Goal: Task Accomplishment & Management: Use online tool/utility

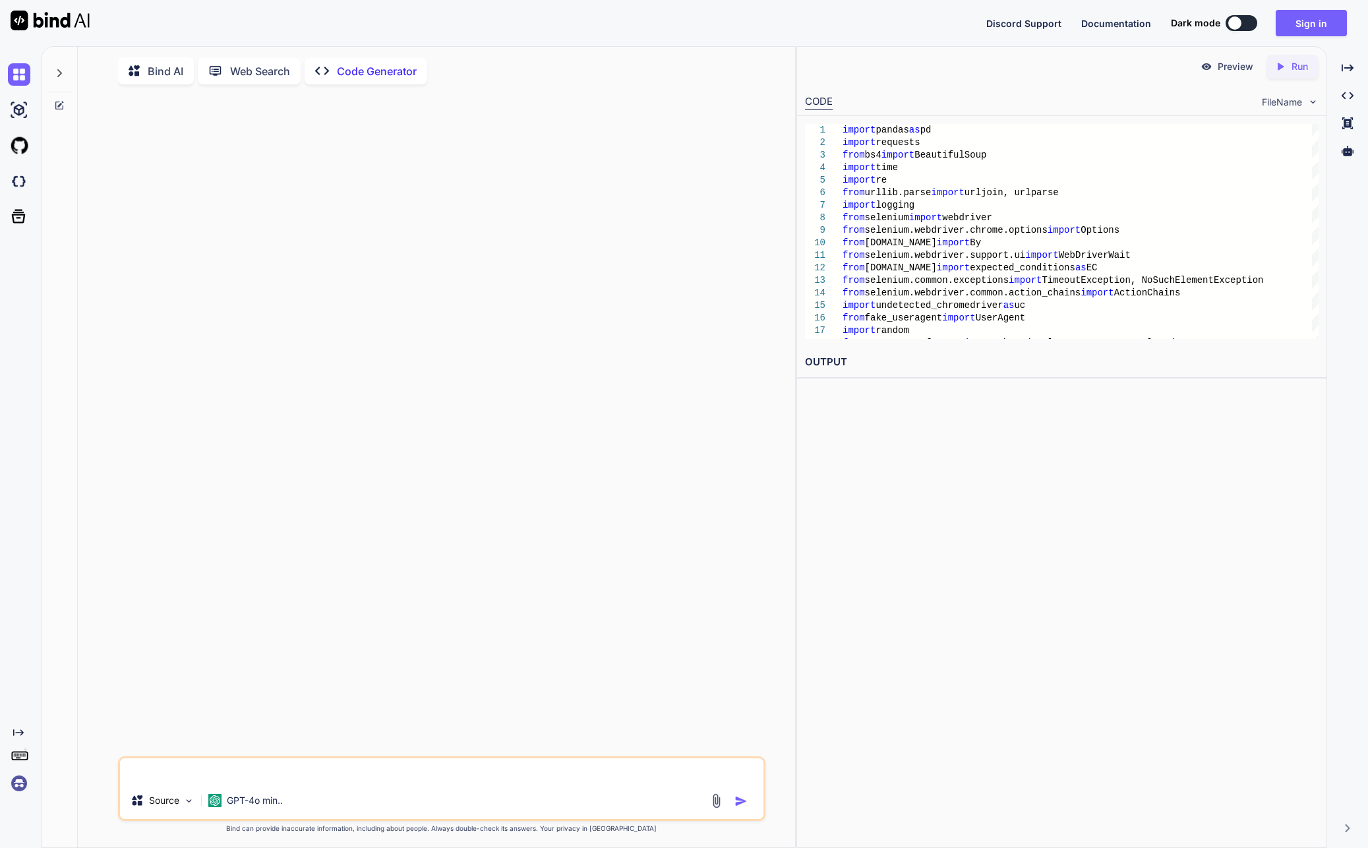
scroll to position [5, 0]
type textarea "x"
type textarea "print("2. Use the force_resume_from value it provides") print("3. Example: scra…"
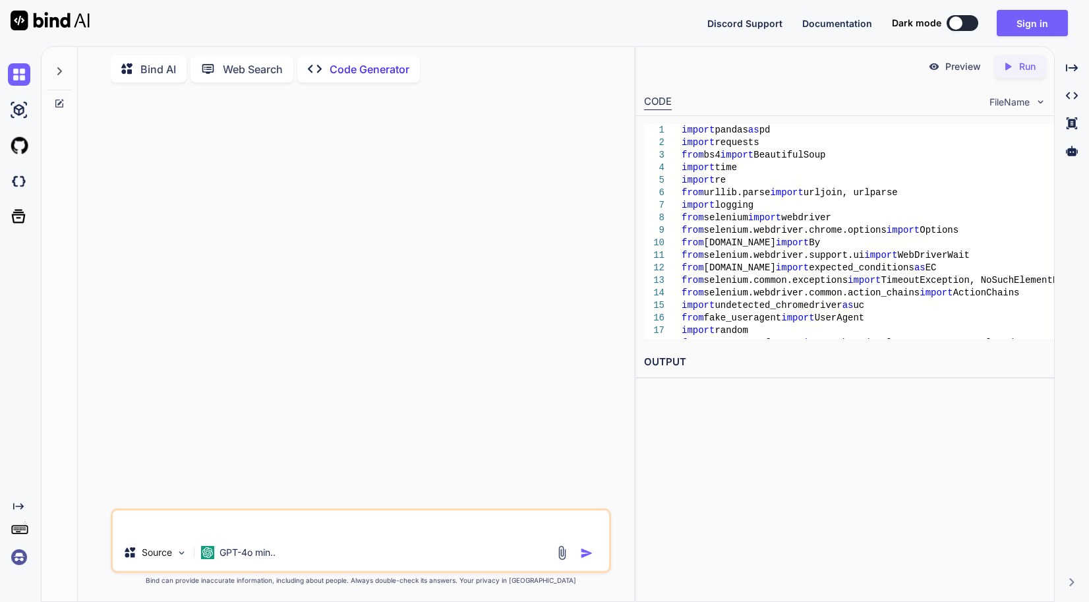
scroll to position [5, 0]
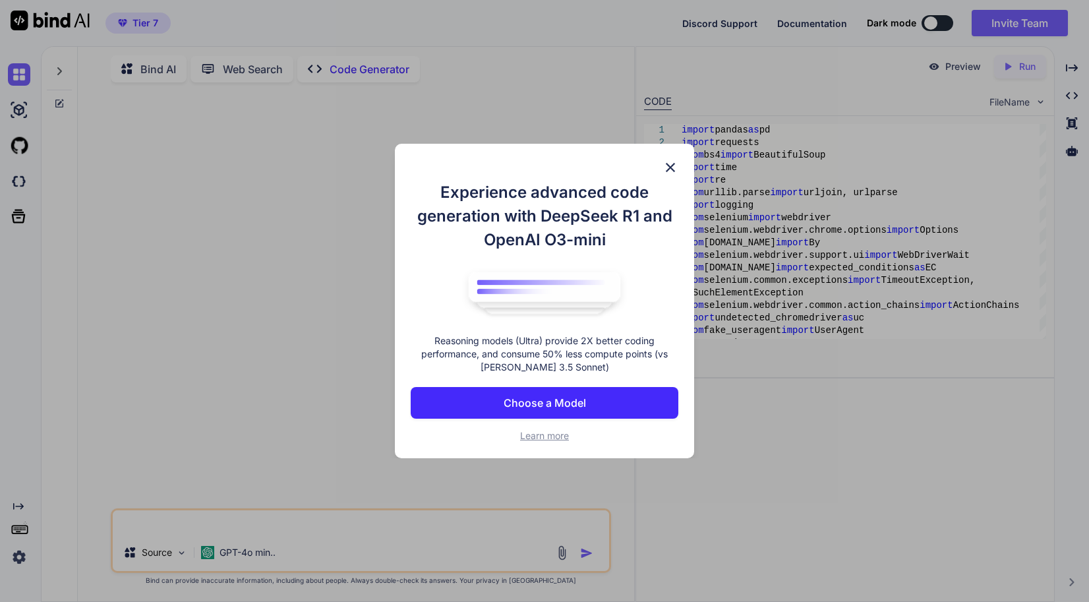
click at [669, 166] on img at bounding box center [670, 168] width 16 height 16
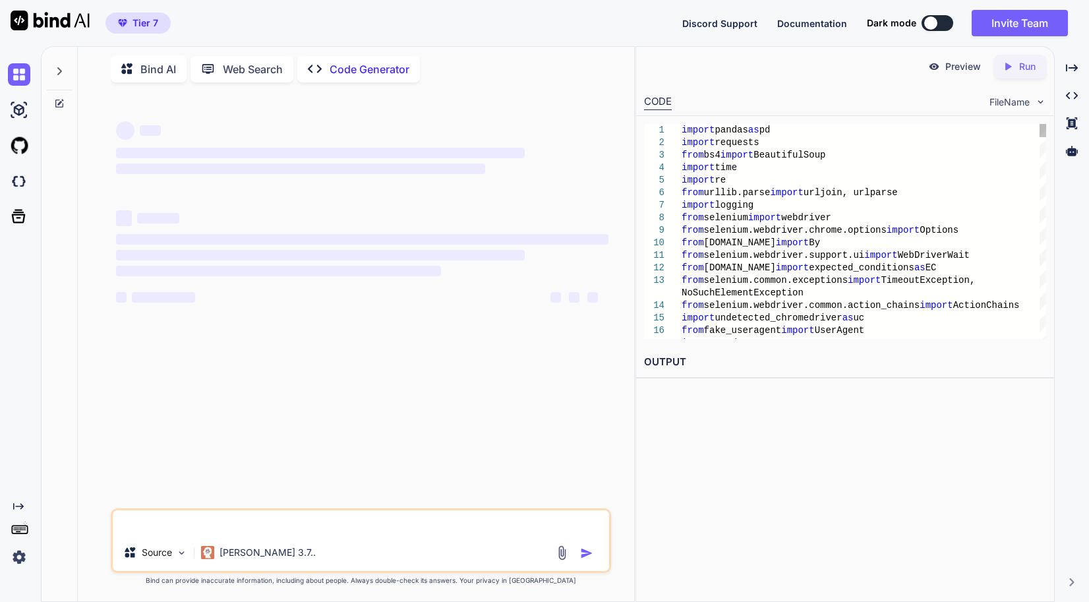
type textarea "x"
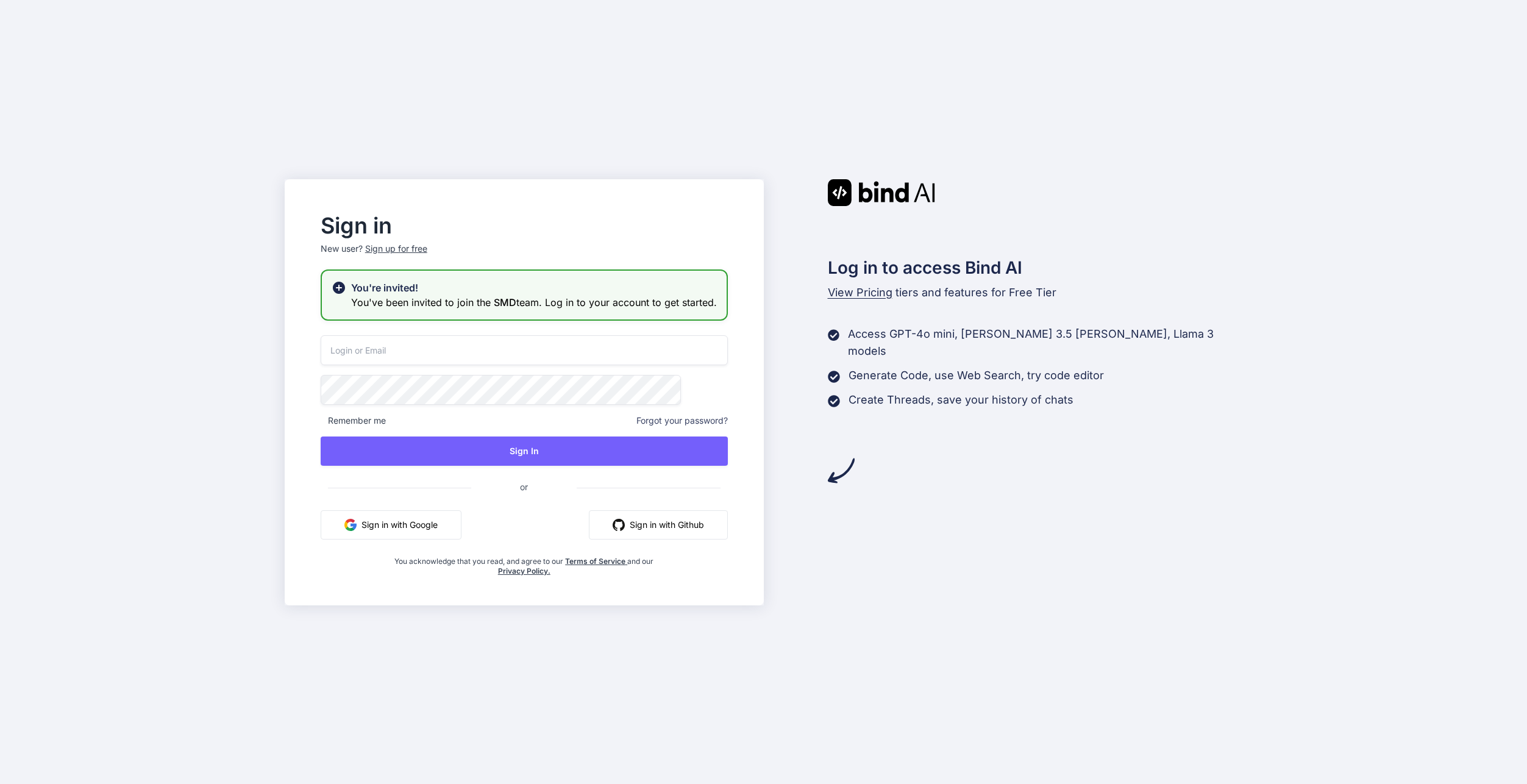
type input "[EMAIL_ADDRESS][DOMAIN_NAME]"
click at [445, 526] on button "Sign in with Google" at bounding box center [391, 525] width 141 height 30
click at [225, 479] on div "Sign in New user? Sign up for free You're invited! You've been invited to join …" at bounding box center [763, 392] width 1527 height 784
click at [539, 342] on input "swissmadedirect@gmail.com" at bounding box center [524, 350] width 407 height 30
click at [539, 340] on div "Sign in New user? Sign up for free You're invited! You've been invited to join …" at bounding box center [524, 396] width 446 height 361
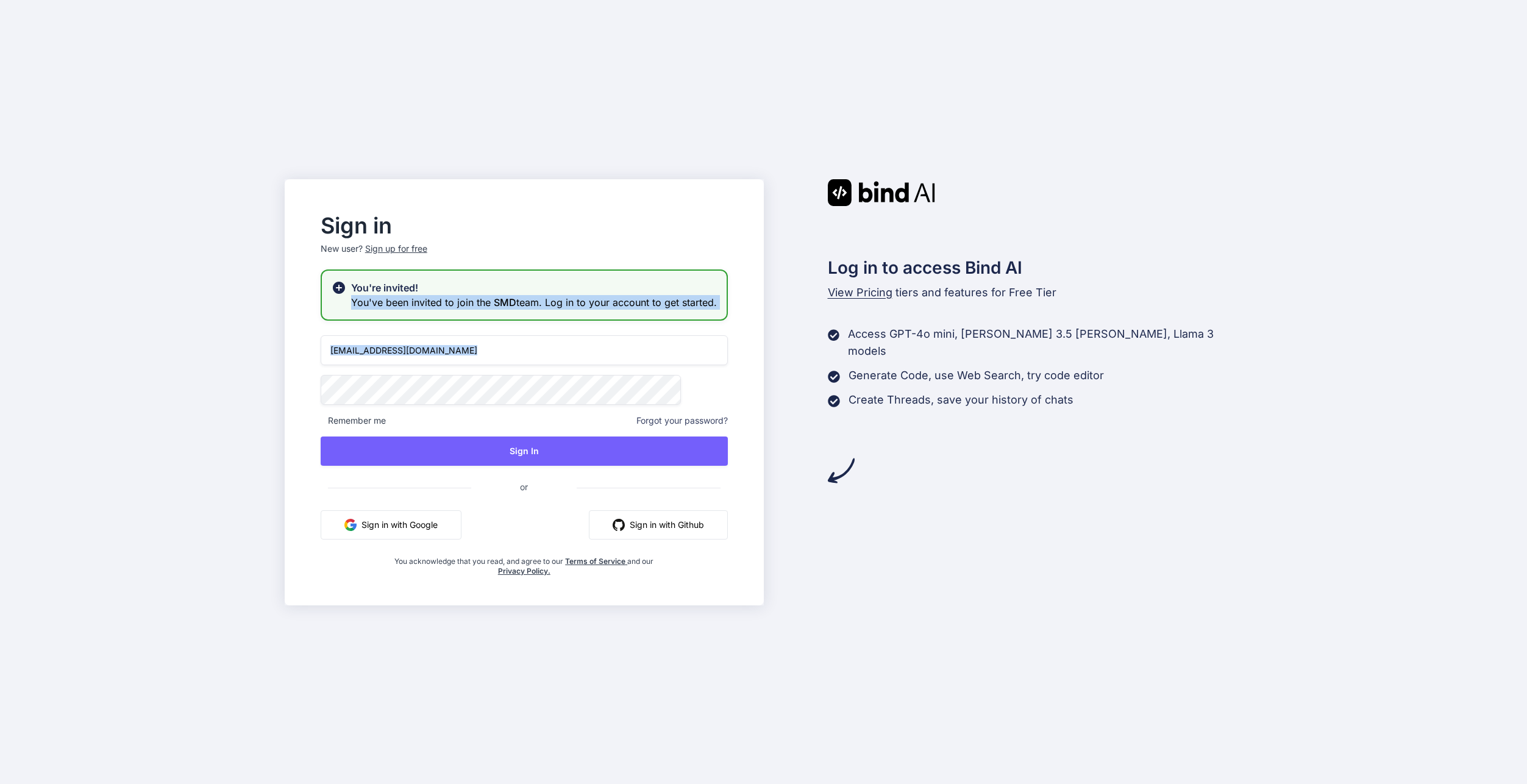
click at [539, 340] on div "Sign in New user? Sign up for free You're invited! You've been invited to join …" at bounding box center [524, 396] width 446 height 361
drag, startPoint x: 539, startPoint y: 340, endPoint x: 532, endPoint y: 348, distance: 10.6
click at [533, 347] on input "[EMAIL_ADDRESS][DOMAIN_NAME]" at bounding box center [524, 350] width 407 height 30
click at [530, 353] on input "[EMAIL_ADDRESS][DOMAIN_NAME]" at bounding box center [524, 350] width 407 height 30
click at [427, 242] on div "Sign up for free" at bounding box center [396, 248] width 62 height 12
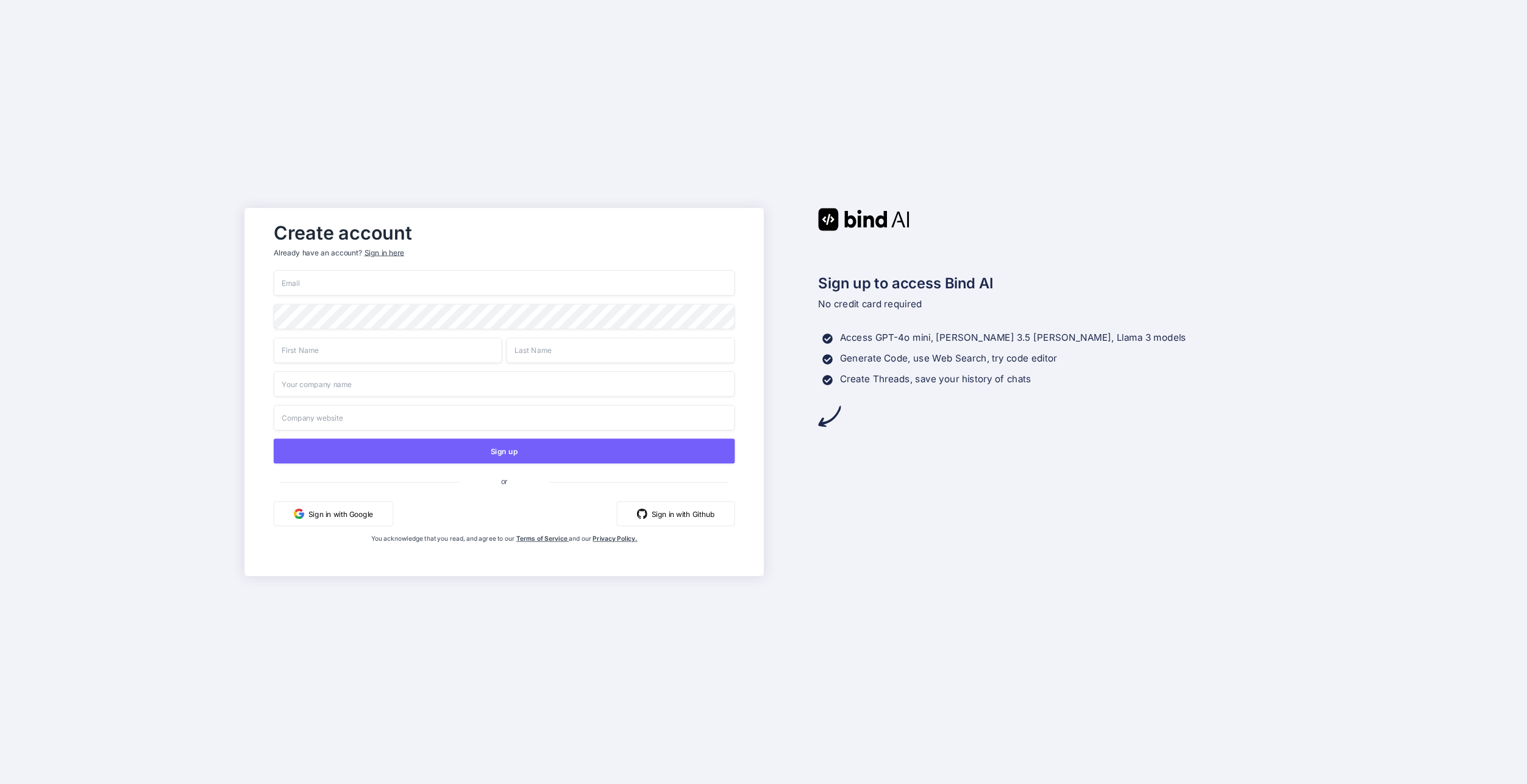
type input "[EMAIL_ADDRESS][DOMAIN_NAME]"
click at [366, 512] on button "Sign in with Google" at bounding box center [332, 511] width 119 height 25
click at [432, 287] on input "[EMAIL_ADDRESS][DOMAIN_NAME]" at bounding box center [503, 285] width 462 height 26
click at [432, 287] on input "swissmadedirect@gmail.com" at bounding box center [503, 285] width 462 height 26
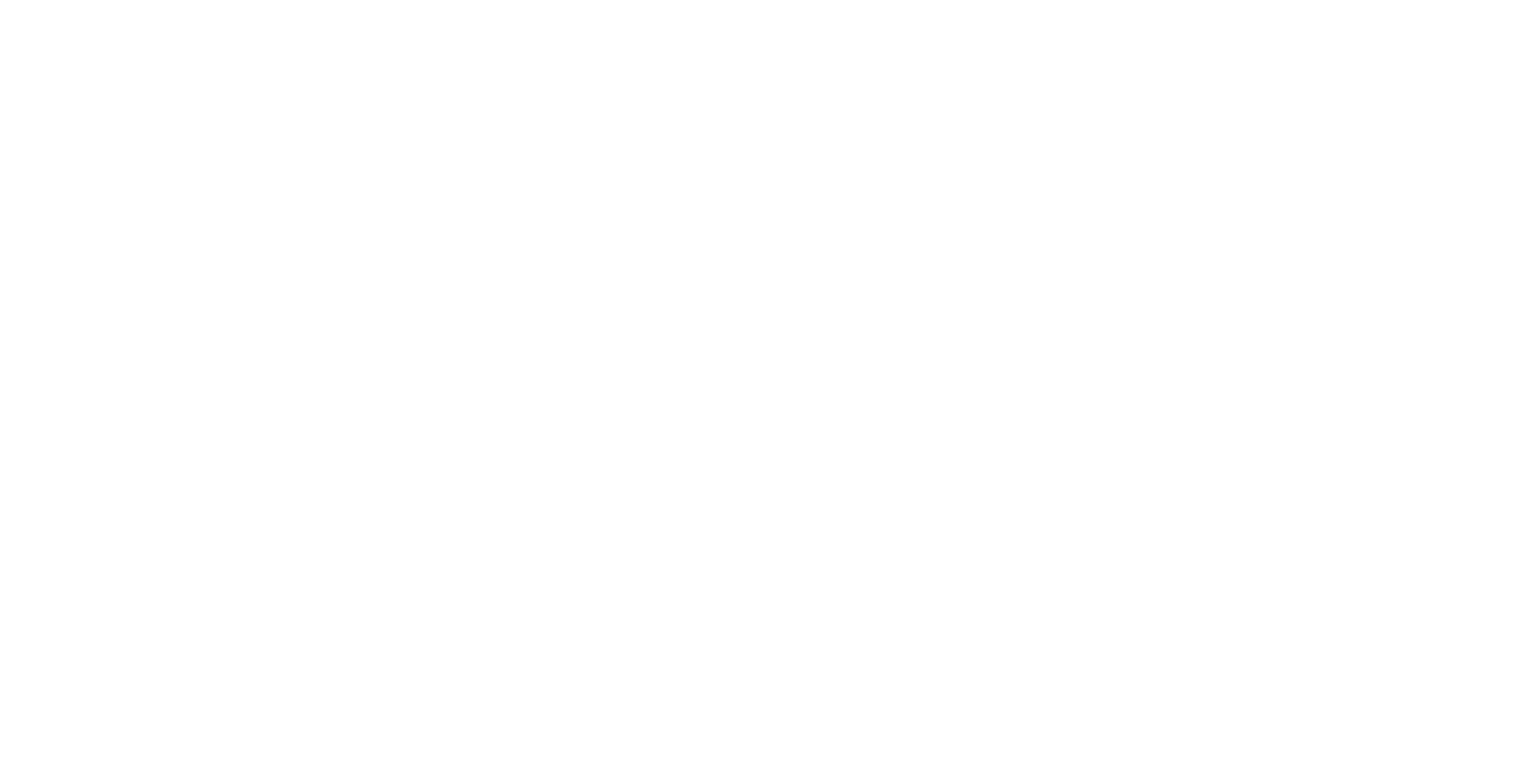
click at [400, 287] on div at bounding box center [763, 392] width 1527 height 784
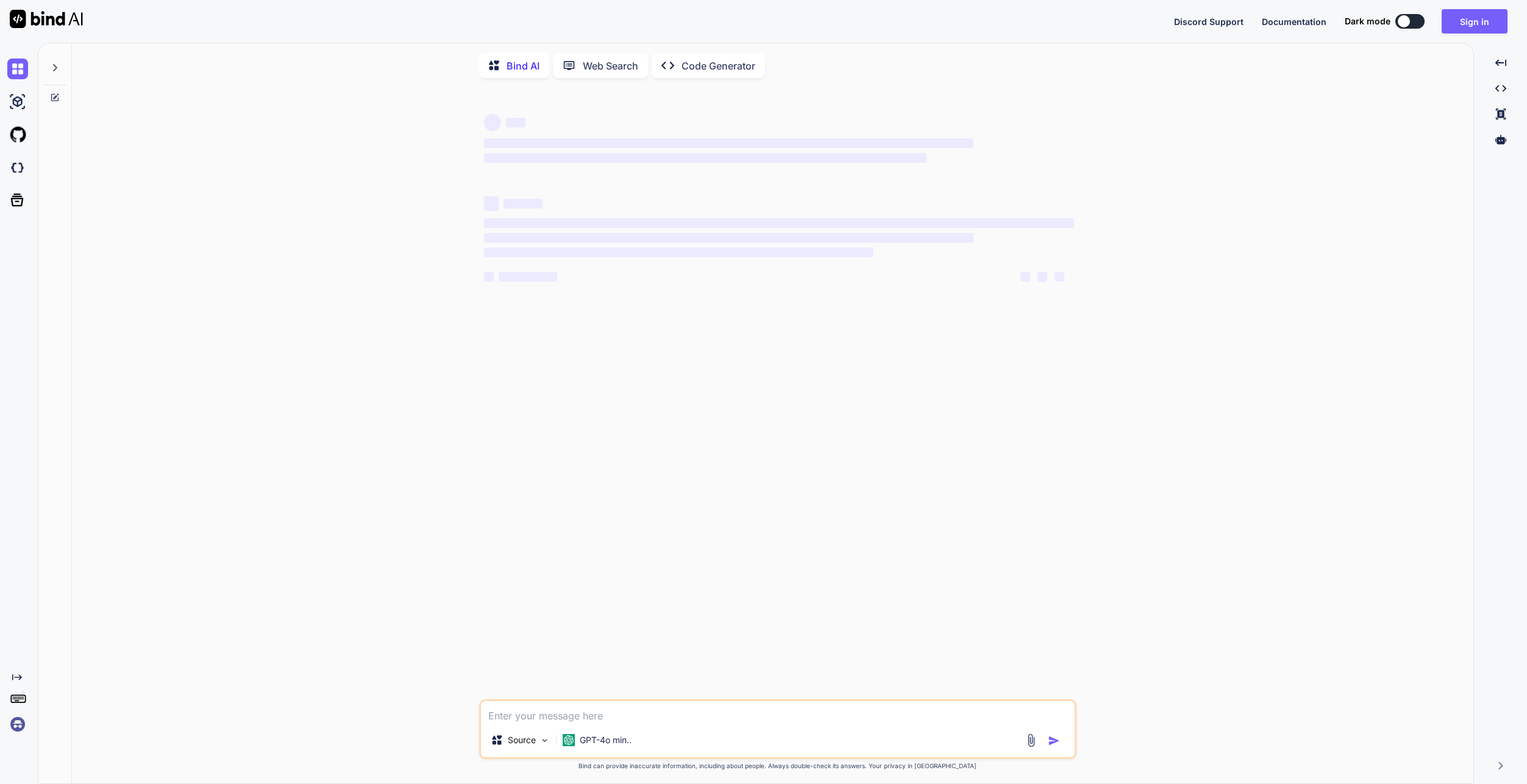
type textarea "x"
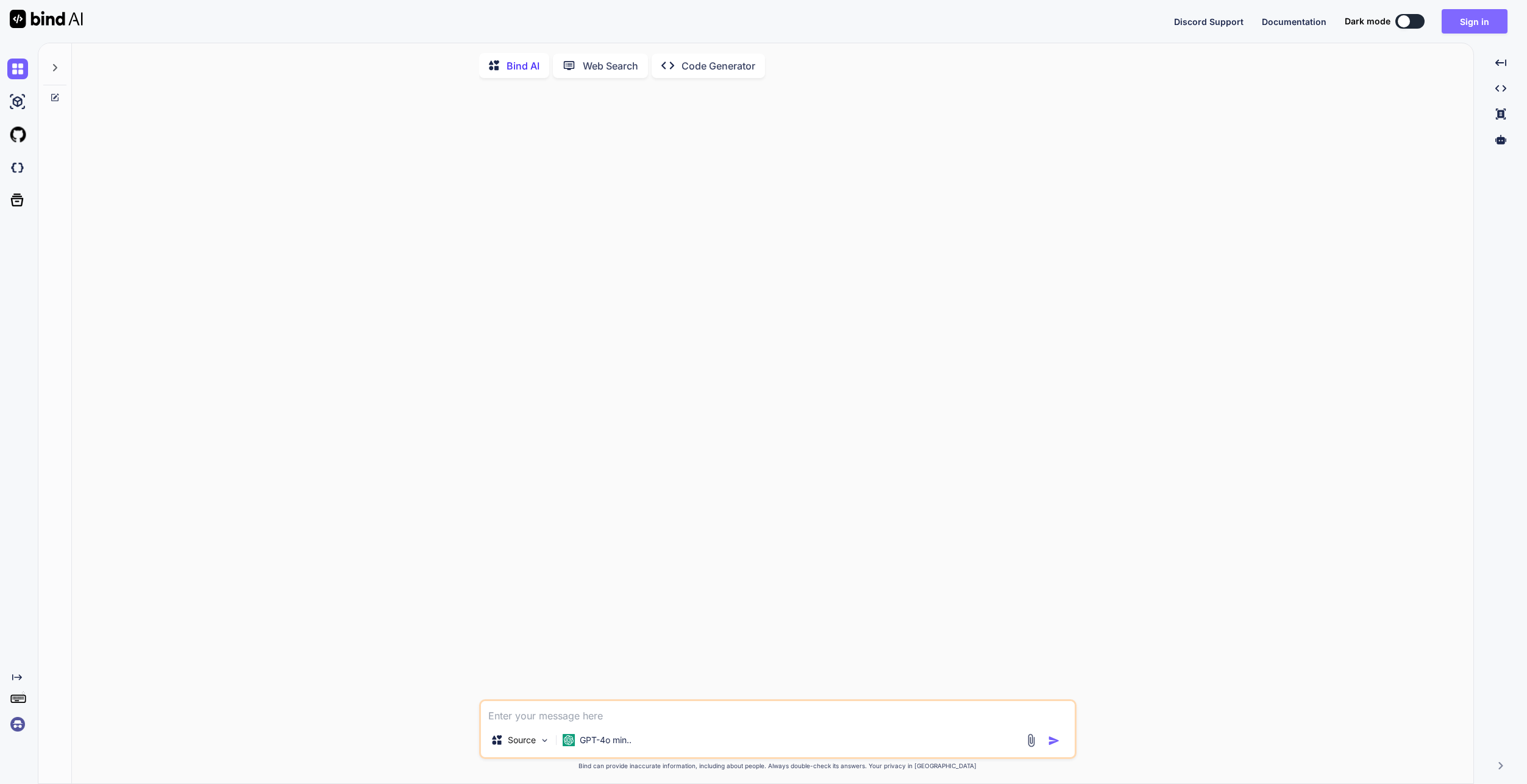
click at [1480, 17] on button "Sign in" at bounding box center [1474, 21] width 66 height 24
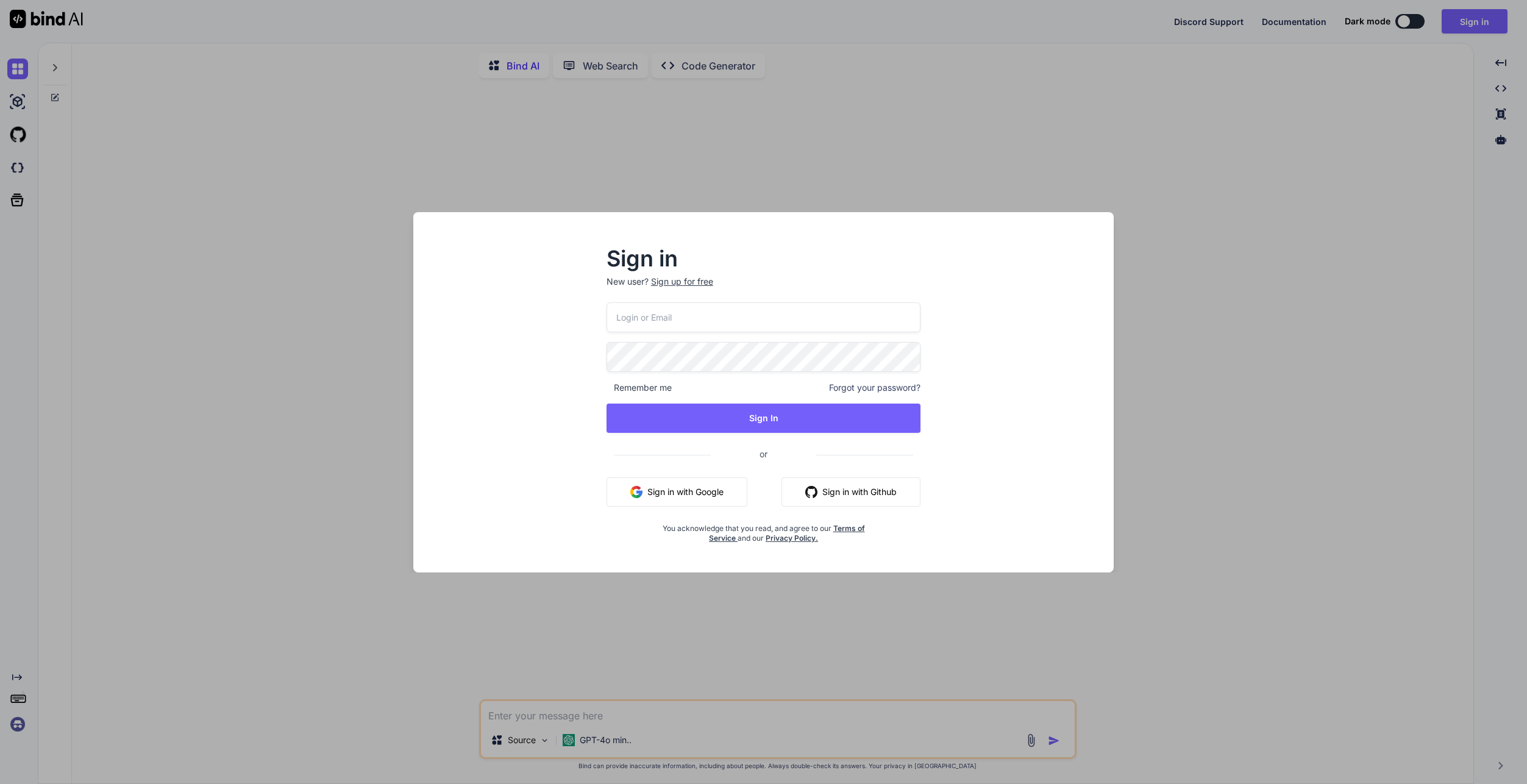
type input "[EMAIL_ADDRESS][DOMAIN_NAME]"
click at [714, 486] on button "Sign in with Google" at bounding box center [677, 492] width 141 height 30
type textarea "x"
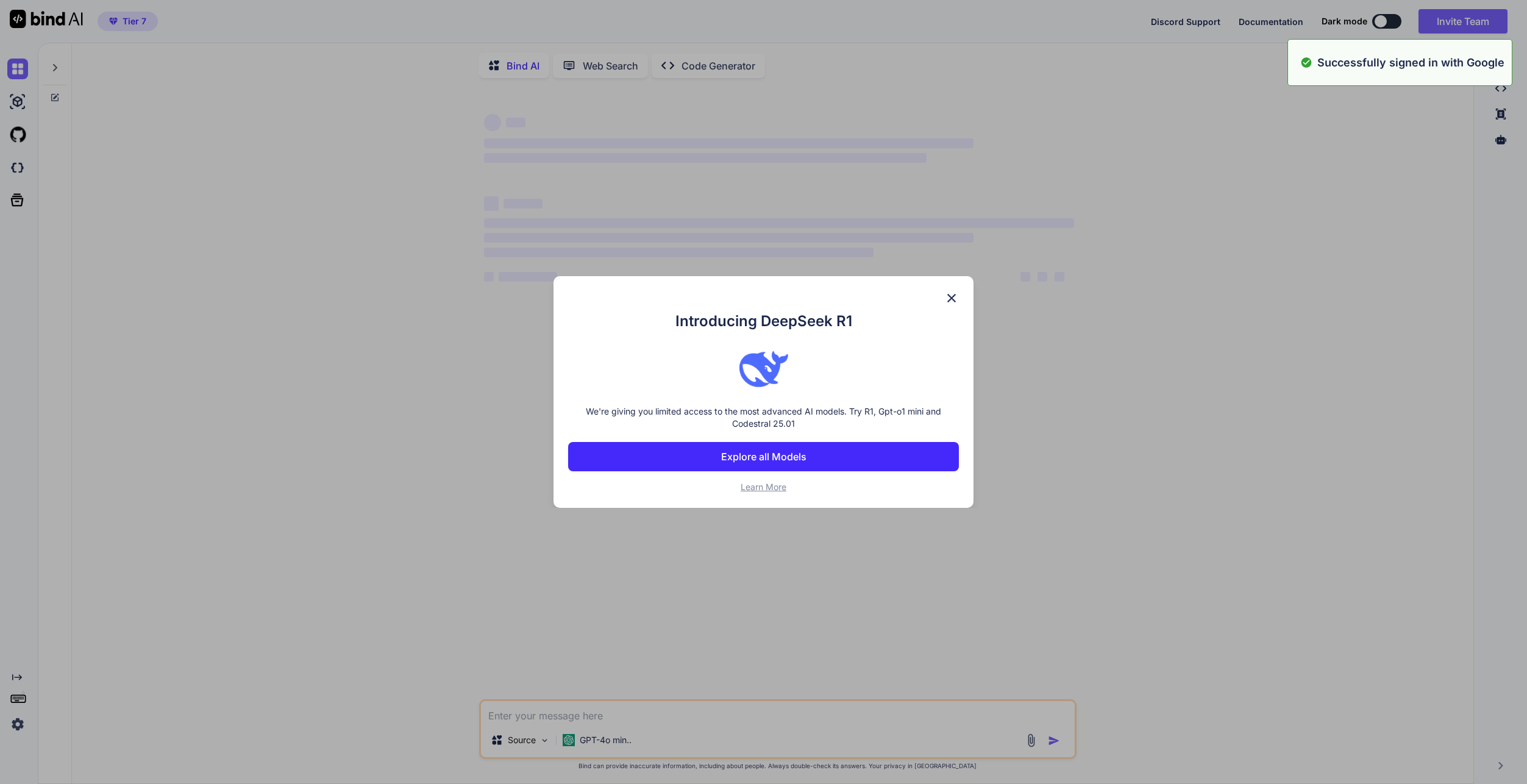
click at [783, 460] on p "Explore all Models" at bounding box center [764, 457] width 85 height 15
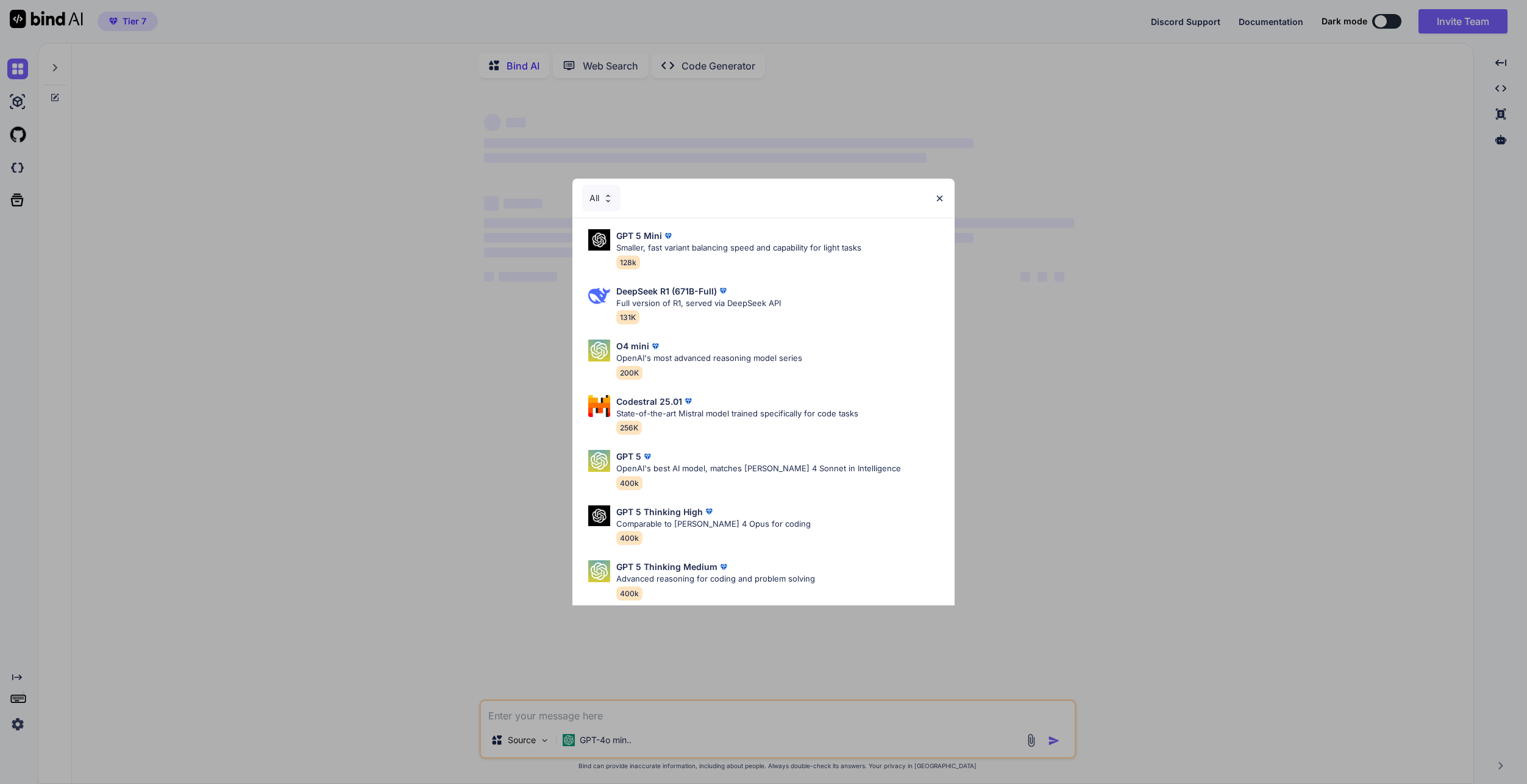
scroll to position [552, 0]
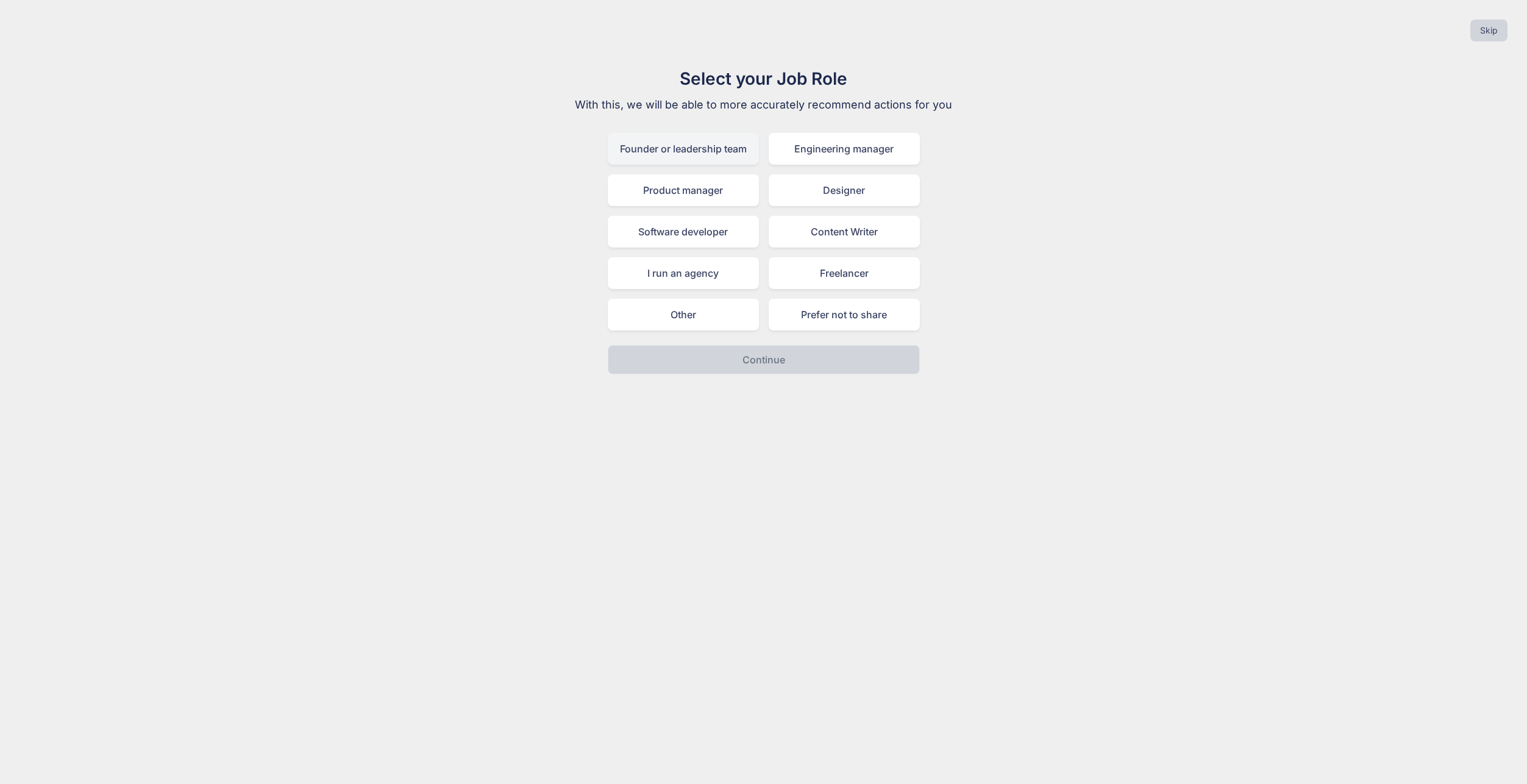
click at [754, 155] on div "Founder or leadership team" at bounding box center [683, 149] width 151 height 31
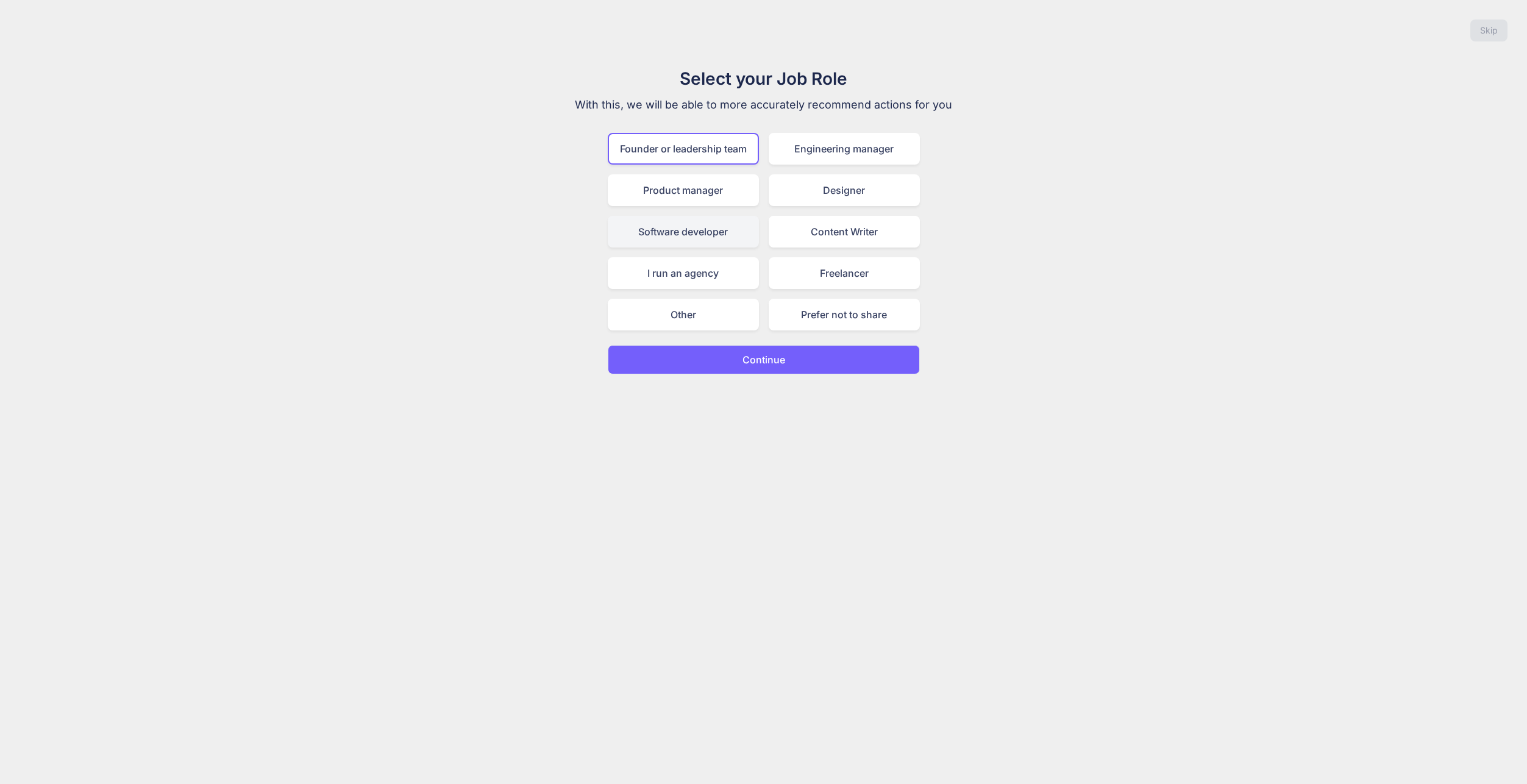
click at [731, 234] on div "Software developer" at bounding box center [683, 231] width 151 height 31
click at [803, 362] on button "Continue" at bounding box center [763, 360] width 312 height 30
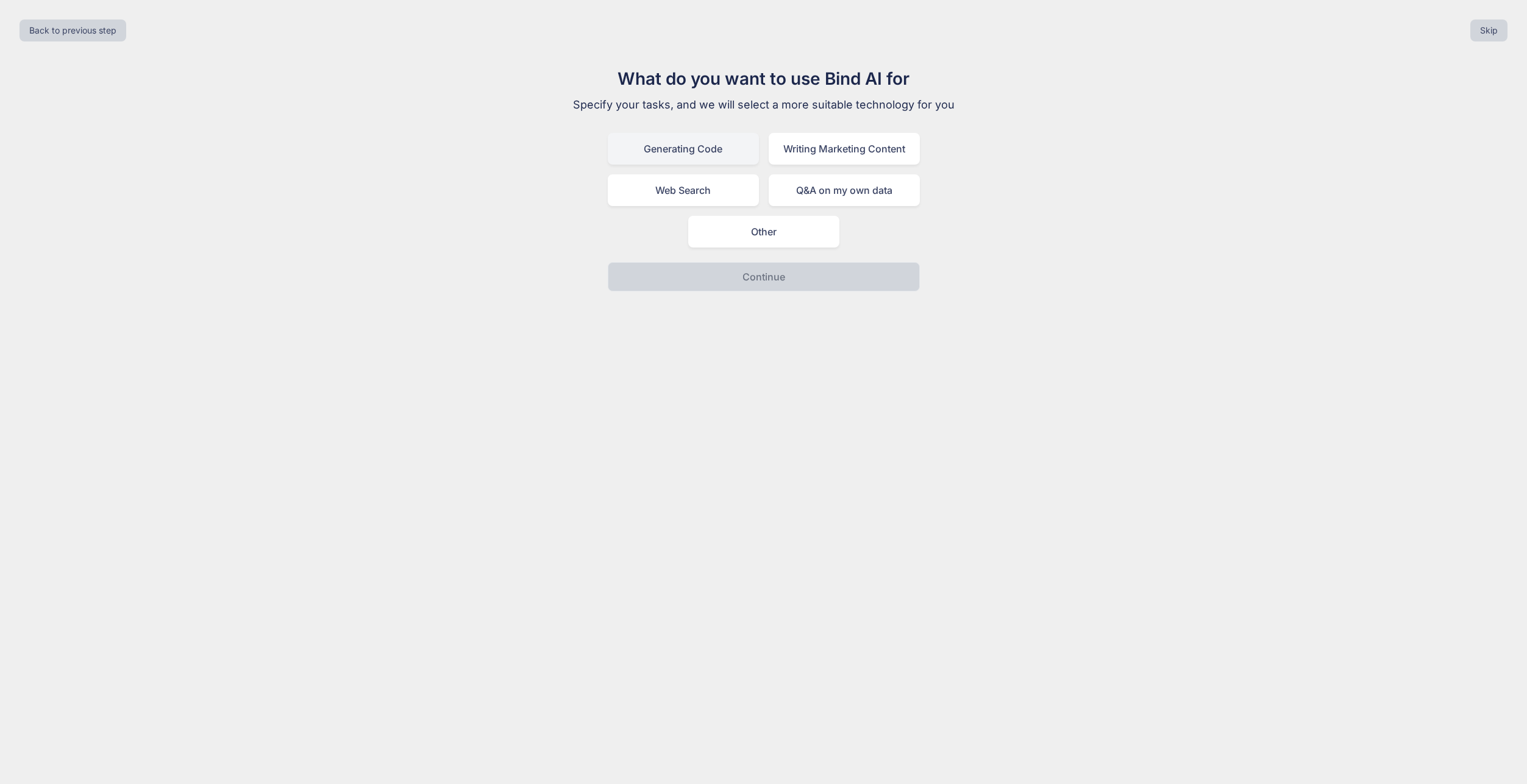
click at [702, 146] on div "Generating Code" at bounding box center [683, 149] width 151 height 31
click at [844, 287] on button "Continue" at bounding box center [763, 276] width 312 height 30
click at [856, 158] on div "I have an existing code to iterate on" at bounding box center [763, 149] width 312 height 31
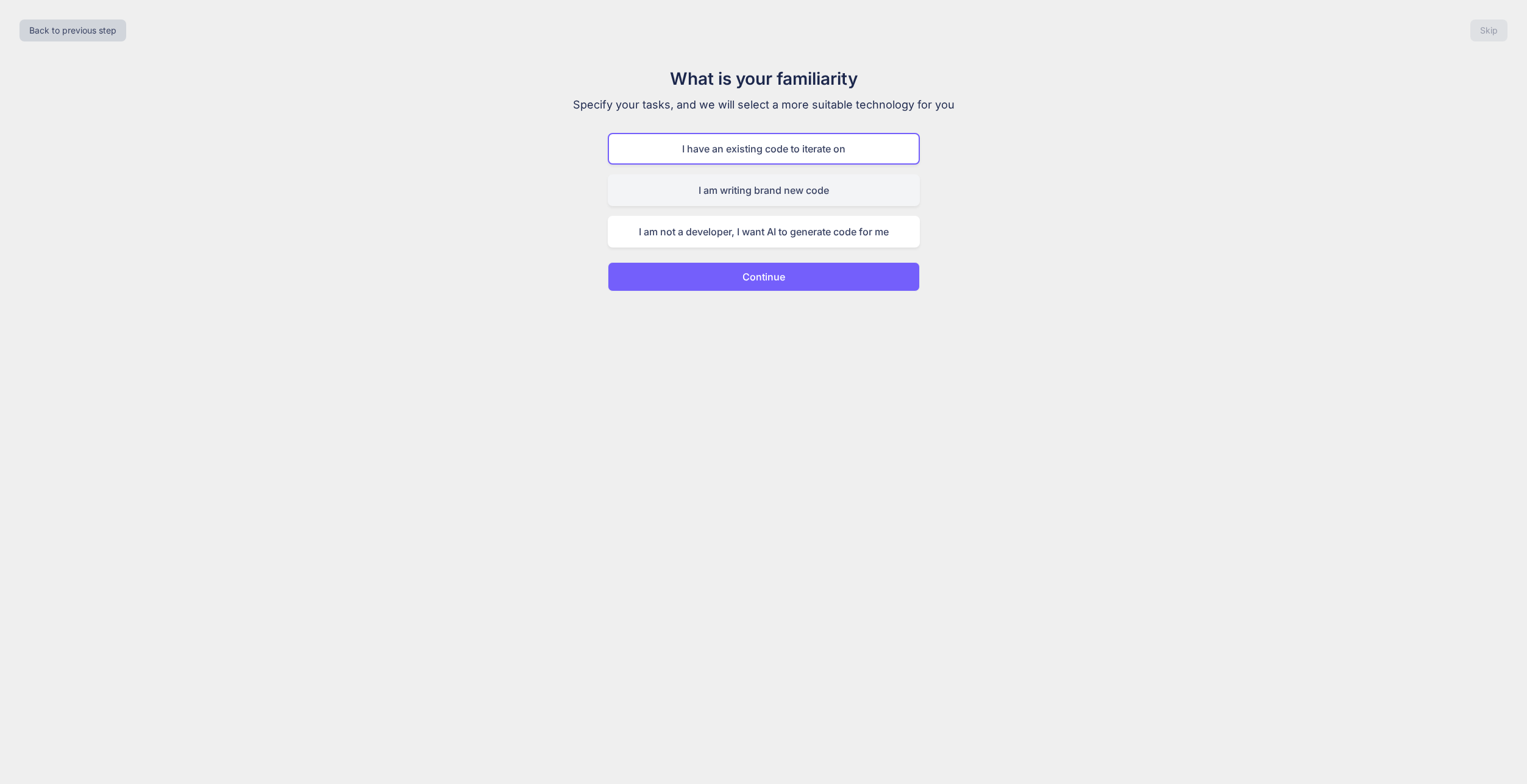
click at [846, 189] on div "I am writing brand new code" at bounding box center [763, 190] width 312 height 31
click at [831, 275] on button "Continue" at bounding box center [763, 276] width 312 height 30
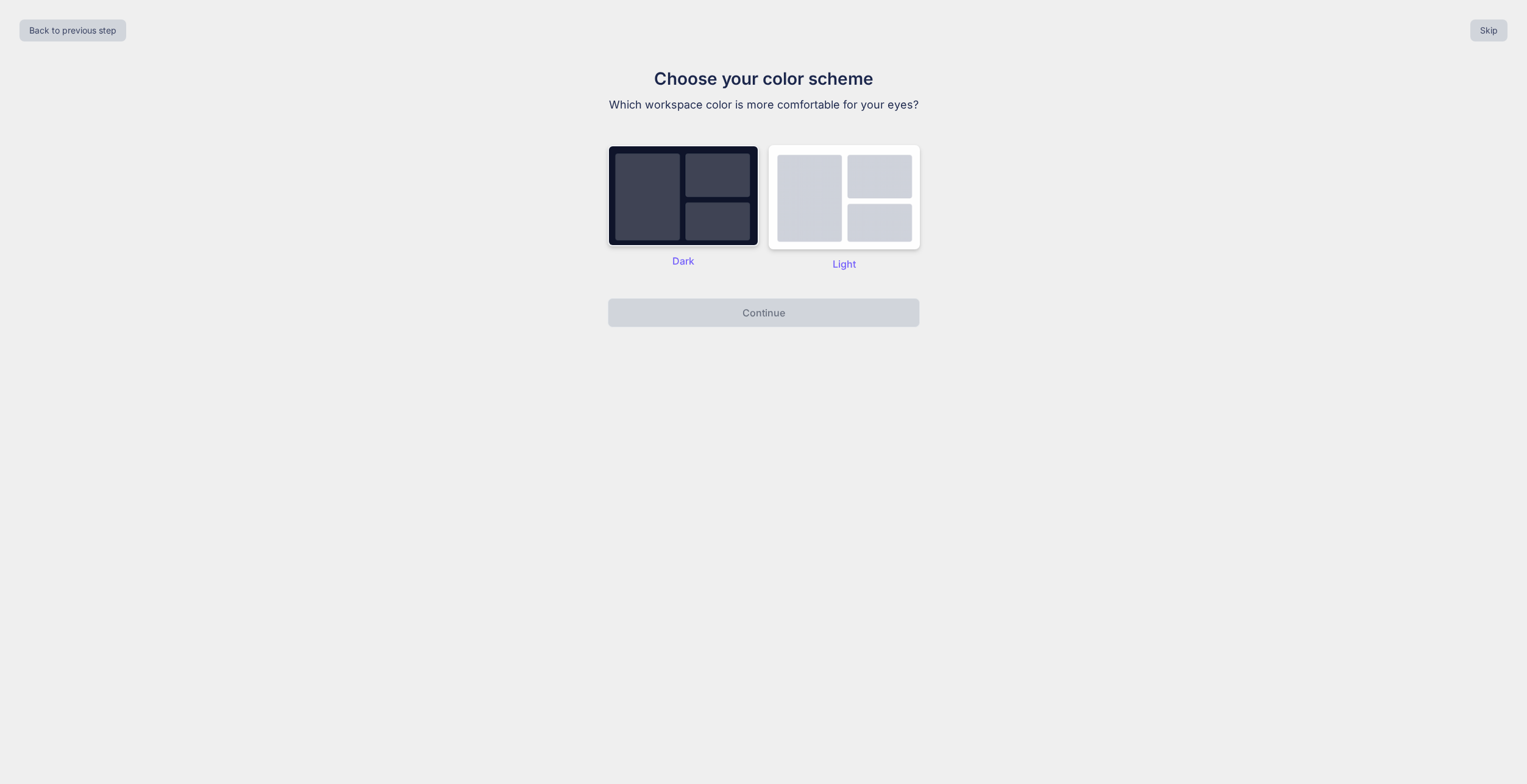
drag, startPoint x: 745, startPoint y: 209, endPoint x: 746, endPoint y: 202, distance: 7.1
click at [745, 208] on img at bounding box center [683, 195] width 151 height 101
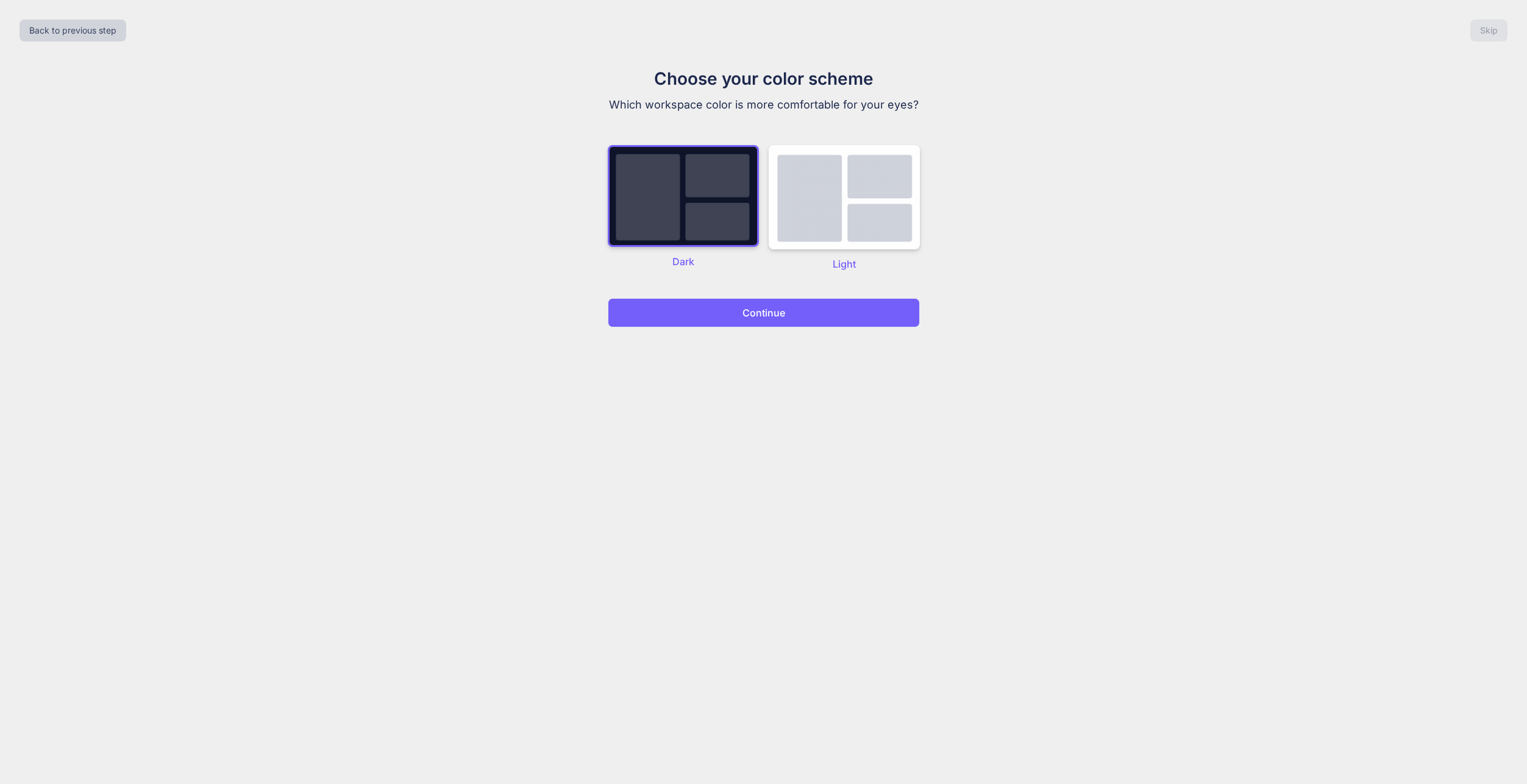
click at [765, 309] on p "Continue" at bounding box center [764, 312] width 43 height 15
click at [752, 319] on p "Continue" at bounding box center [764, 312] width 43 height 15
click at [805, 198] on img at bounding box center [844, 197] width 151 height 104
click at [695, 202] on img at bounding box center [683, 195] width 151 height 101
click at [725, 309] on button "Continue" at bounding box center [763, 312] width 312 height 30
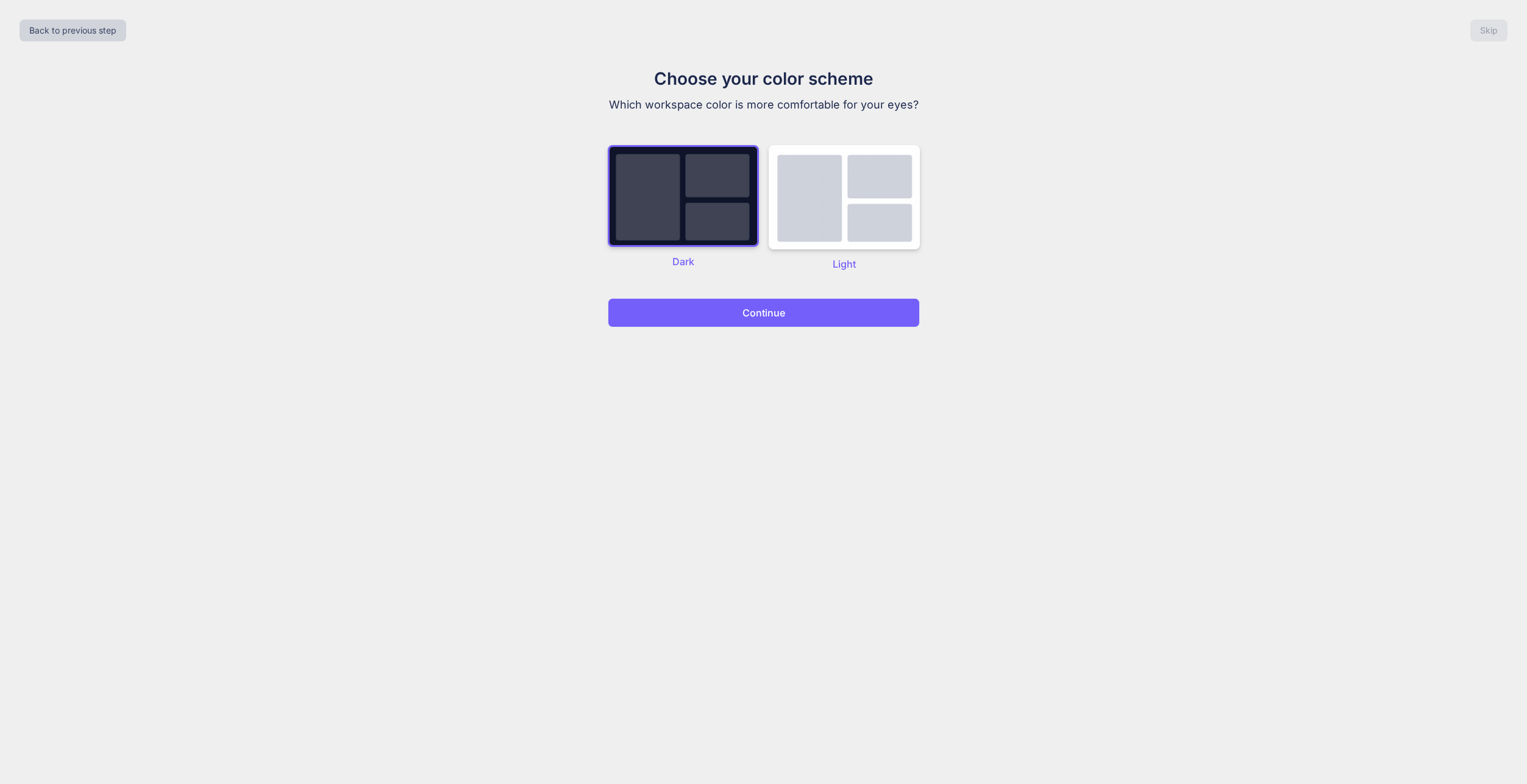
click at [725, 309] on button "Continue" at bounding box center [763, 312] width 312 height 30
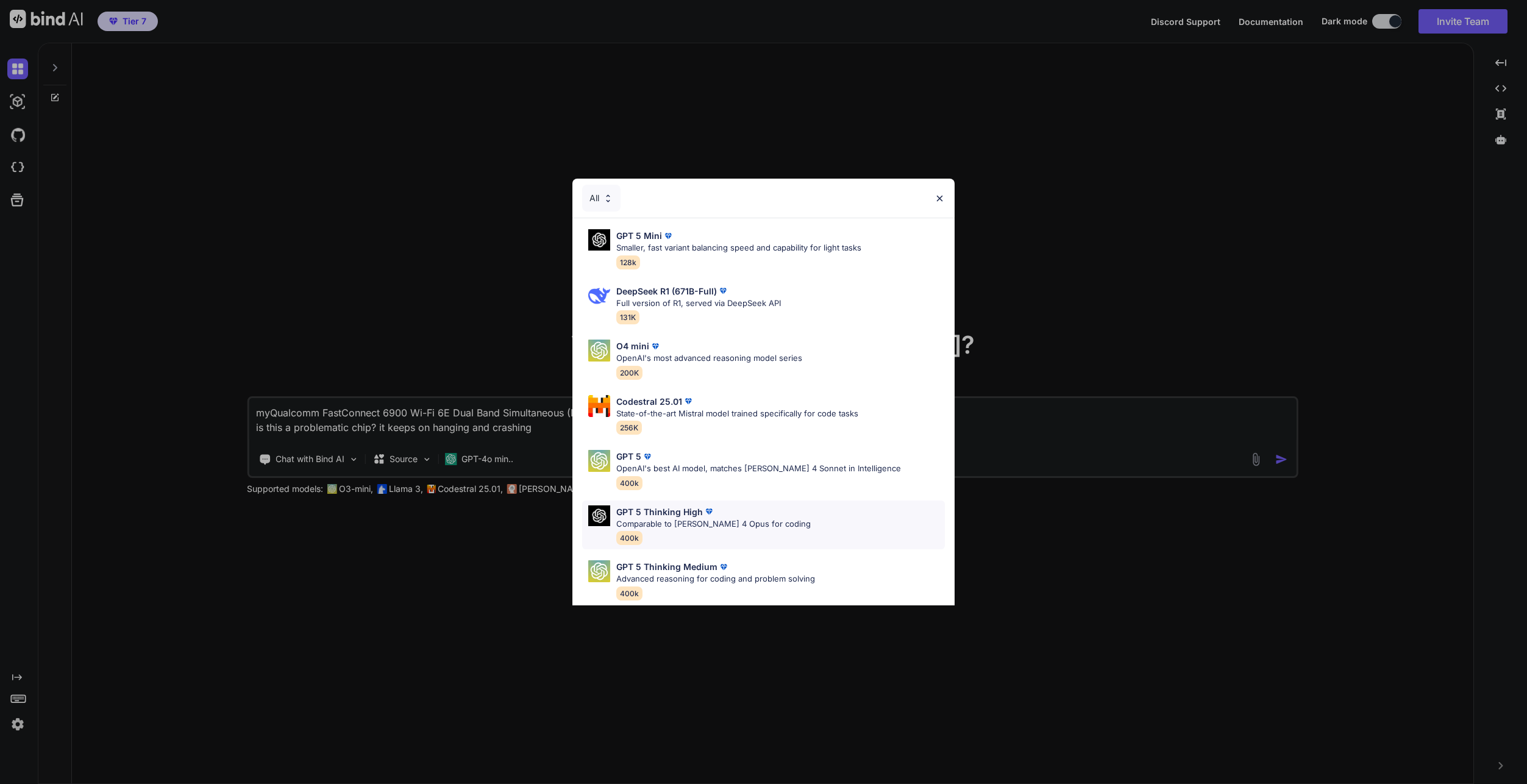
scroll to position [552, 0]
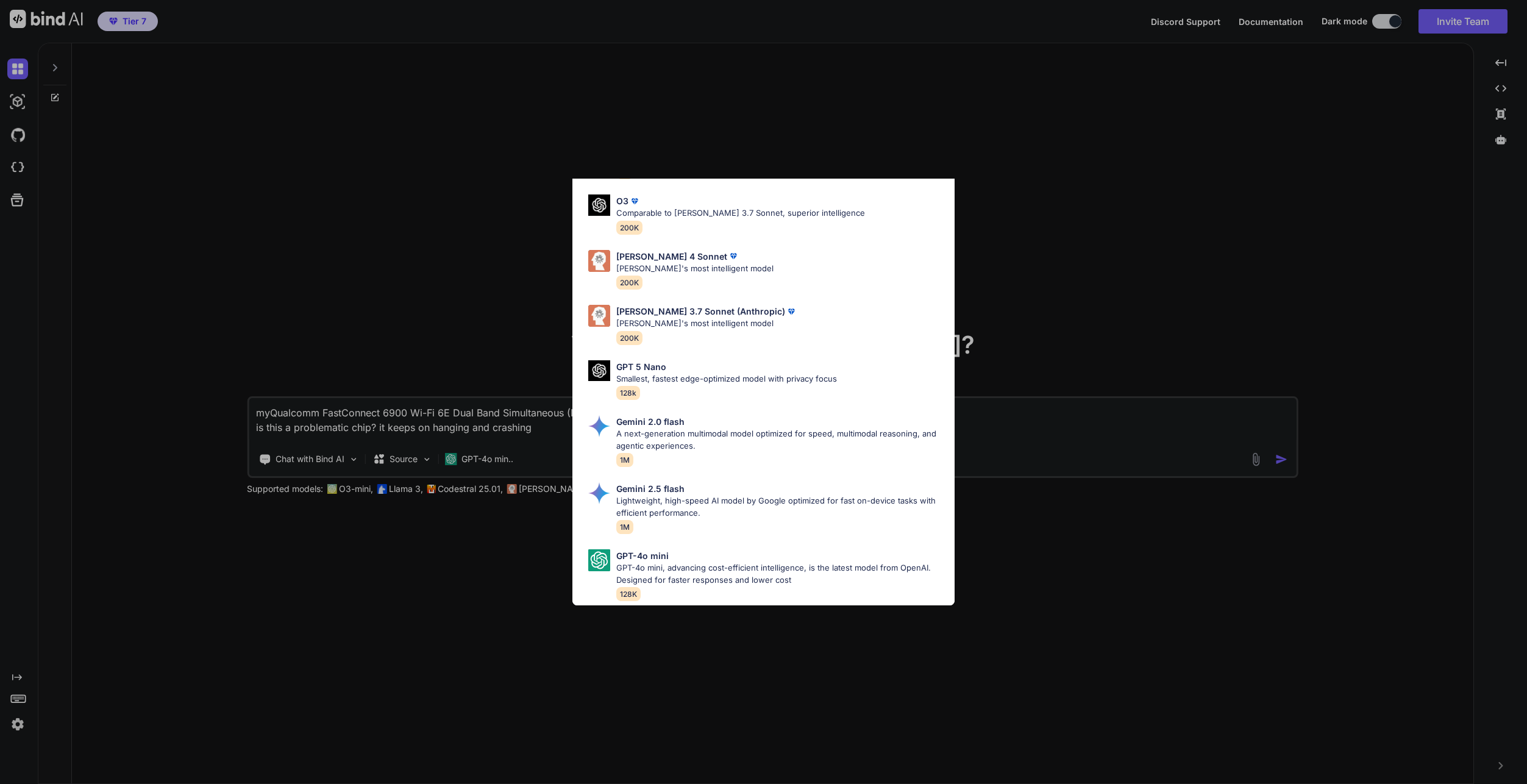
click at [515, 200] on div "All GPT 5 Mini Smaller, fast variant balancing speed and capability for light t…" at bounding box center [763, 392] width 1527 height 784
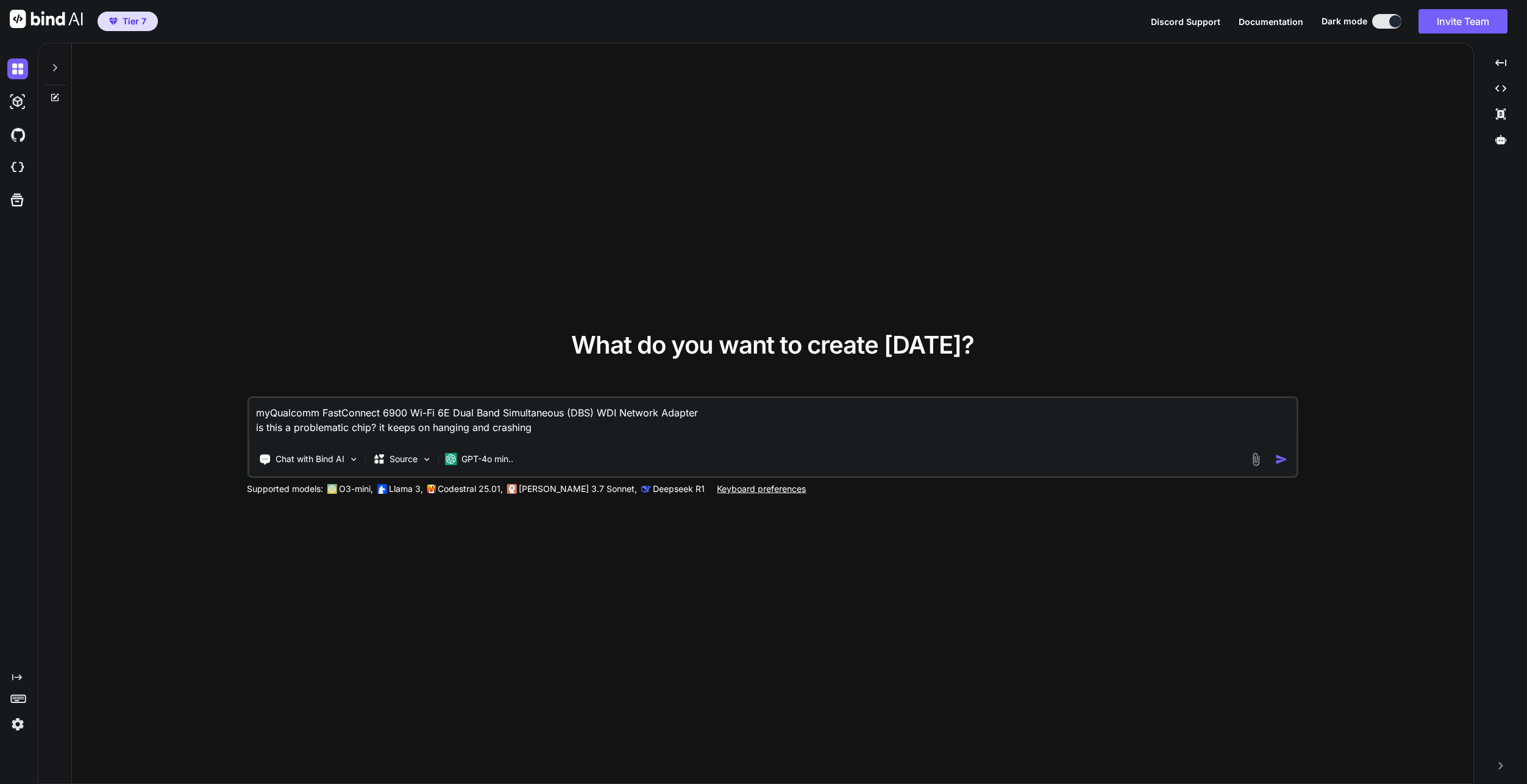
click at [8, 731] on img at bounding box center [18, 724] width 20 height 20
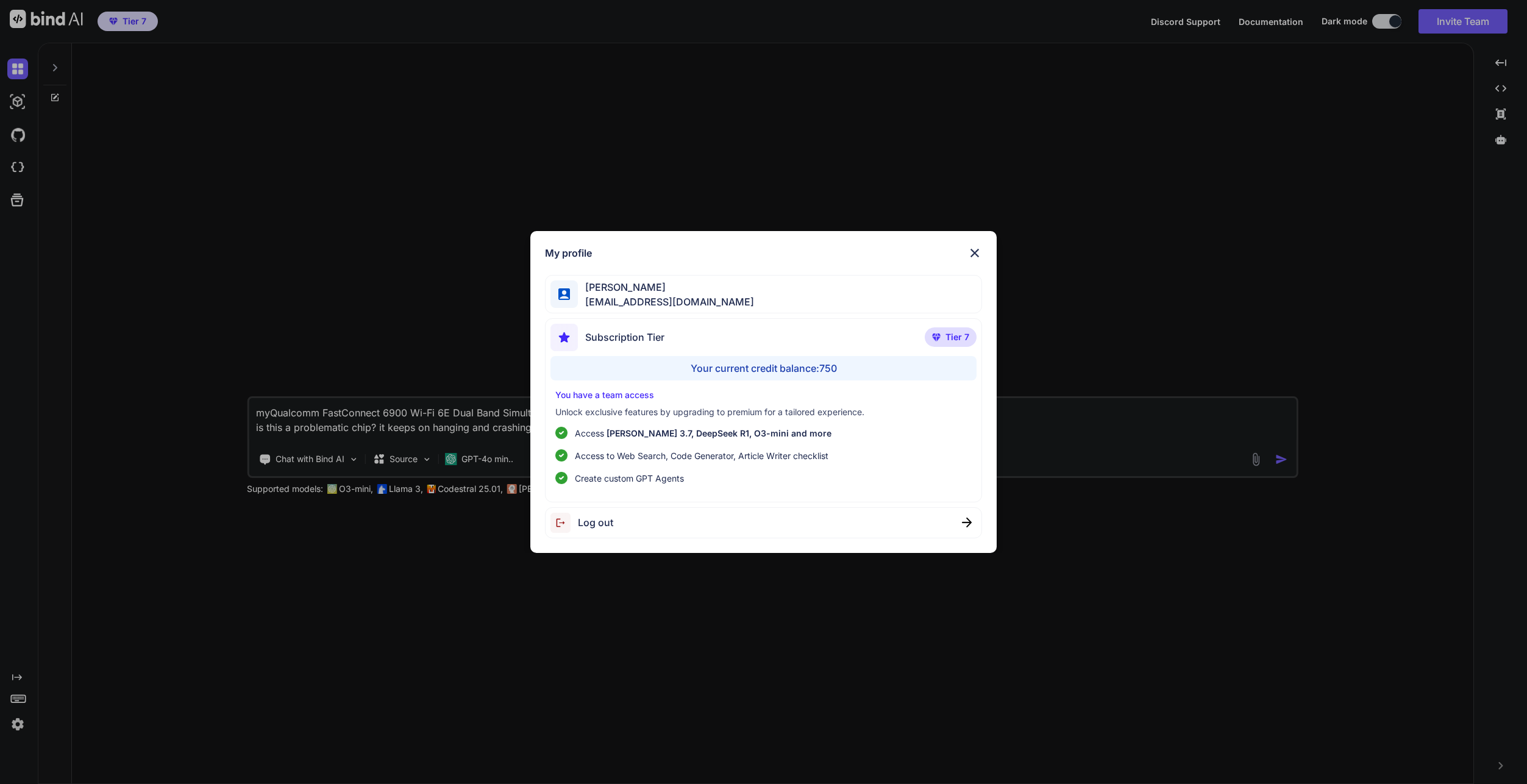
click at [417, 757] on div "My profile Syed Taqi taqimehdi2011@gmail.com Subscription Tier Tier 7 Your curr…" at bounding box center [763, 392] width 1527 height 784
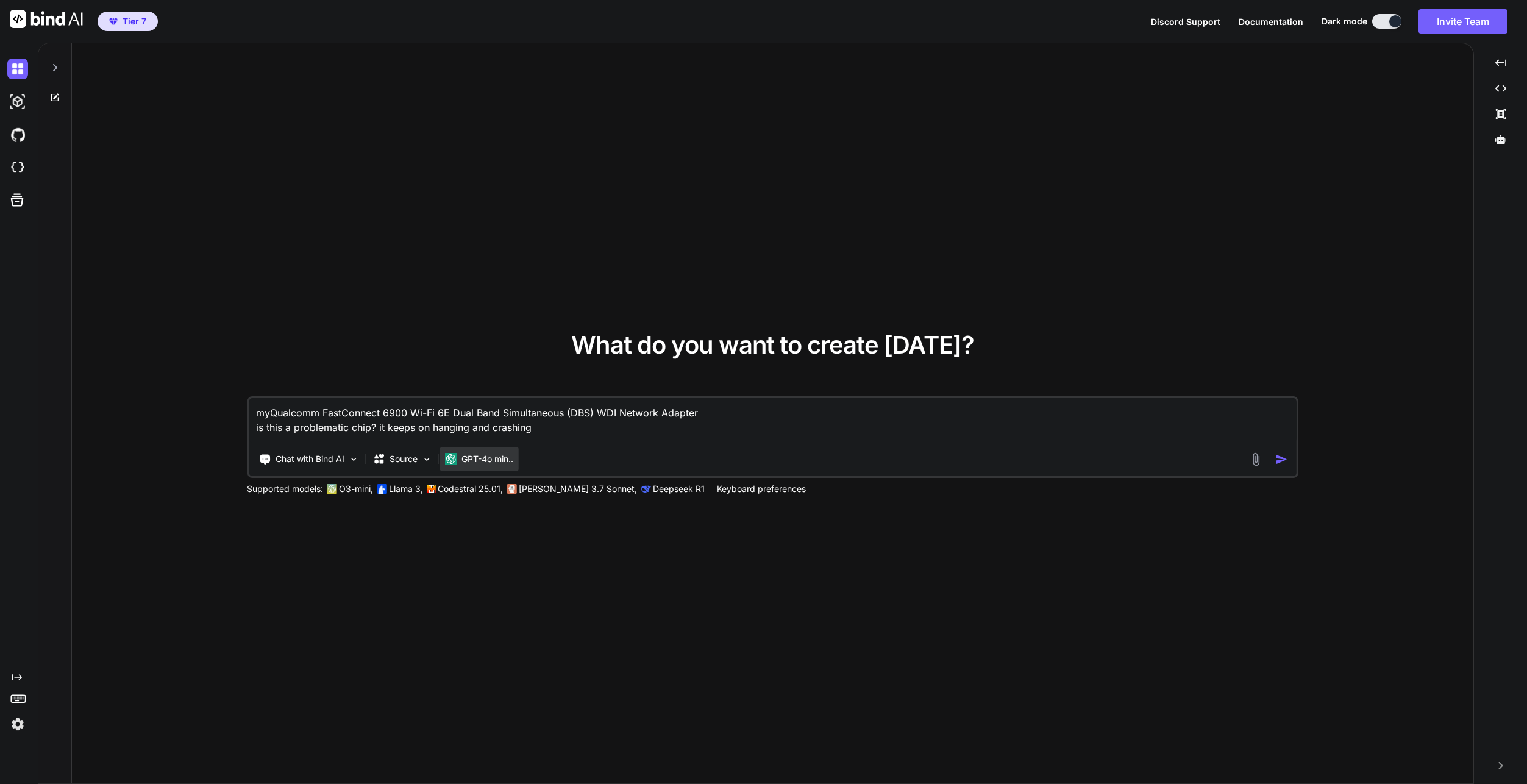
click at [476, 461] on p "GPT-4o min.." at bounding box center [487, 459] width 52 height 12
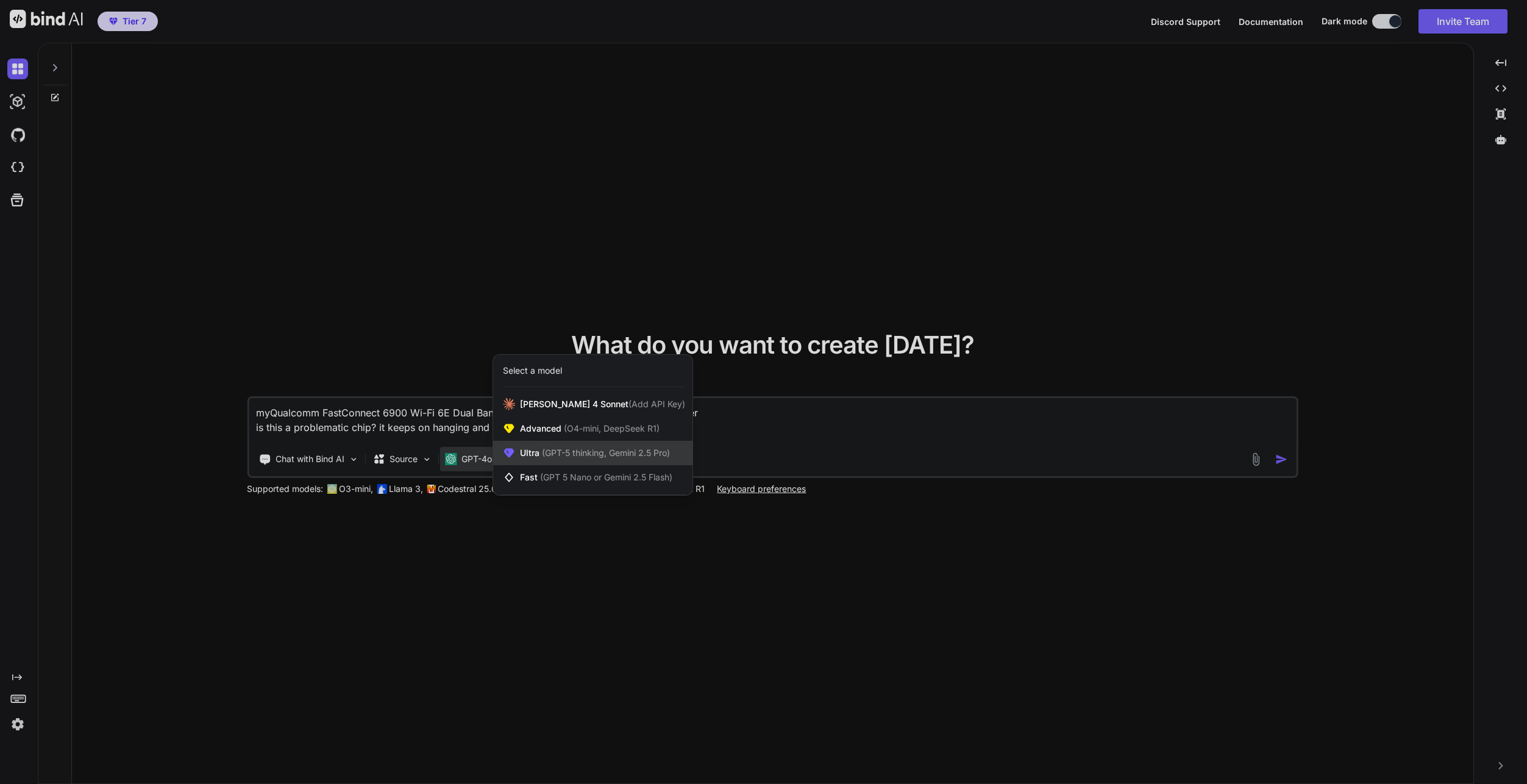
click at [552, 459] on span "Ultra (GPT-5 thinking, Gemini 2.5 Pro)" at bounding box center [595, 452] width 150 height 12
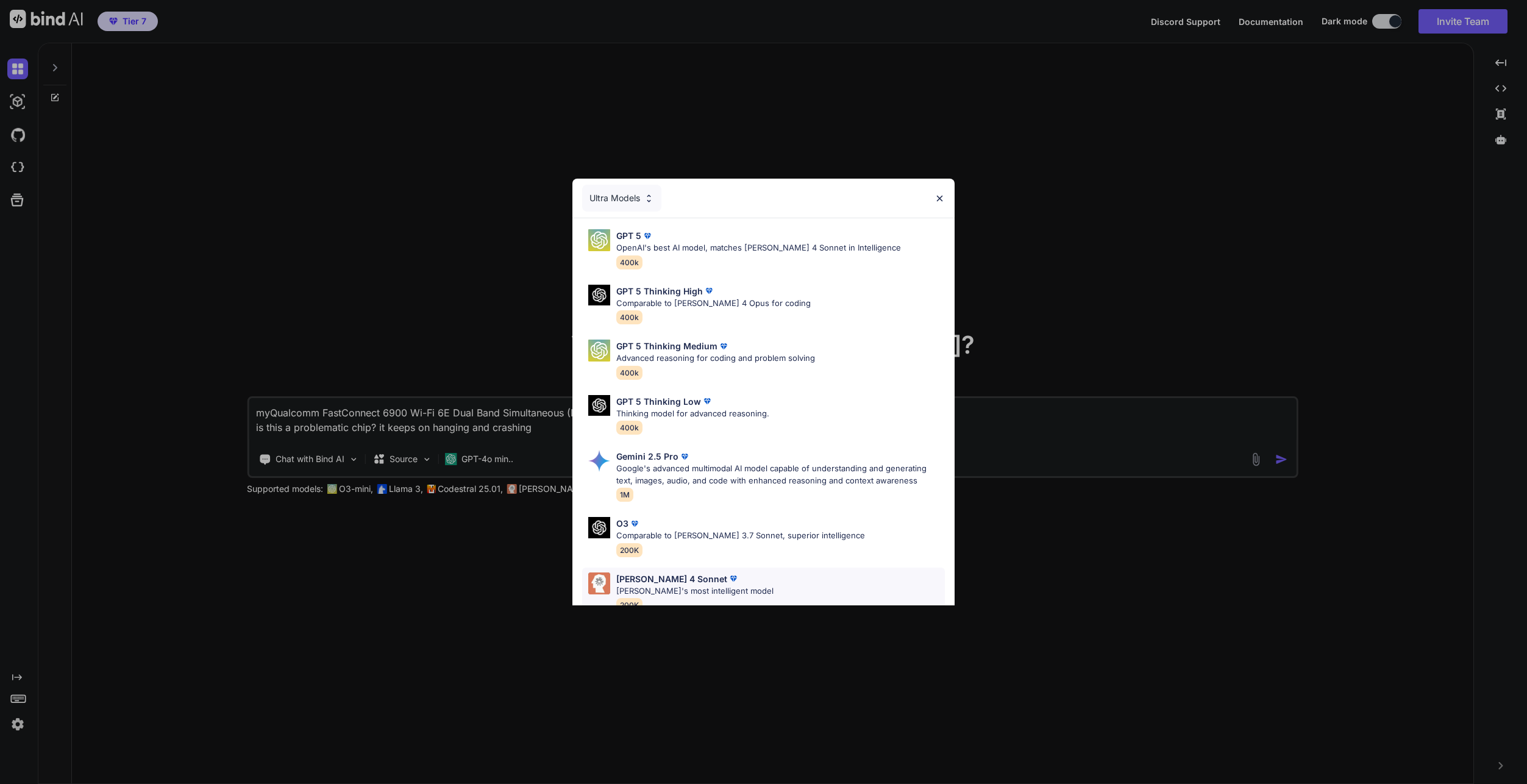
scroll to position [76, 0]
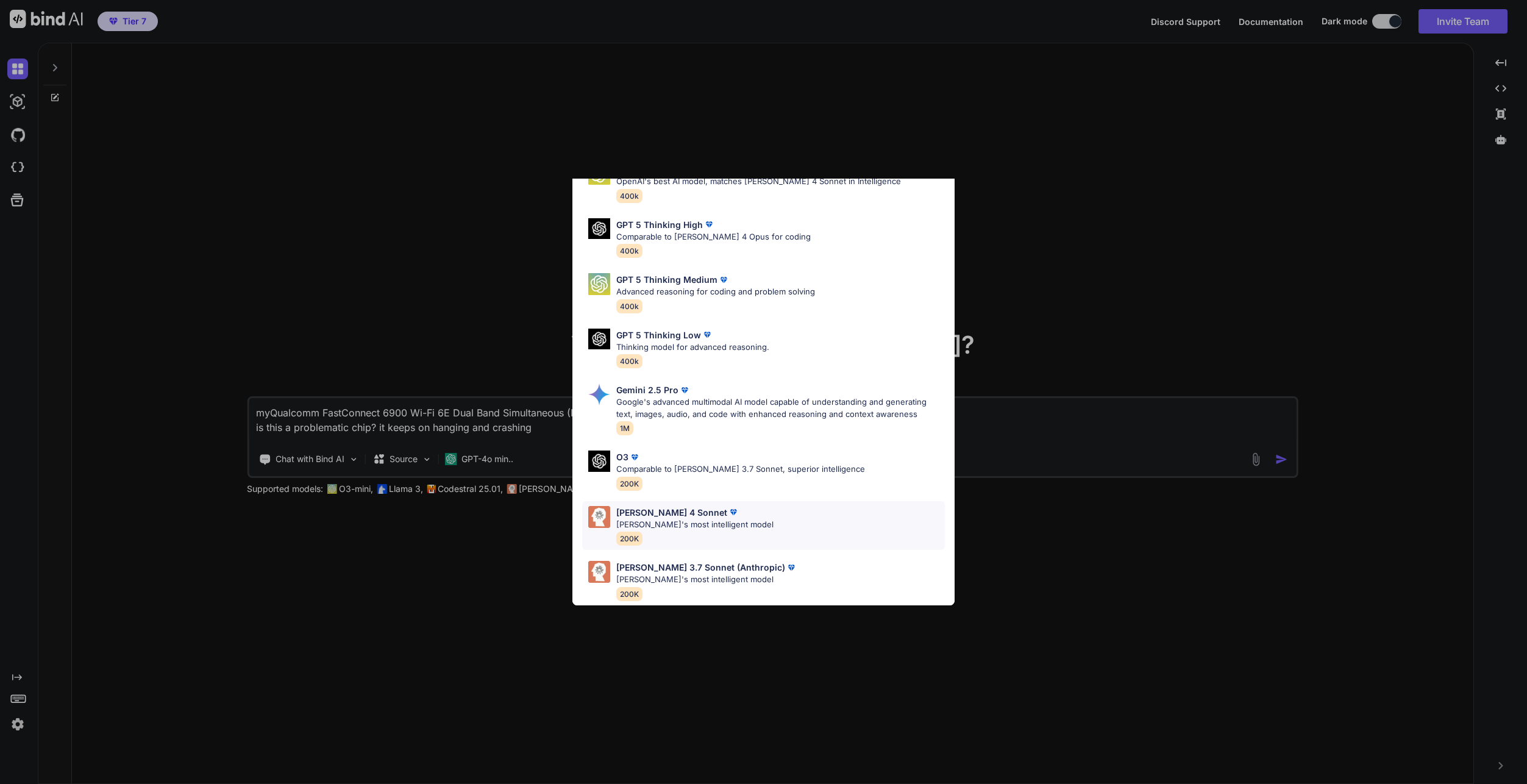
click at [765, 514] on div "Claude 4 Sonnet Claude's most intelligent model 200K" at bounding box center [763, 525] width 363 height 49
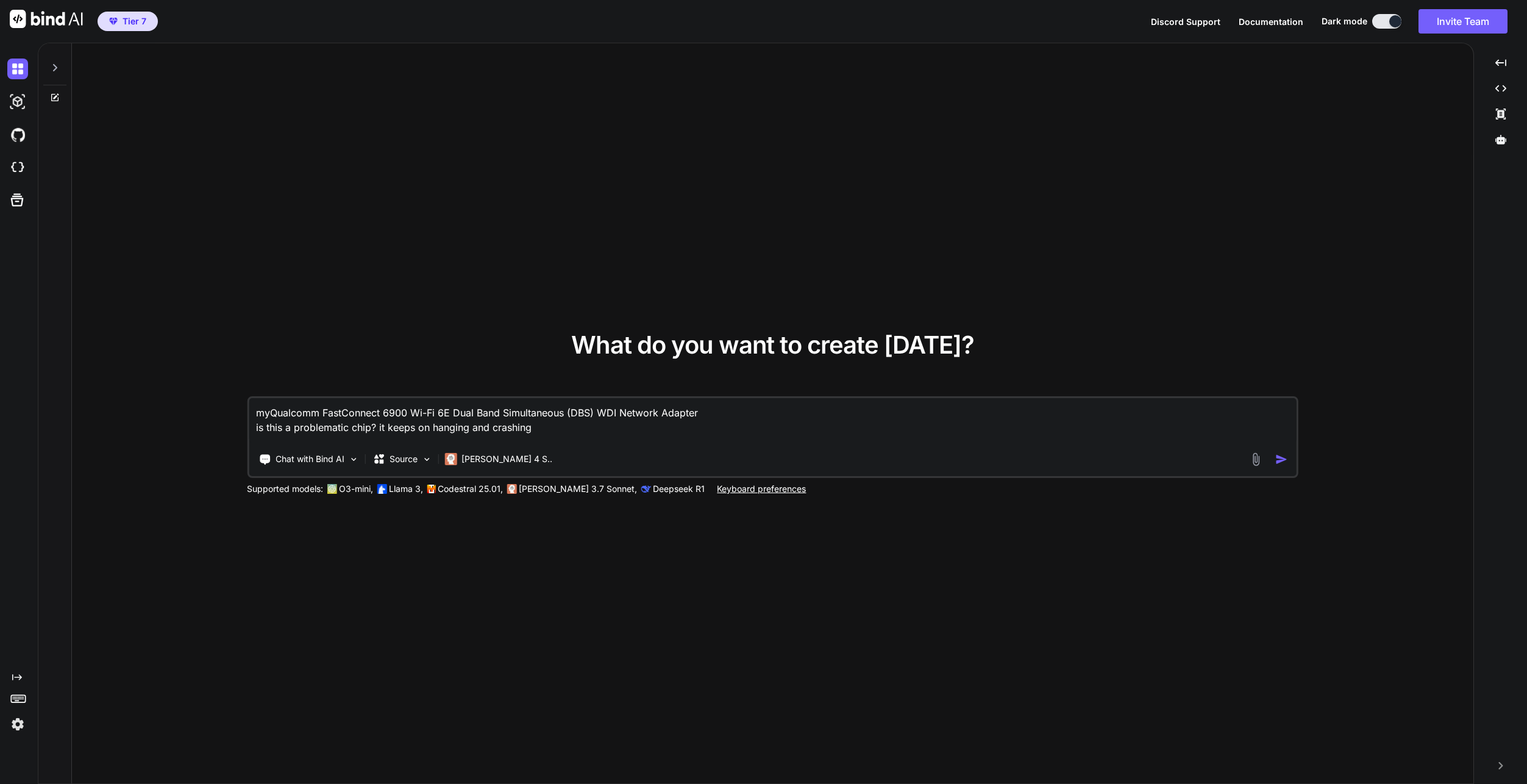
click at [634, 430] on textarea "myQualcomm FastConnect 6900 Wi-Fi 6E Dual Band Simultaneous (DBS) WDI Network A…" at bounding box center [772, 420] width 1047 height 45
click at [1283, 462] on img "button" at bounding box center [1282, 459] width 13 height 13
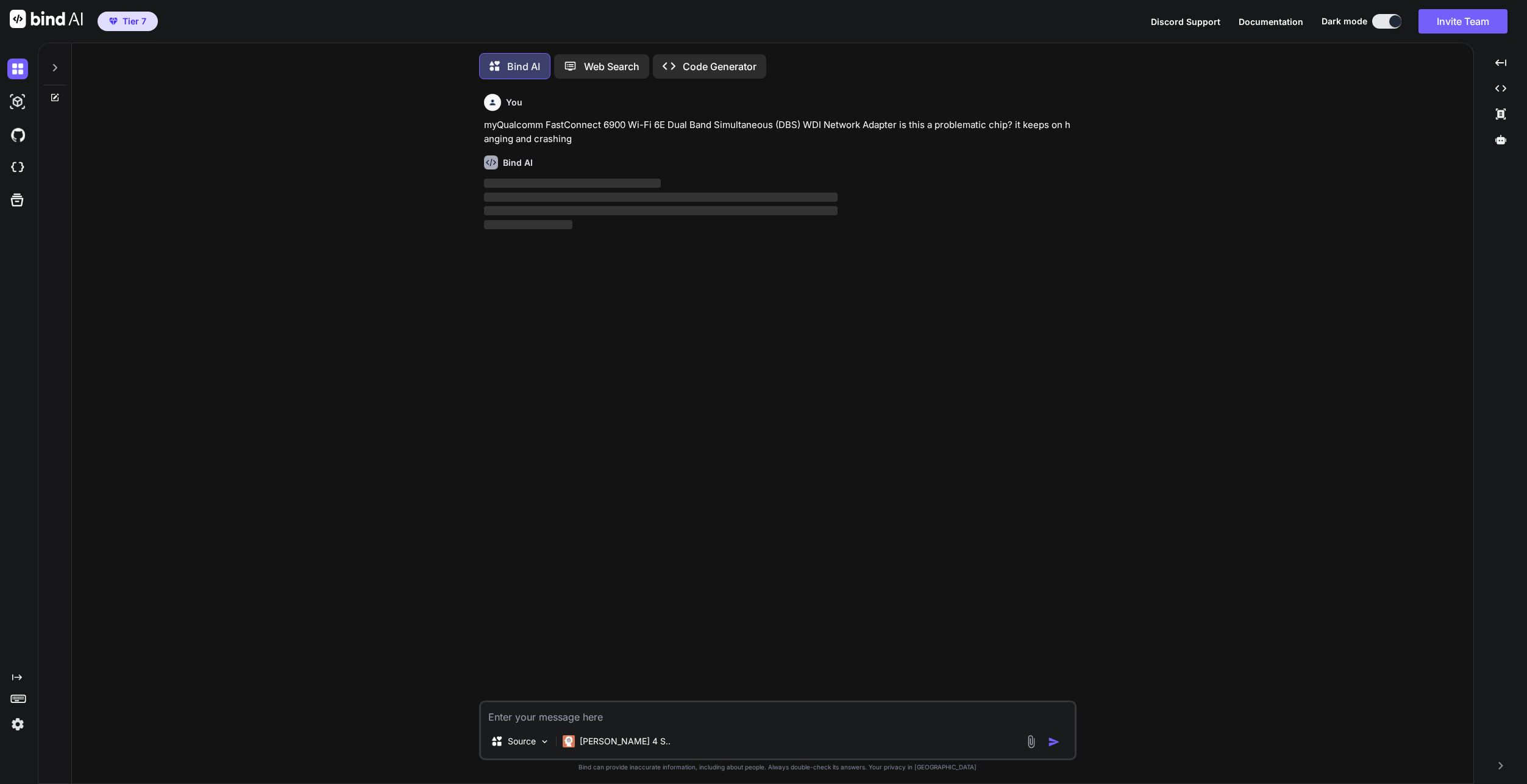
scroll to position [6, 0]
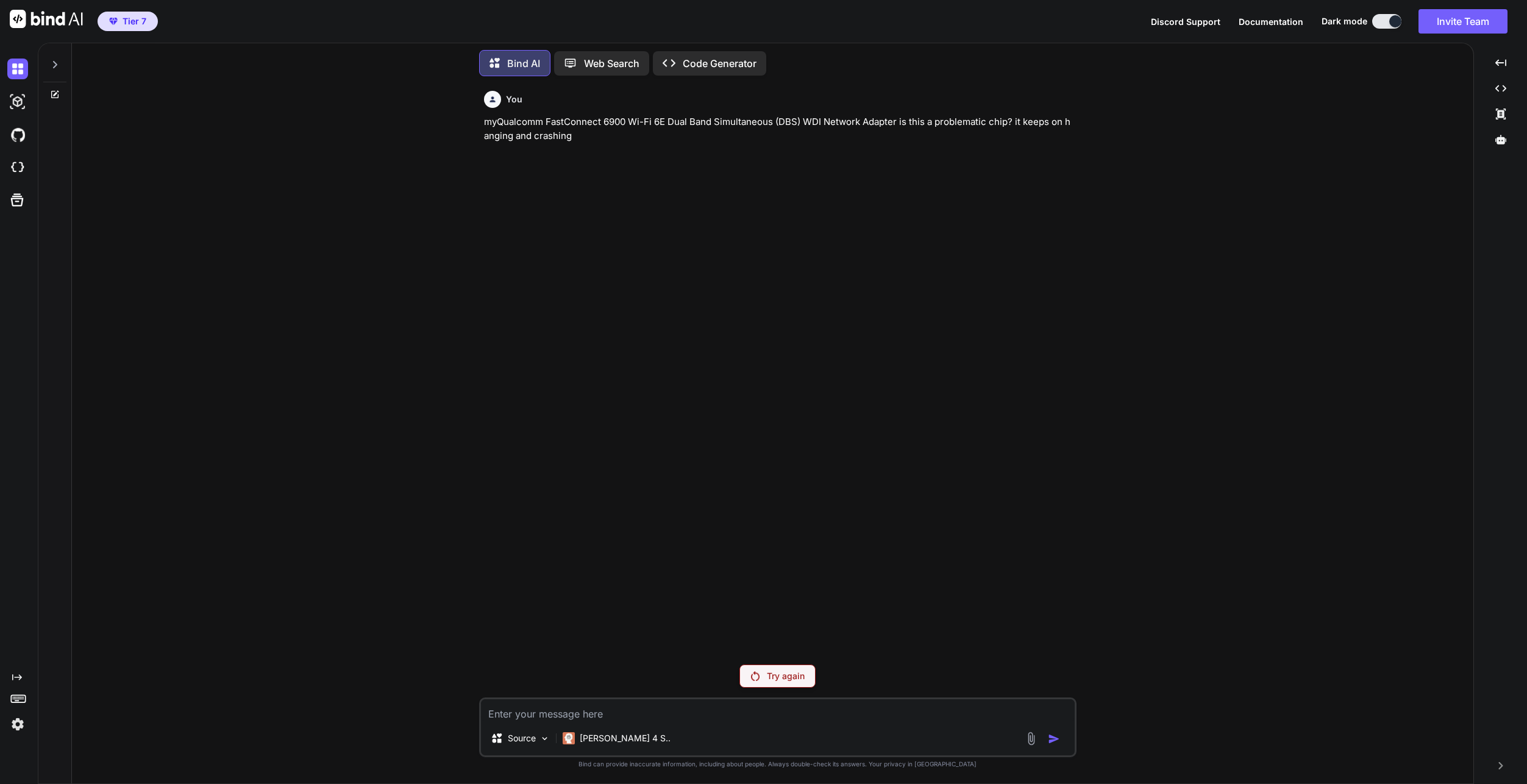
click at [786, 676] on p "Try again" at bounding box center [785, 675] width 38 height 12
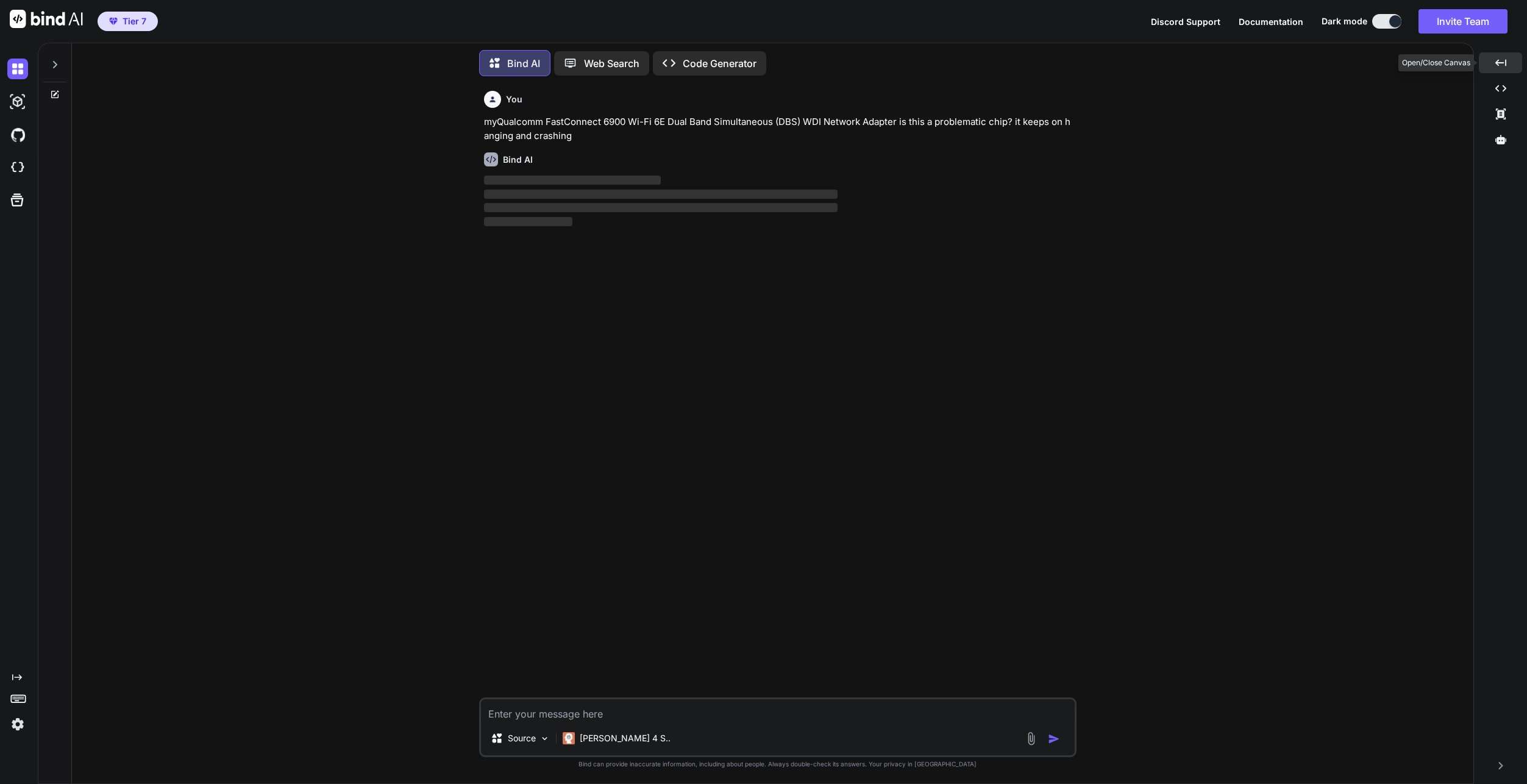
click at [1498, 66] on icon at bounding box center [1501, 62] width 11 height 6
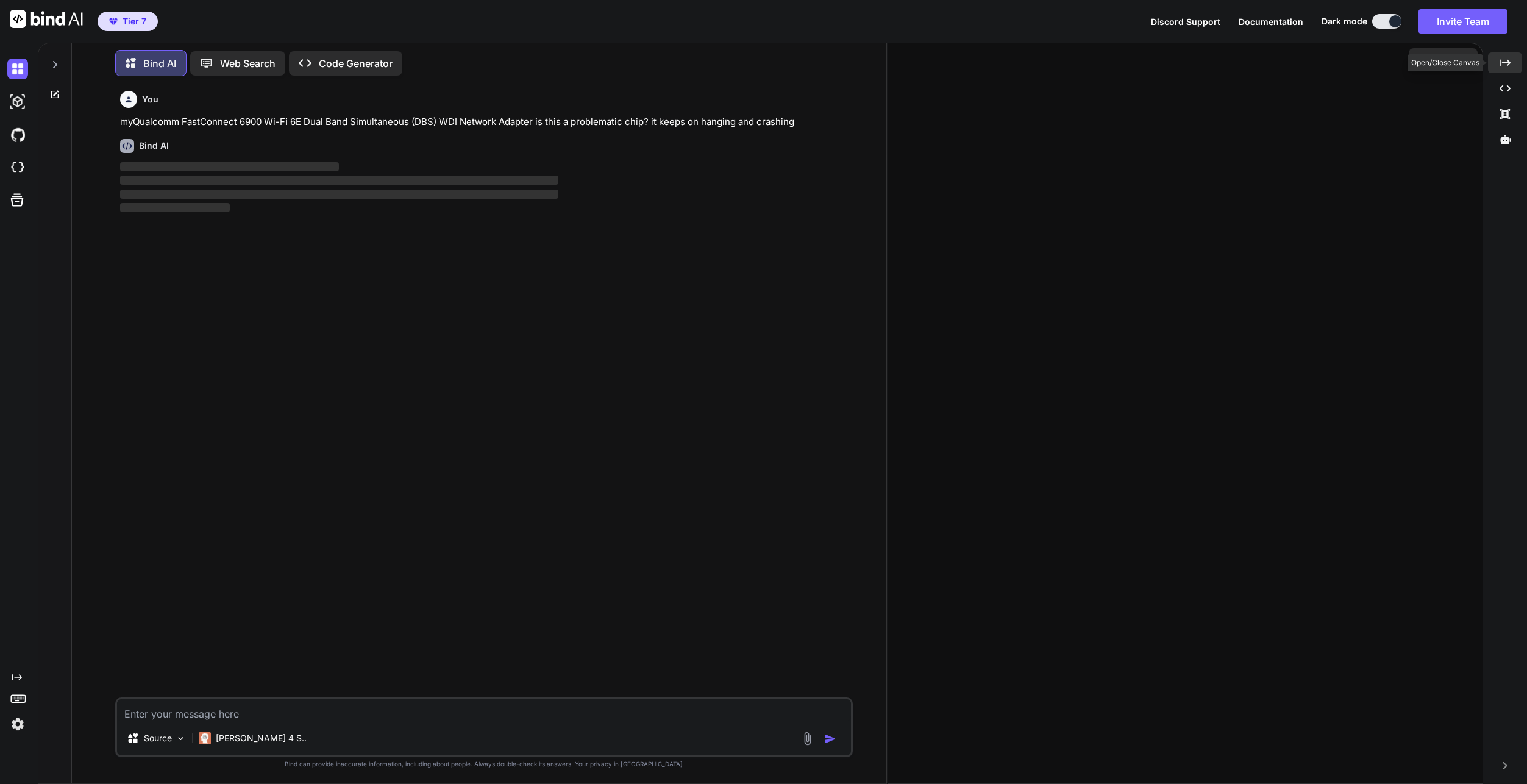
click at [1498, 66] on div "Created with Pixso." at bounding box center [1505, 63] width 34 height 20
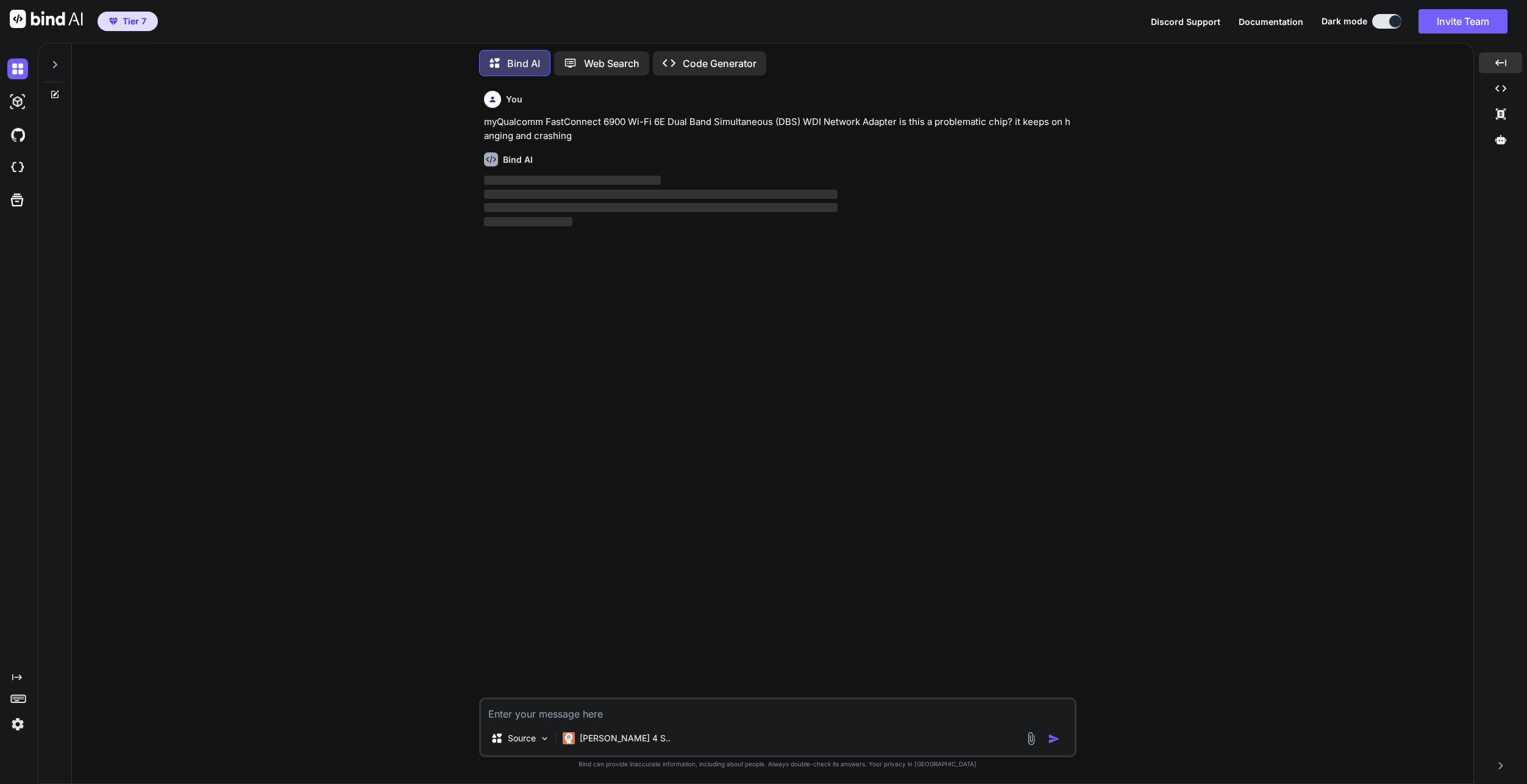
click at [56, 64] on icon at bounding box center [55, 65] width 10 height 10
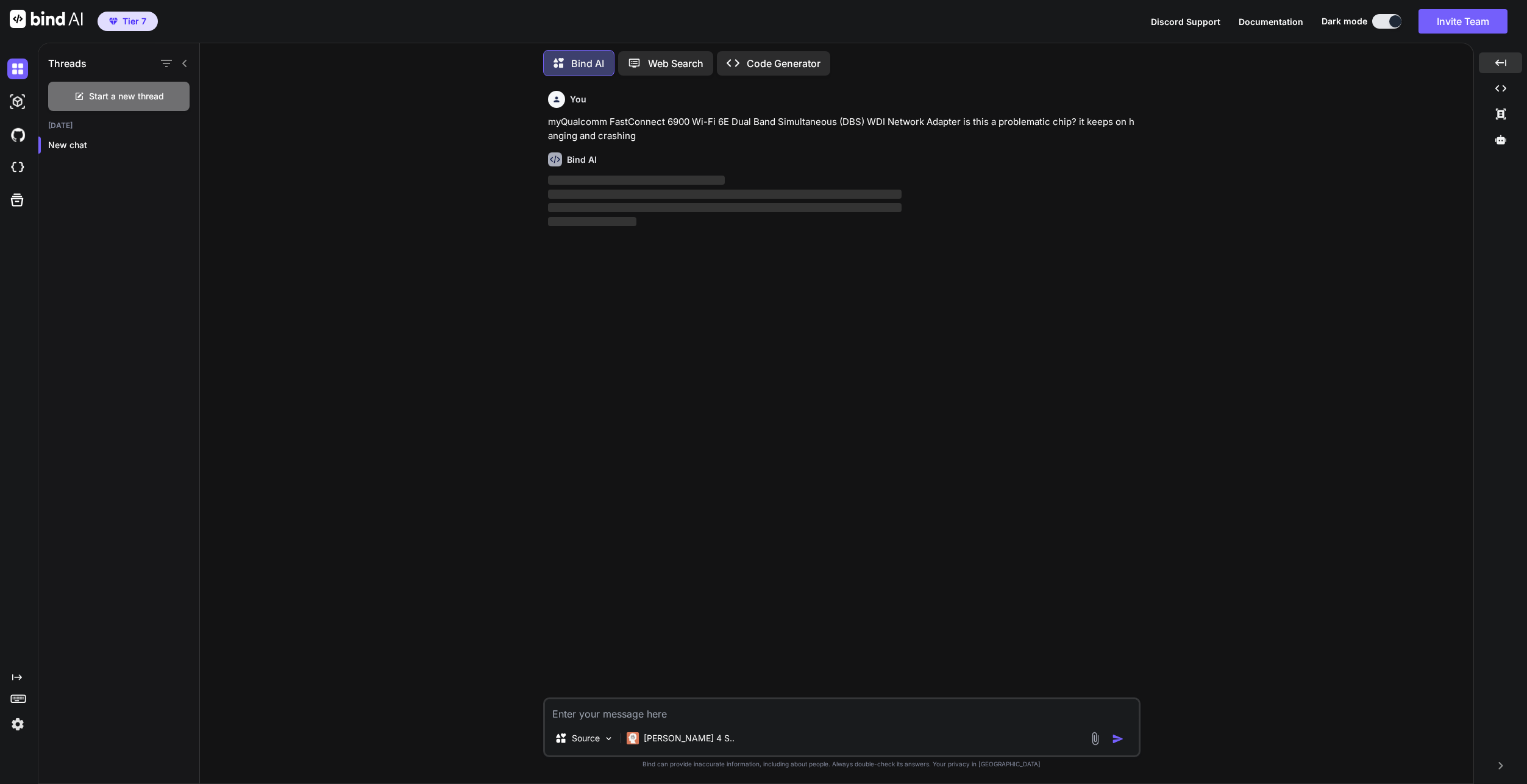
click at [332, 219] on div "You myQualcomm FastConnect 6900 Wi-Fi 6E Dual Band Simultaneous (DBS) WDI Netwo…" at bounding box center [842, 435] width 1263 height 697
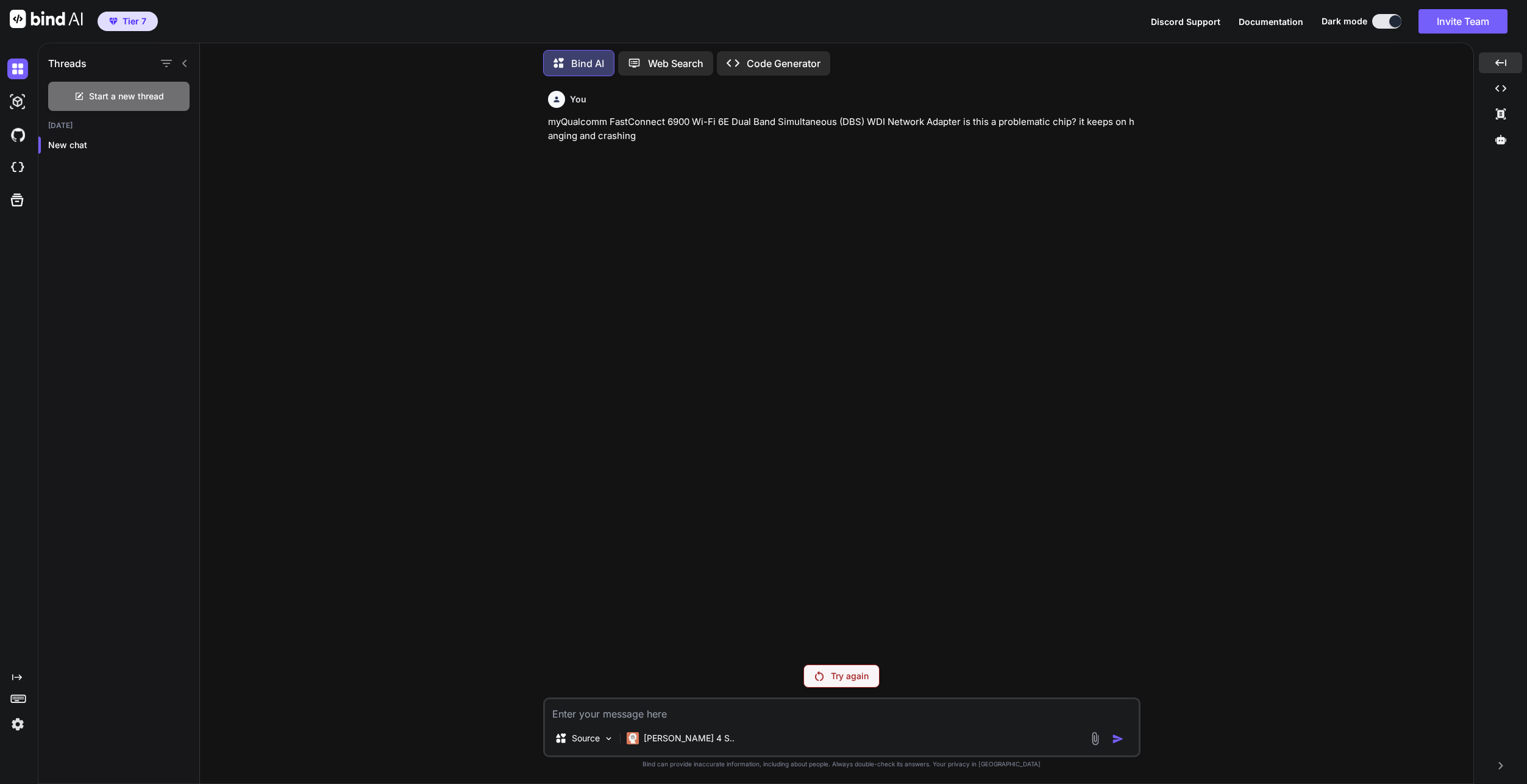
click at [686, 132] on p "myQualcomm FastConnect 6900 Wi-Fi 6E Dual Band Simultaneous (DBS) WDI Network A…" at bounding box center [844, 129] width 590 height 28
click at [687, 131] on p "myQualcomm FastConnect 6900 Wi-Fi 6E Dual Band Simultaneous (DBS) WDI Network A…" at bounding box center [844, 129] width 590 height 28
click at [689, 125] on p "myQualcomm FastConnect 6900 Wi-Fi 6E Dual Band Simultaneous (DBS) WDI Network A…" at bounding box center [844, 129] width 590 height 28
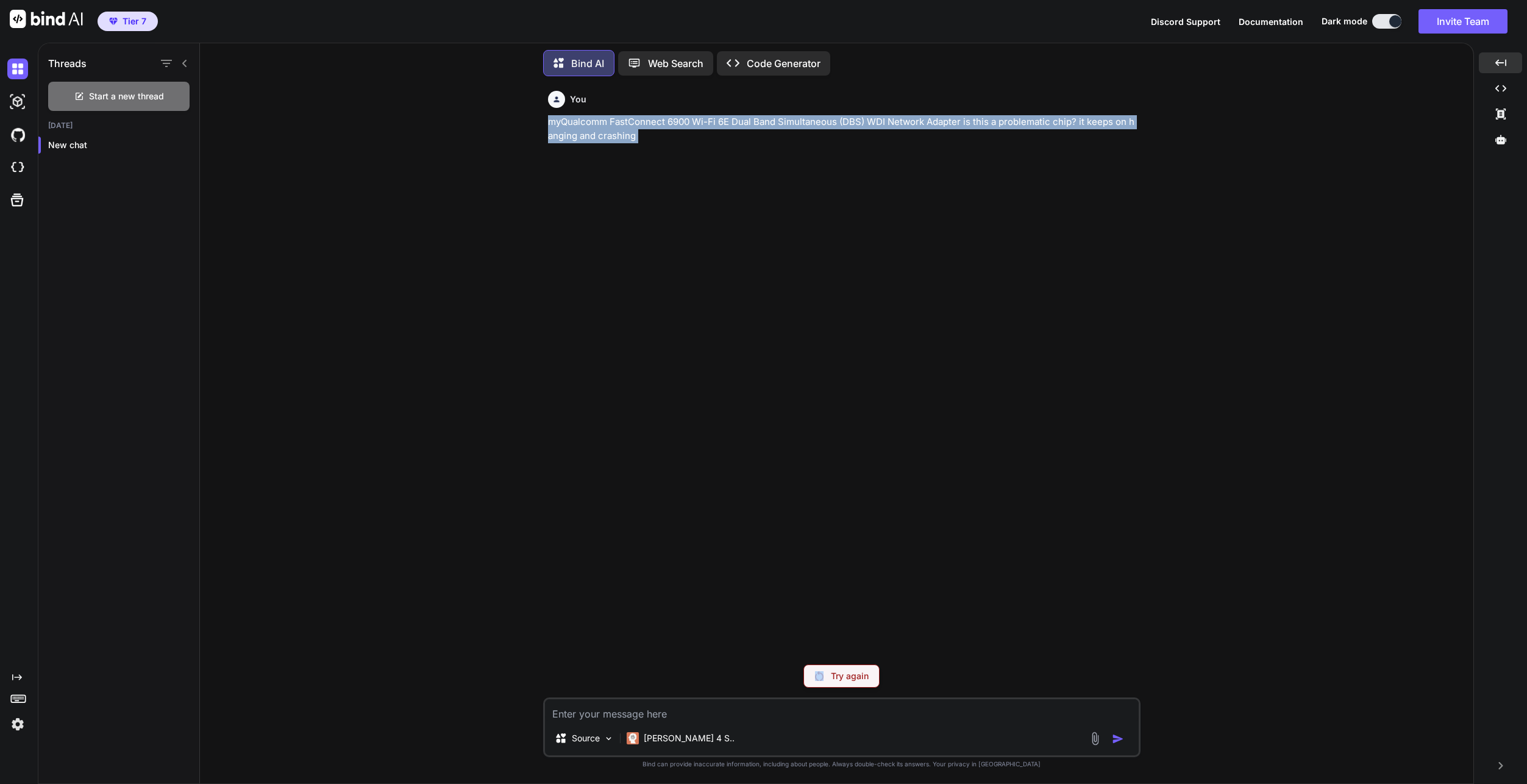
click at [689, 125] on p "myQualcomm FastConnect 6900 Wi-Fi 6E Dual Band Simultaneous (DBS) WDI Network A…" at bounding box center [844, 129] width 590 height 28
copy p "myQualcomm FastConnect 6900 Wi-Fi 6E Dual Band Simultaneous (DBS) WDI Network A…"
click at [819, 464] on div "You myQualcomm FastConnect 6900 Wi-Fi 6E Dual Band Simultaneous (DBS) WDI Netwo…" at bounding box center [843, 370] width 595 height 569
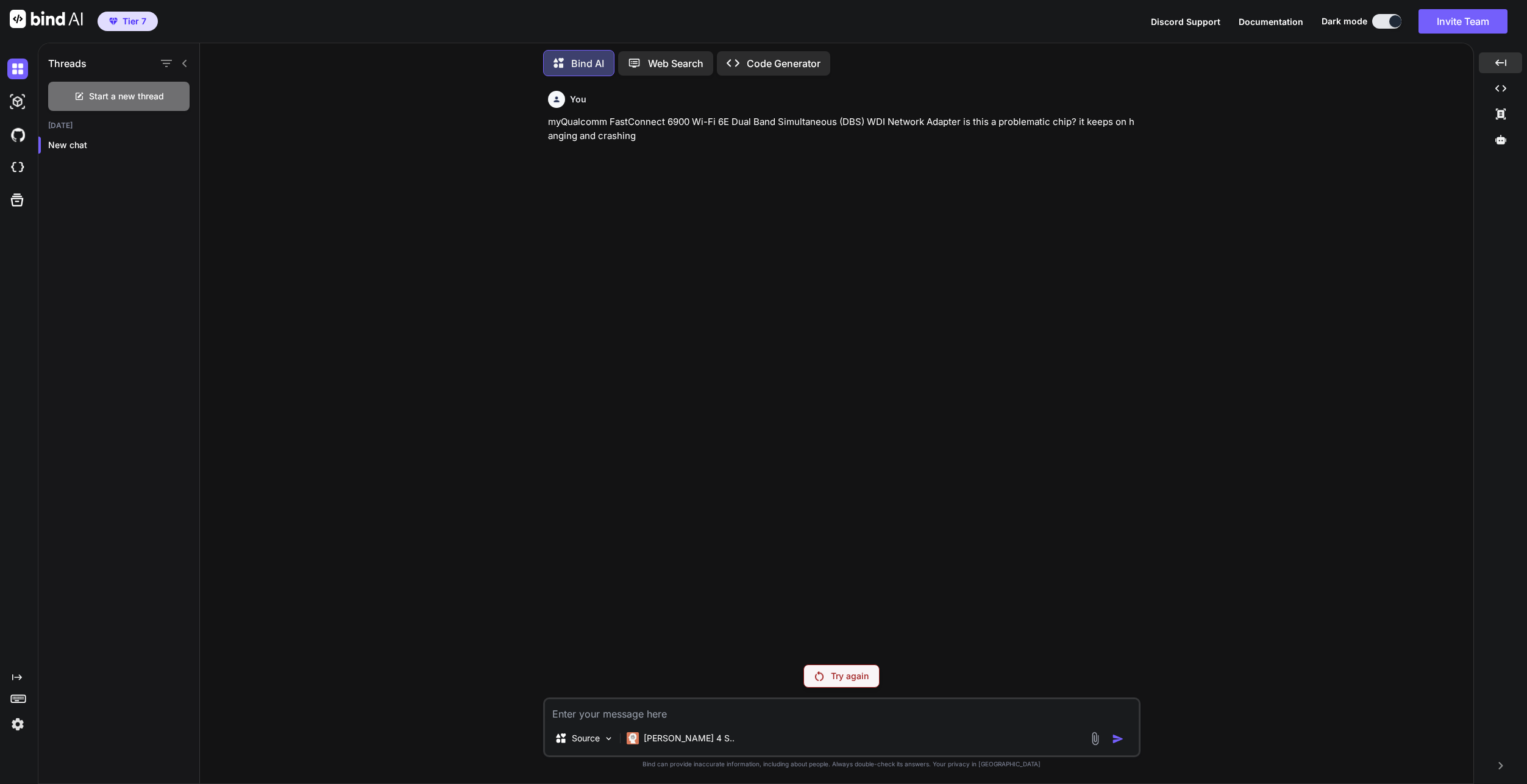
click at [868, 680] on div "Try again" at bounding box center [842, 675] width 76 height 23
click at [1190, 17] on span "Discord Support" at bounding box center [1185, 21] width 69 height 10
click at [644, 67] on div "Web Search" at bounding box center [665, 63] width 95 height 24
click at [746, 56] on icon "Created with Pixso." at bounding box center [737, 63] width 20 height 13
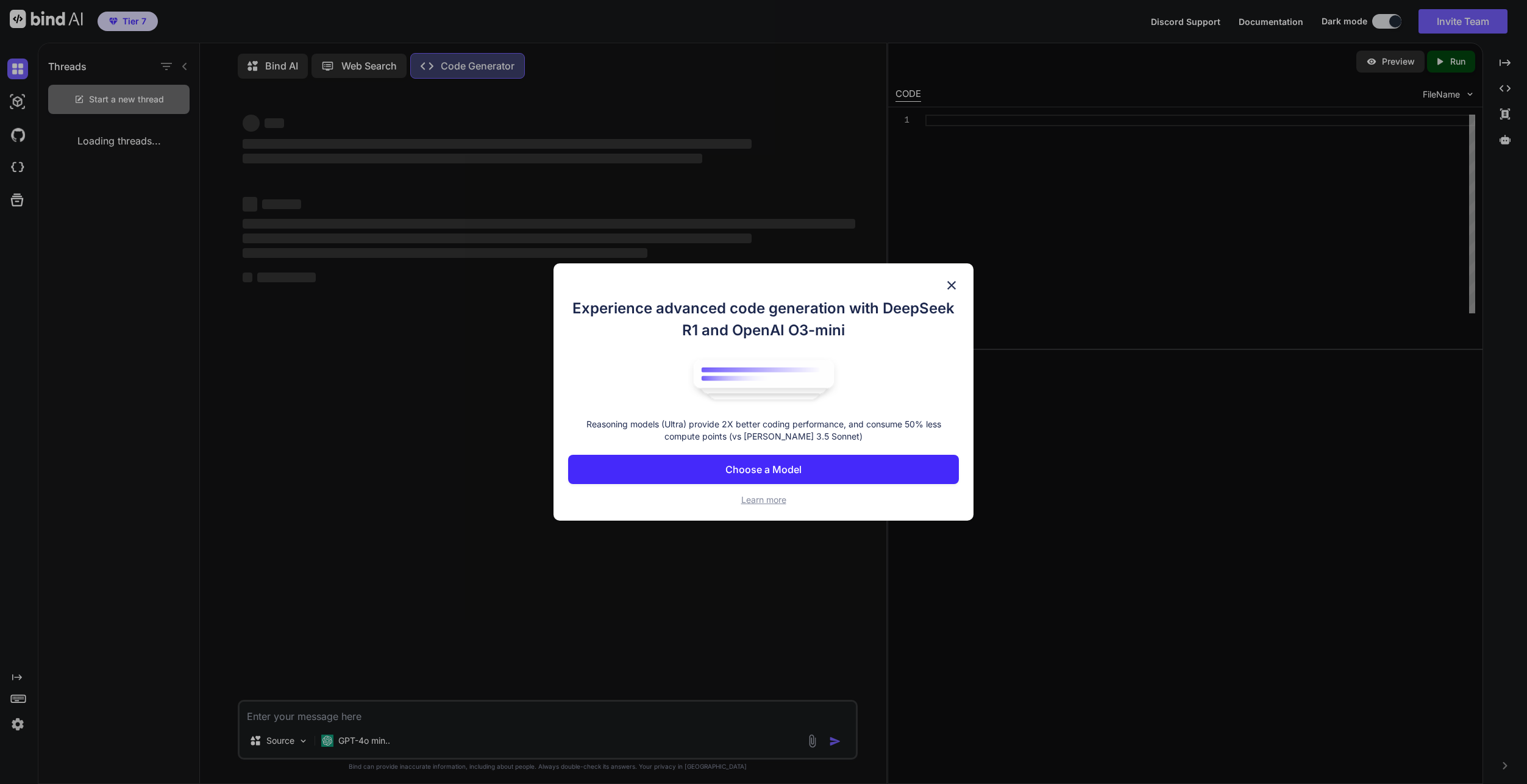
click at [839, 466] on button "Choose a Model" at bounding box center [763, 470] width 390 height 30
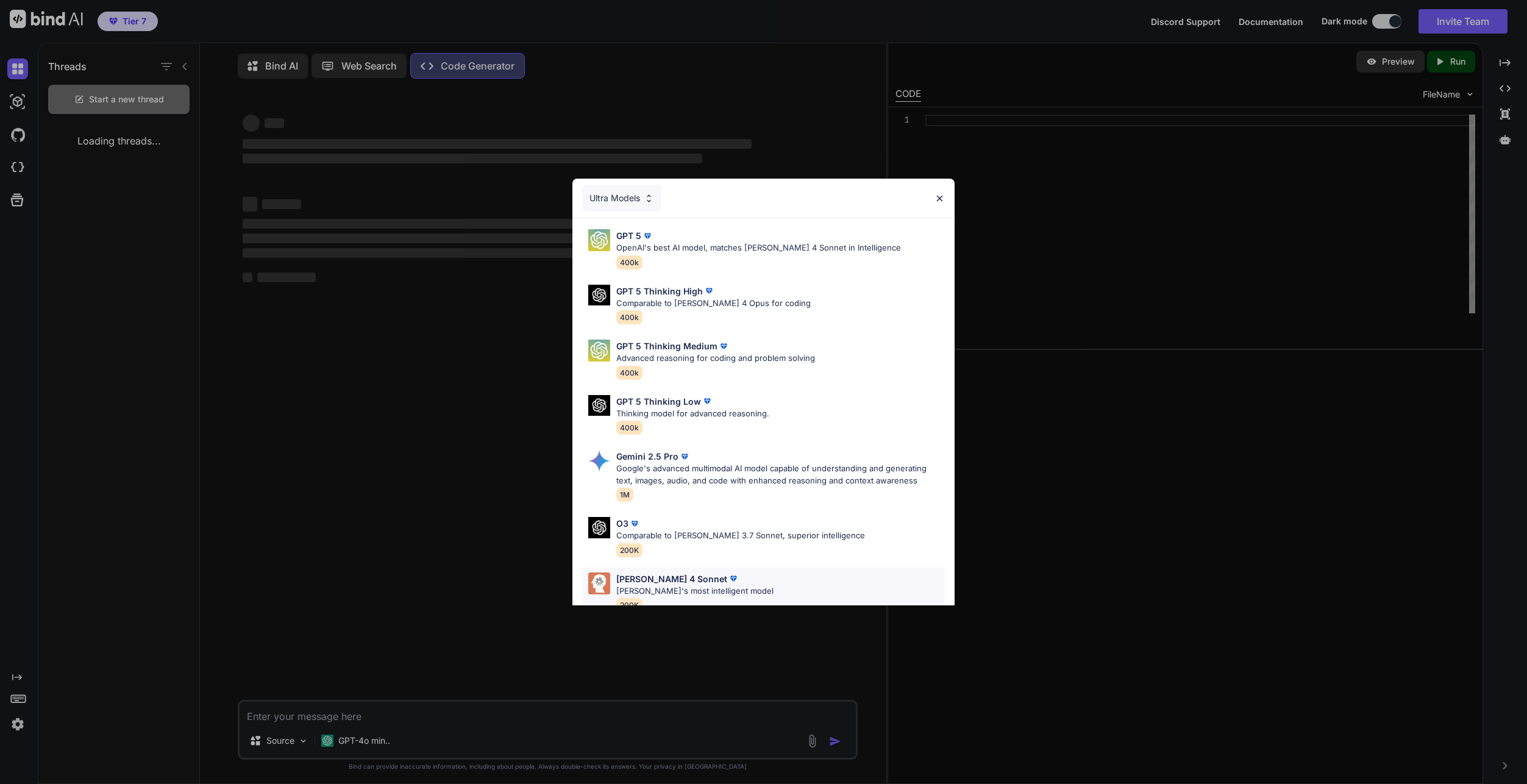
scroll to position [76, 0]
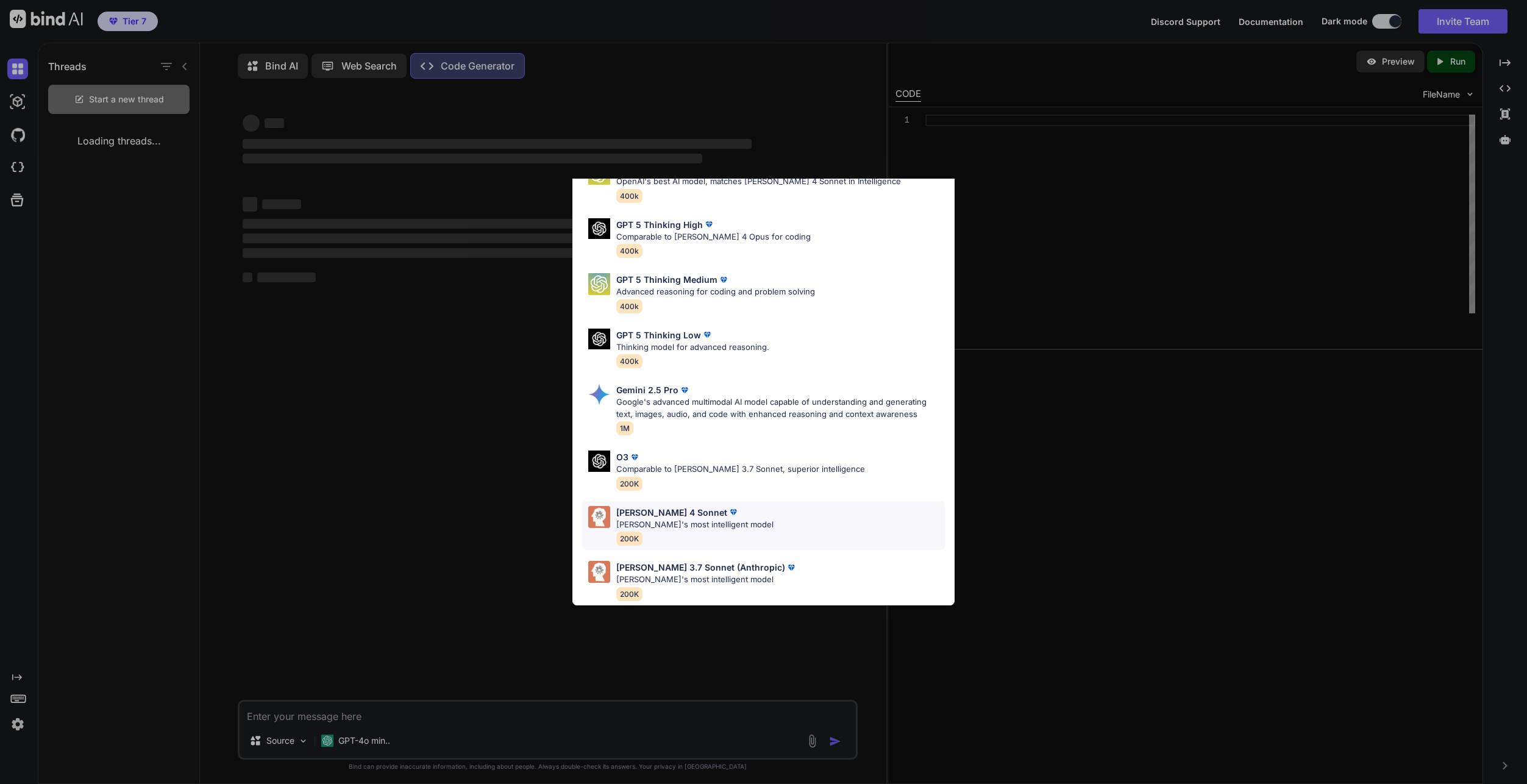
click at [734, 501] on div "Claude 4 Sonnet Claude's most intelligent model 200K" at bounding box center [763, 525] width 363 height 49
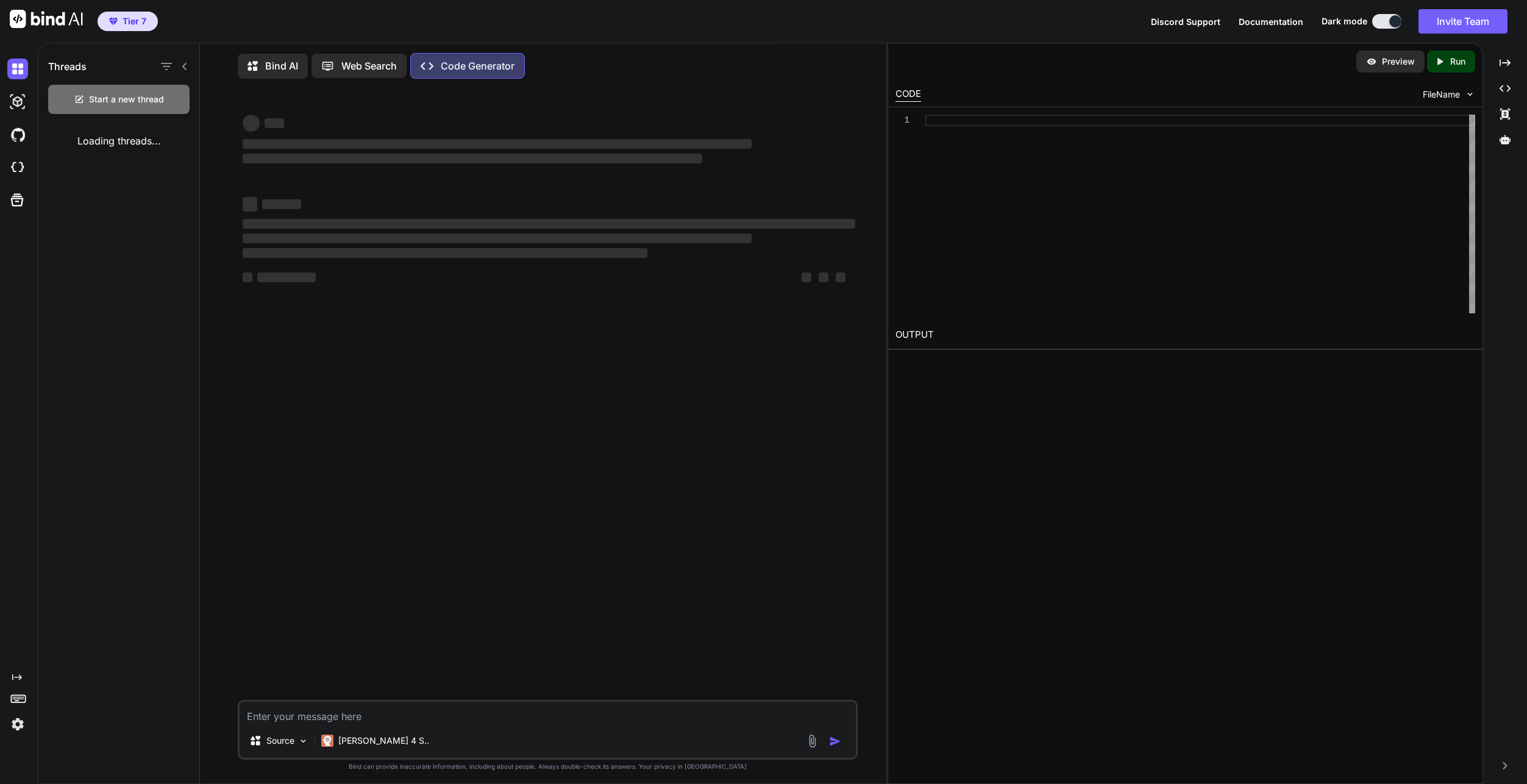
click at [441, 713] on textarea at bounding box center [548, 713] width 616 height 22
paste textarea "myQualcomm FastConnect 6900 Wi-Fi 6E Dual Band Simultaneous (DBS) WDI Network A…"
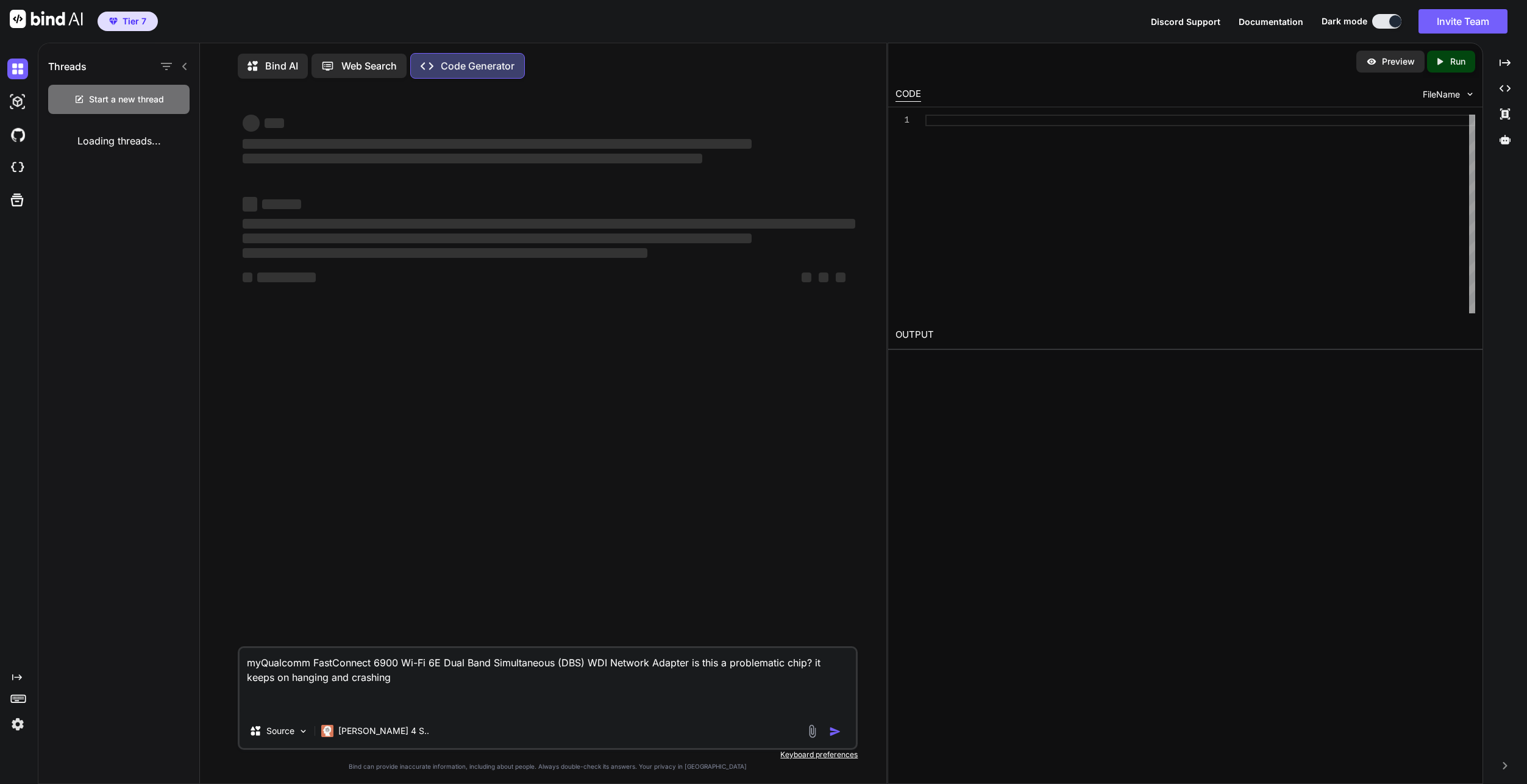
type textarea "myQualcomm FastConnect 6900 Wi-Fi 6E Dual Band Simultaneous (DBS) WDI Network A…"
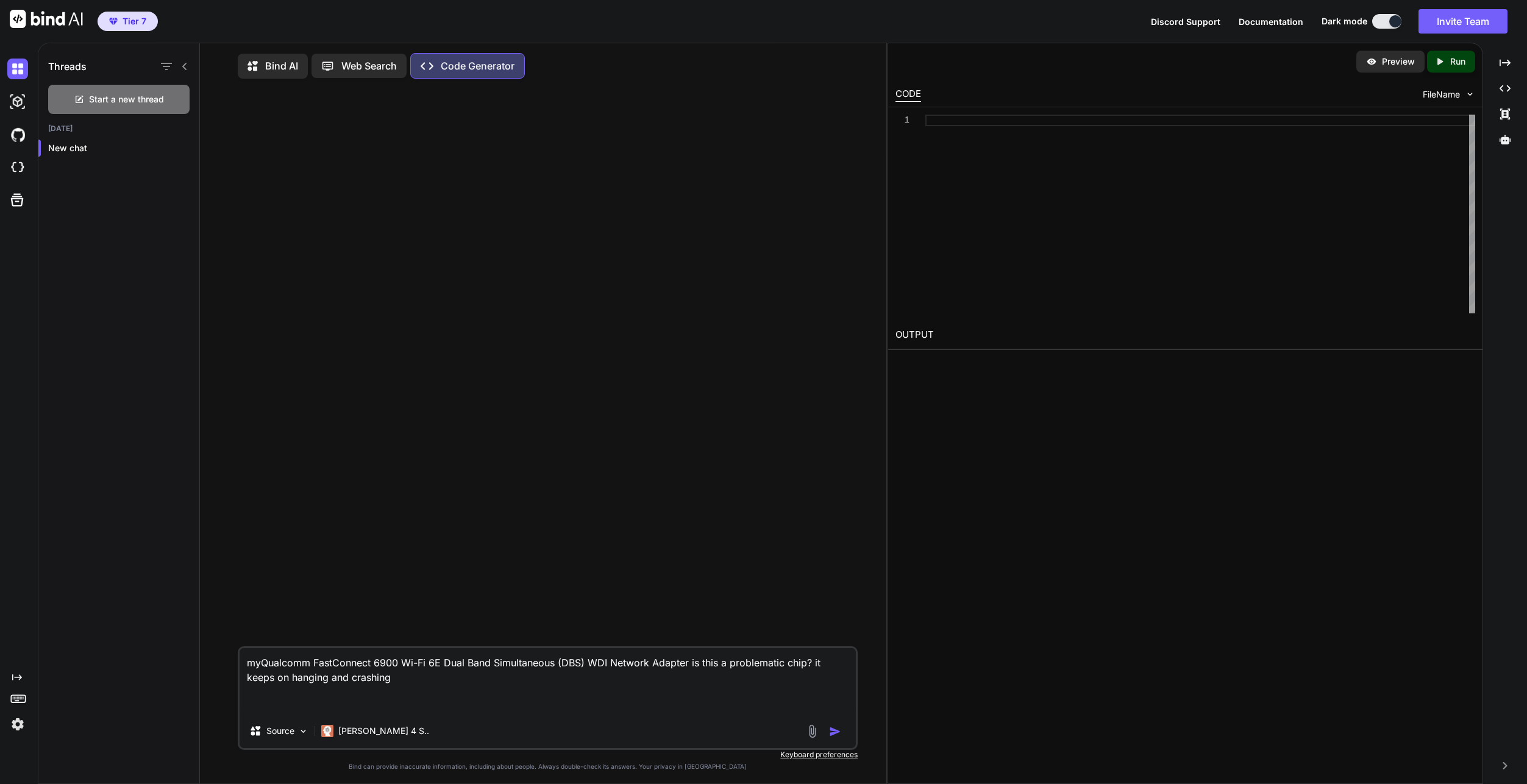
click at [837, 738] on img "button" at bounding box center [834, 730] width 12 height 12
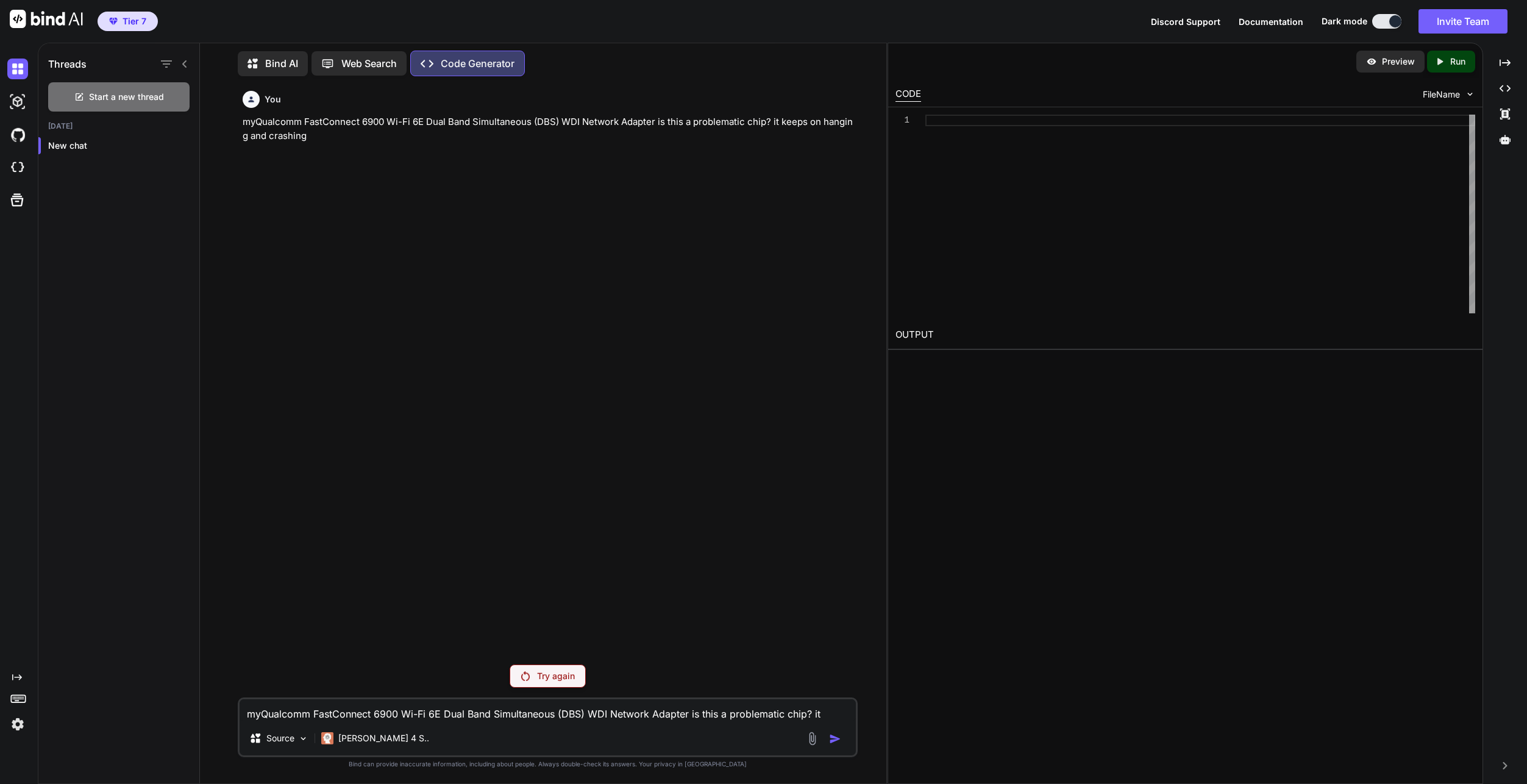
click at [565, 670] on p "Try again" at bounding box center [556, 675] width 38 height 12
click at [382, 747] on div "Claude 4 S.." at bounding box center [375, 738] width 117 height 24
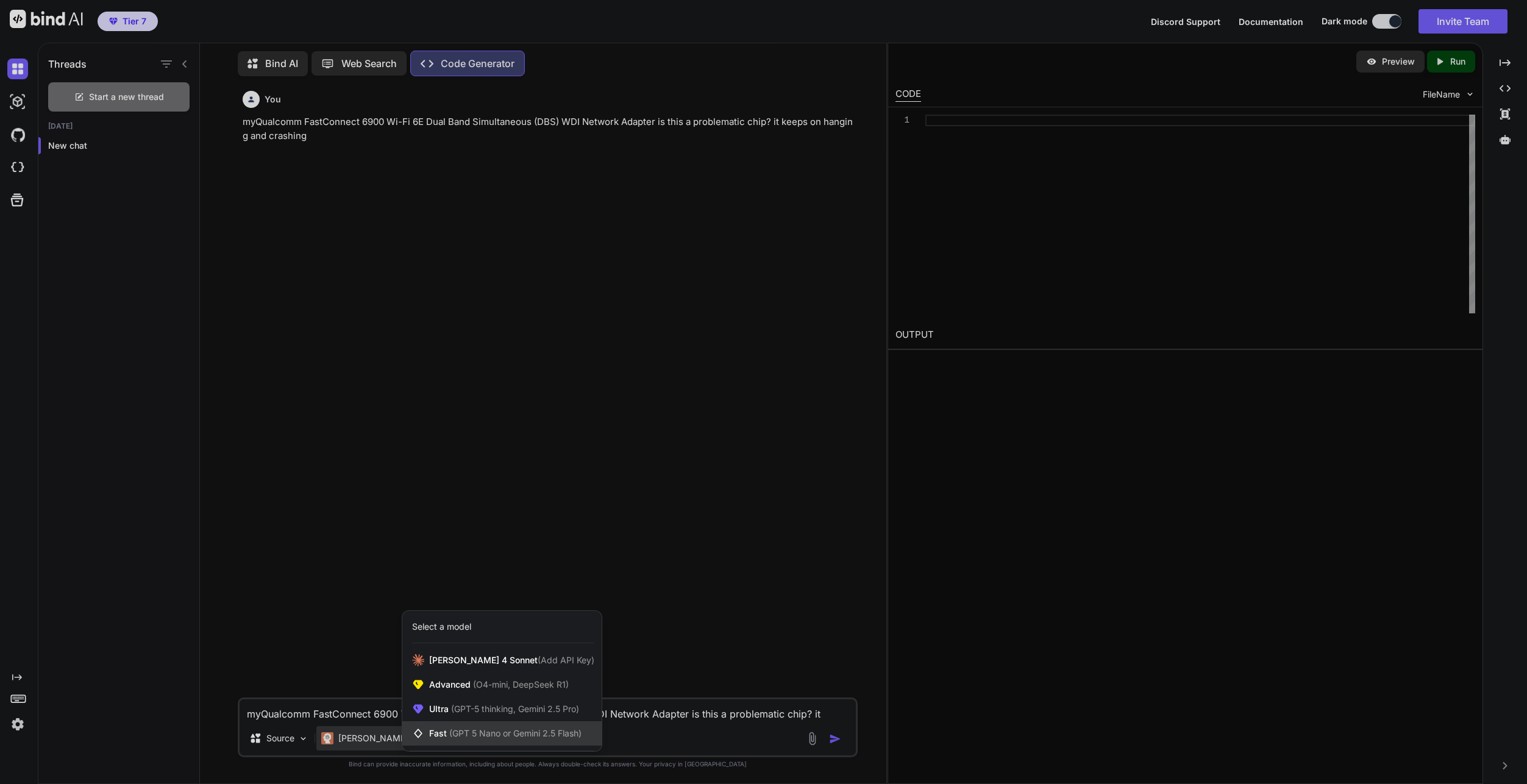
click at [522, 729] on span "(GPT 5 Nano or Gemini 2.5 Flash)" at bounding box center [515, 732] width 132 height 10
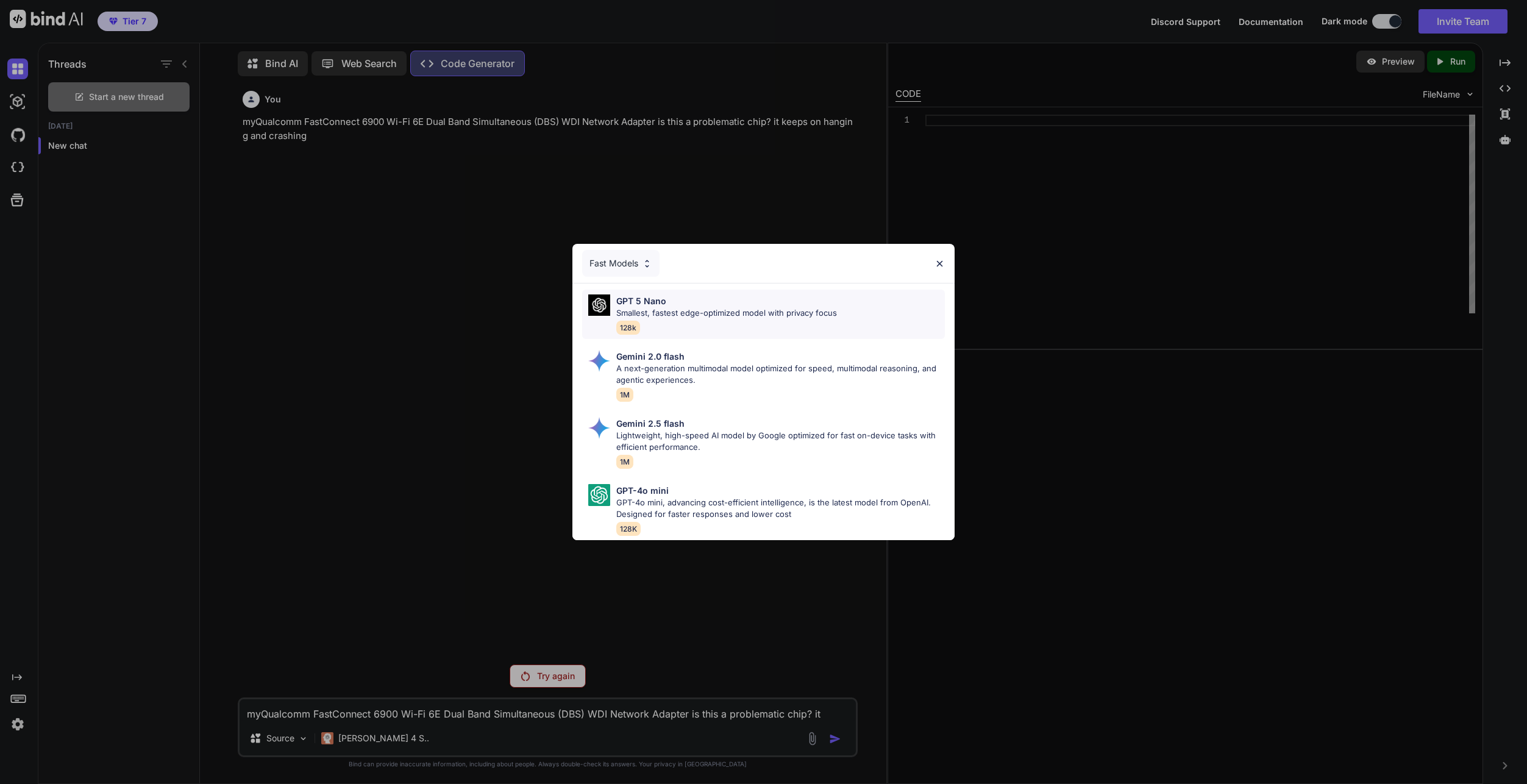
click at [679, 312] on p "Smallest, fastest edge-optimized model with privacy focus" at bounding box center [726, 312] width 221 height 12
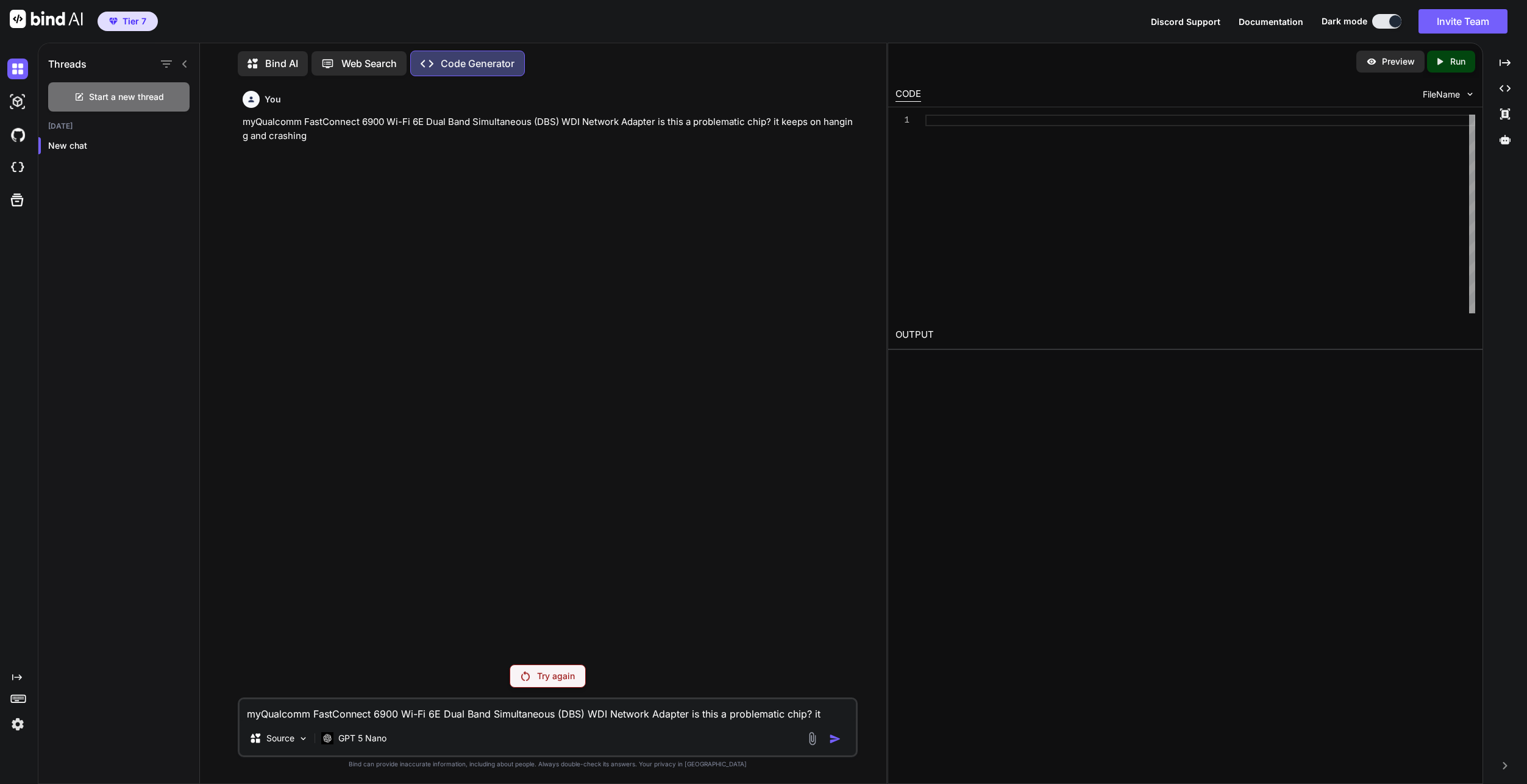
click at [734, 700] on textarea "myQualcomm FastConnect 6900 Wi-Fi 6E Dual Band Simultaneous (DBS) WDI Network A…" at bounding box center [548, 710] width 616 height 22
paste textarea "myQualcomm FastConnect 6900 Wi-Fi 6E Dual Band Simultaneous (DBS) WDI Network A…"
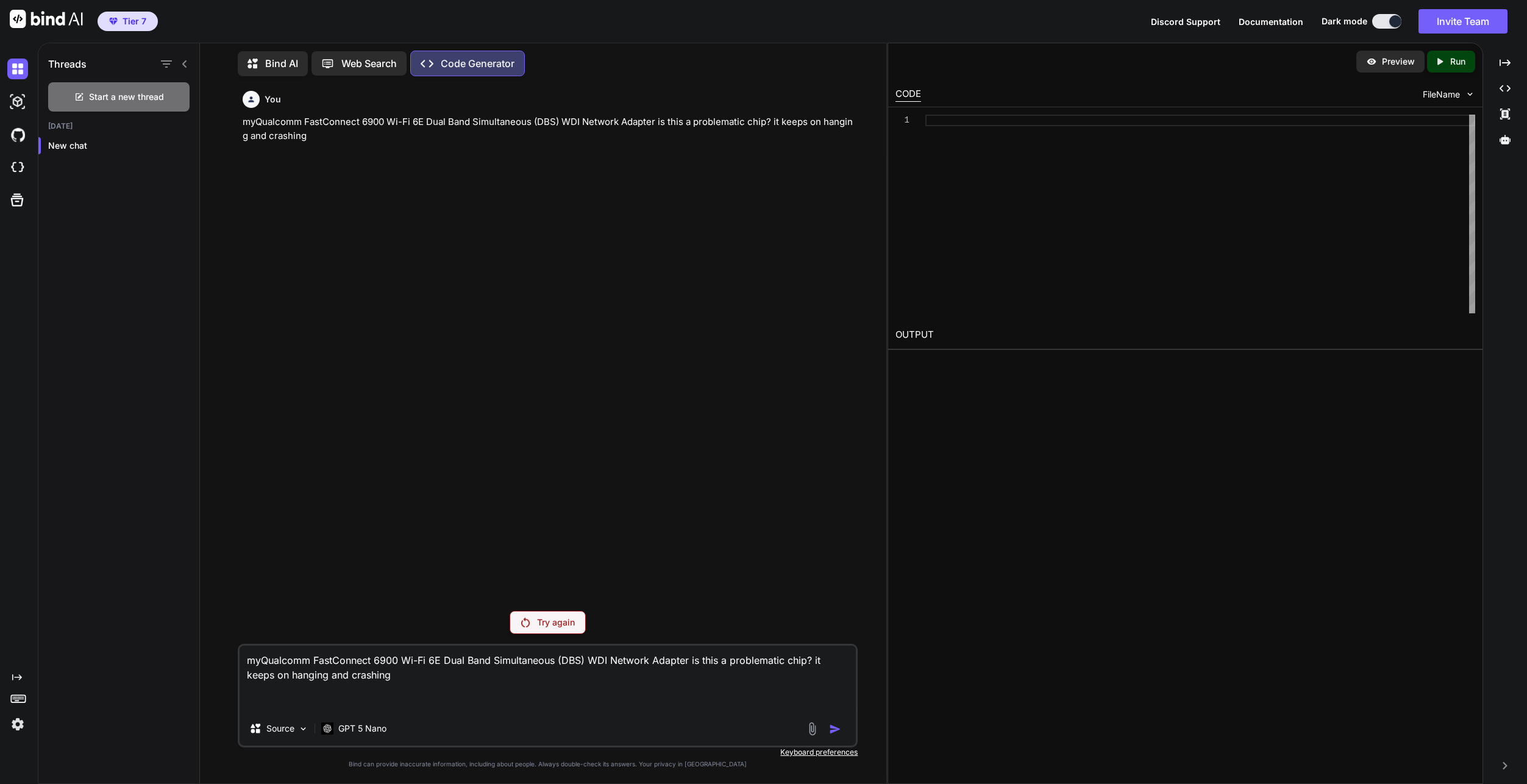
click at [558, 619] on p "Try again" at bounding box center [556, 621] width 38 height 12
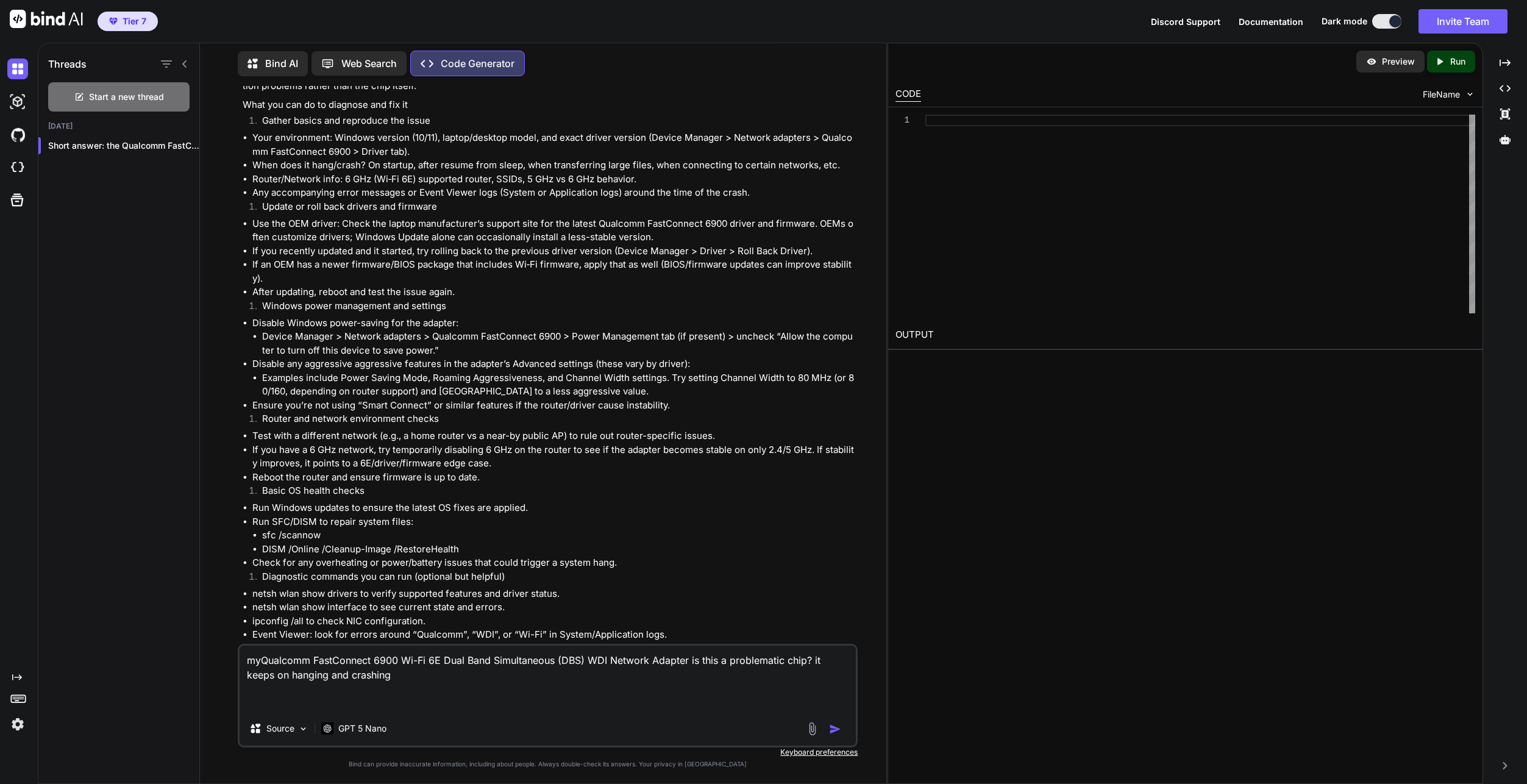
scroll to position [349, 0]
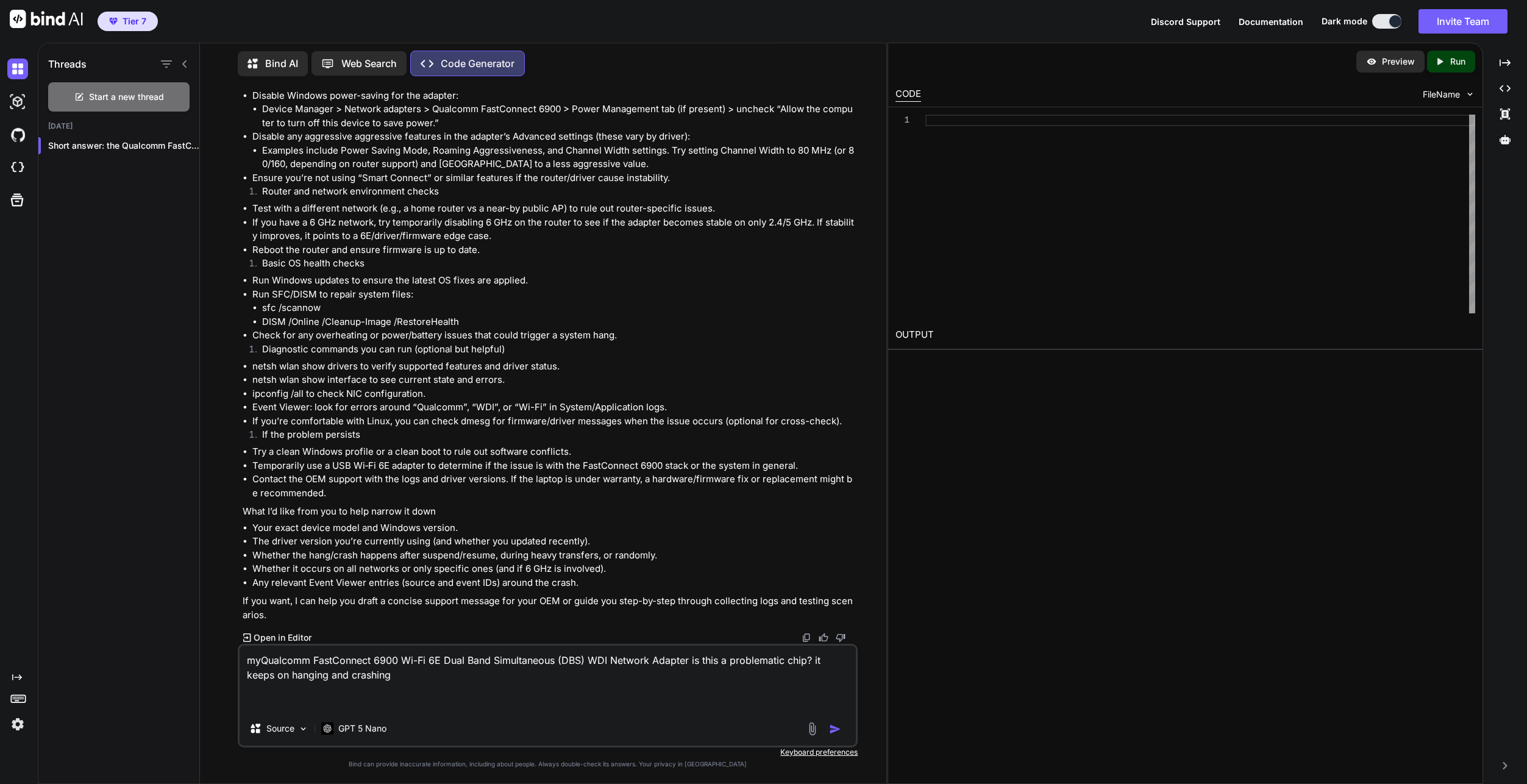
click at [464, 686] on textarea "myQualcomm FastConnect 6900 Wi-Fi 6E Dual Band Simultaneous (DBS) WDI Network A…" at bounding box center [548, 678] width 616 height 66
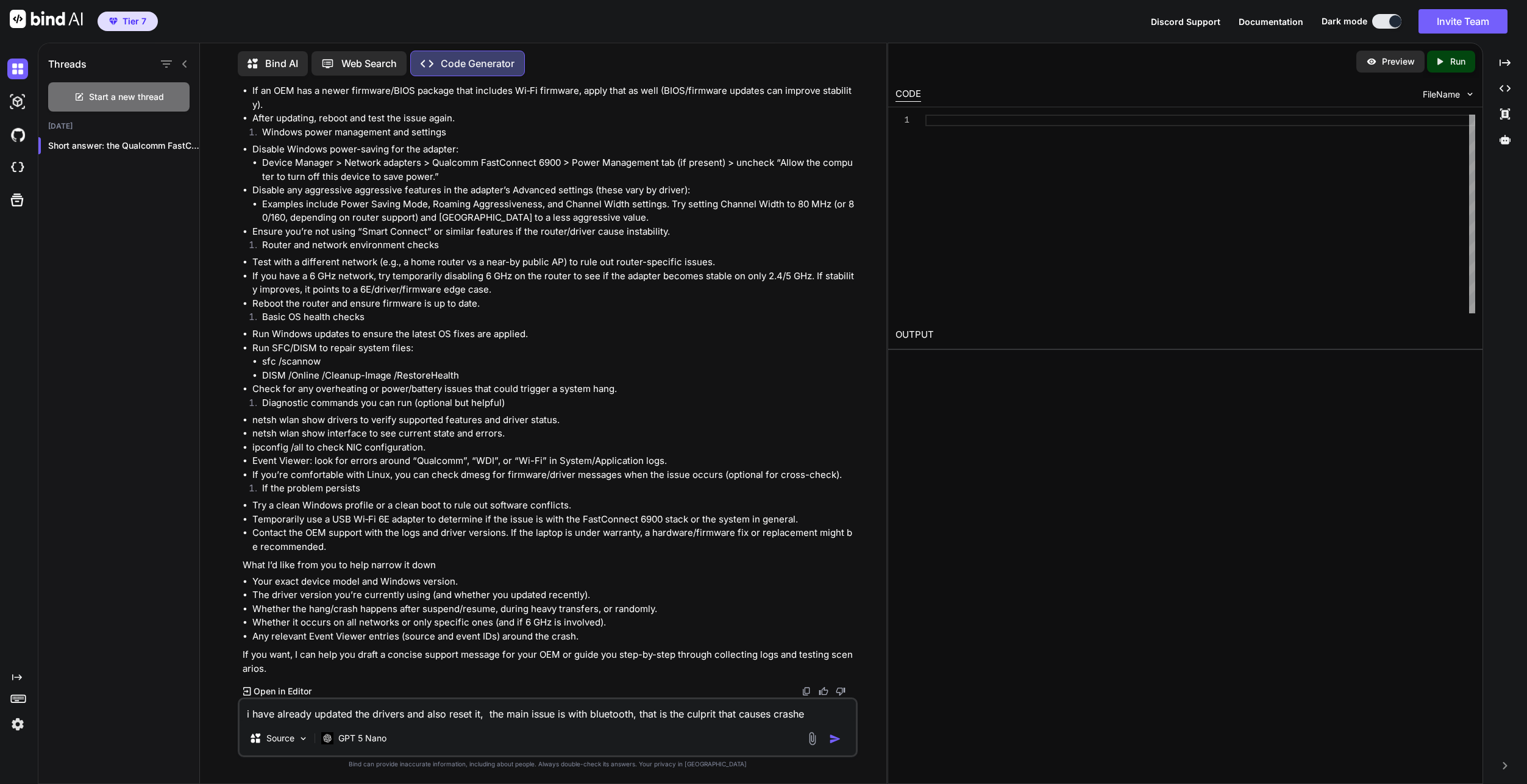
type textarea "i have already updated the drivers and also reset it, the main issue is with bl…"
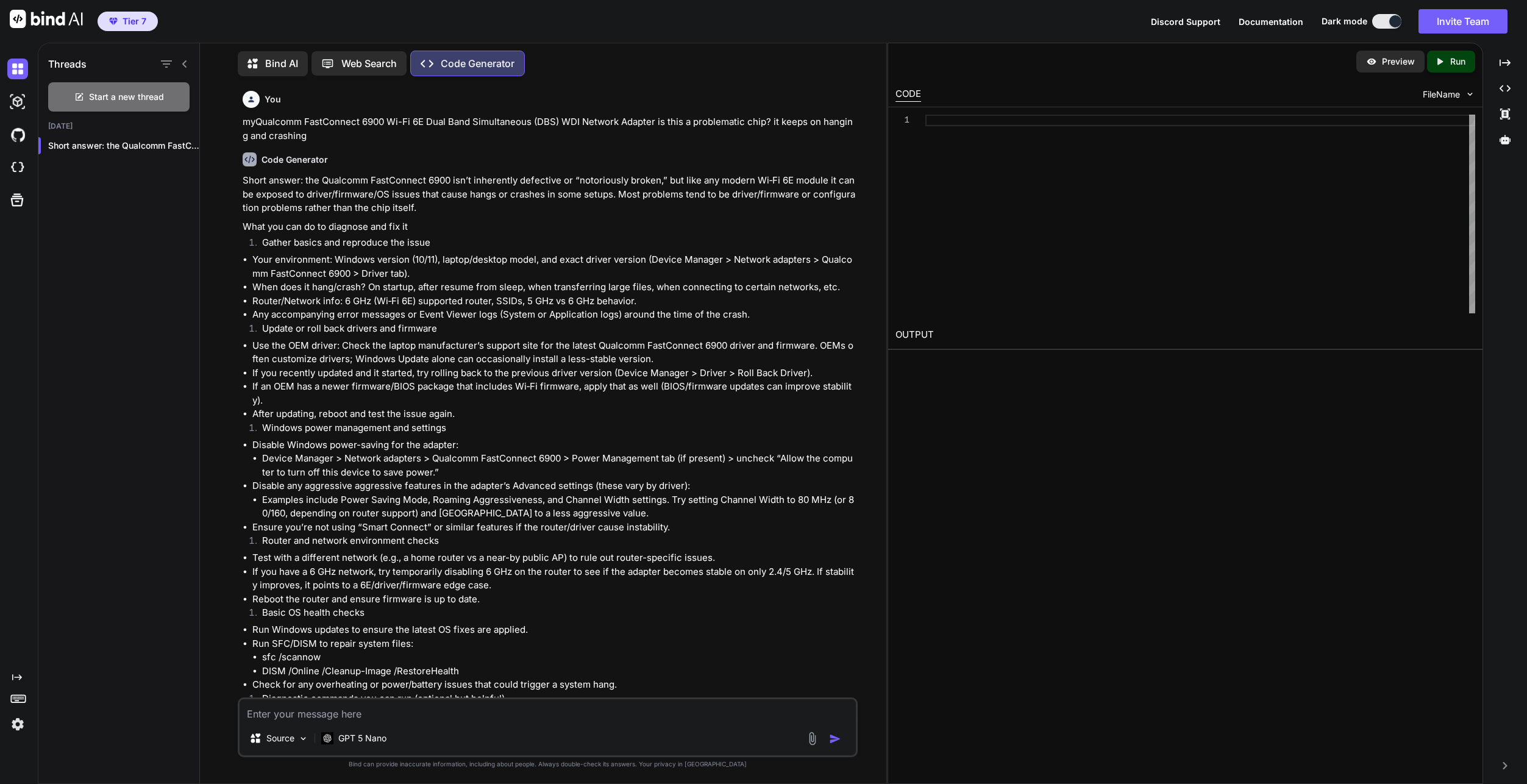
scroll to position [424, 0]
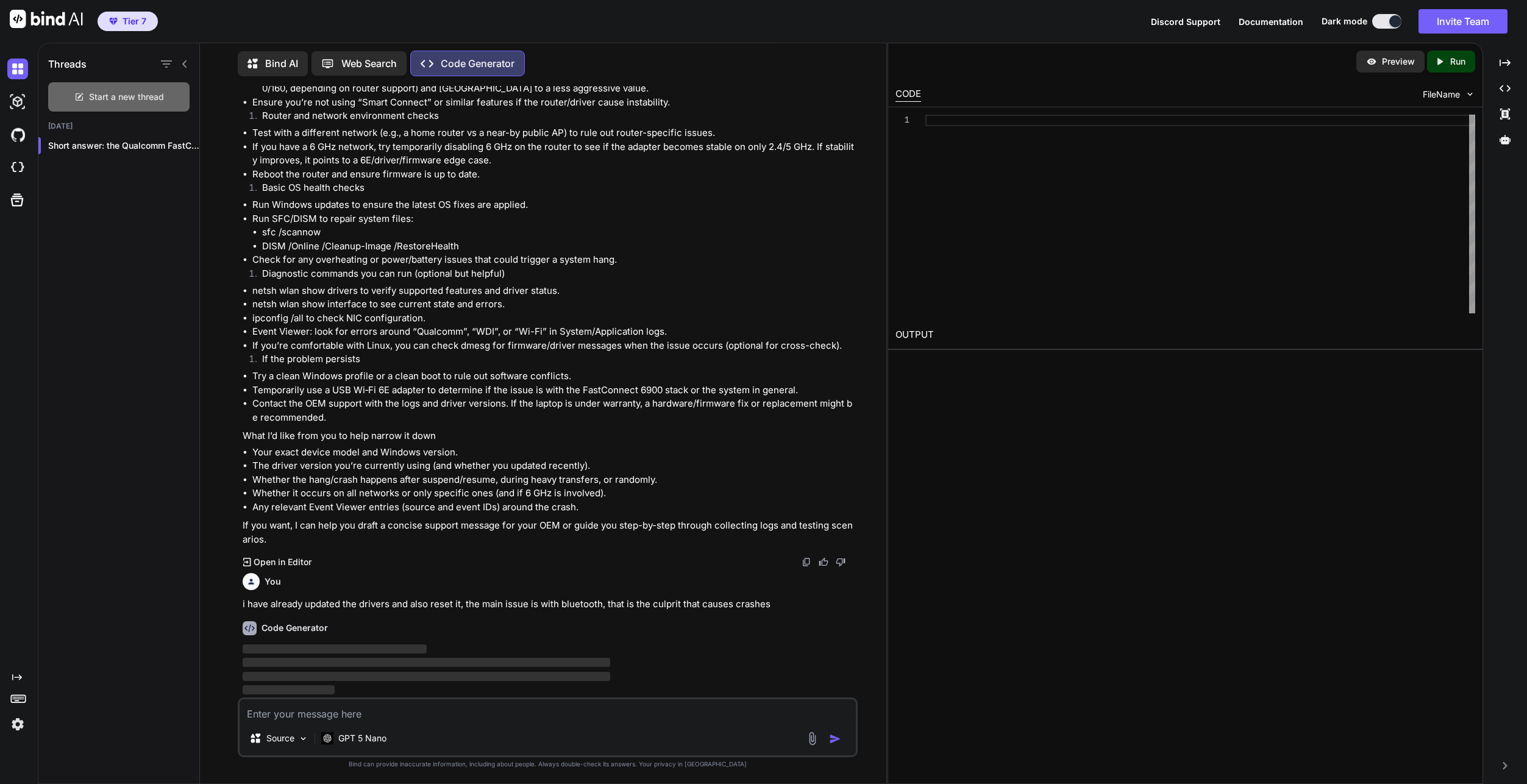
click at [142, 97] on span "Start a new thread" at bounding box center [126, 96] width 75 height 12
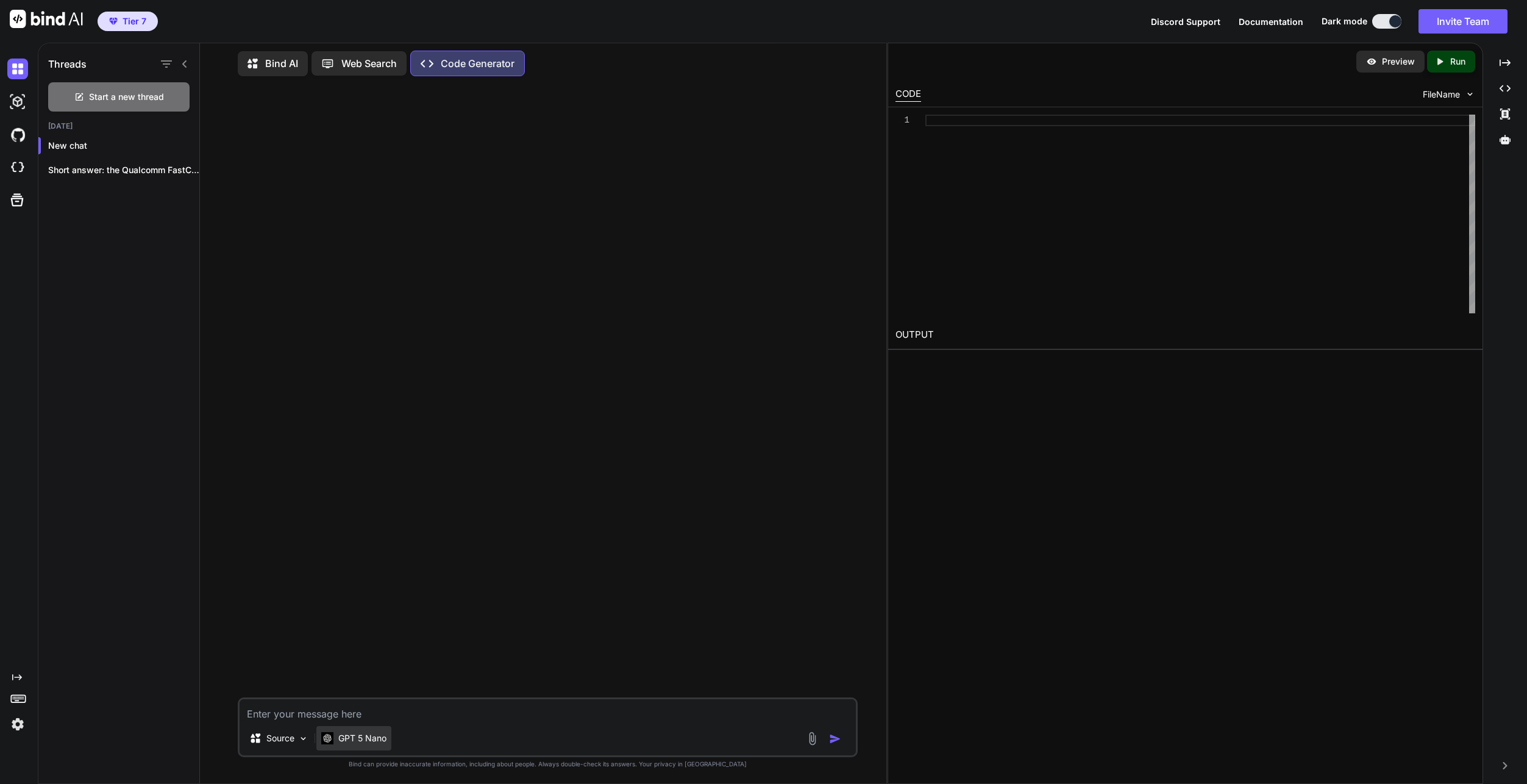
click at [368, 744] on div "GPT 5 Nano" at bounding box center [353, 738] width 75 height 24
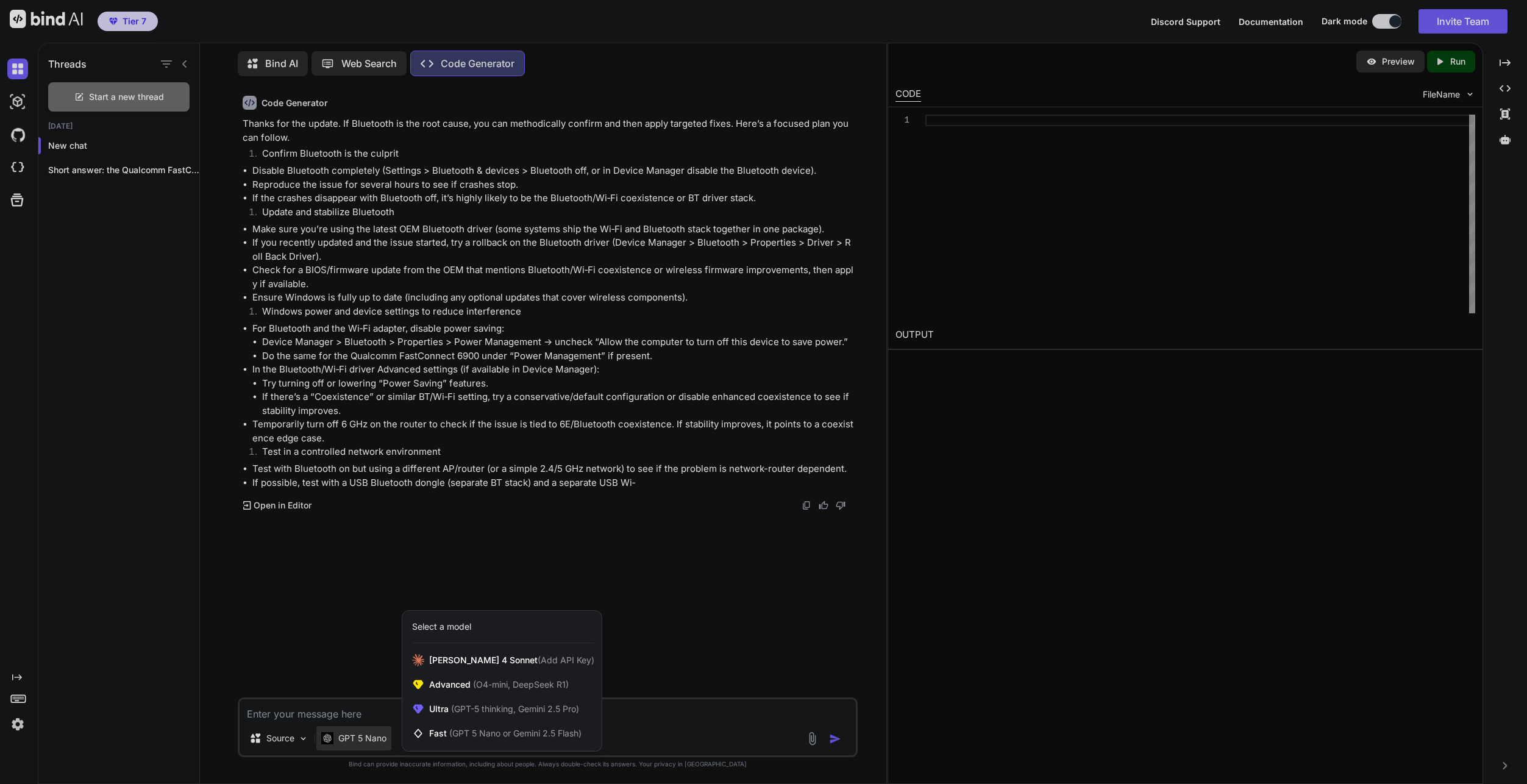
click at [114, 171] on div at bounding box center [763, 392] width 1527 height 784
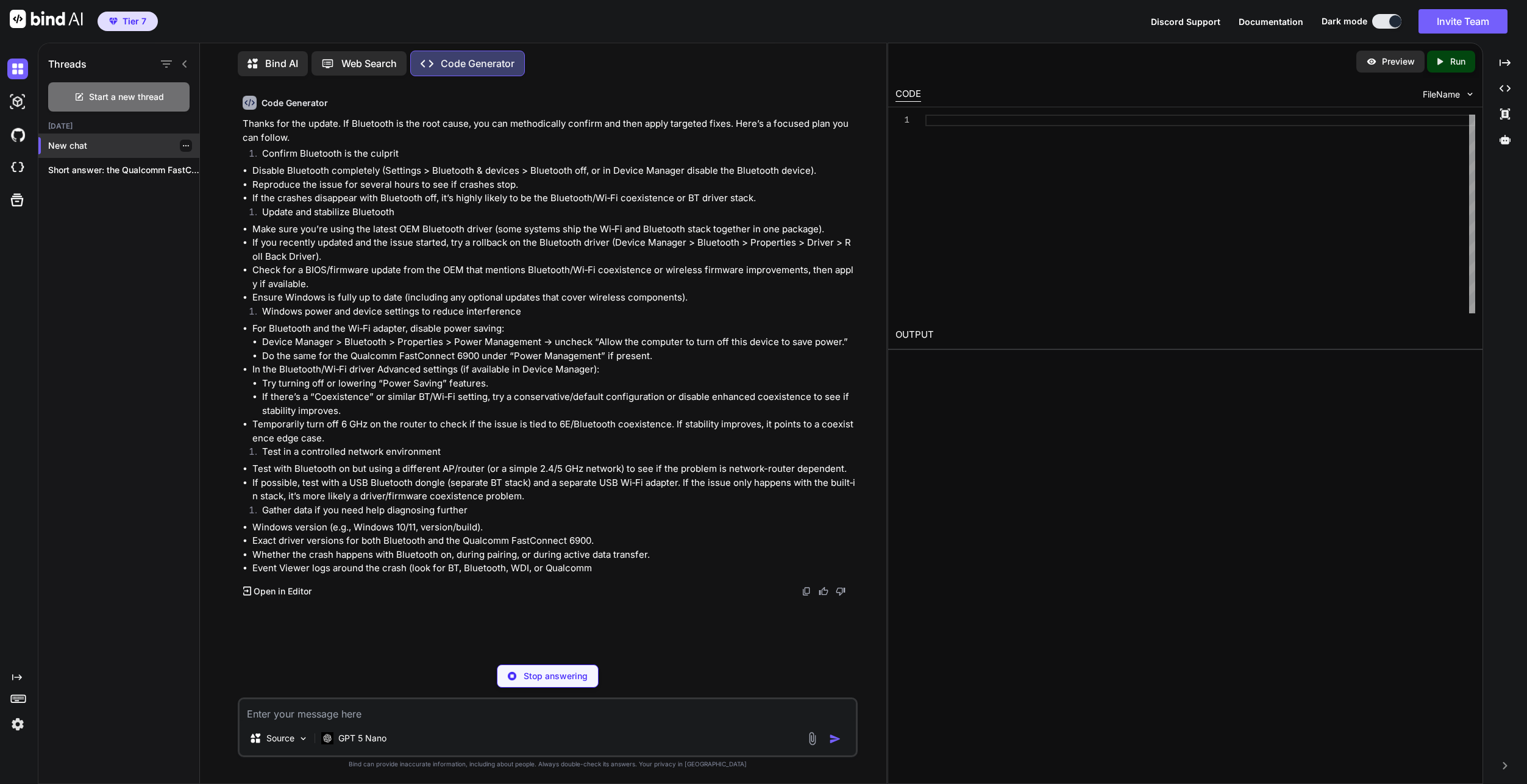
click at [94, 148] on p "New chat" at bounding box center [123, 145] width 151 height 12
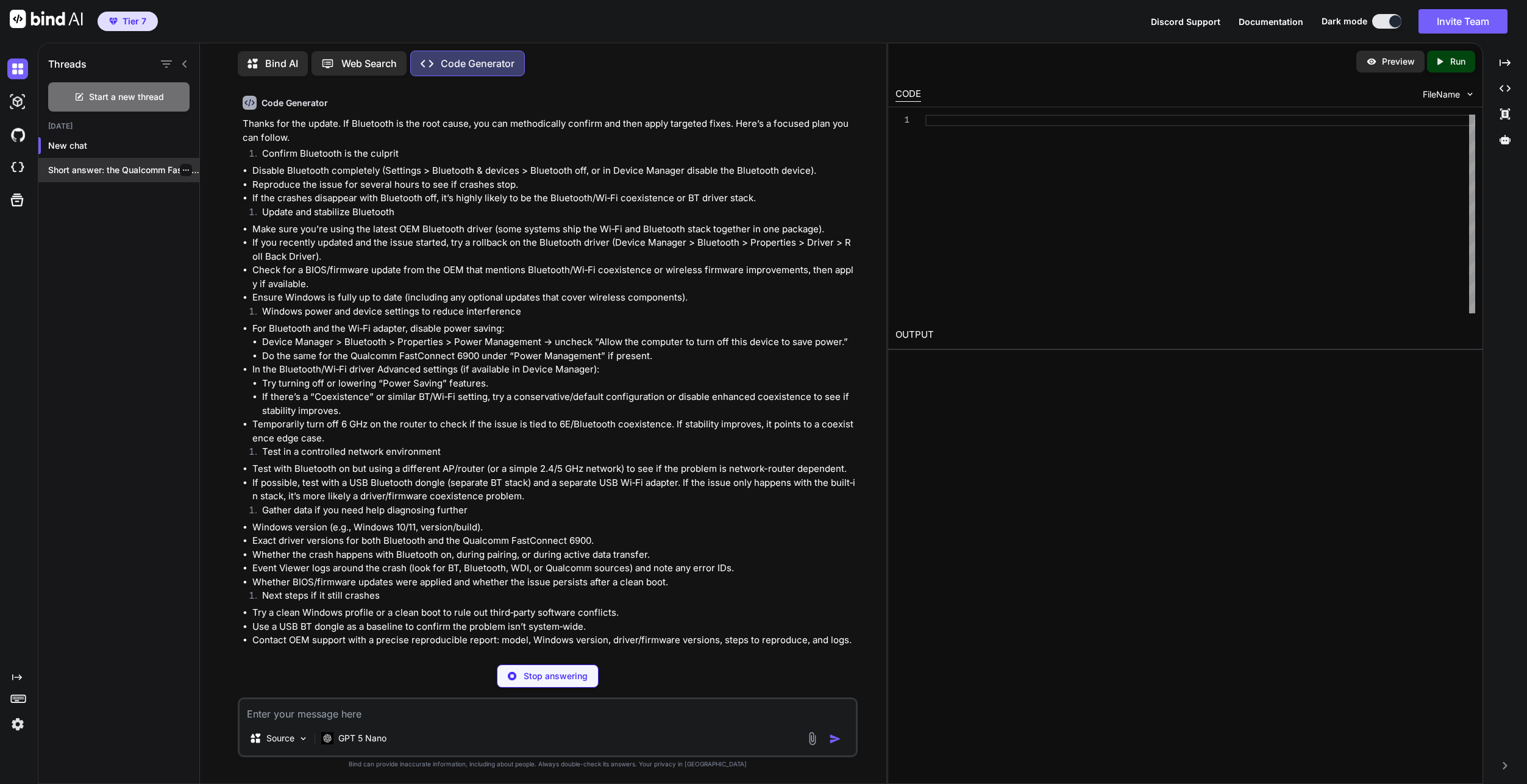
click at [87, 164] on p "Short answer: the Qualcomm FastConnect 6..." at bounding box center [123, 169] width 151 height 12
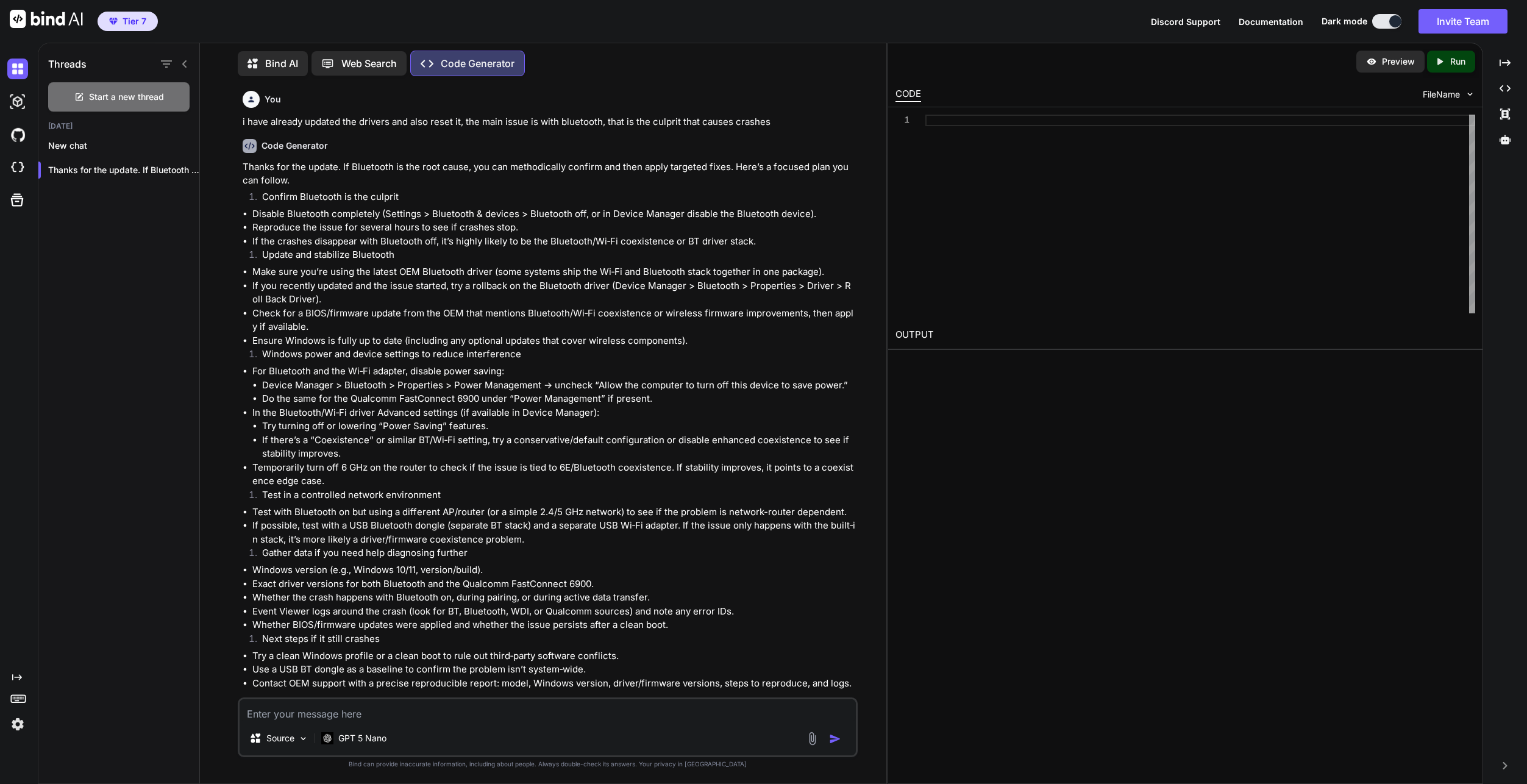
scroll to position [984, 0]
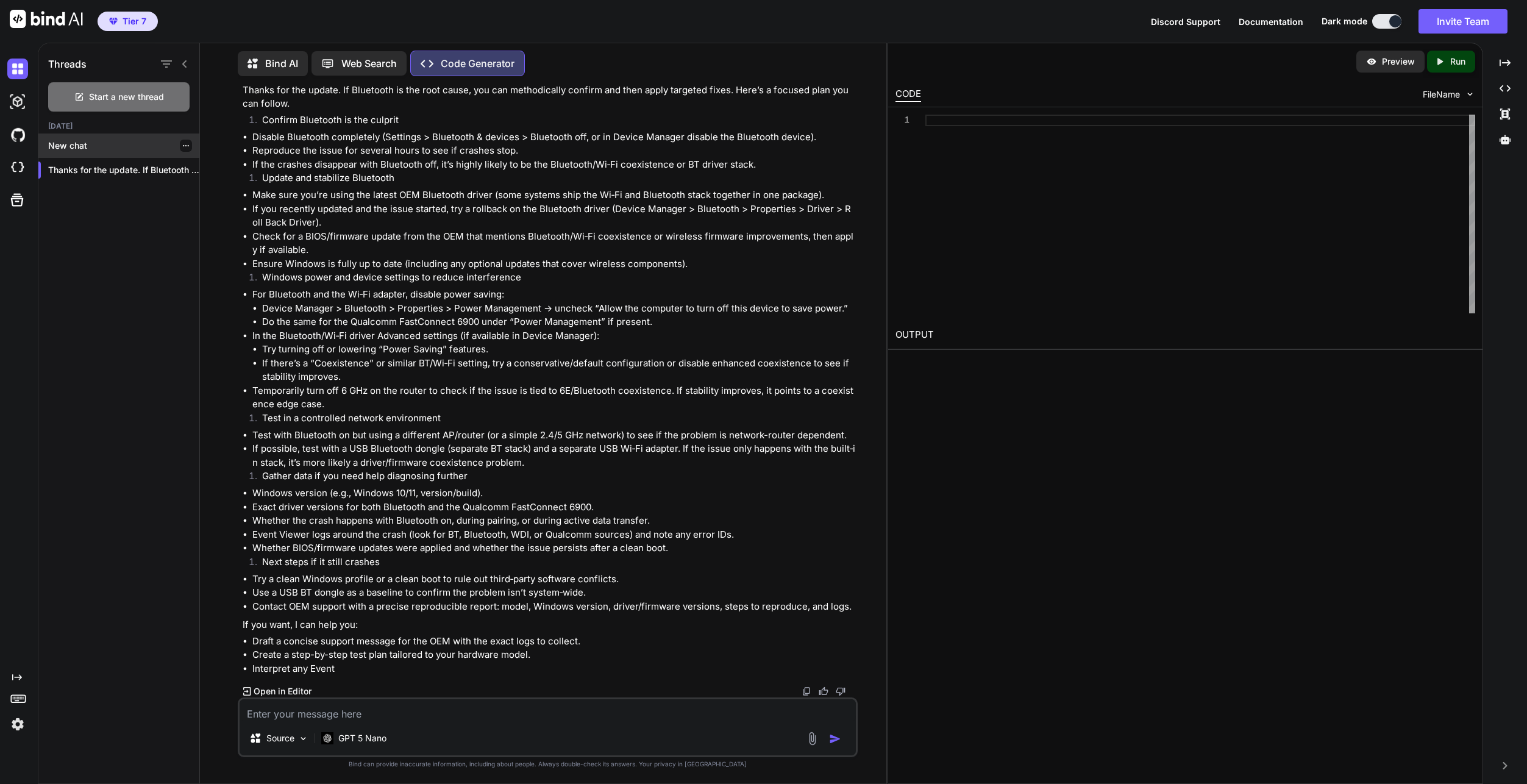
click at [68, 140] on p "New chat" at bounding box center [123, 145] width 151 height 12
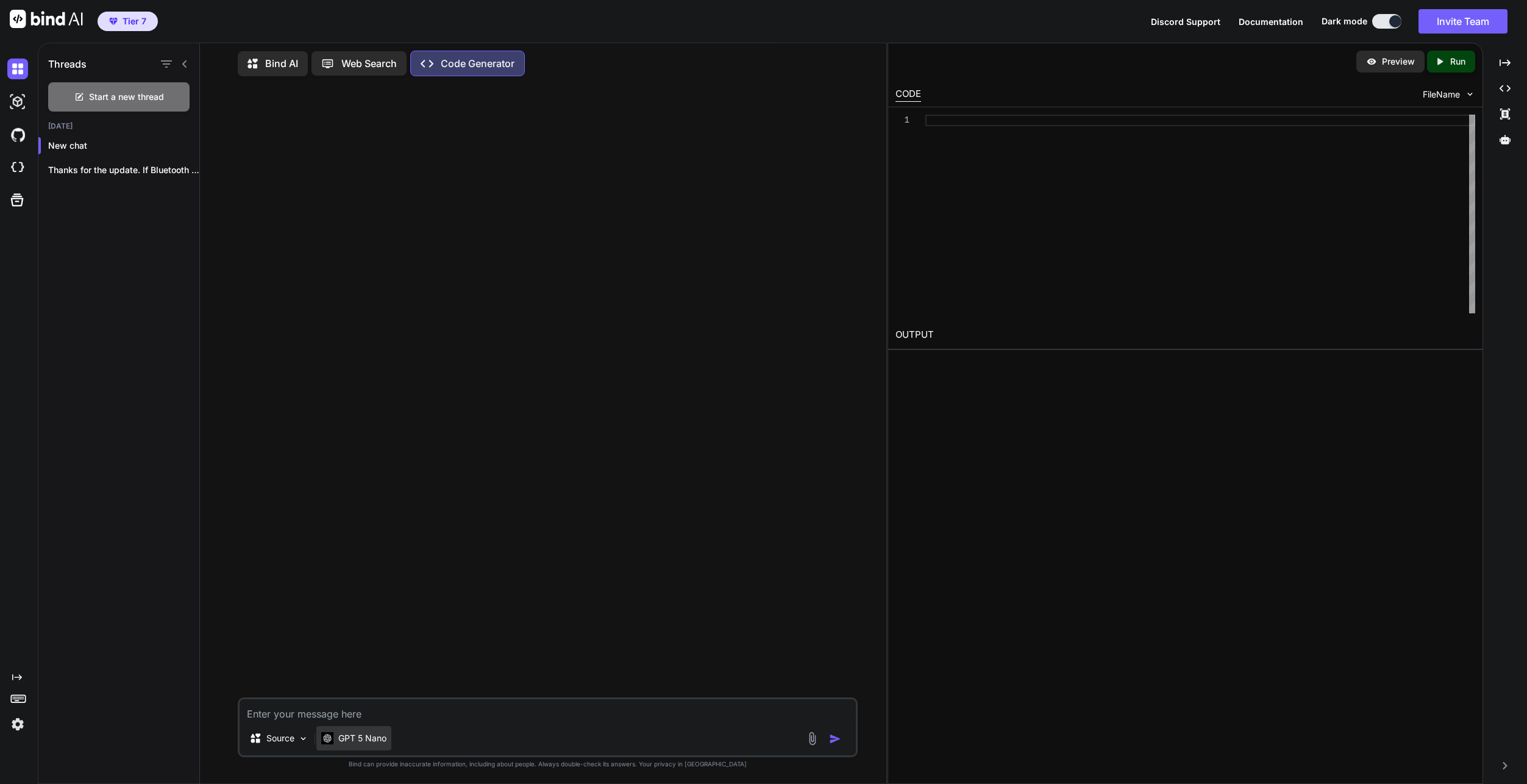
click at [383, 734] on p "GPT 5 Nano" at bounding box center [363, 738] width 48 height 12
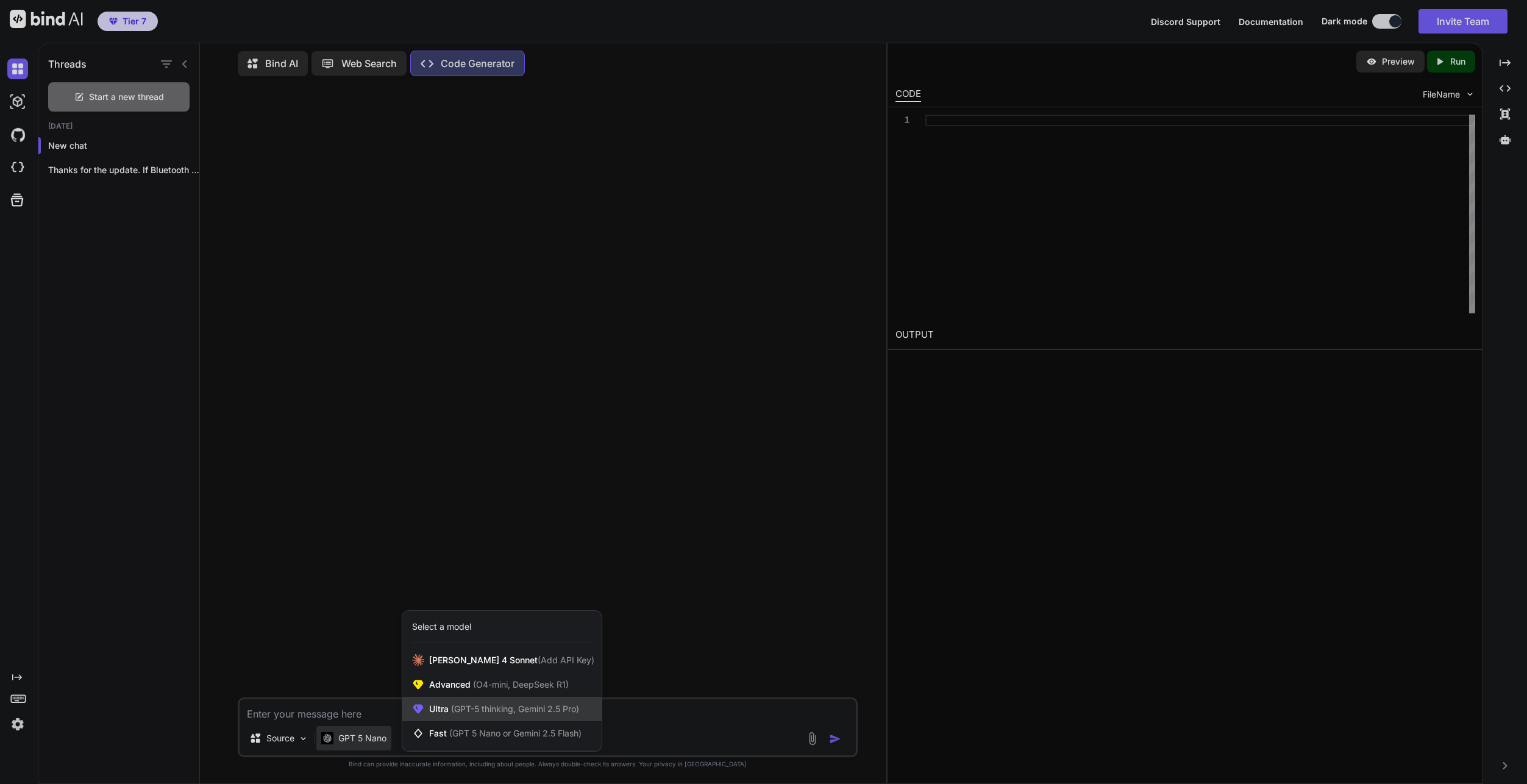
click at [459, 708] on span "(GPT-5 thinking, Gemini 2.5 Pro)" at bounding box center [513, 708] width 130 height 10
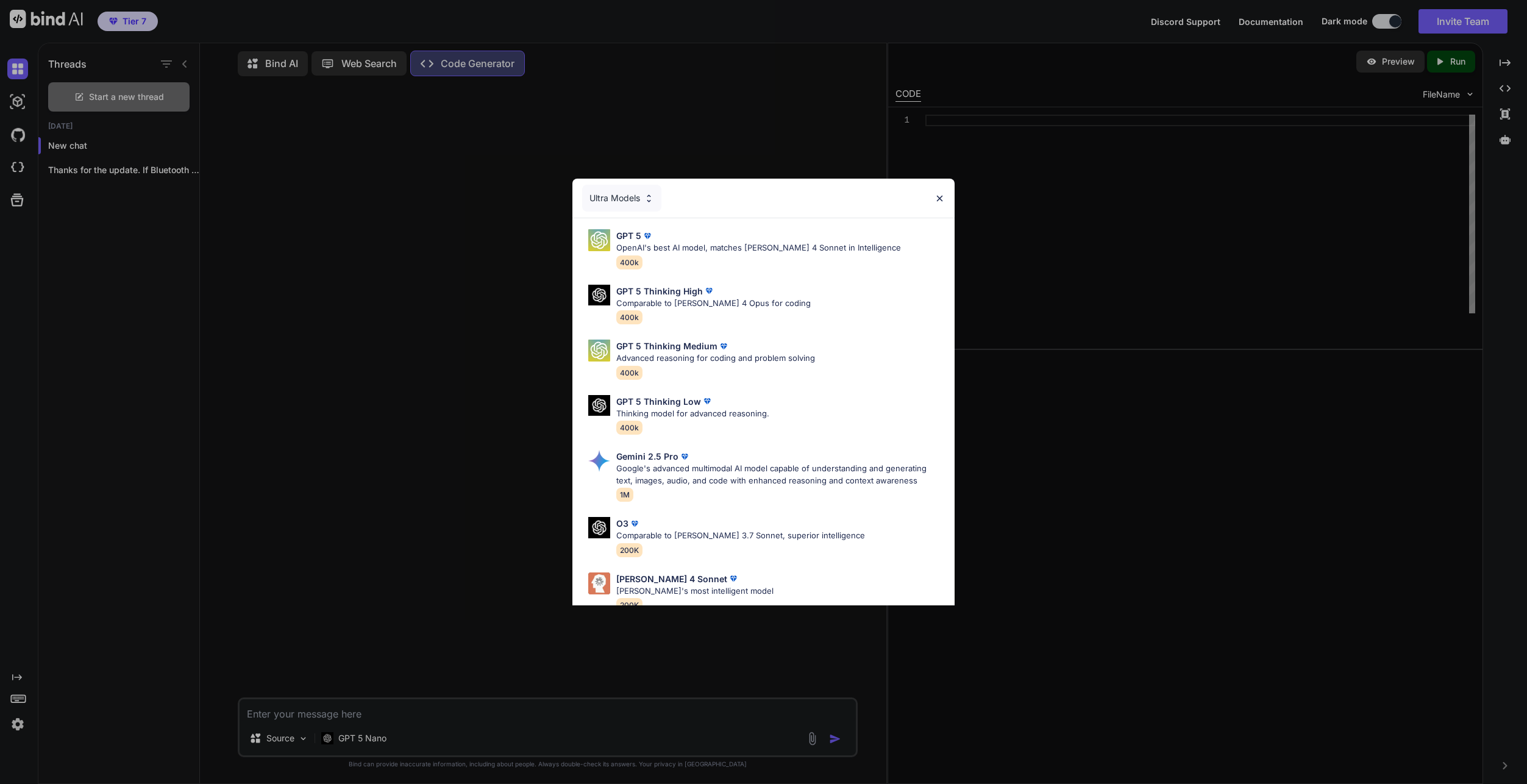
scroll to position [76, 0]
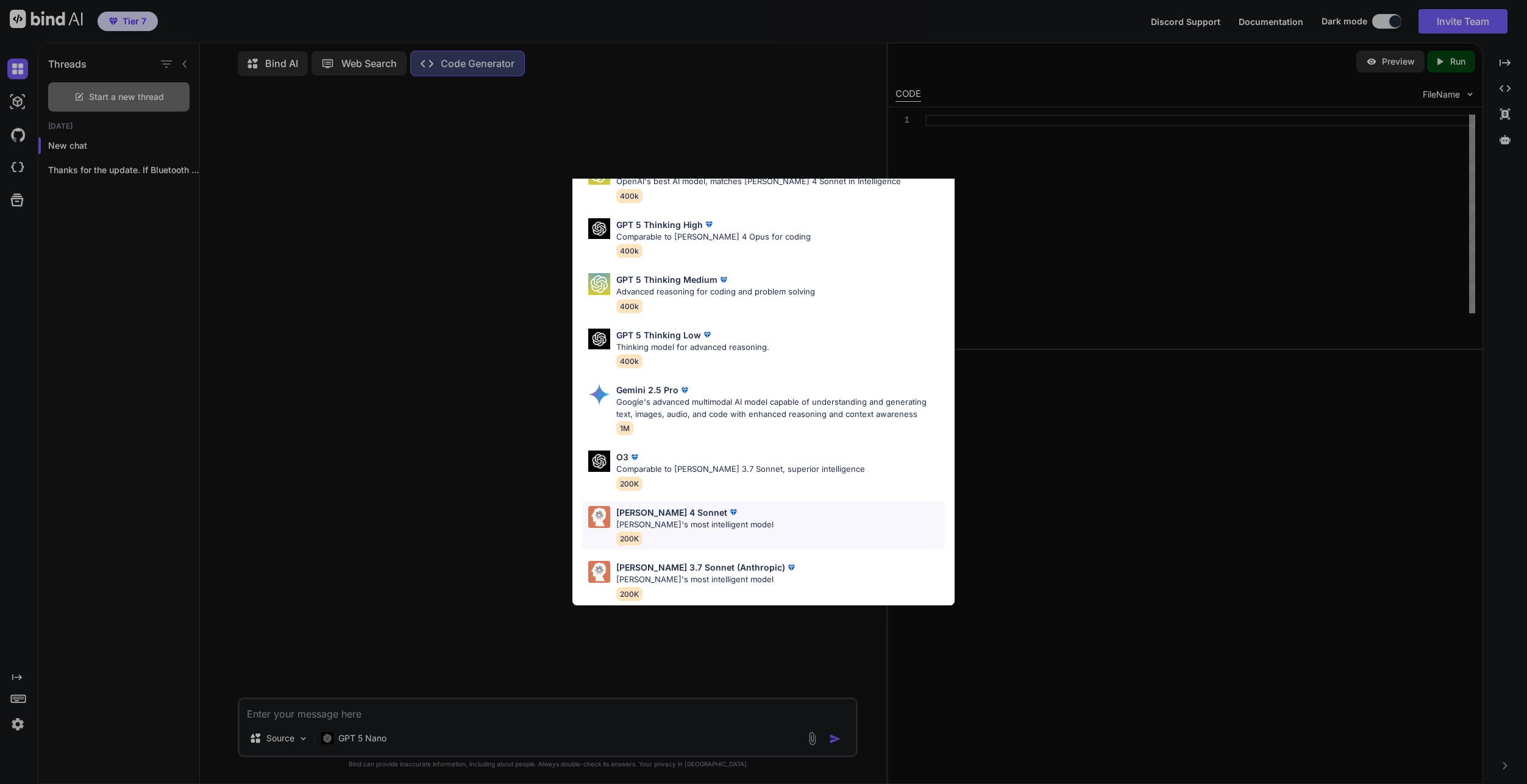
click at [731, 506] on div "[PERSON_NAME] 4 Sonnet" at bounding box center [695, 512] width 157 height 13
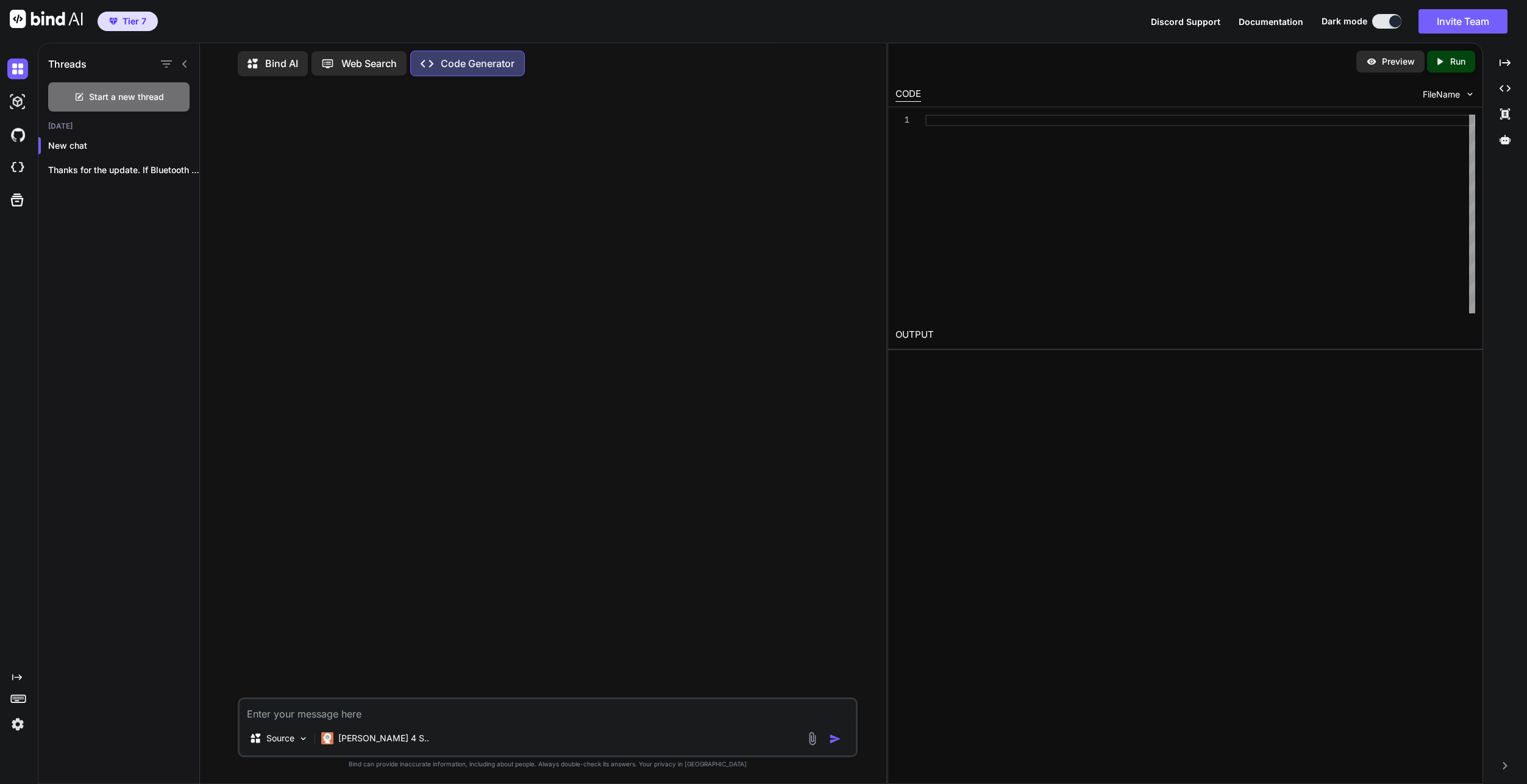
click at [413, 716] on textarea at bounding box center [548, 710] width 616 height 22
type textarea "create a code a+b"
click at [567, 681] on p "Try again" at bounding box center [556, 675] width 38 height 12
click at [96, 414] on div "Threads Start a new thread Today New chat Thanks for the update. If Bluetooth i…" at bounding box center [119, 411] width 162 height 742
click at [1175, 25] on span "Discord Support" at bounding box center [1185, 21] width 69 height 10
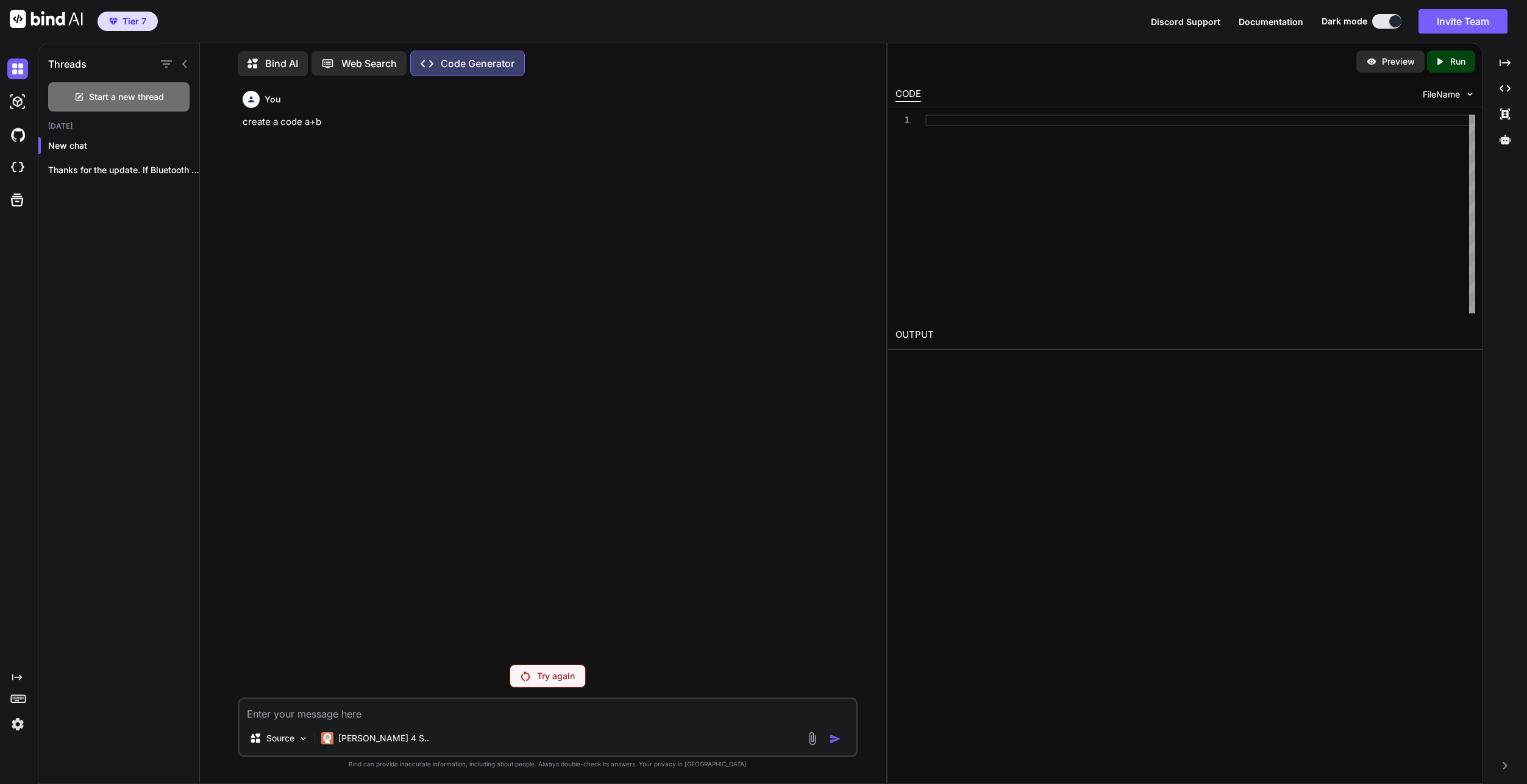
click at [550, 671] on p "Try again" at bounding box center [556, 675] width 38 height 12
click at [359, 737] on p "[PERSON_NAME] 4 S.." at bounding box center [384, 738] width 91 height 12
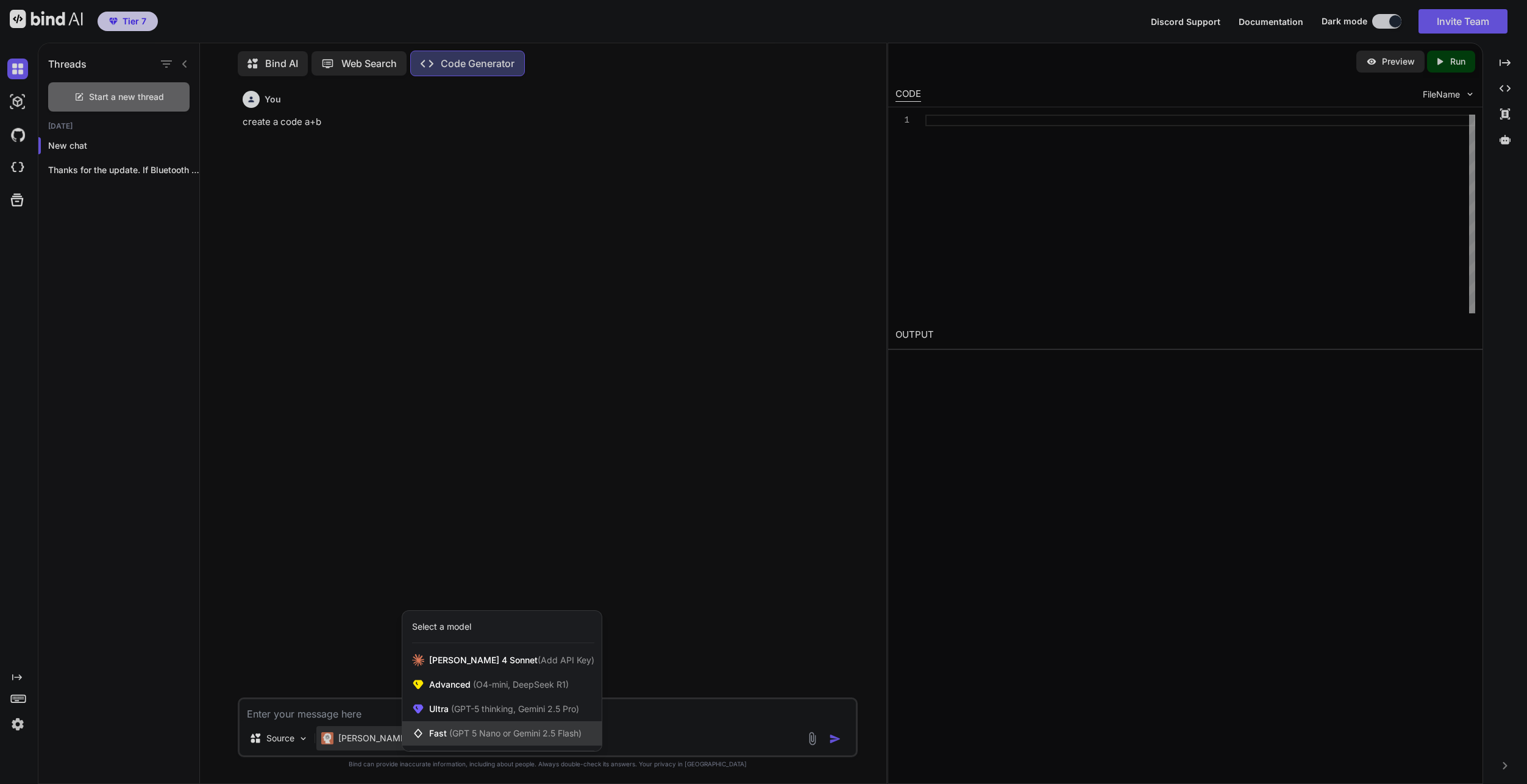
click at [462, 733] on span "(GPT 5 Nano or Gemini 2.5 Flash)" at bounding box center [515, 732] width 132 height 10
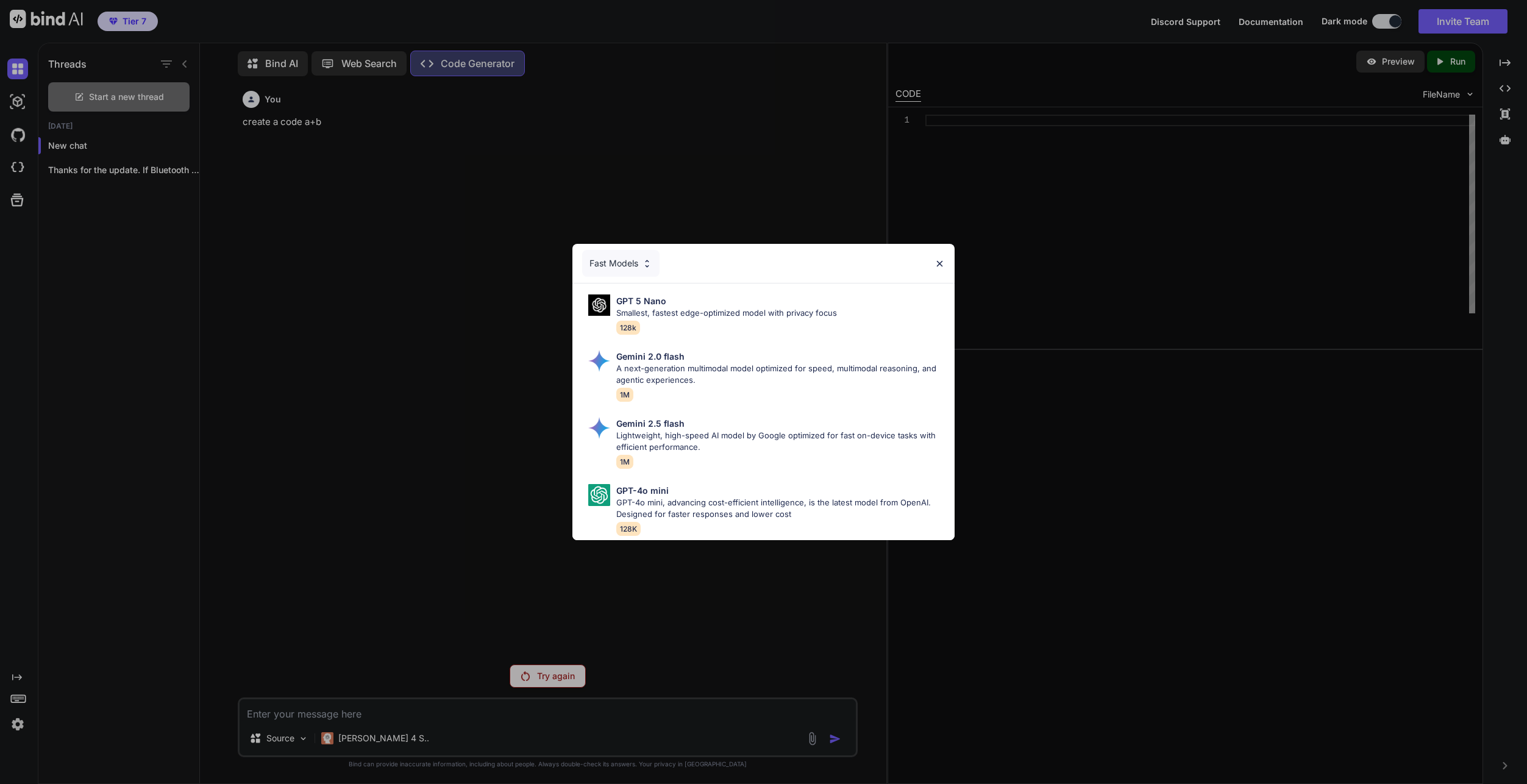
click at [643, 265] on div "Fast Models" at bounding box center [621, 263] width 78 height 27
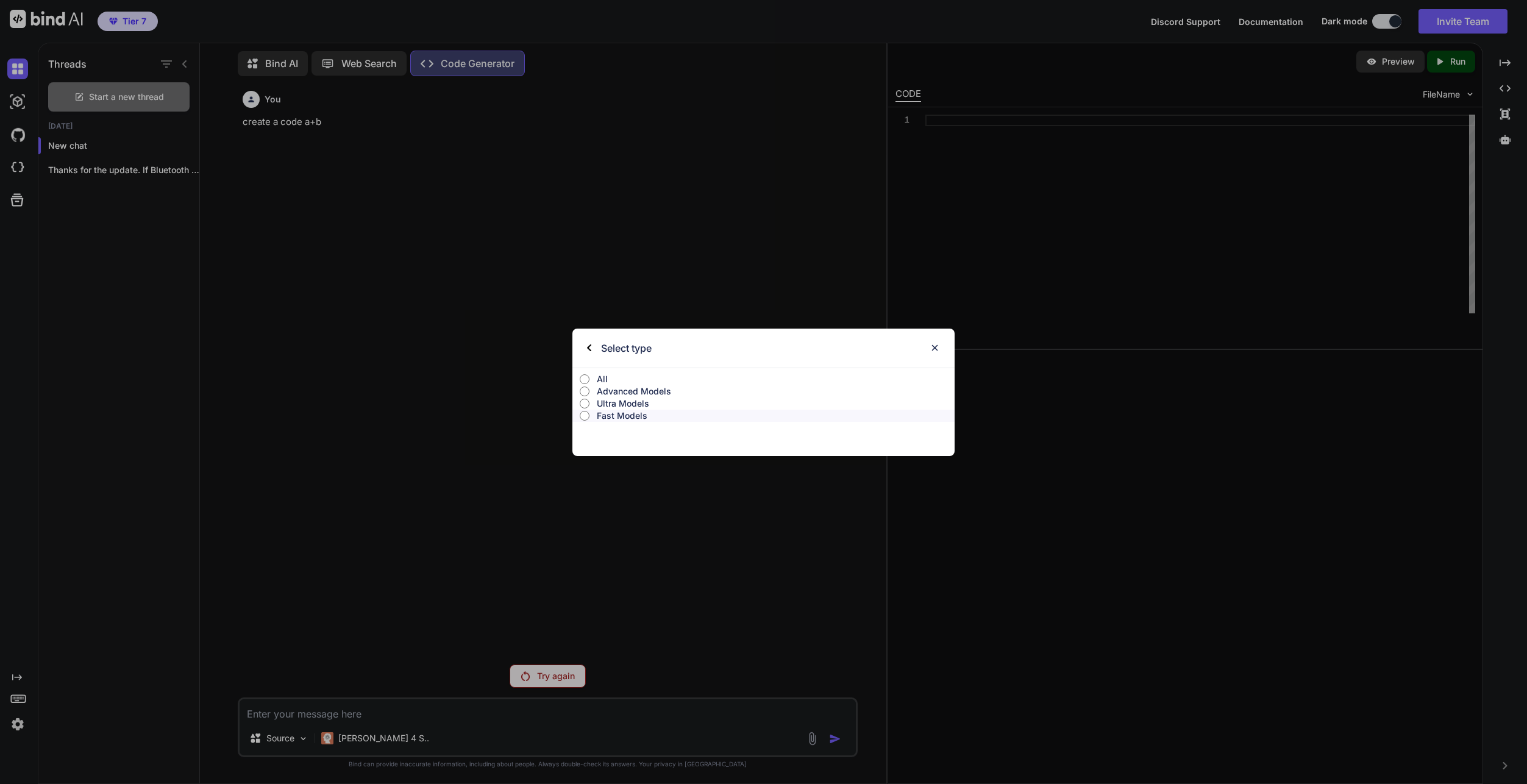
click at [633, 406] on p "Ultra Models" at bounding box center [775, 403] width 358 height 12
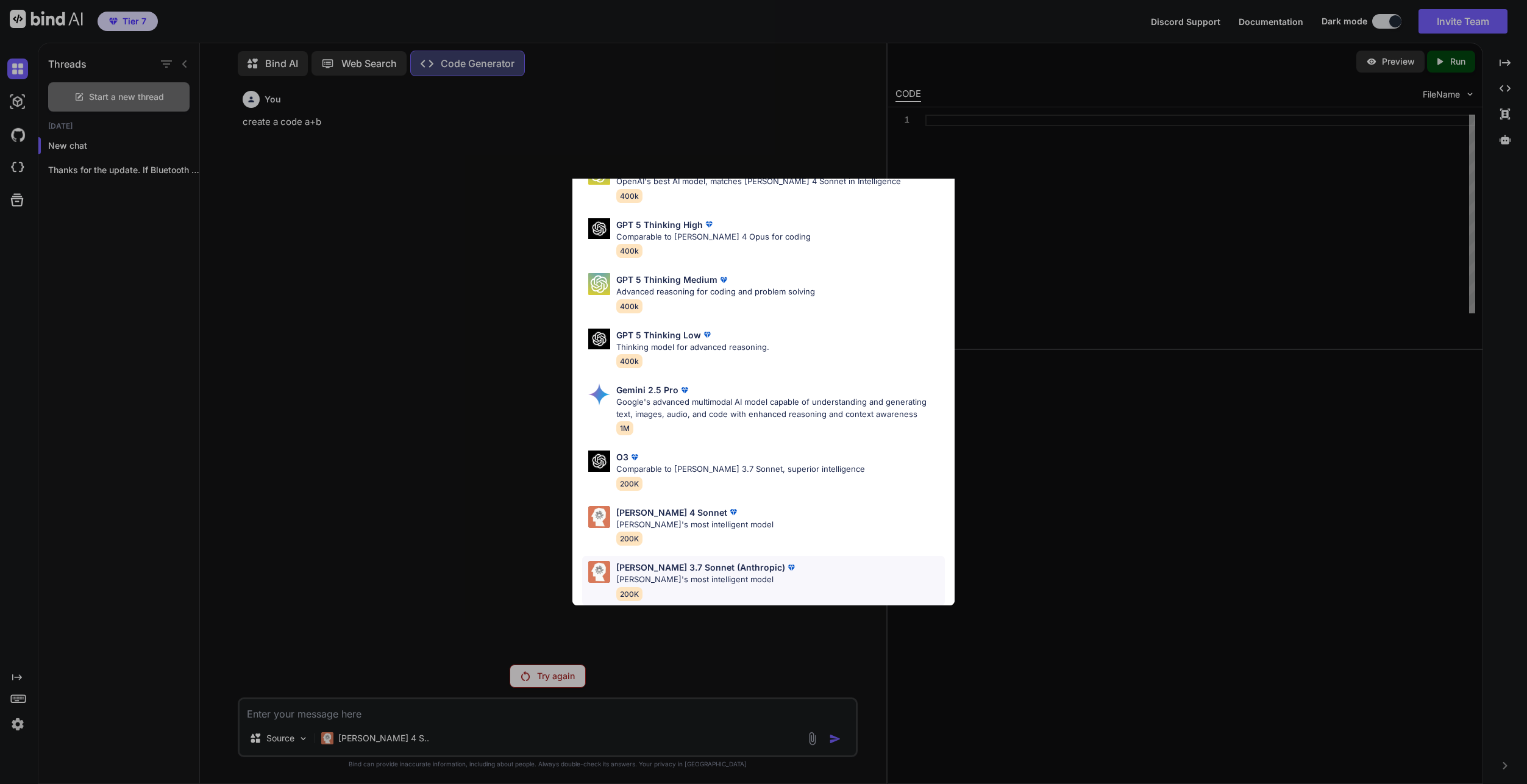
click at [765, 557] on div "Claude 3.7 Sonnet (Anthropic) Claude's most intelligent model 200K" at bounding box center [763, 580] width 363 height 49
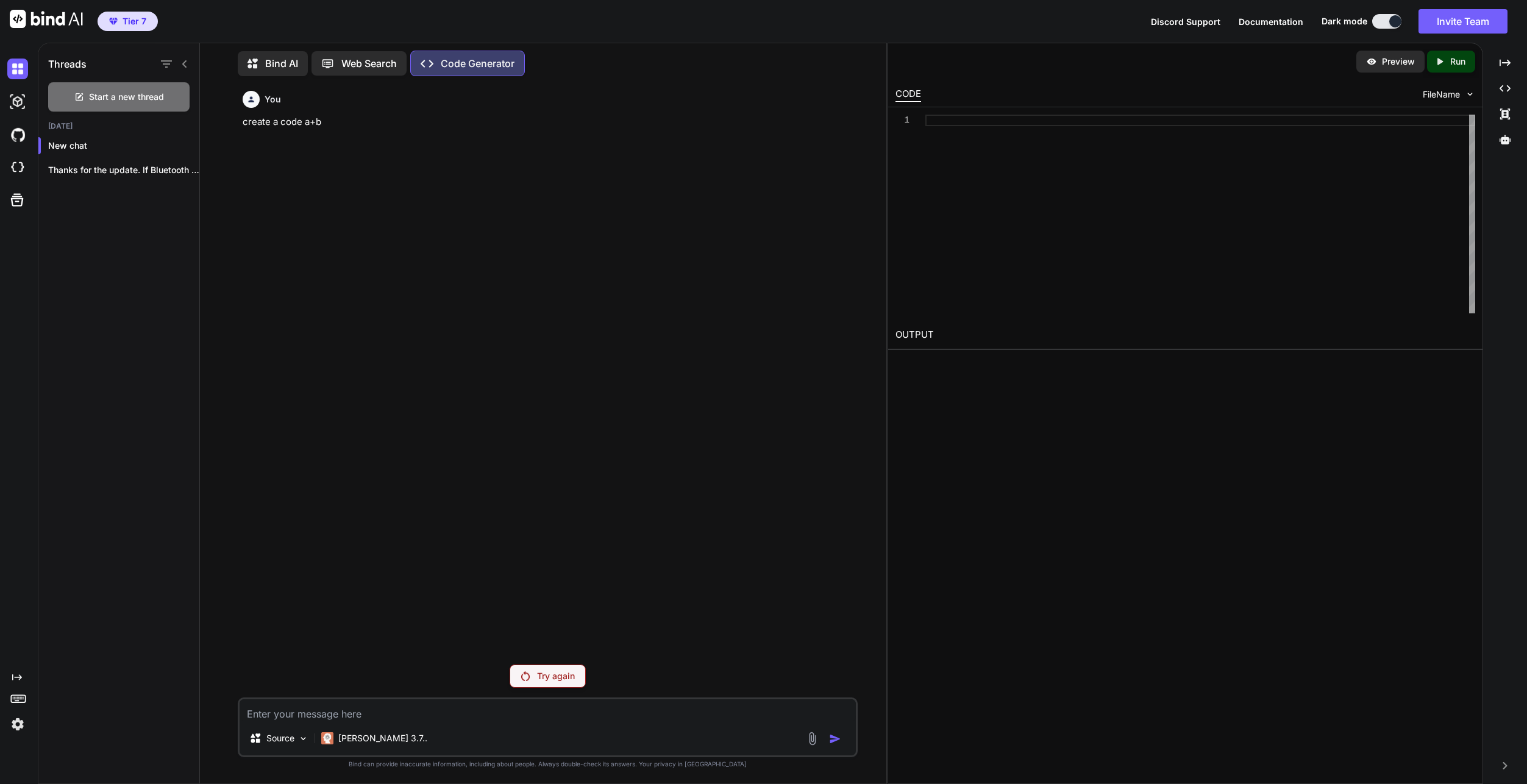
click at [547, 668] on div "Try again" at bounding box center [548, 675] width 76 height 23
click at [302, 119] on p "create a code a+b" at bounding box center [548, 122] width 612 height 14
copy p "create a code a+b"
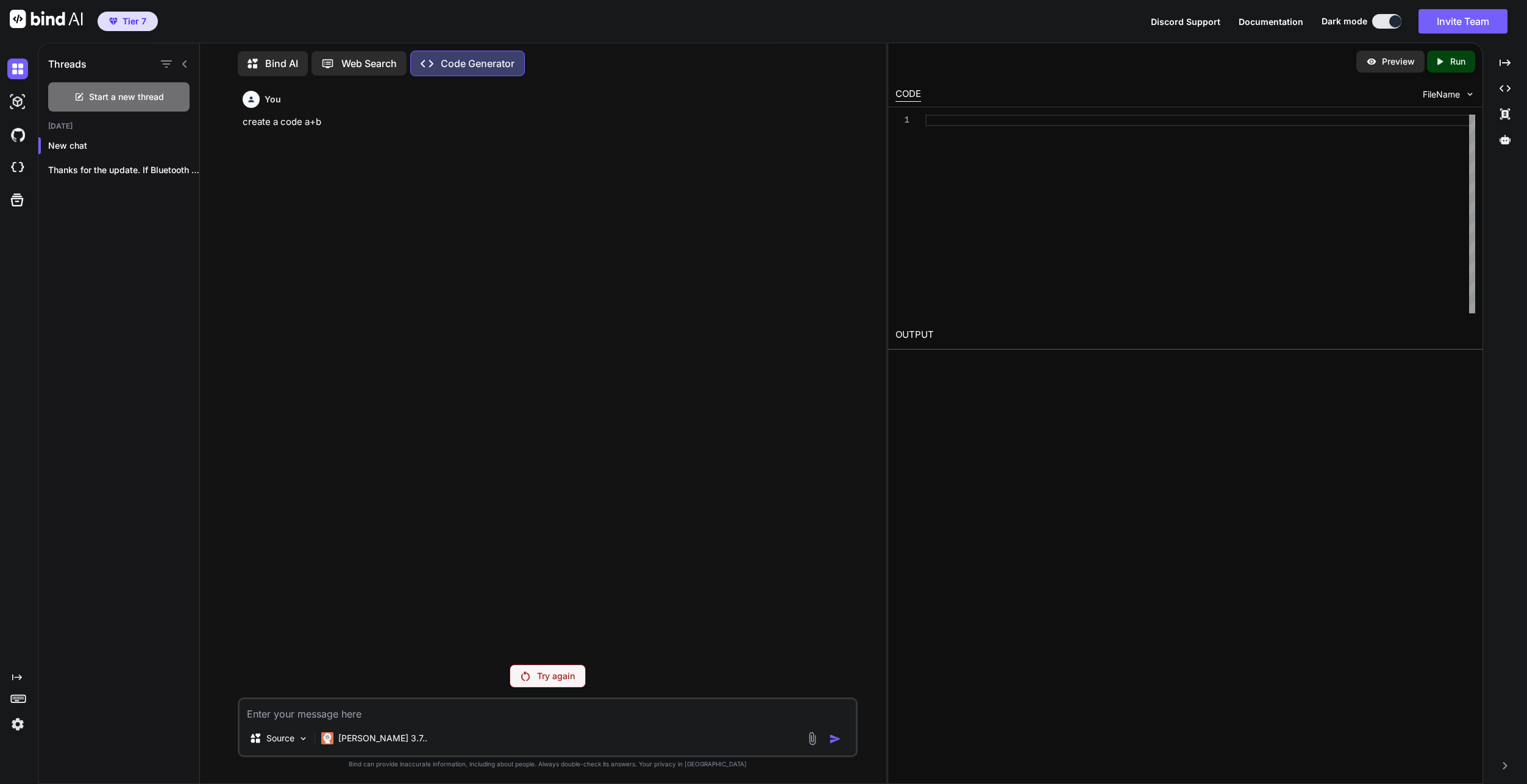
click at [423, 709] on textarea at bounding box center [548, 710] width 616 height 22
click at [133, 92] on span "Start a new thread" at bounding box center [126, 96] width 75 height 12
click at [412, 712] on textarea at bounding box center [548, 710] width 616 height 22
paste textarea "create a code a+b"
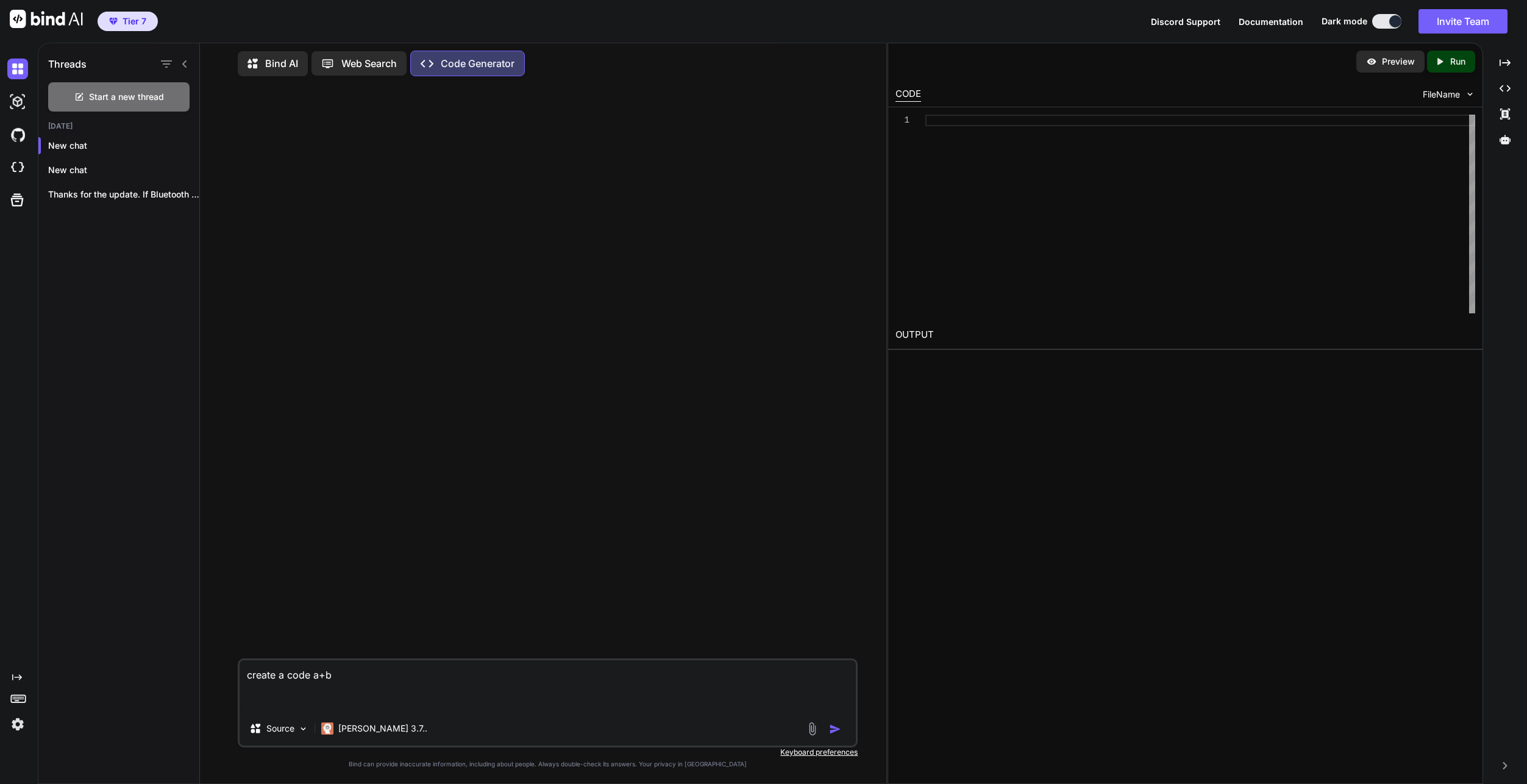
type textarea "create a code a+b"
click at [832, 726] on img "button" at bounding box center [834, 729] width 12 height 12
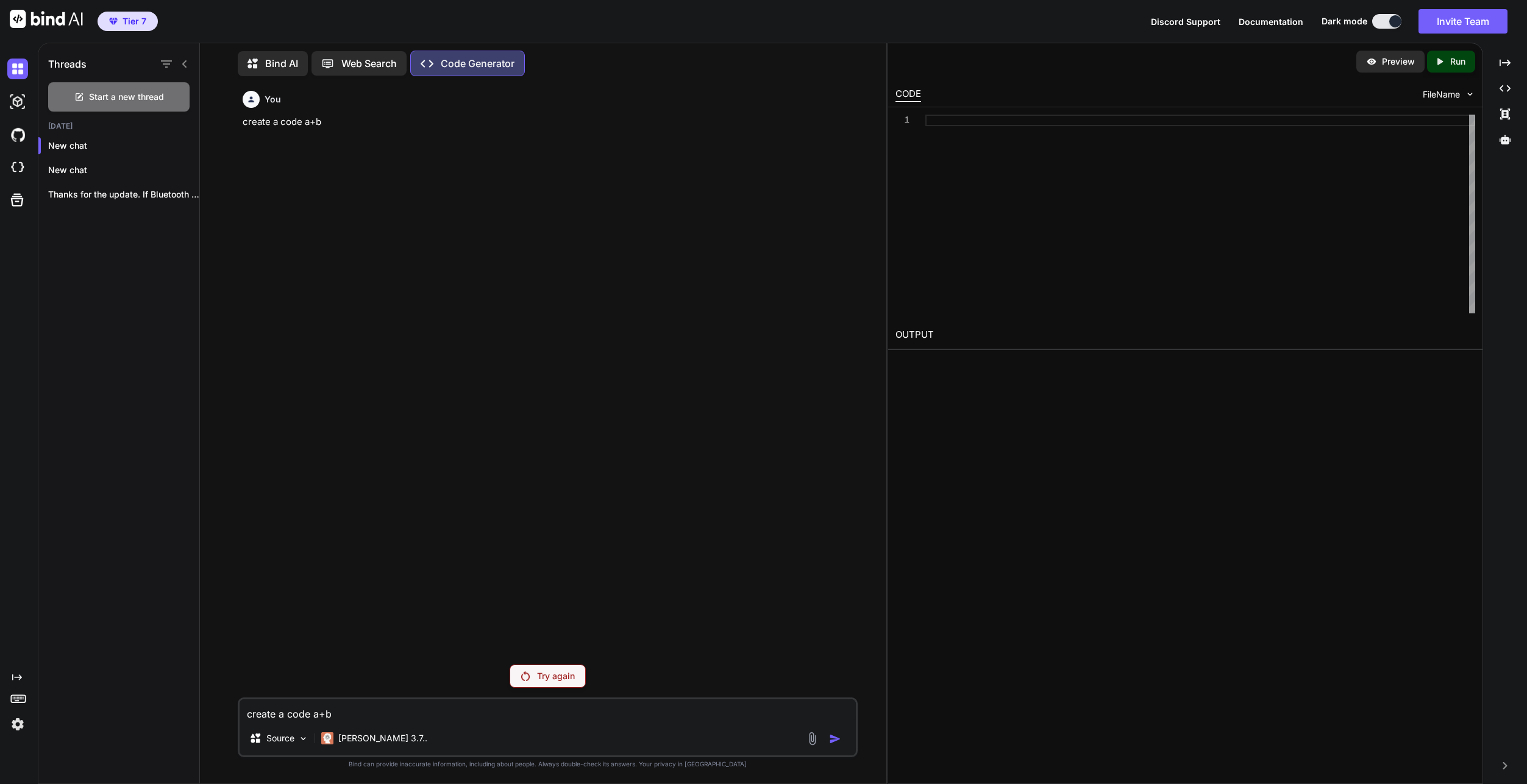
click at [623, 591] on div "You create a code a+b" at bounding box center [549, 370] width 618 height 569
click at [622, 592] on div "You create a code a+b" at bounding box center [549, 370] width 618 height 569
click at [350, 742] on p "Claude 3.7.." at bounding box center [383, 738] width 89 height 12
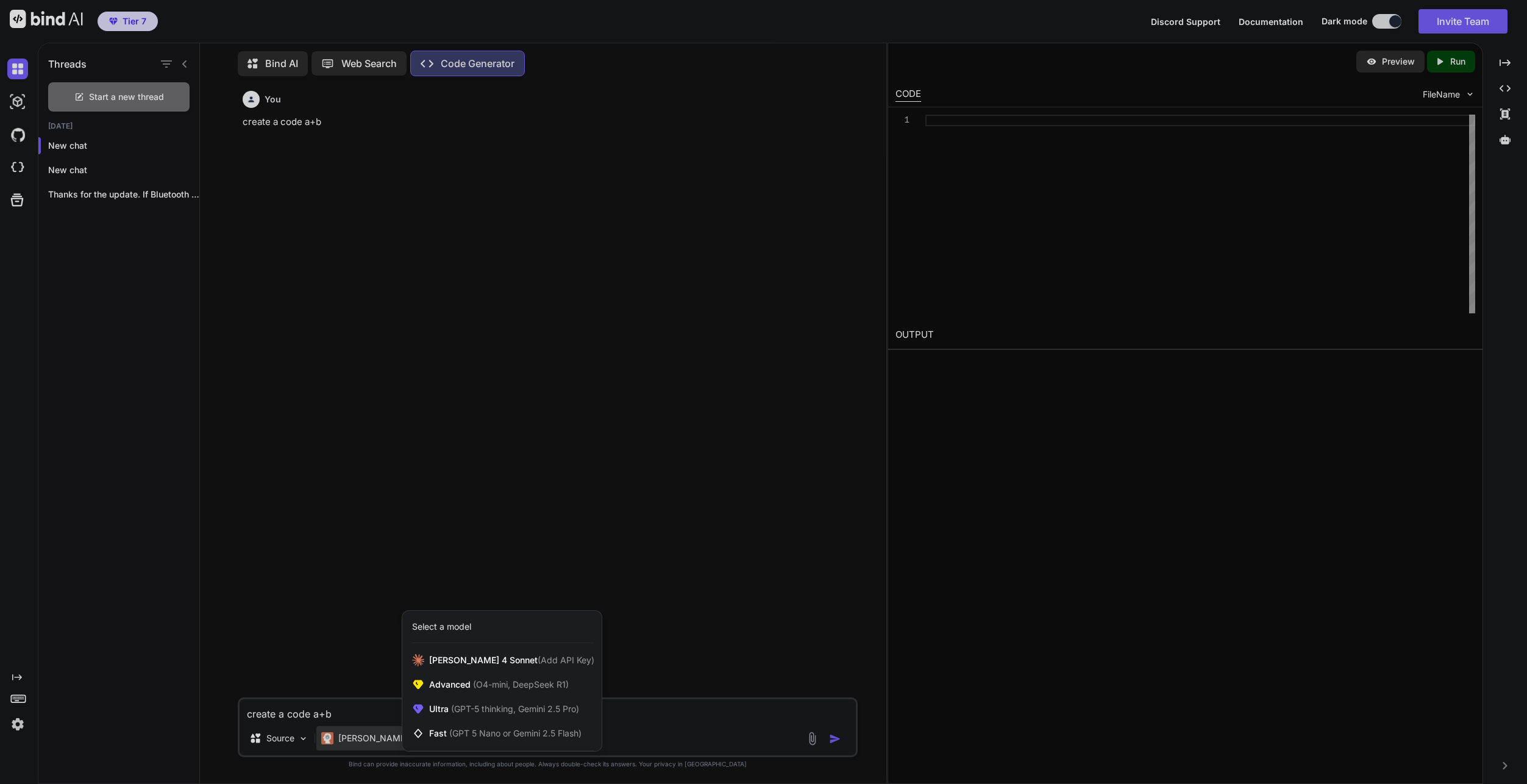
click at [350, 741] on div at bounding box center [763, 392] width 1527 height 784
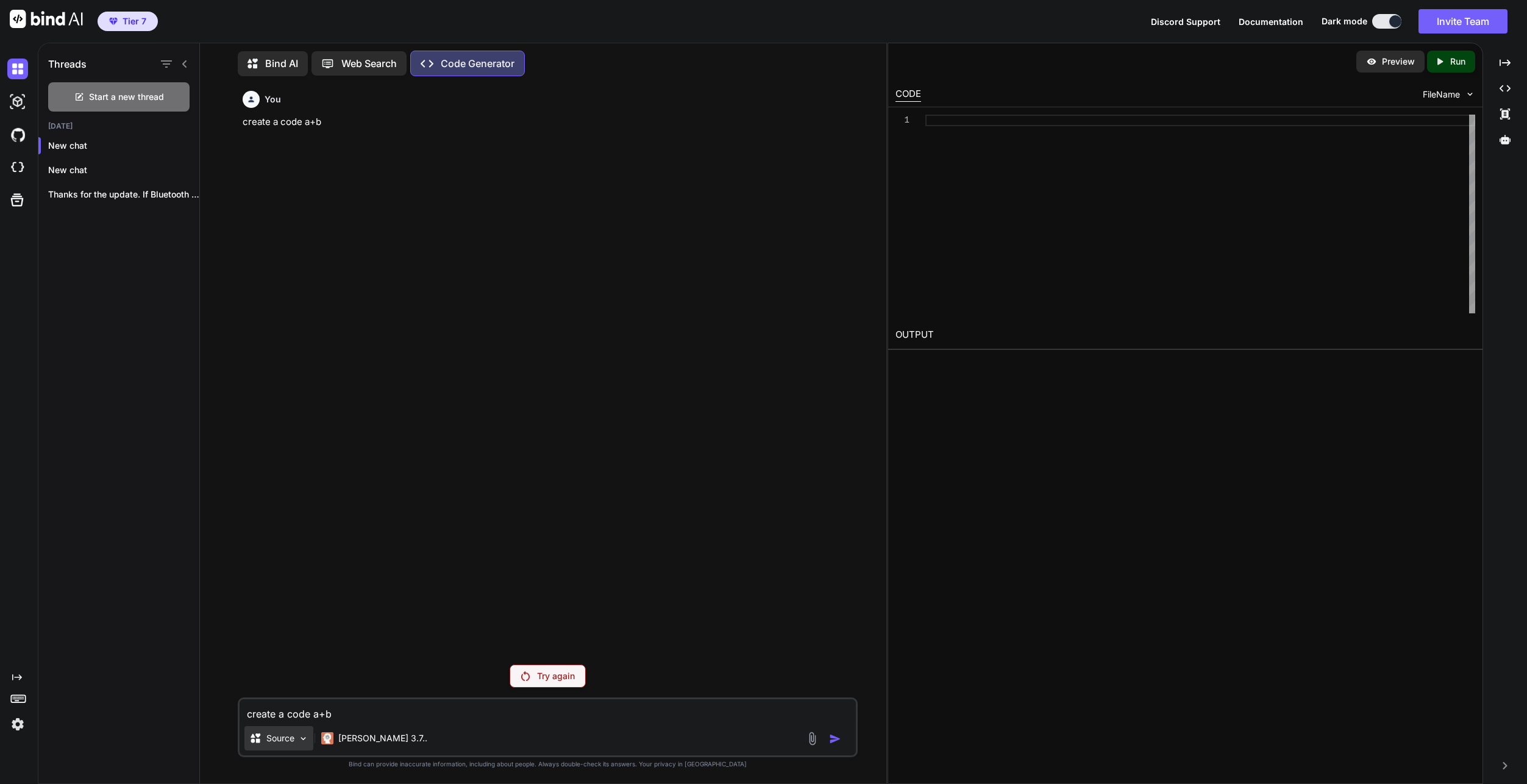
click at [277, 738] on p "Source" at bounding box center [280, 738] width 28 height 12
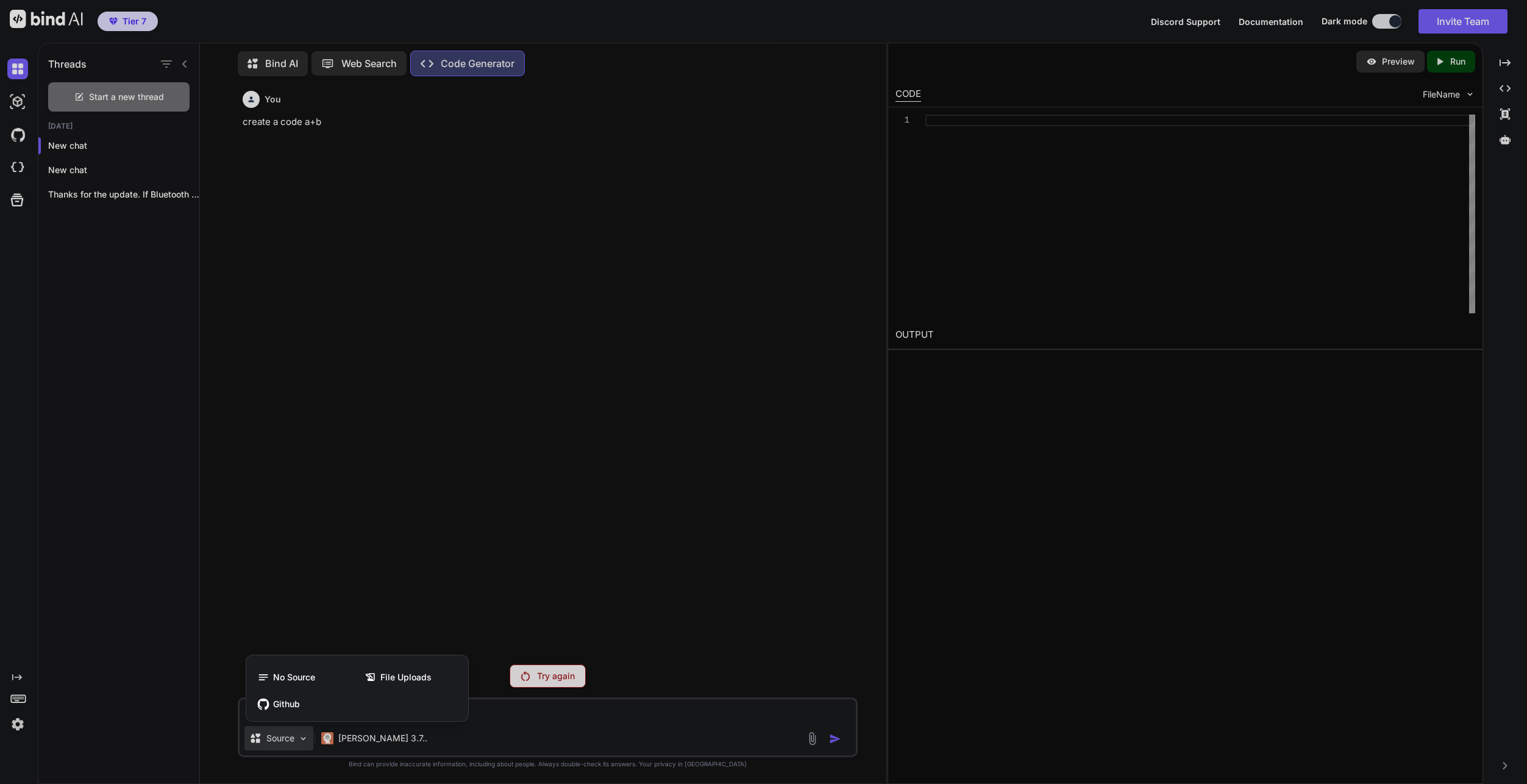
click at [277, 738] on div at bounding box center [763, 392] width 1527 height 784
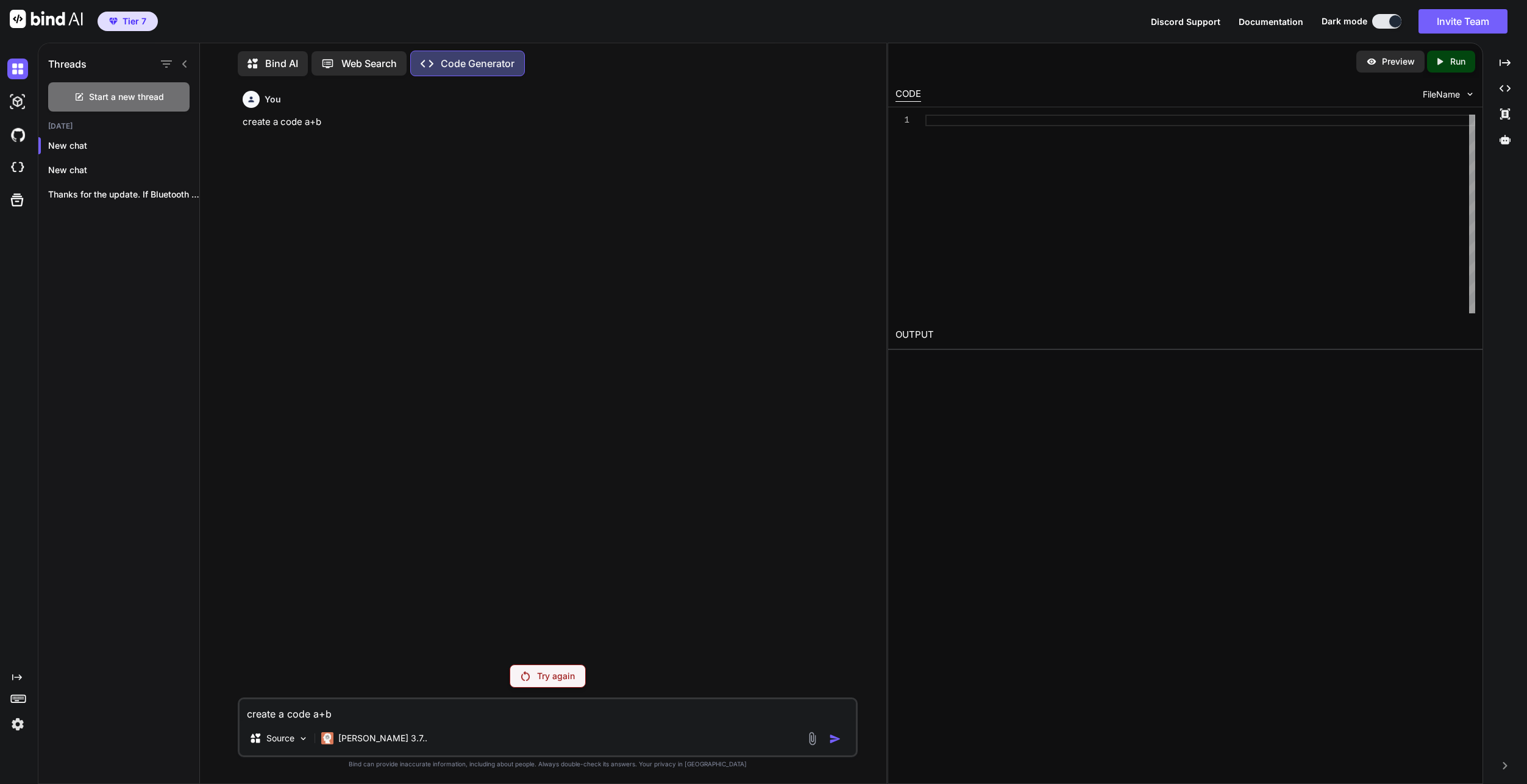
click at [550, 669] on p "Try again" at bounding box center [556, 675] width 38 height 12
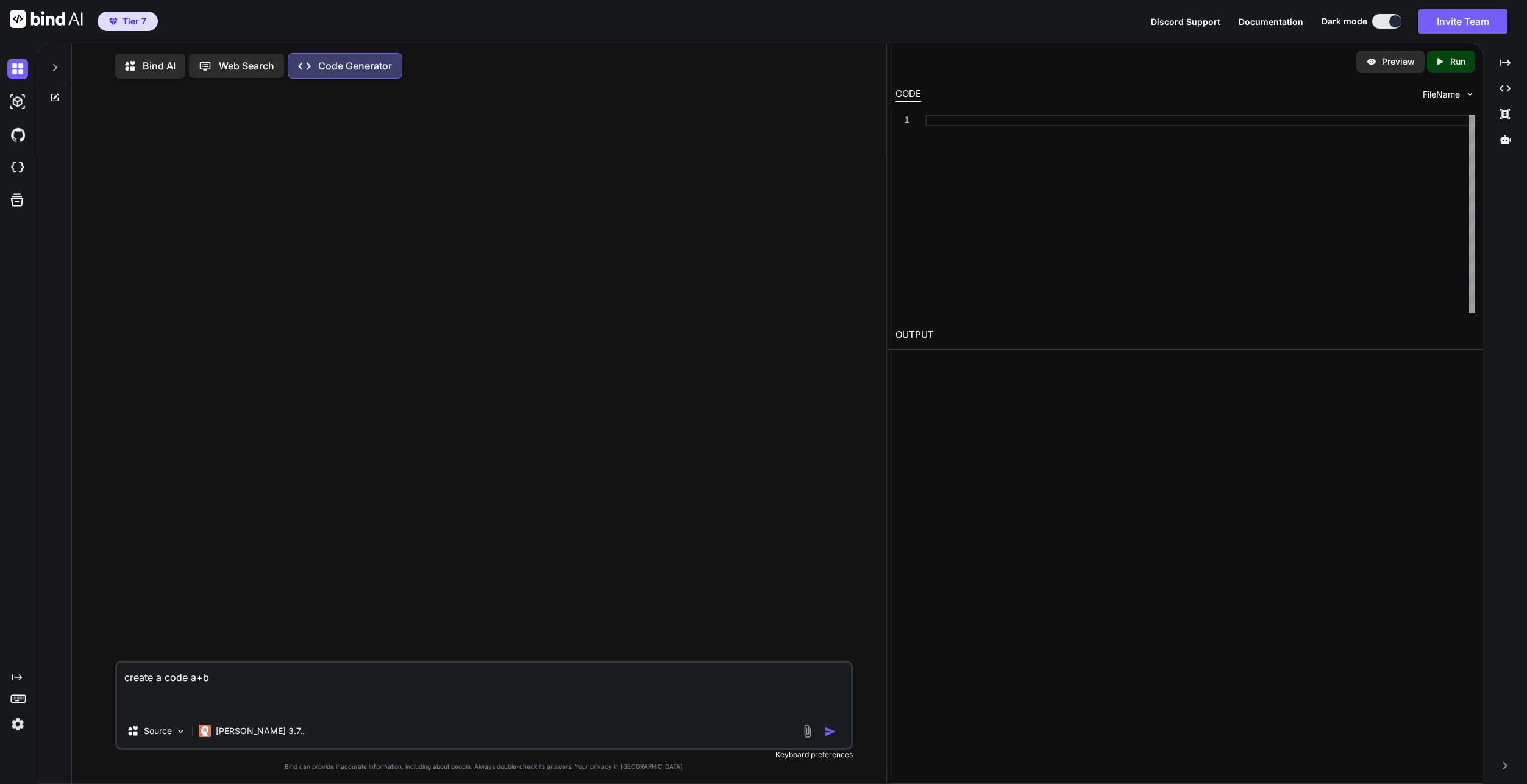
click at [1381, 22] on button at bounding box center [1387, 21] width 30 height 15
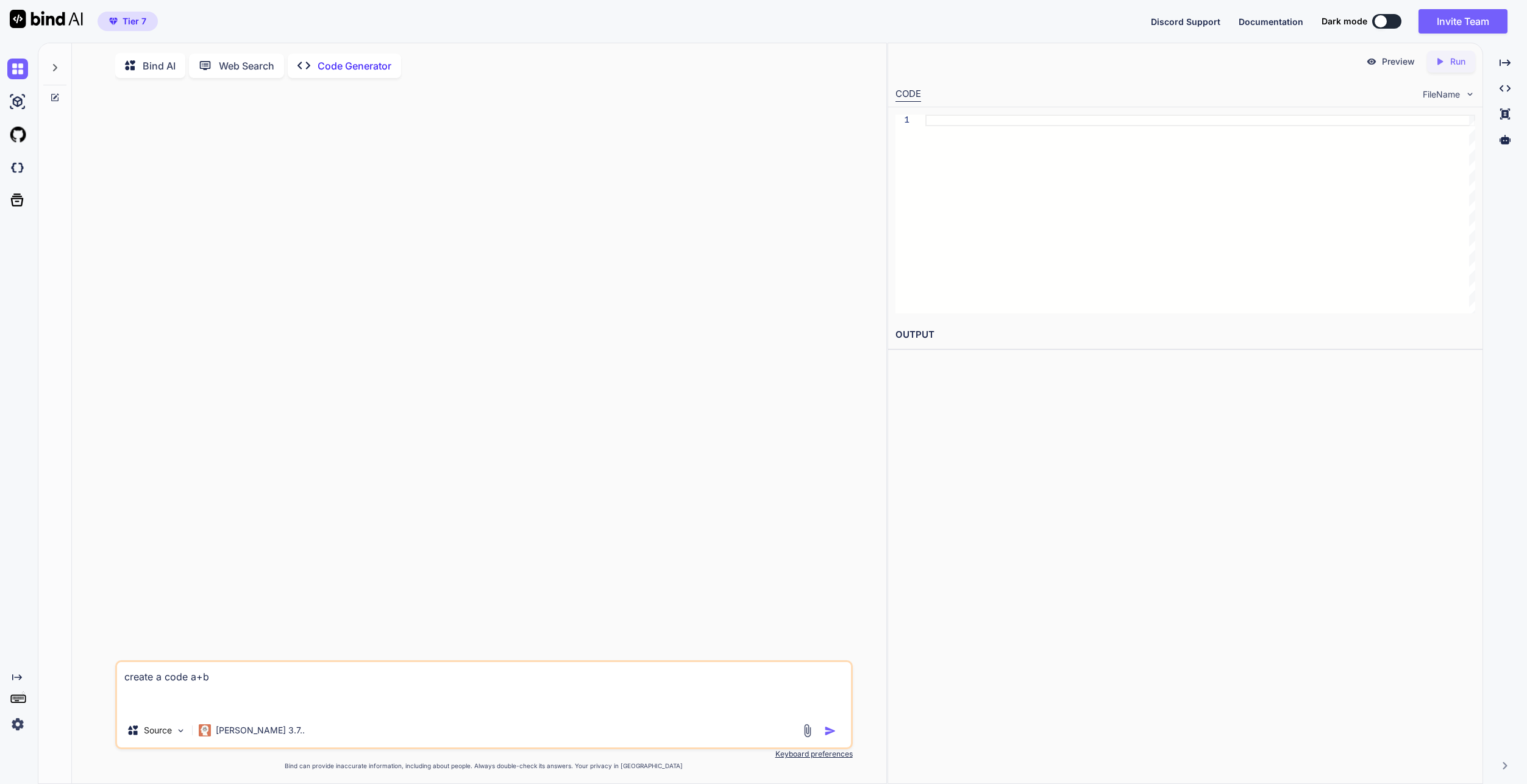
type textarea "x"
click at [20, 727] on img at bounding box center [18, 724] width 20 height 20
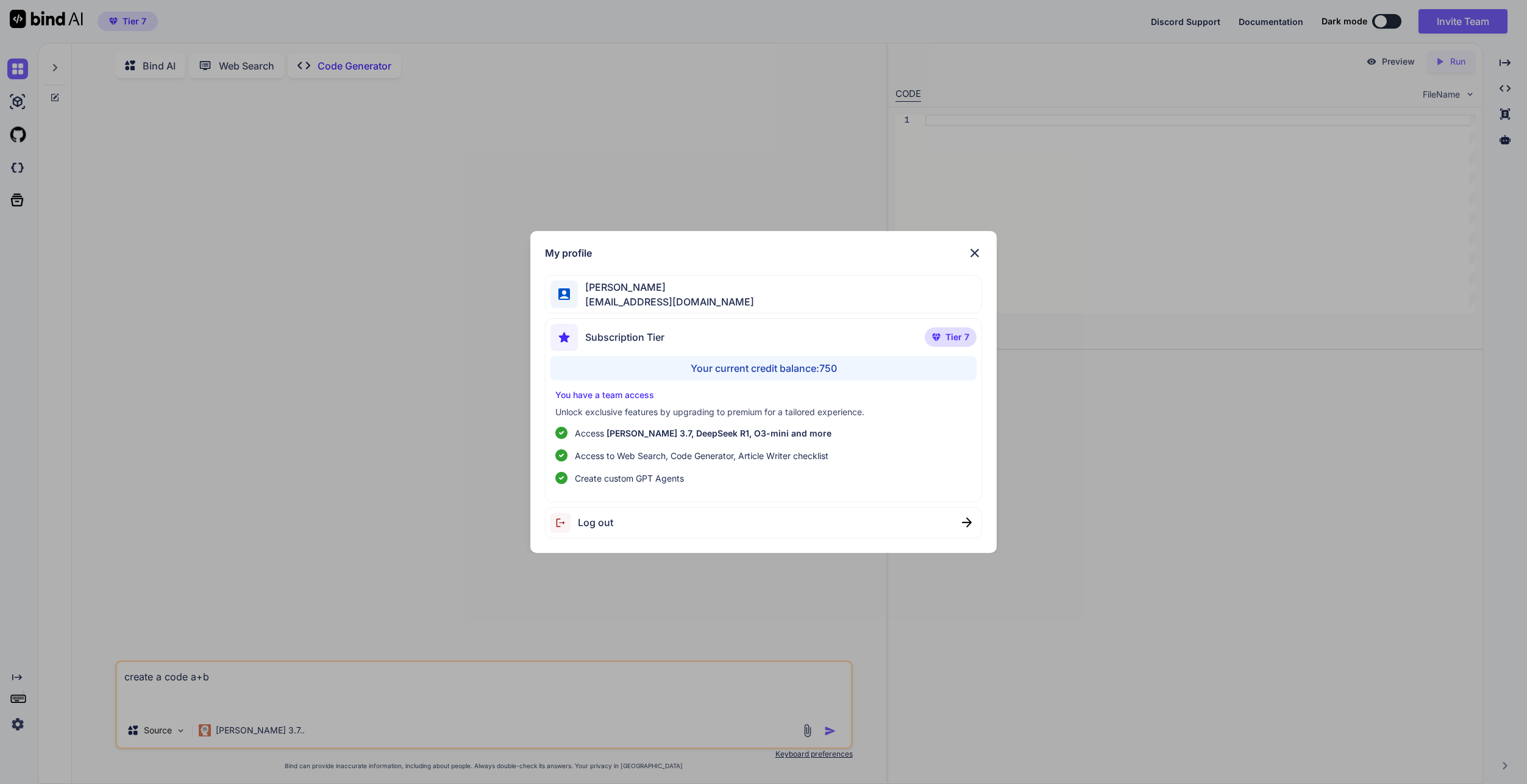
click at [690, 435] on span "[PERSON_NAME] 3.7, DeepSeek R1, O3-mini and more" at bounding box center [719, 433] width 225 height 10
click at [691, 424] on div "You have a team access Unlock exclusive features by upgrading to premium for a …" at bounding box center [763, 436] width 426 height 95
click at [973, 252] on img at bounding box center [975, 253] width 15 height 15
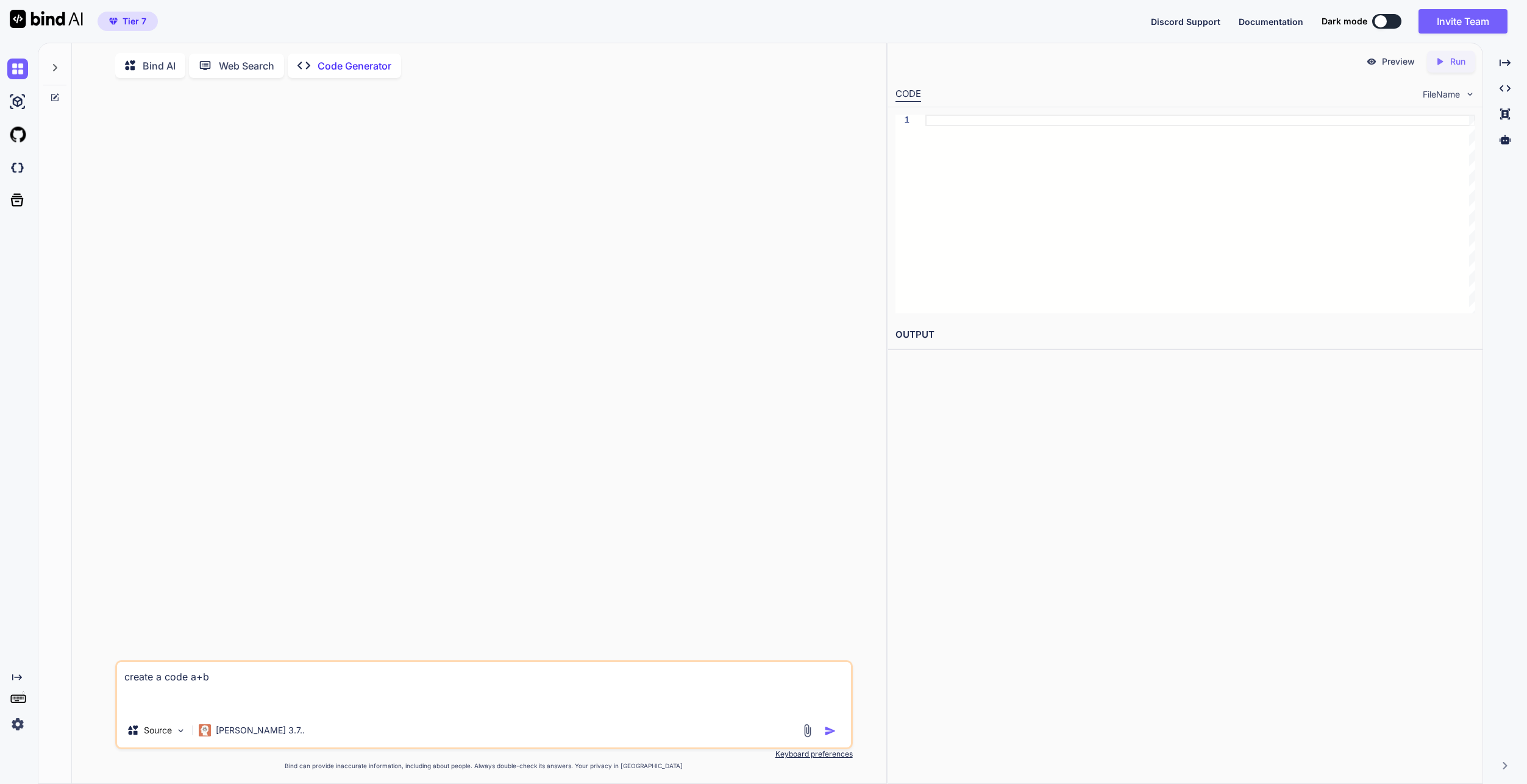
click at [1271, 20] on span "Documentation" at bounding box center [1271, 21] width 65 height 10
click at [836, 733] on img "button" at bounding box center [830, 730] width 12 height 12
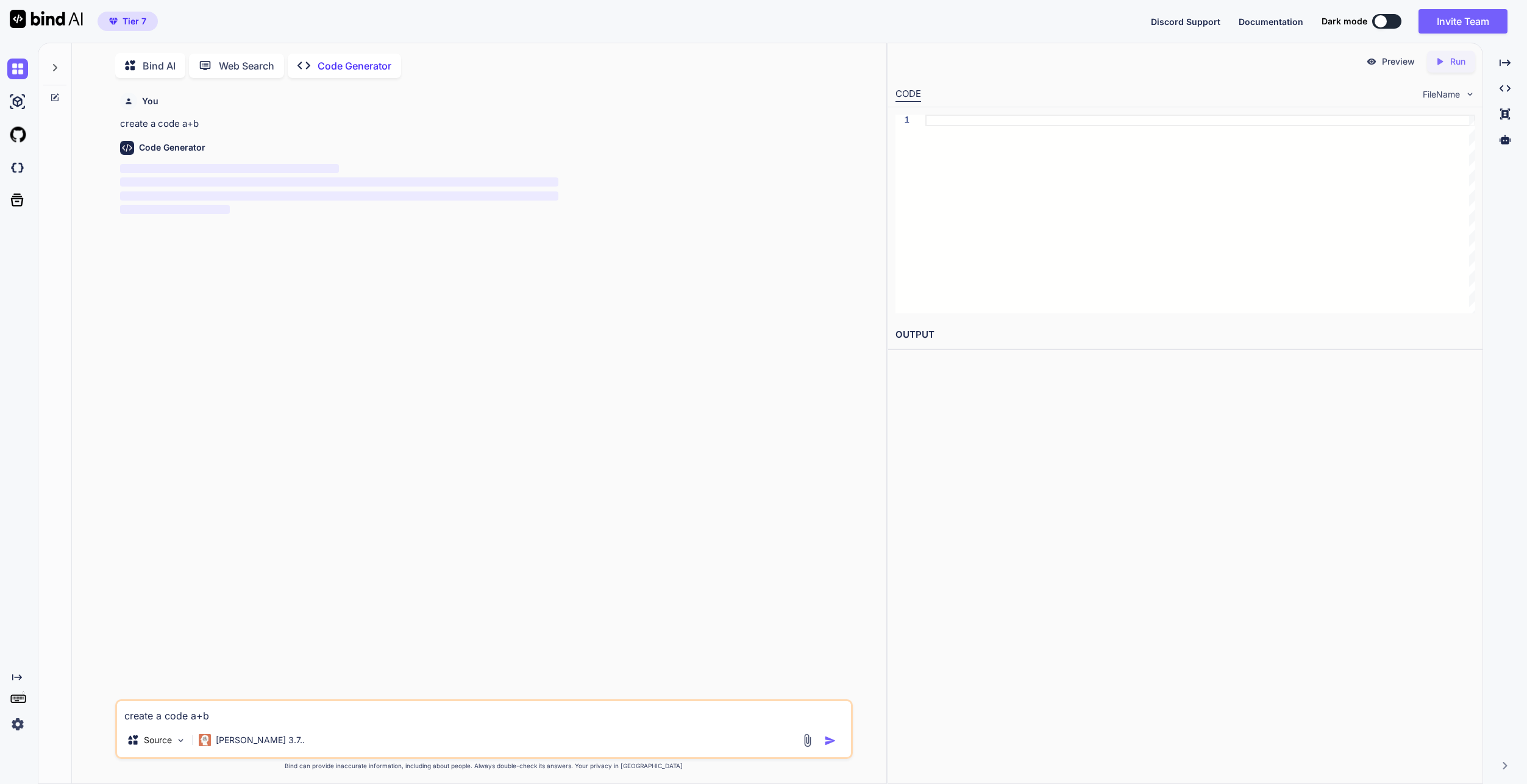
scroll to position [5, 0]
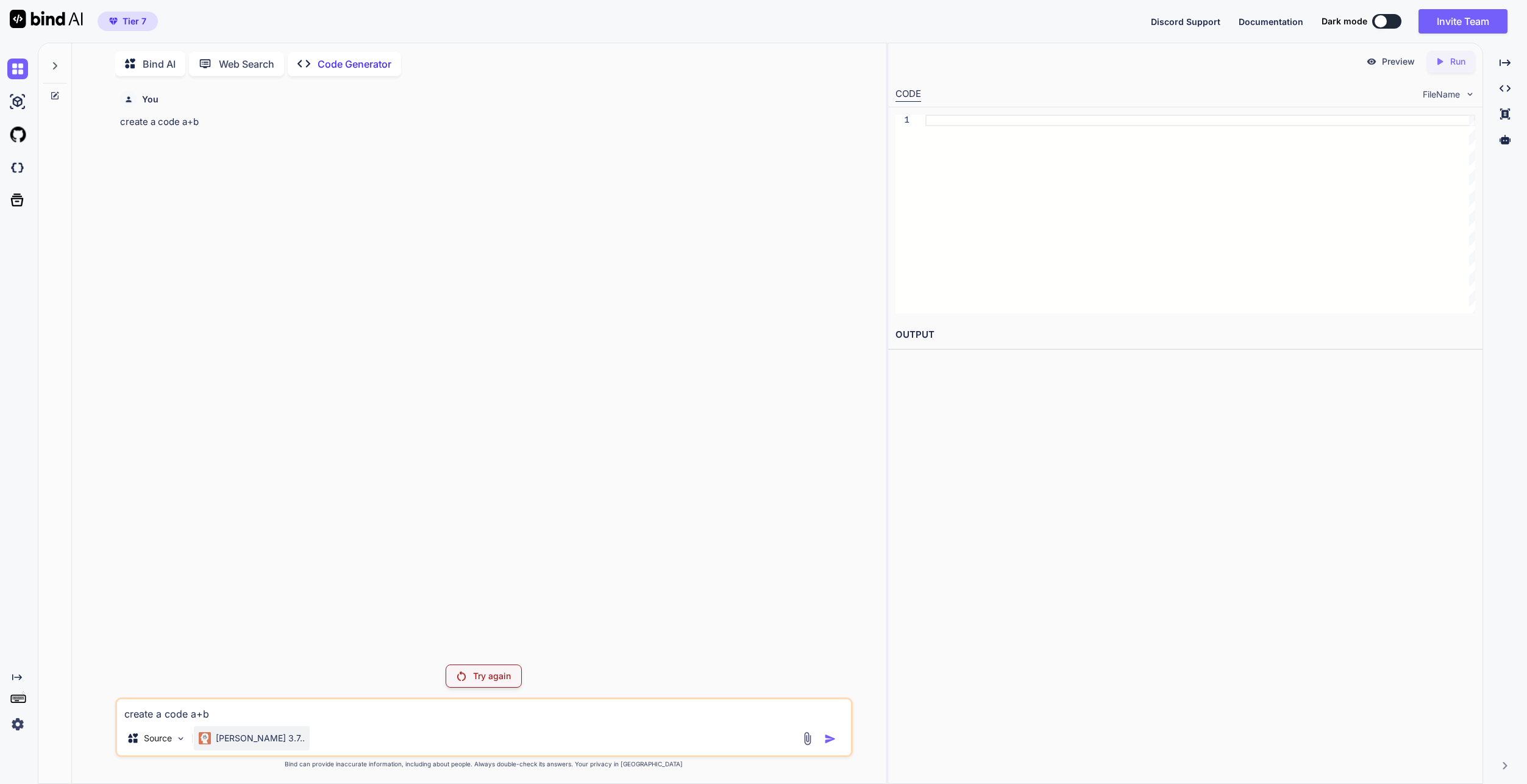
click at [234, 742] on p "[PERSON_NAME] 3.7.." at bounding box center [260, 738] width 89 height 12
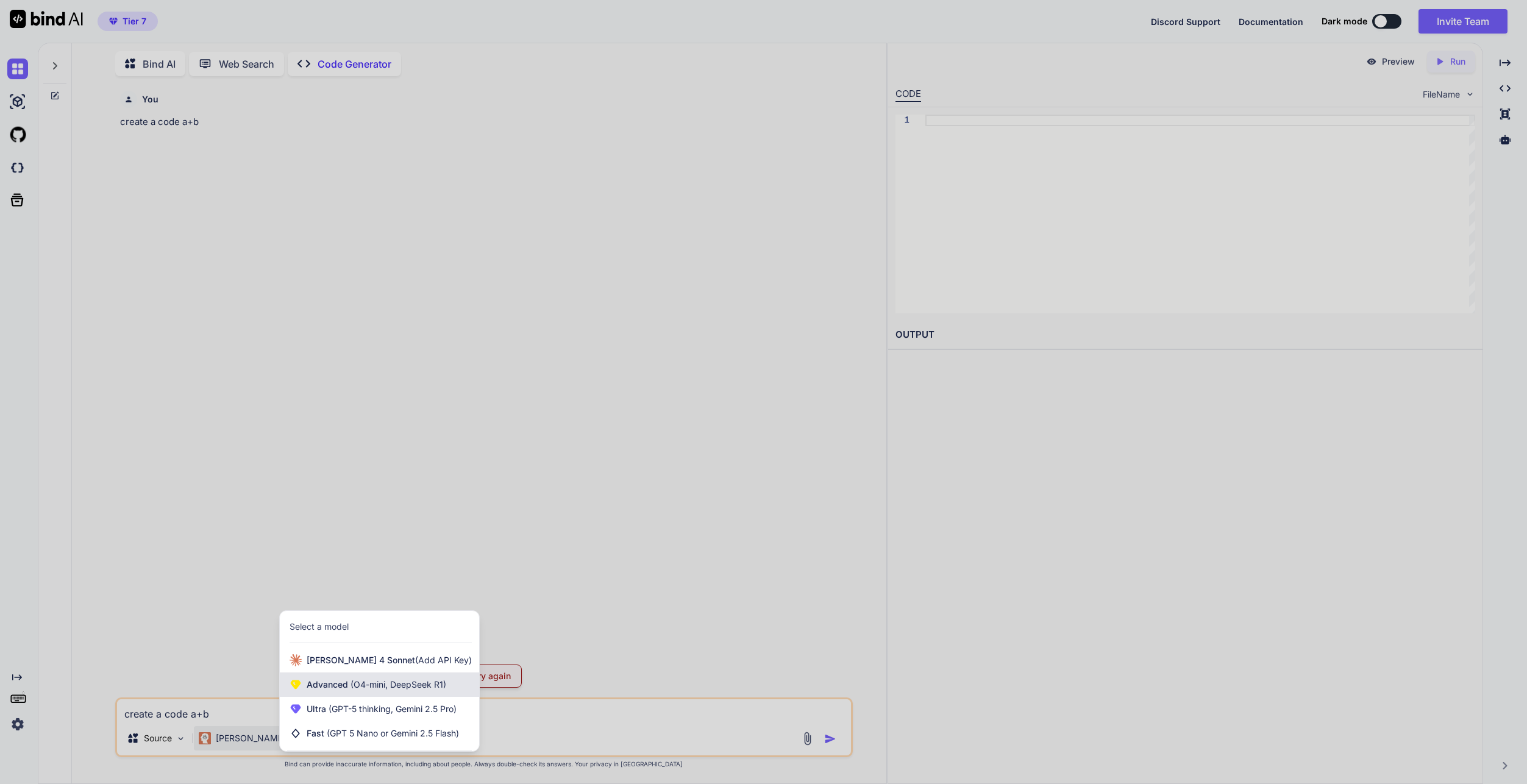
click at [361, 684] on span "(O4-mini, DeepSeek R1)" at bounding box center [397, 683] width 98 height 10
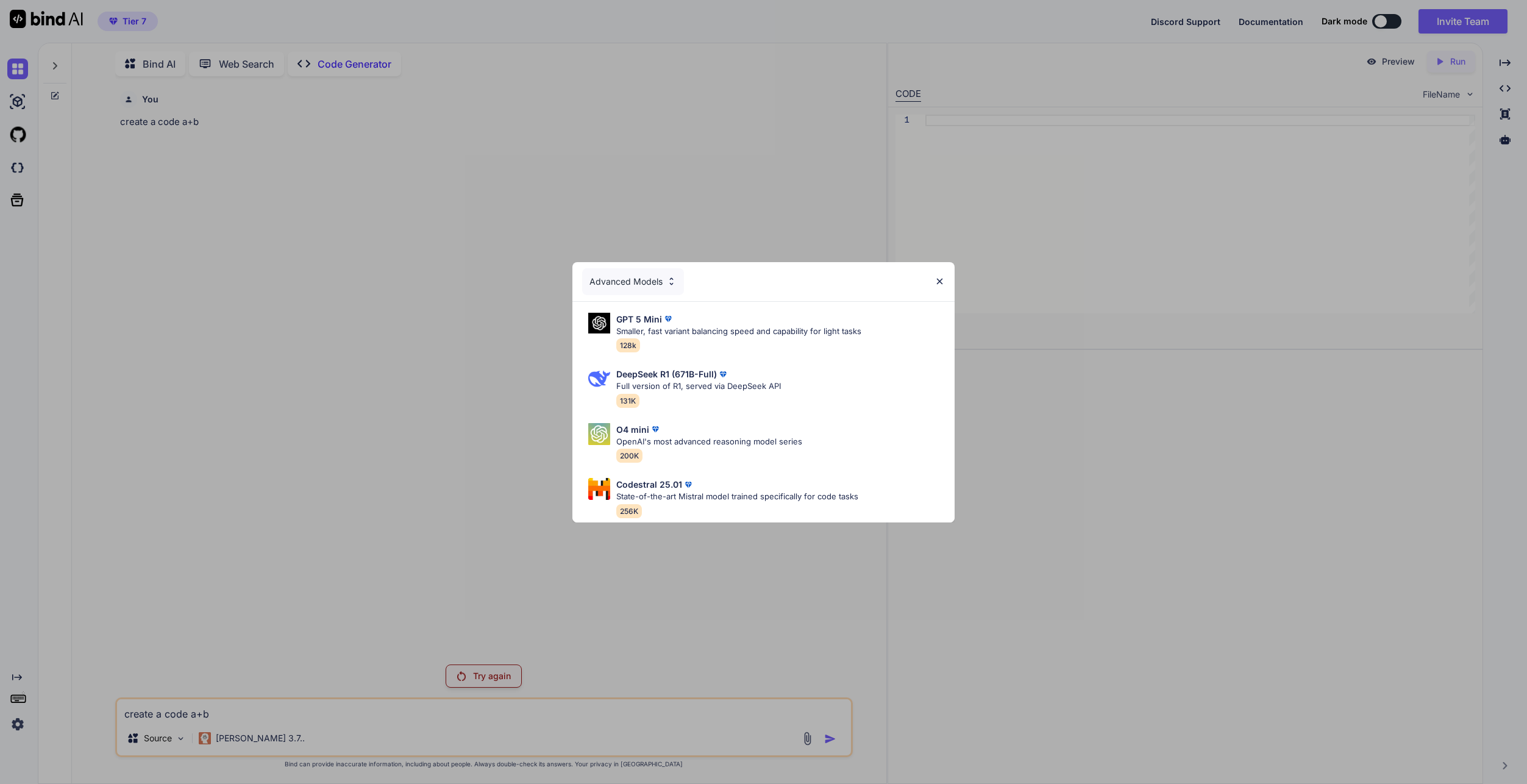
click at [643, 271] on div "Advanced Models" at bounding box center [633, 281] width 102 height 27
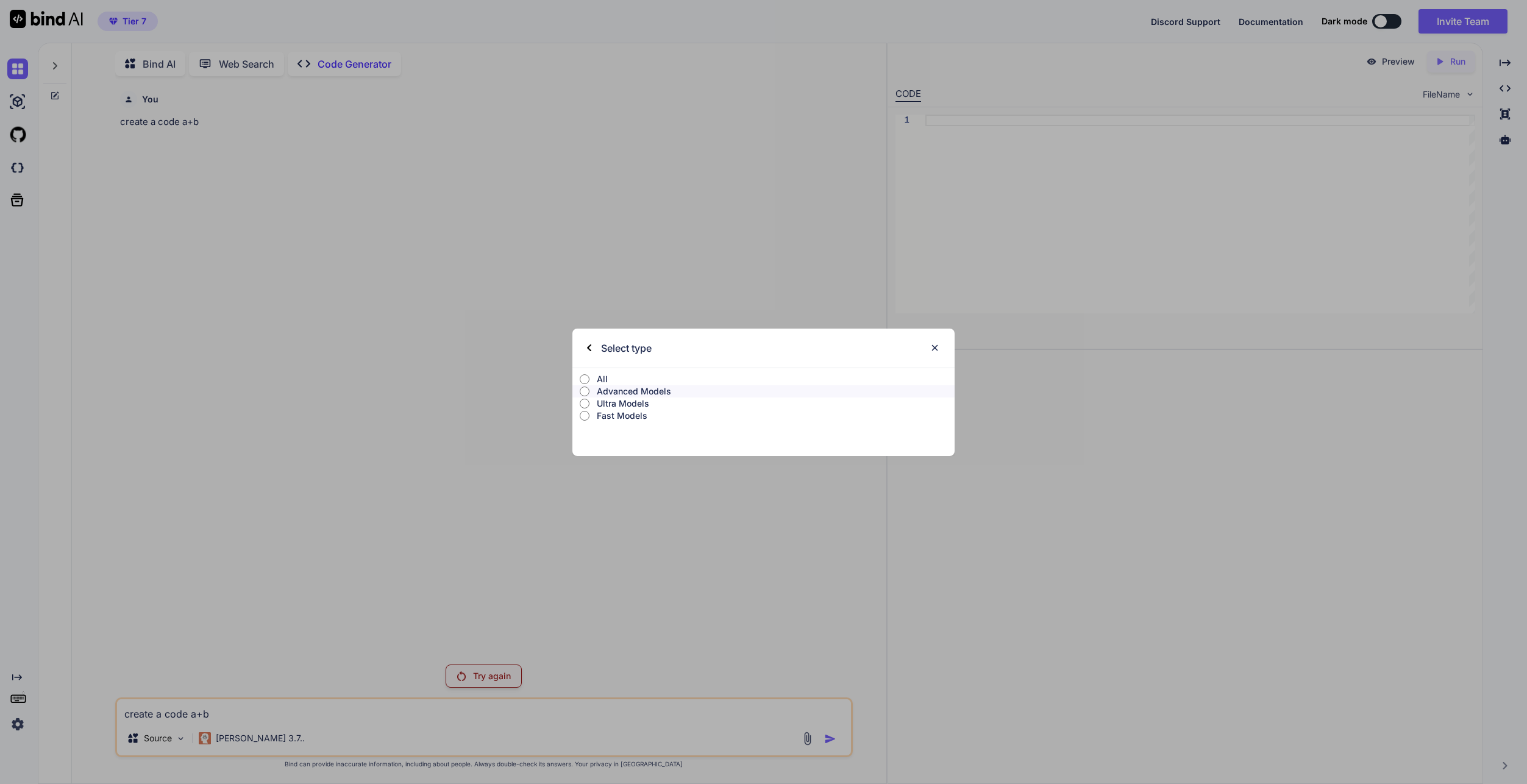
click at [592, 378] on label "All" at bounding box center [763, 378] width 382 height 12
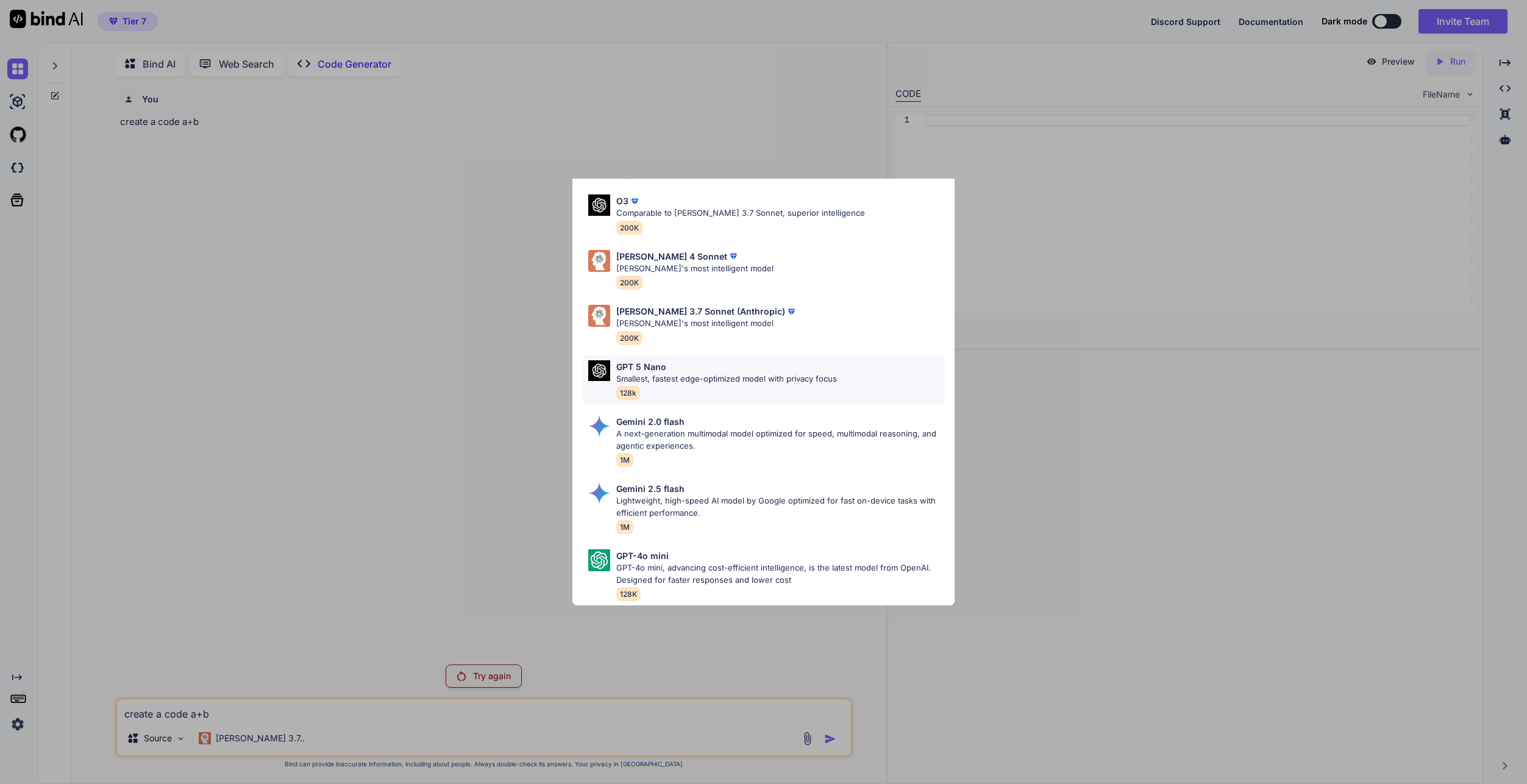
scroll to position [552, 0]
click at [462, 582] on div "All GPT 5 Mini Smaller, fast variant balancing speed and capability for light t…" at bounding box center [763, 392] width 1527 height 784
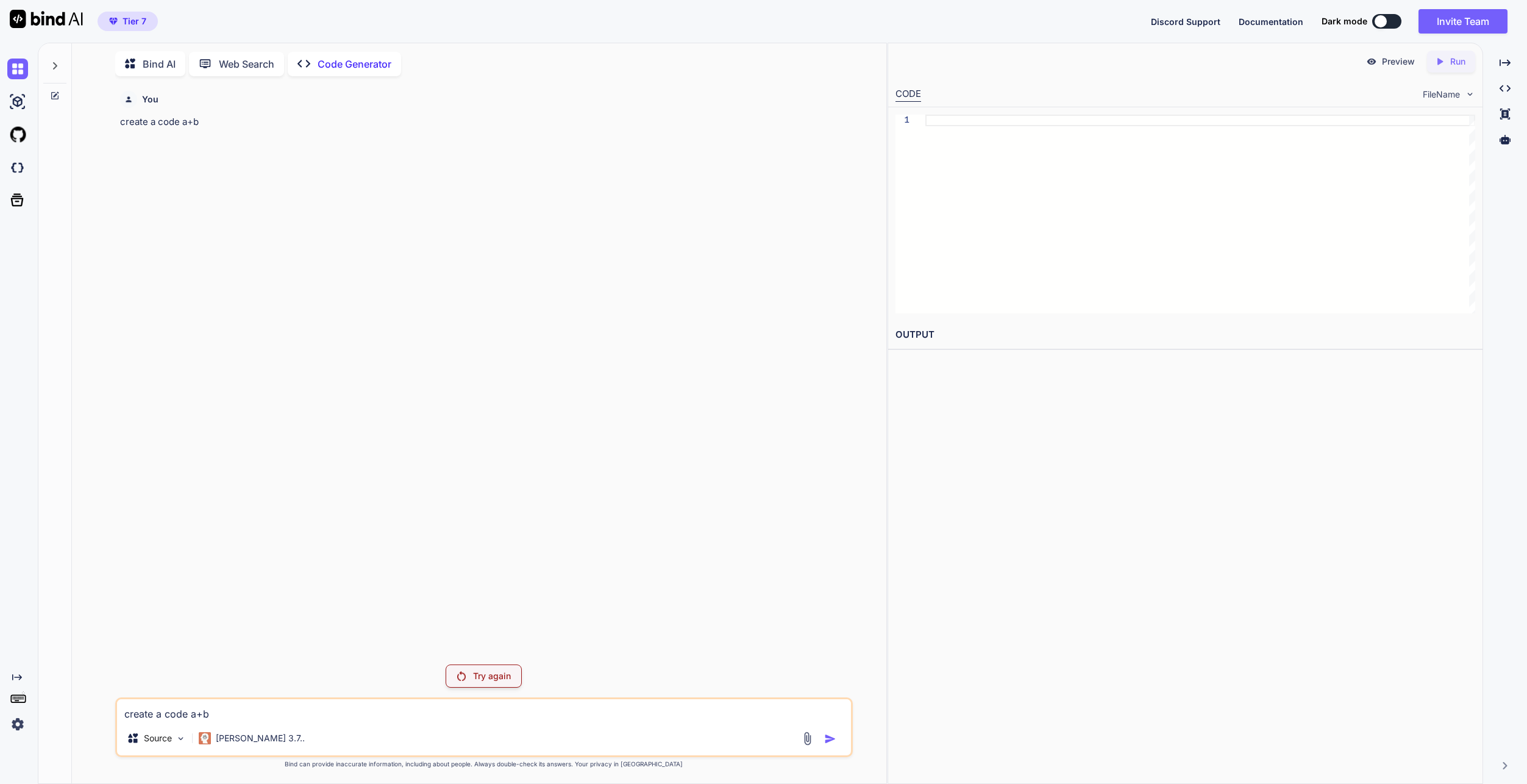
drag, startPoint x: 1310, startPoint y: 688, endPoint x: 1302, endPoint y: 668, distance: 21.5
click at [1310, 688] on div "Preview Created with Pixso. Run CODE FileName 1 OUTPUT" at bounding box center [1186, 412] width 596 height 741
click at [713, 287] on div "You create a code a+b" at bounding box center [485, 370] width 735 height 569
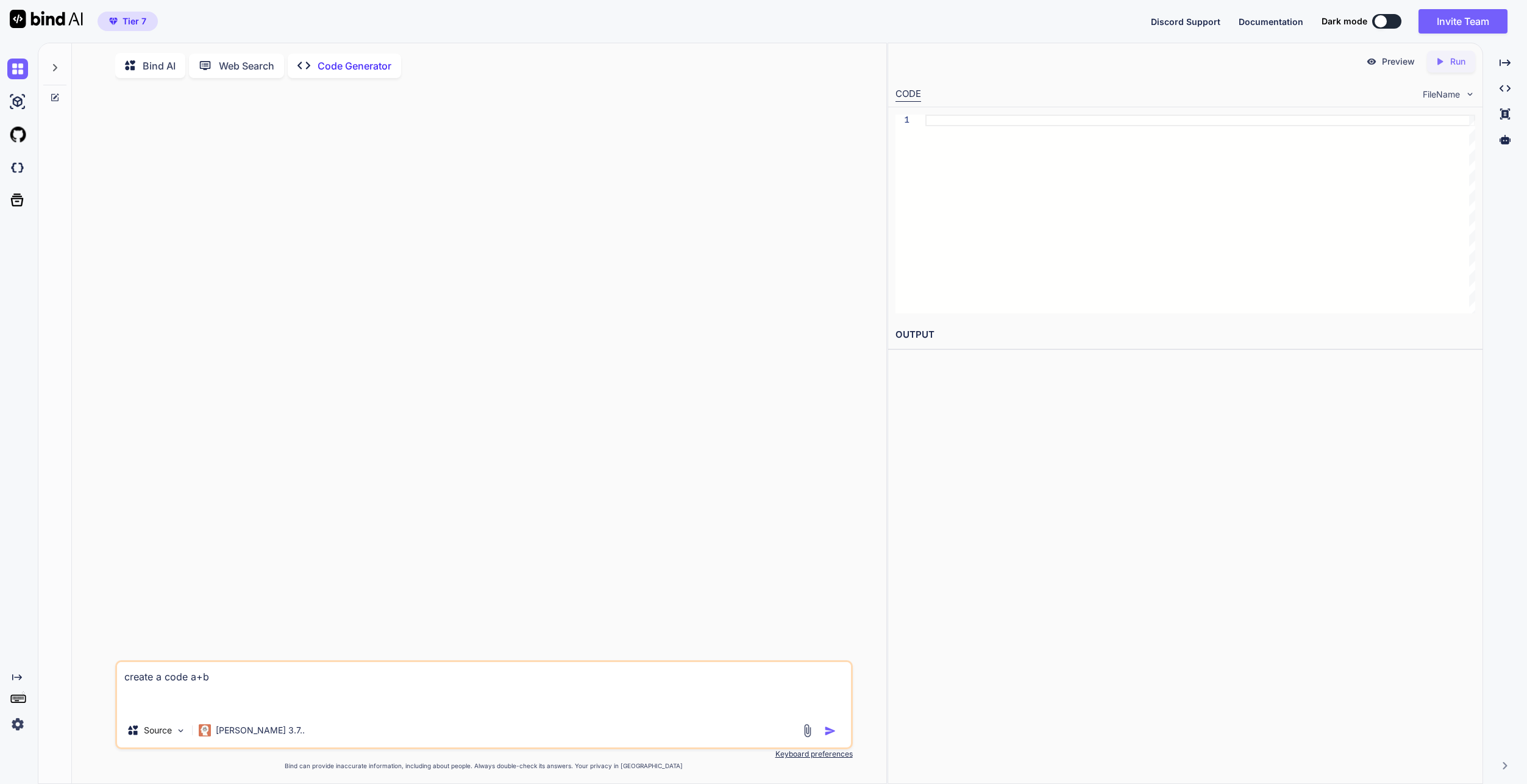
type textarea "x"
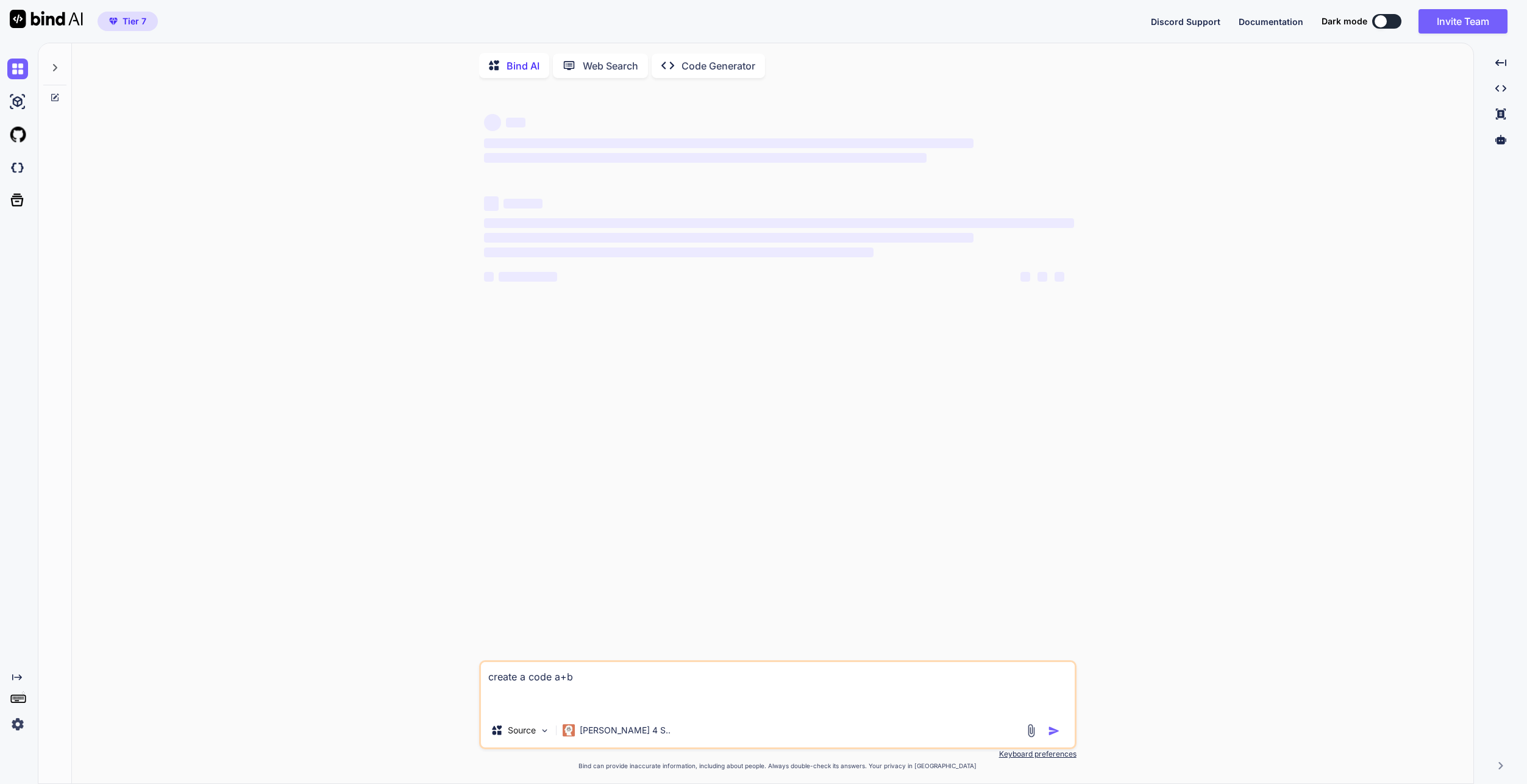
type textarea "x"
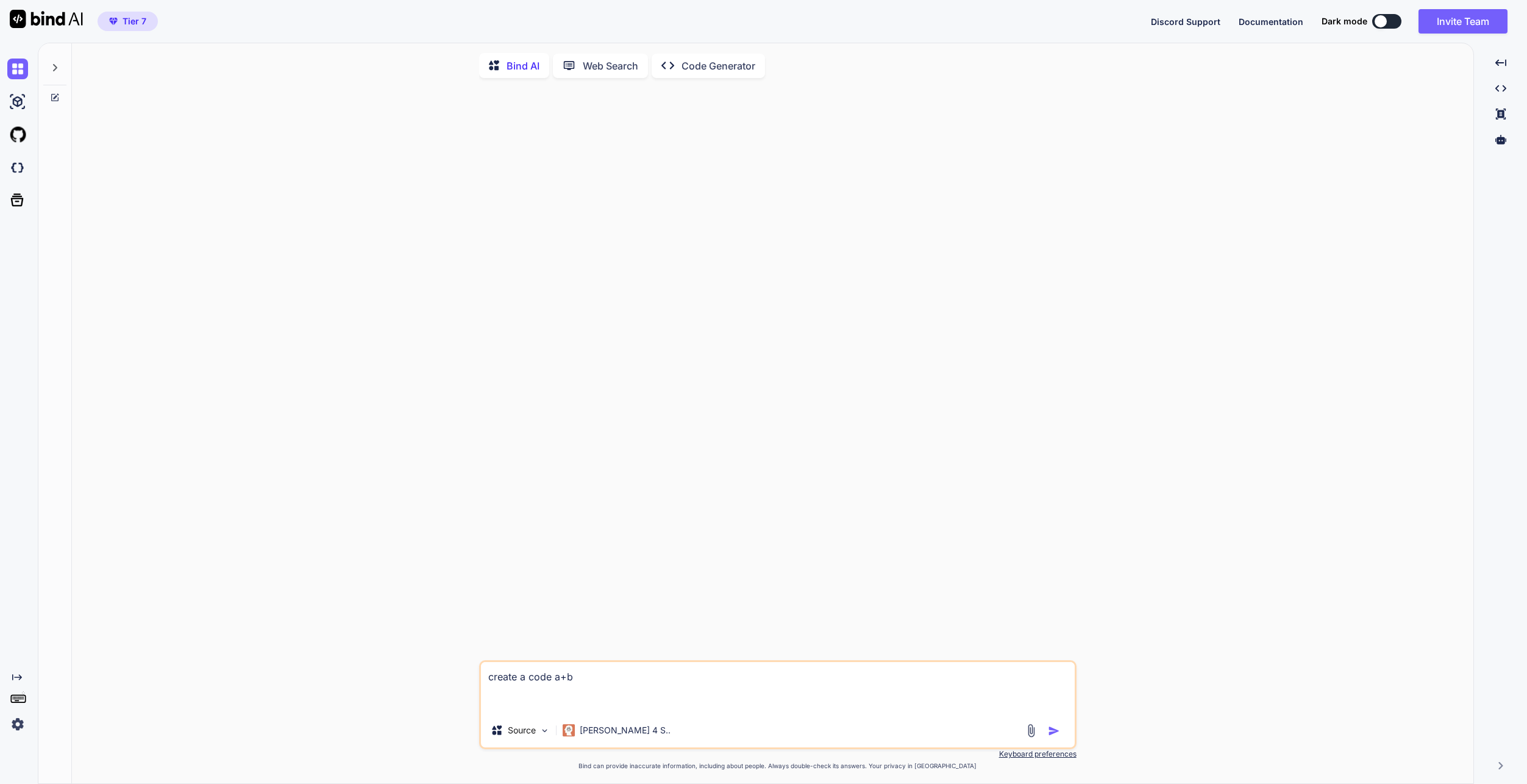
click at [723, 706] on textarea "create a code a+b" at bounding box center [778, 687] width 594 height 51
click at [745, 370] on div at bounding box center [779, 374] width 595 height 572
click at [1071, 571] on div at bounding box center [779, 374] width 595 height 572
click at [1048, 734] on img "button" at bounding box center [1053, 730] width 12 height 12
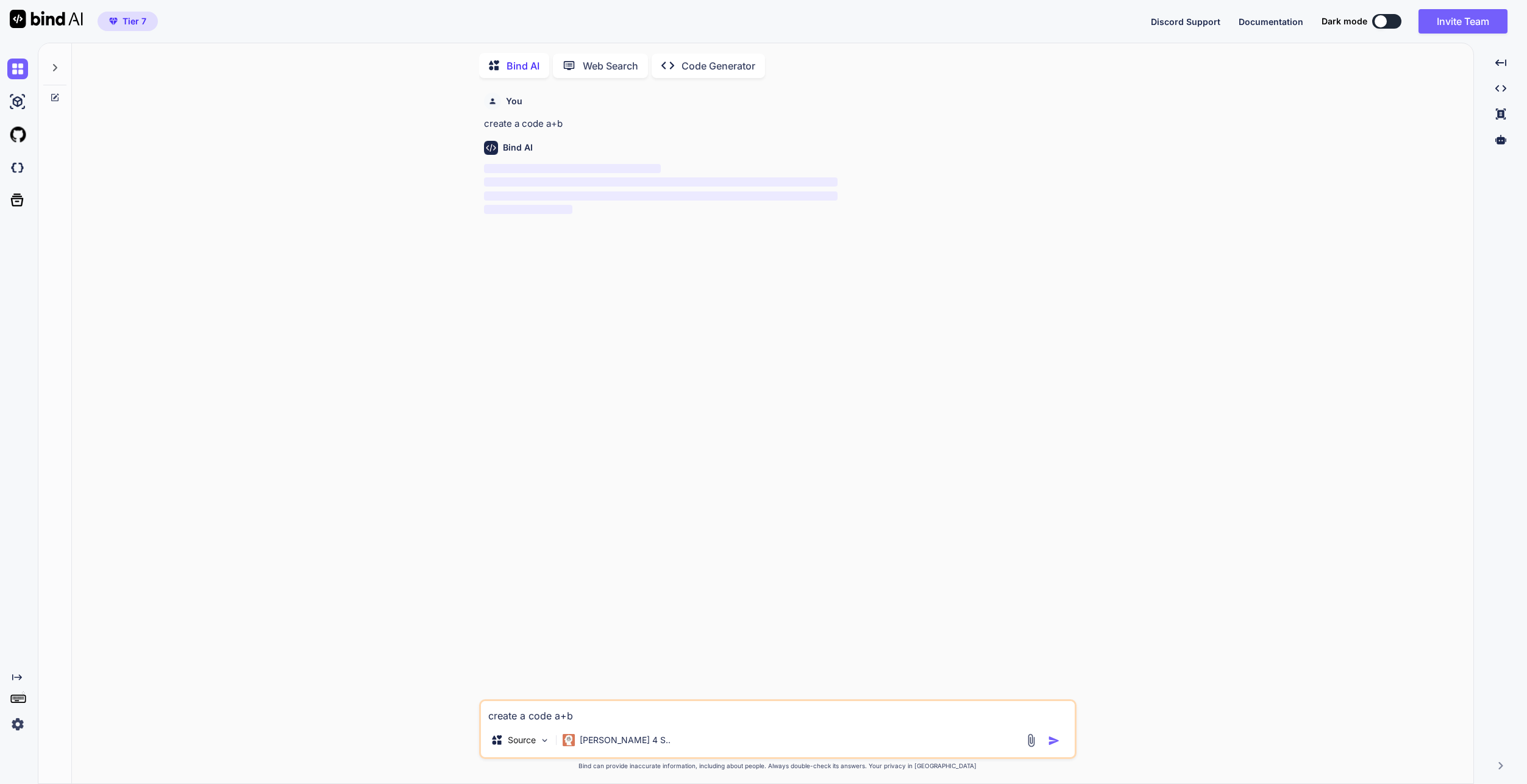
scroll to position [5, 0]
click at [616, 742] on p "[PERSON_NAME] 4 S.." at bounding box center [625, 738] width 91 height 12
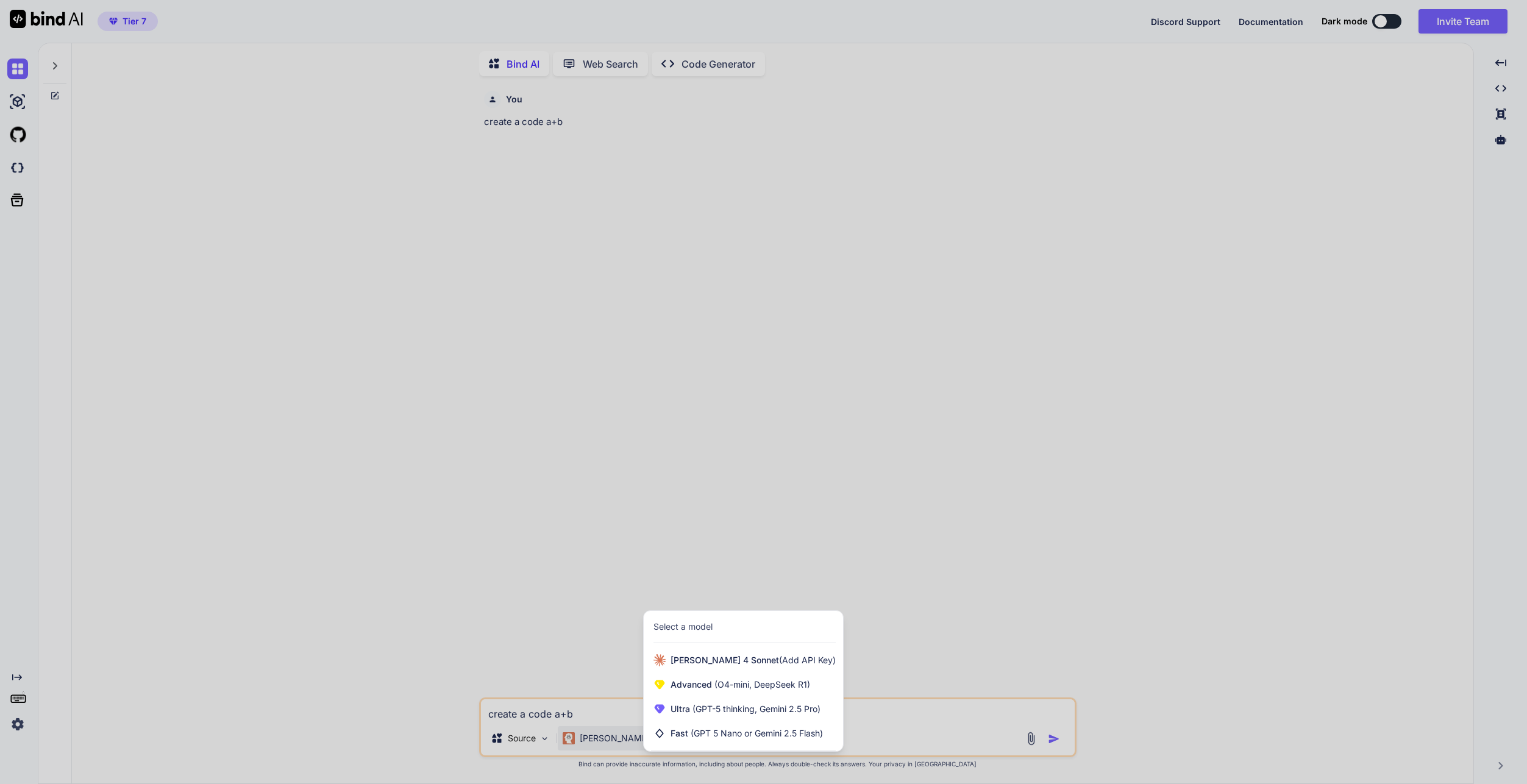
click at [474, 591] on div at bounding box center [763, 392] width 1527 height 784
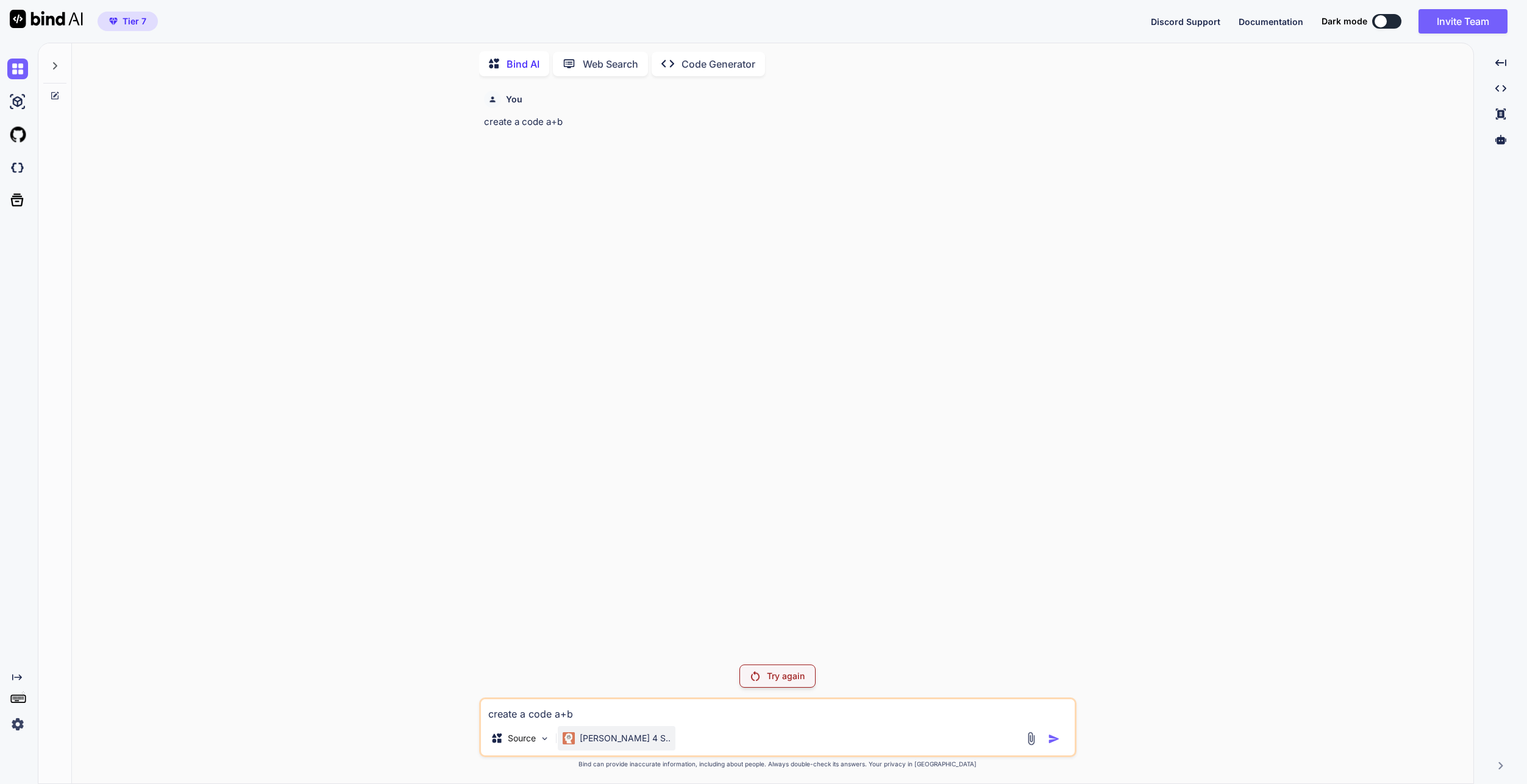
click at [610, 741] on p "[PERSON_NAME] 4 S.." at bounding box center [625, 738] width 91 height 12
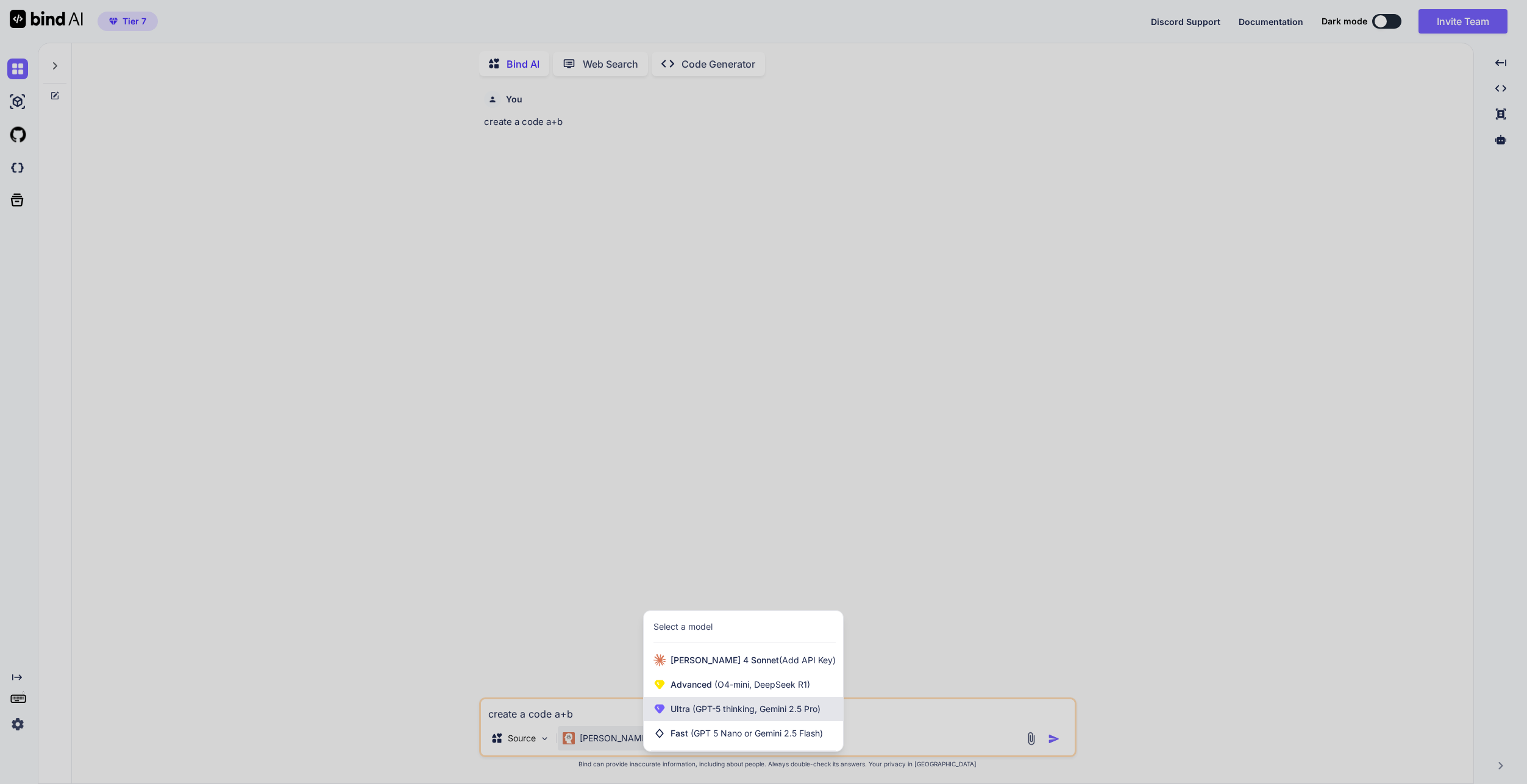
click at [702, 715] on div "Ultra (GPT-5 thinking, Gemini 2.5 Pro)" at bounding box center [744, 708] width 200 height 24
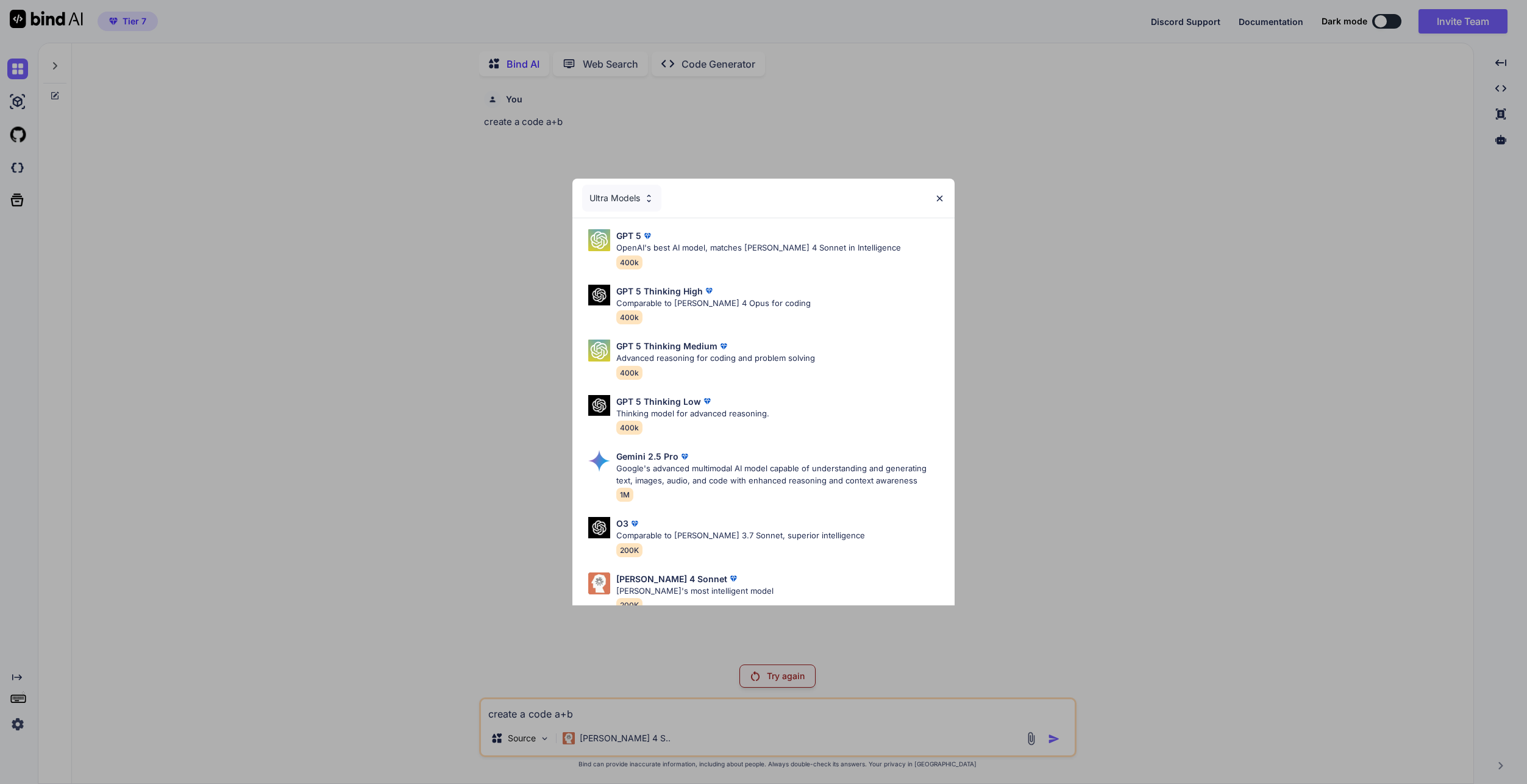
scroll to position [61, 0]
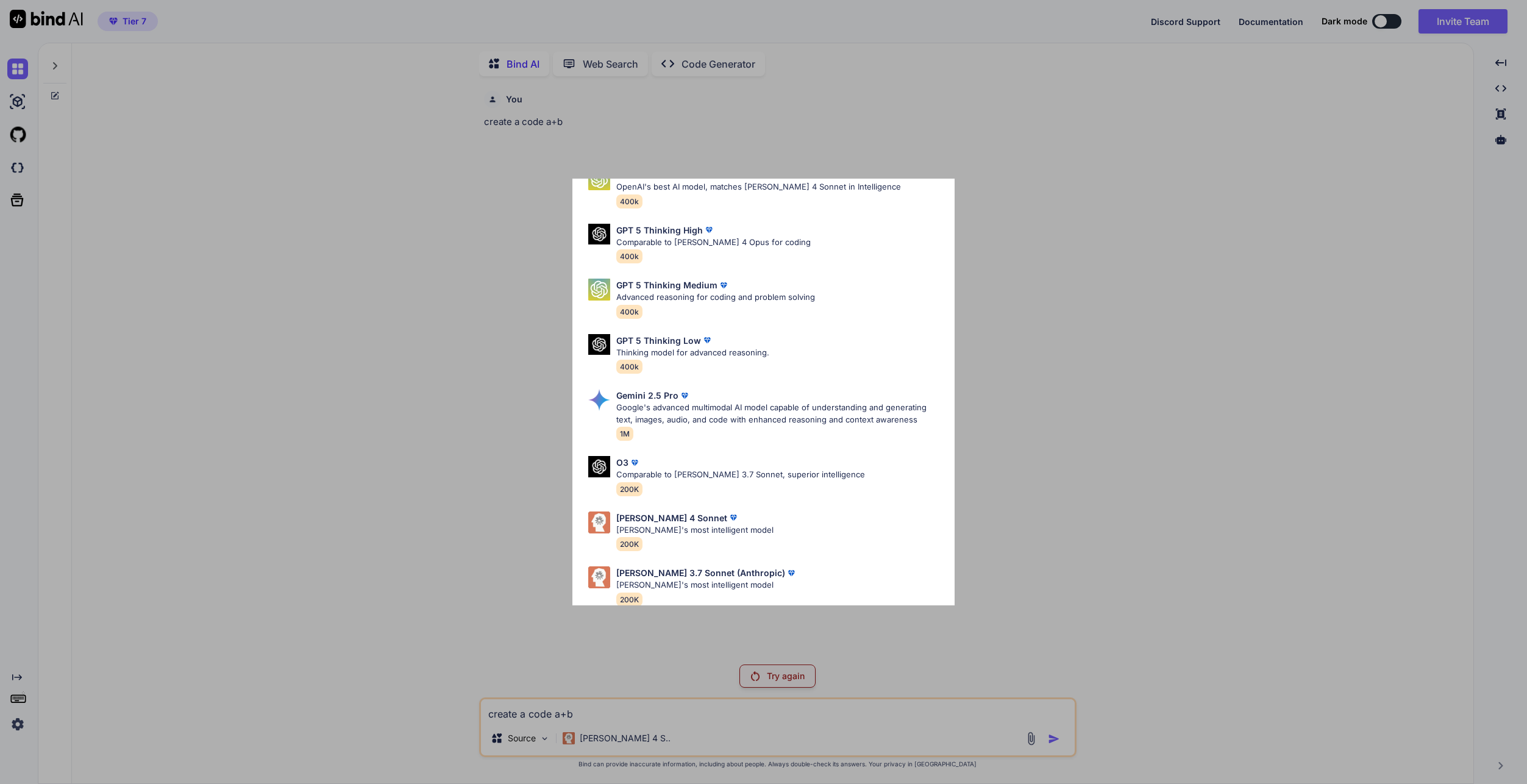
click at [1219, 589] on div "Ultra Models GPT 5 OpenAI's best AI model, matches [PERSON_NAME] 4 Sonnet in In…" at bounding box center [763, 392] width 1527 height 784
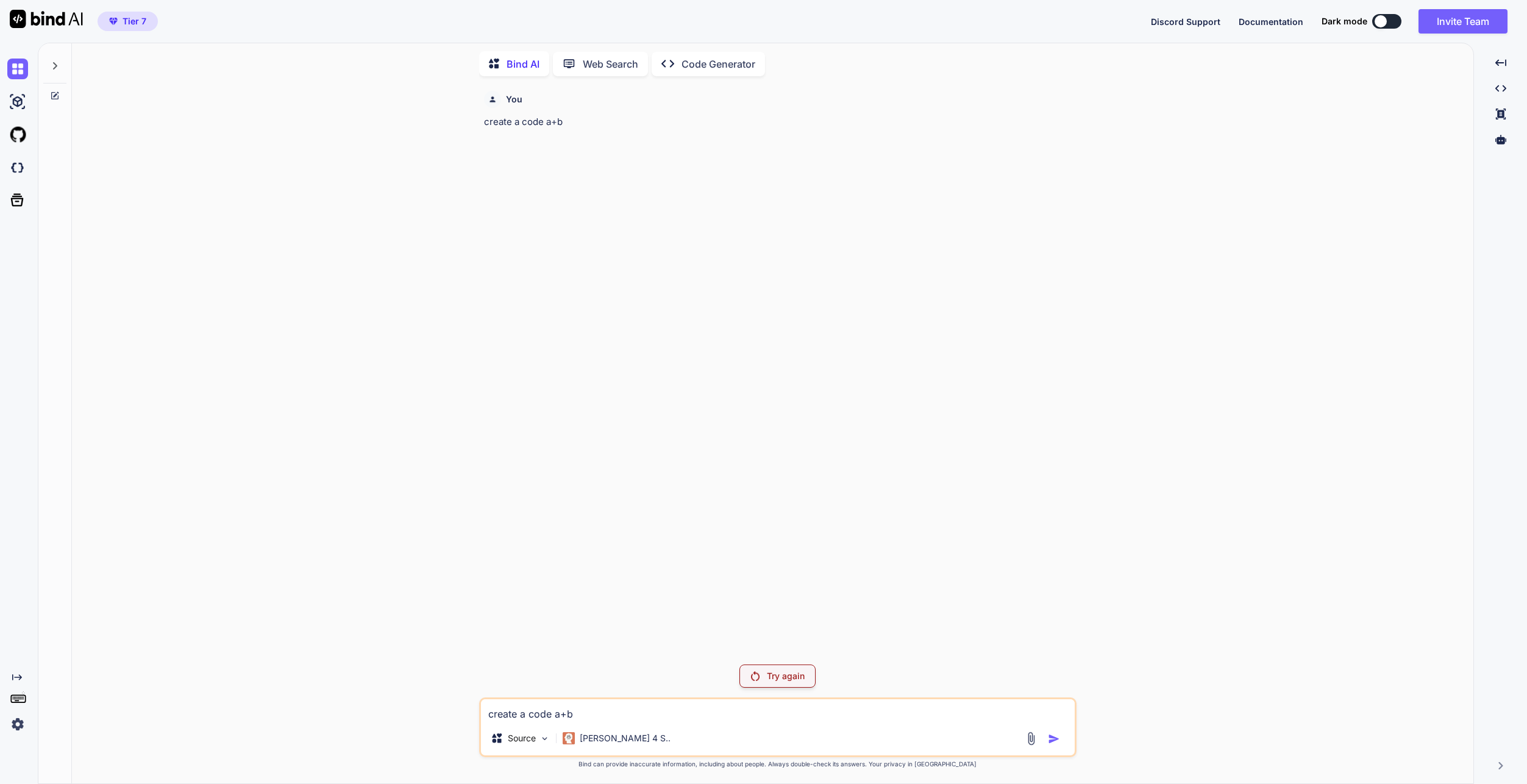
click at [842, 515] on div "You create a code a+b" at bounding box center [779, 370] width 595 height 569
click at [803, 526] on div "You create a code a+b" at bounding box center [779, 370] width 595 height 569
click at [637, 705] on textarea "create a code a+b" at bounding box center [778, 710] width 594 height 22
click at [788, 676] on p "Try again" at bounding box center [785, 675] width 38 height 12
click at [600, 741] on p "[PERSON_NAME] 4 S.." at bounding box center [625, 738] width 91 height 12
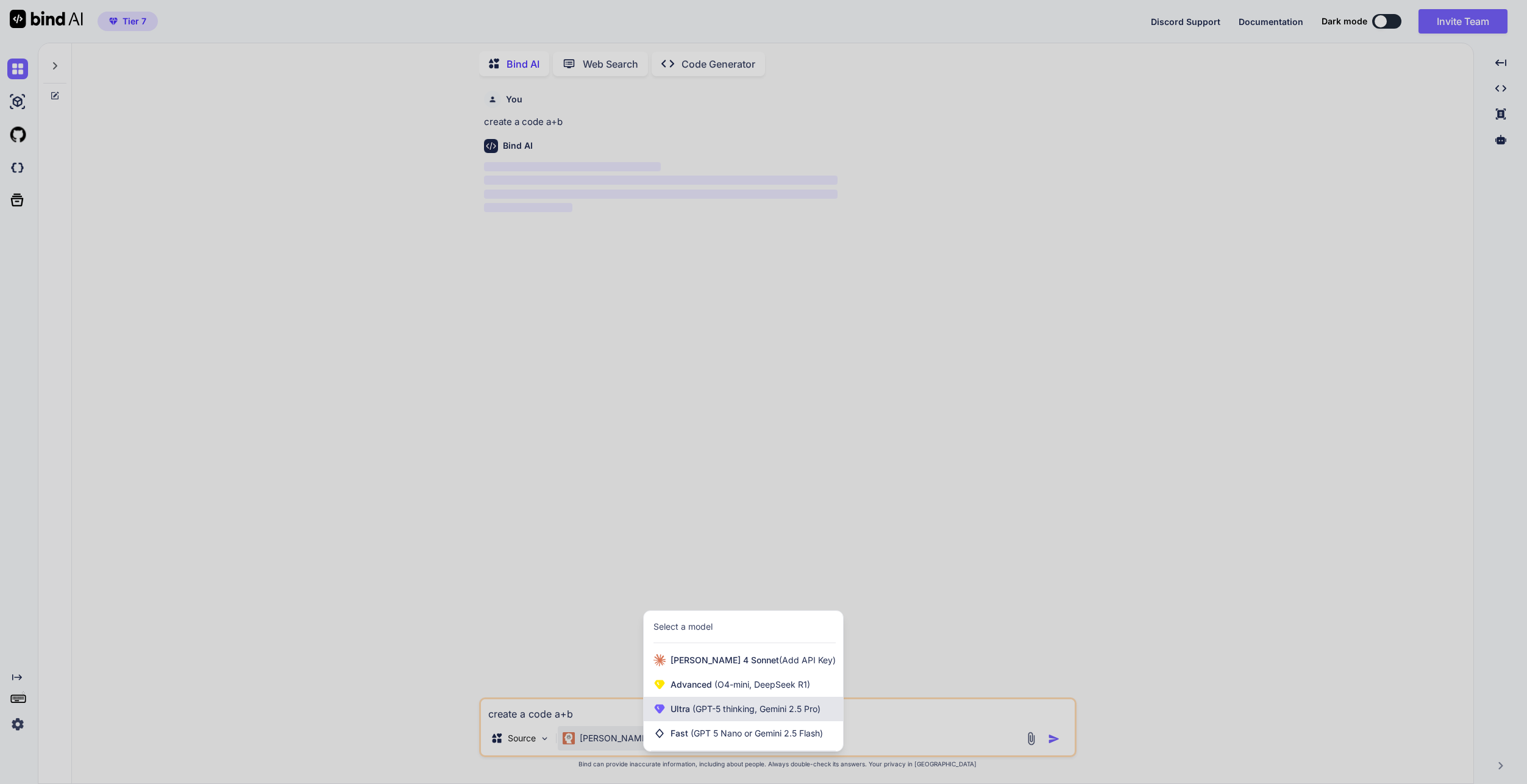
click at [693, 707] on span "(GPT-5 thinking, Gemini 2.5 Pro)" at bounding box center [755, 708] width 130 height 10
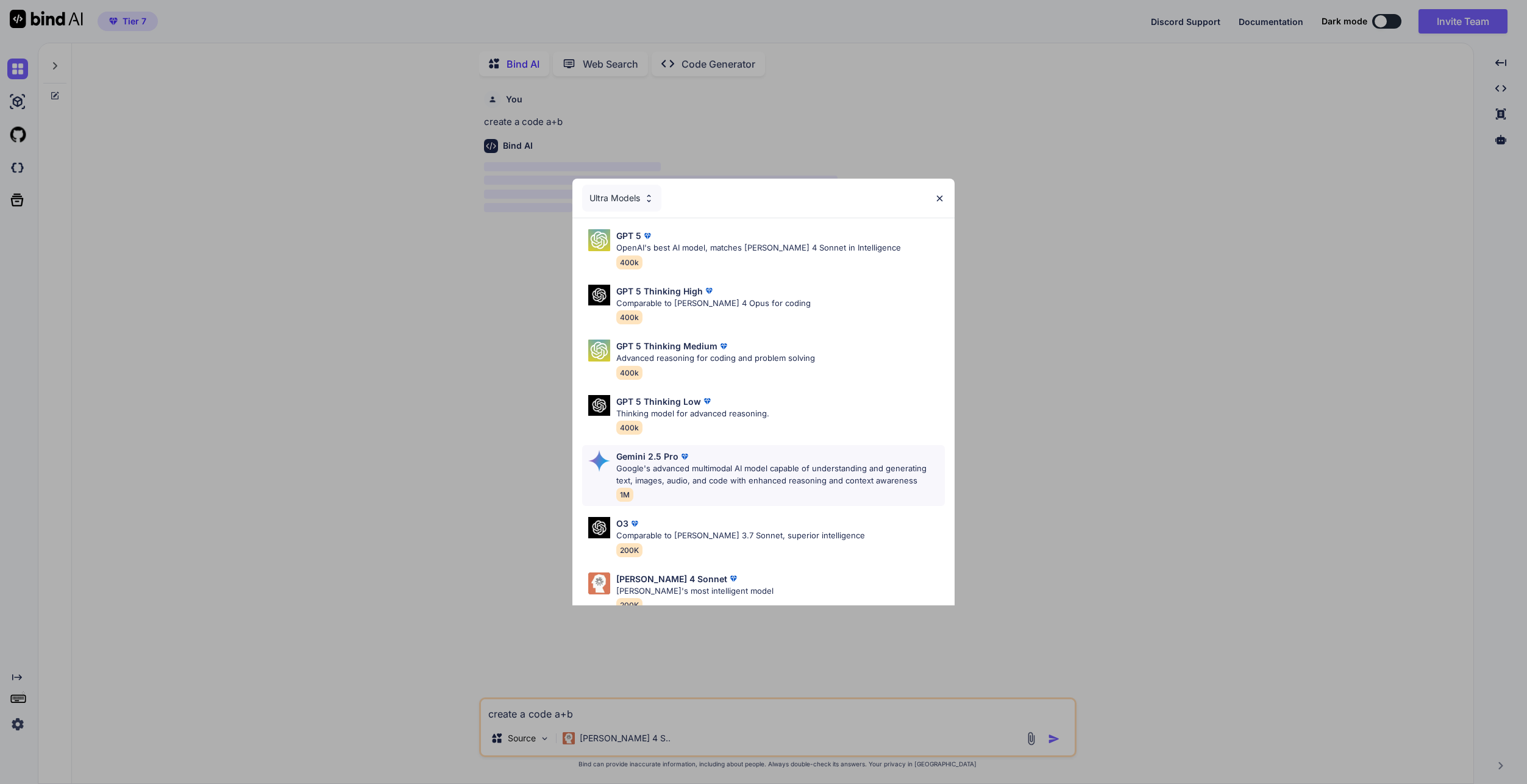
scroll to position [76, 0]
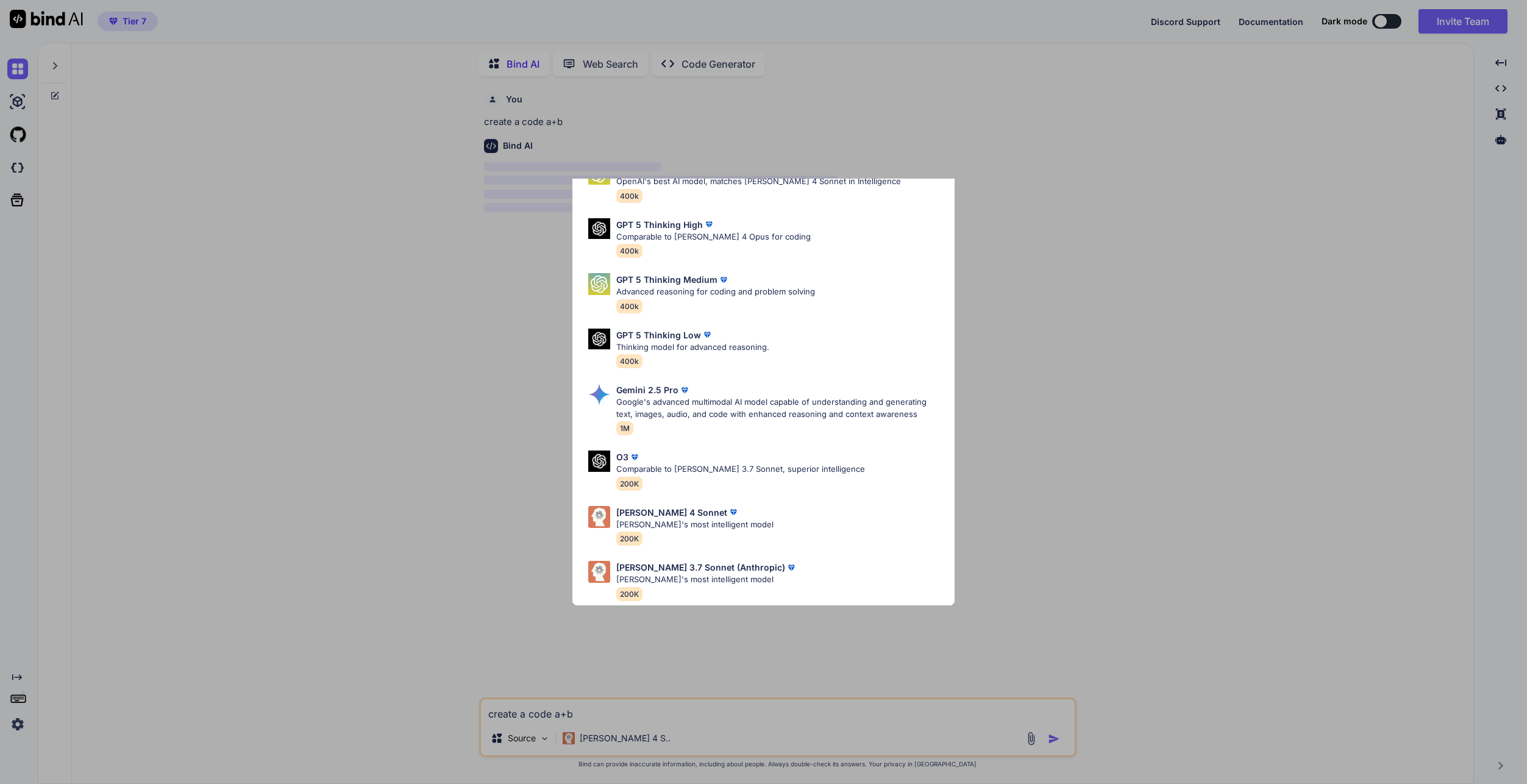
drag, startPoint x: 1199, startPoint y: 673, endPoint x: 1342, endPoint y: 780, distance: 178.6
click at [1211, 687] on div "Ultra Models GPT 5 OpenAI's best AI model, matches Claude 4 Sonnet in Intellige…" at bounding box center [763, 392] width 1527 height 784
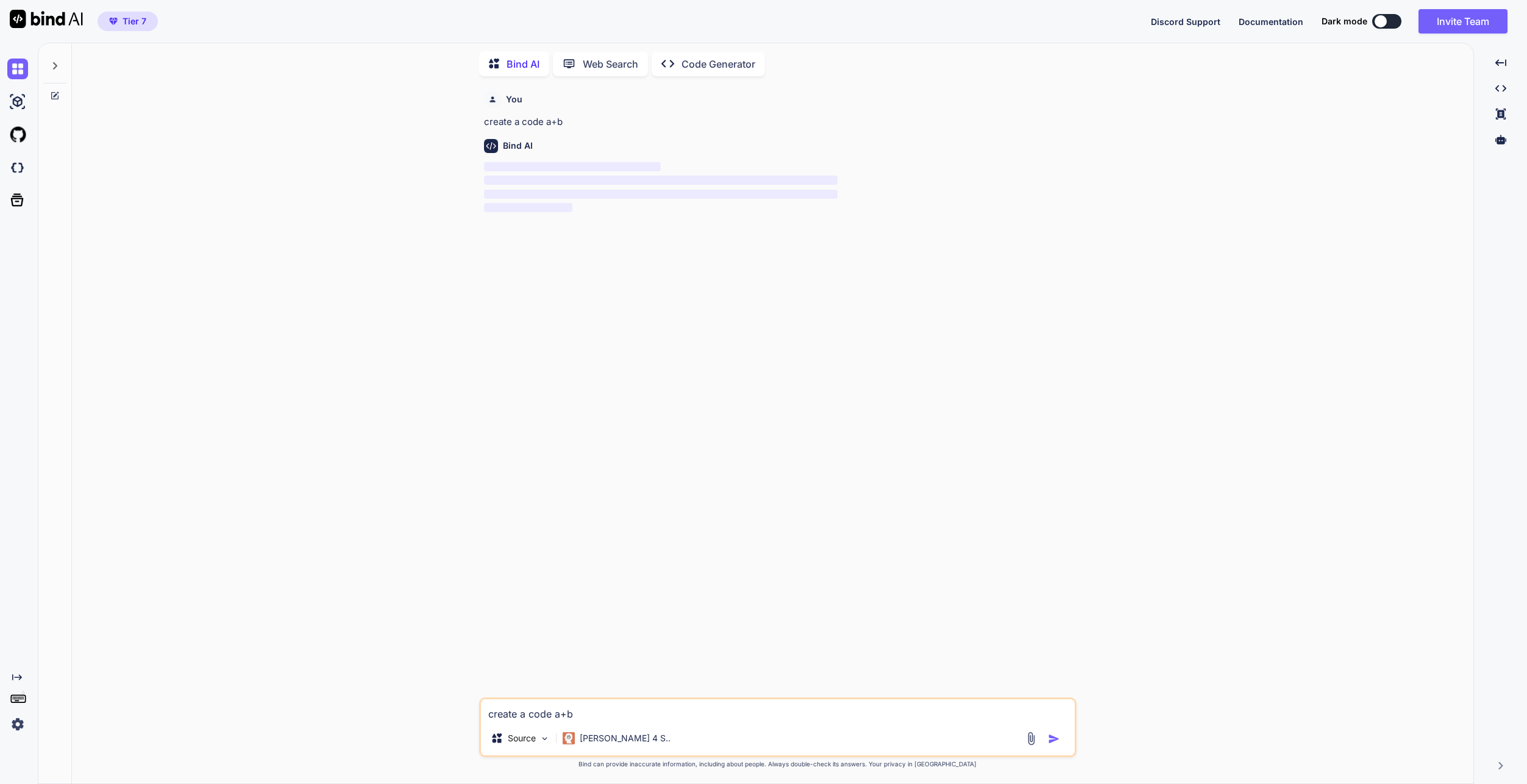
click at [648, 555] on div "You create a code a+b Bind AI ‌ ‌ ‌ ‌" at bounding box center [779, 391] width 595 height 611
click at [696, 621] on div "You create a code a+b Bind AI ‌ ‌ ‌ ‌" at bounding box center [779, 391] width 595 height 611
click at [605, 739] on p "[PERSON_NAME] 4 S.." at bounding box center [625, 738] width 91 height 12
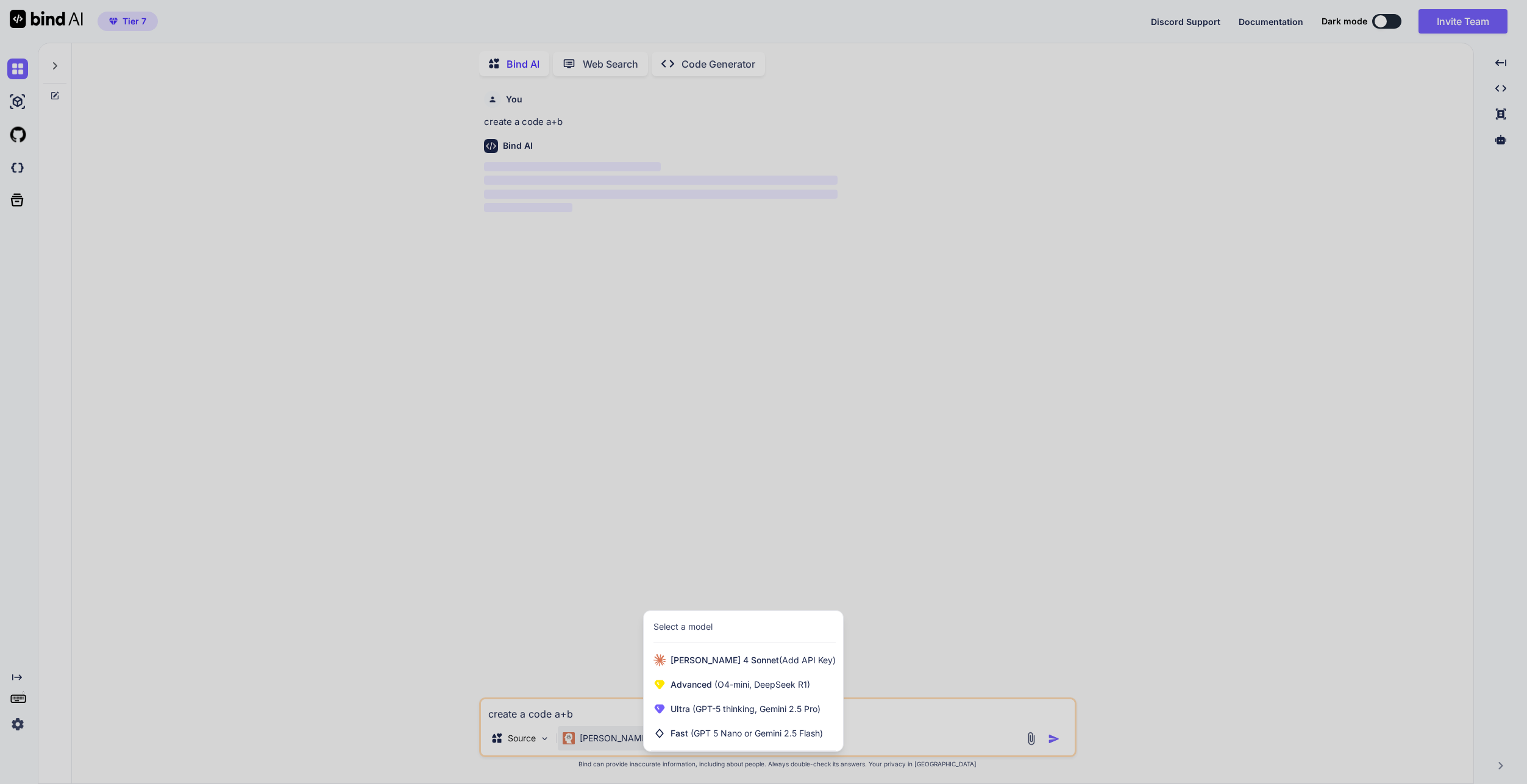
click at [568, 571] on div at bounding box center [763, 392] width 1527 height 784
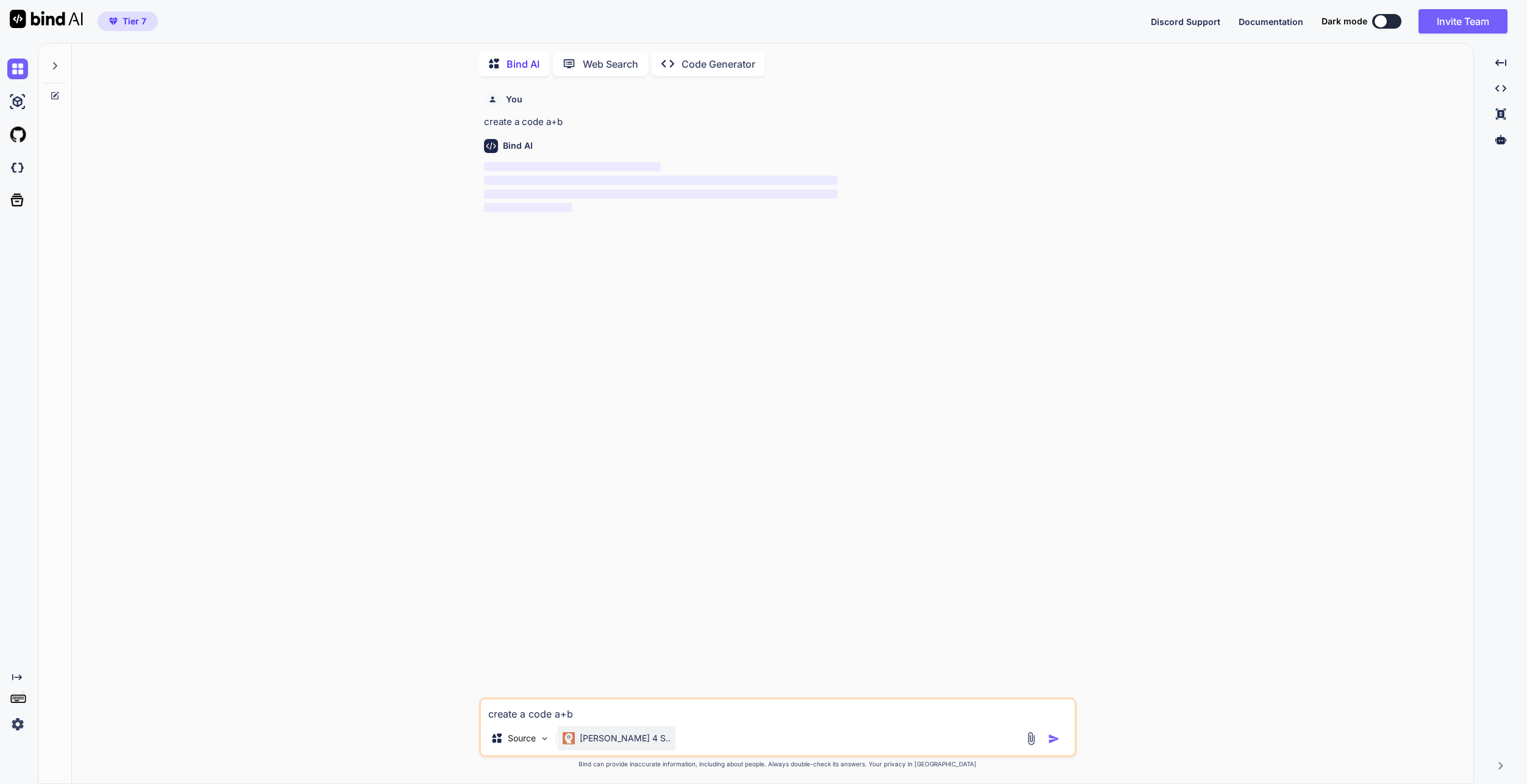
click at [586, 730] on div "[PERSON_NAME] 4 S.." at bounding box center [616, 738] width 117 height 24
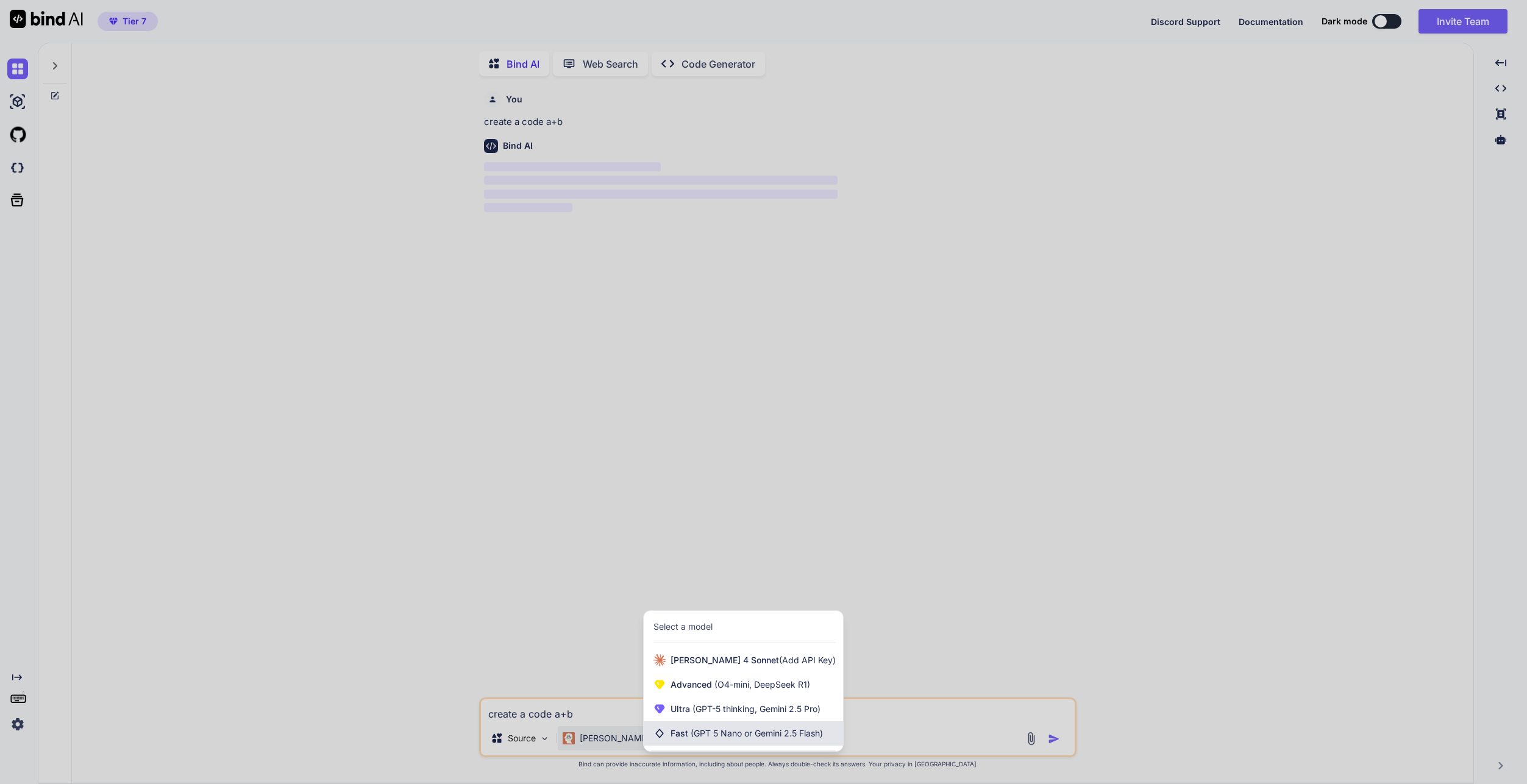
click at [674, 729] on span "Fast (GPT 5 Nano or Gemini 2.5 Flash)" at bounding box center [746, 732] width 153 height 12
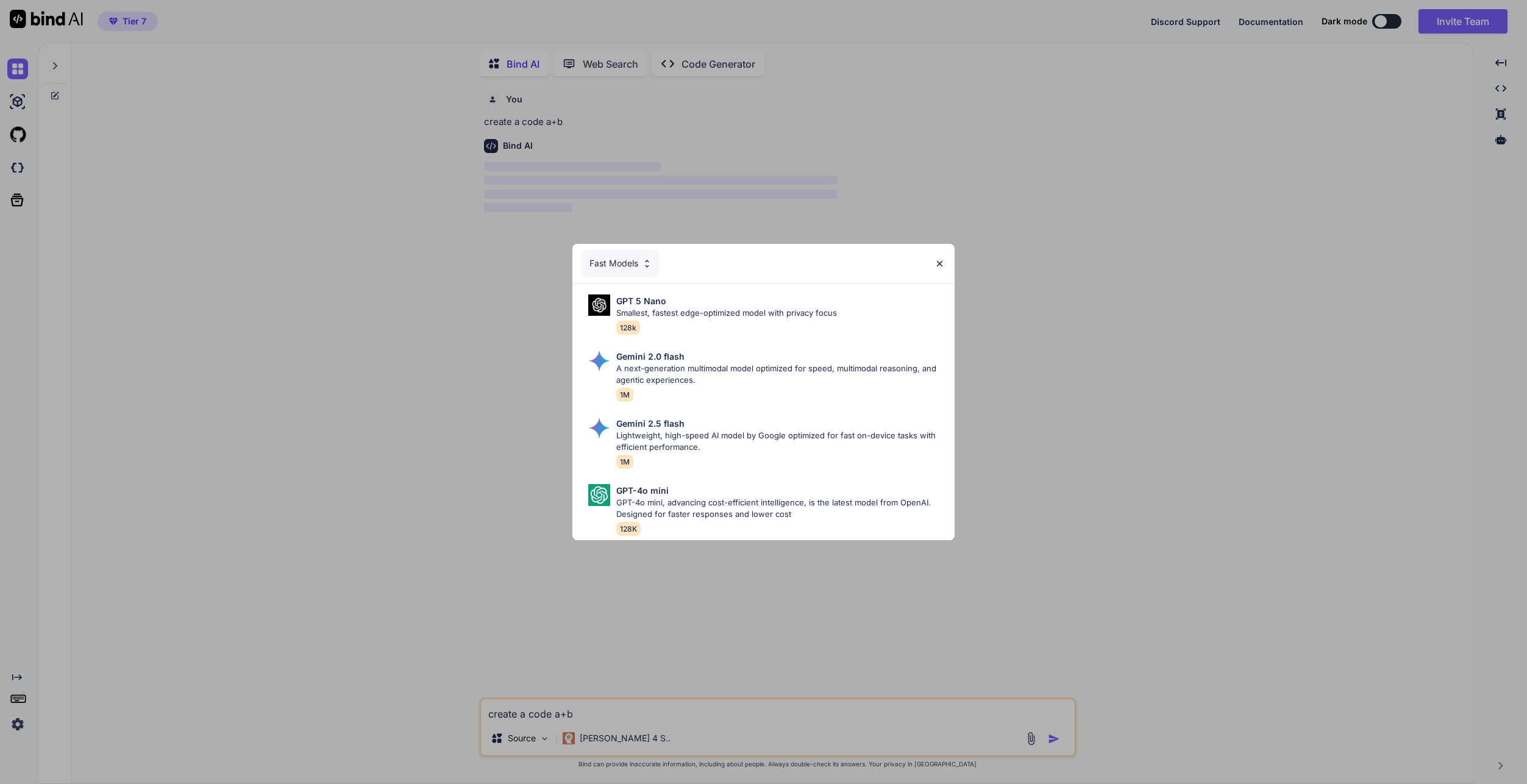
drag, startPoint x: 708, startPoint y: 309, endPoint x: 723, endPoint y: 407, distance: 99.1
click at [708, 307] on p "Smallest, fastest edge-optimized model with privacy focus" at bounding box center [726, 312] width 221 height 12
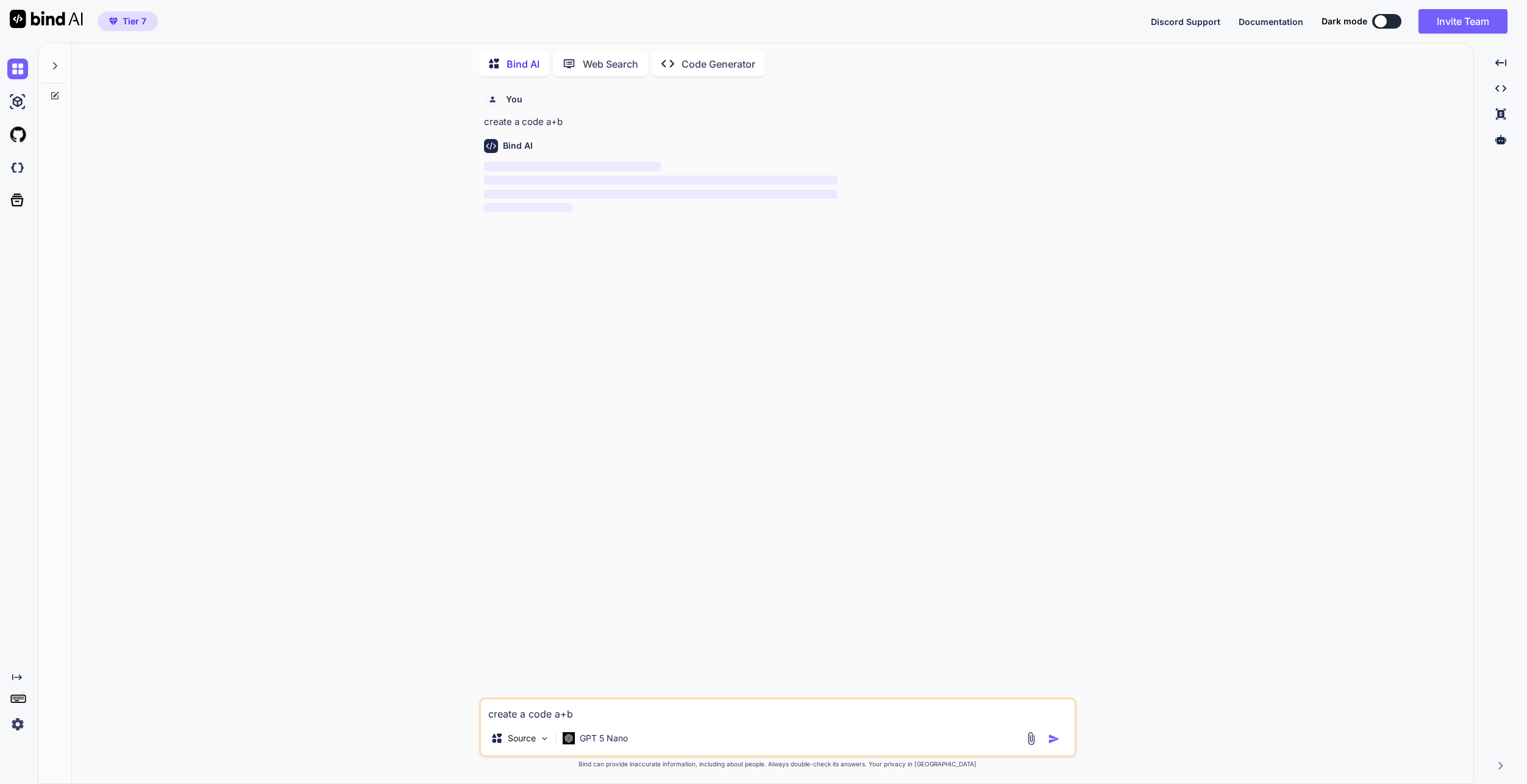
click at [643, 691] on div "You create a code a+b Bind AI ‌ ‌ ‌ ‌" at bounding box center [779, 391] width 595 height 611
click at [743, 699] on textarea "create a code a+b" at bounding box center [778, 710] width 594 height 22
type textarea "sad"
click at [1053, 739] on img "button" at bounding box center [1053, 738] width 12 height 12
click at [53, 64] on icon at bounding box center [55, 66] width 10 height 10
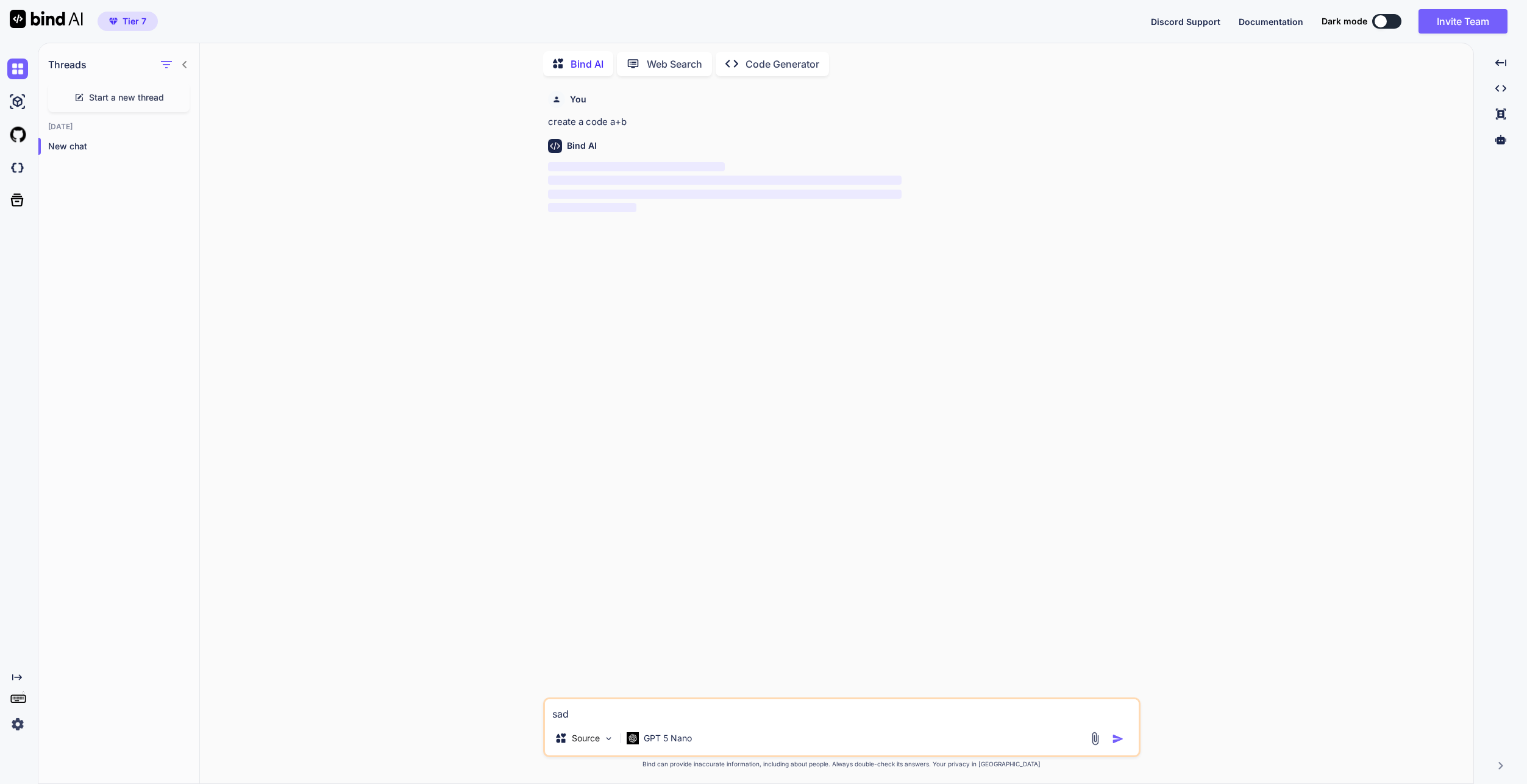
click at [115, 103] on div "Start a new thread" at bounding box center [118, 98] width 142 height 30
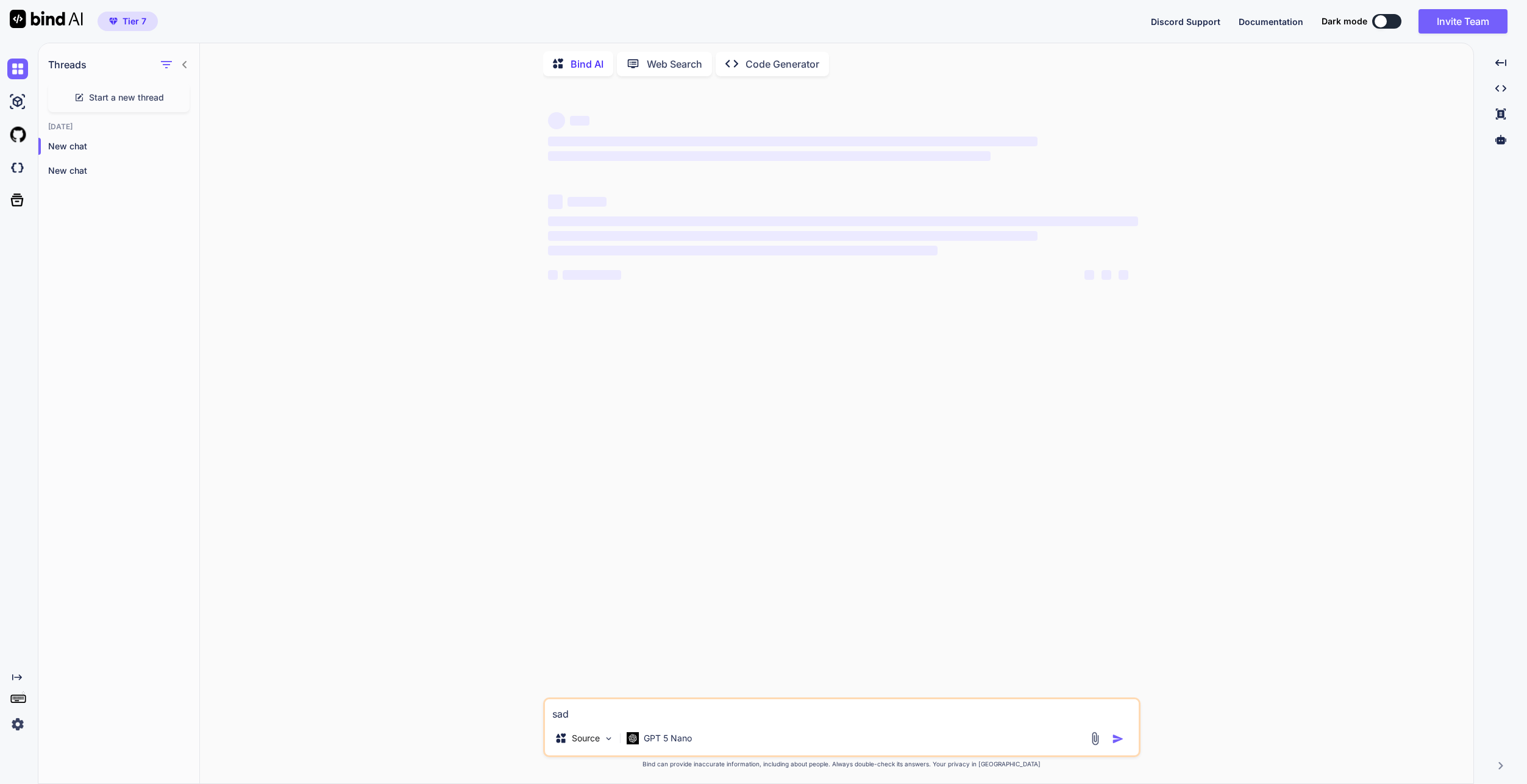
click at [737, 705] on textarea "sad" at bounding box center [842, 710] width 594 height 22
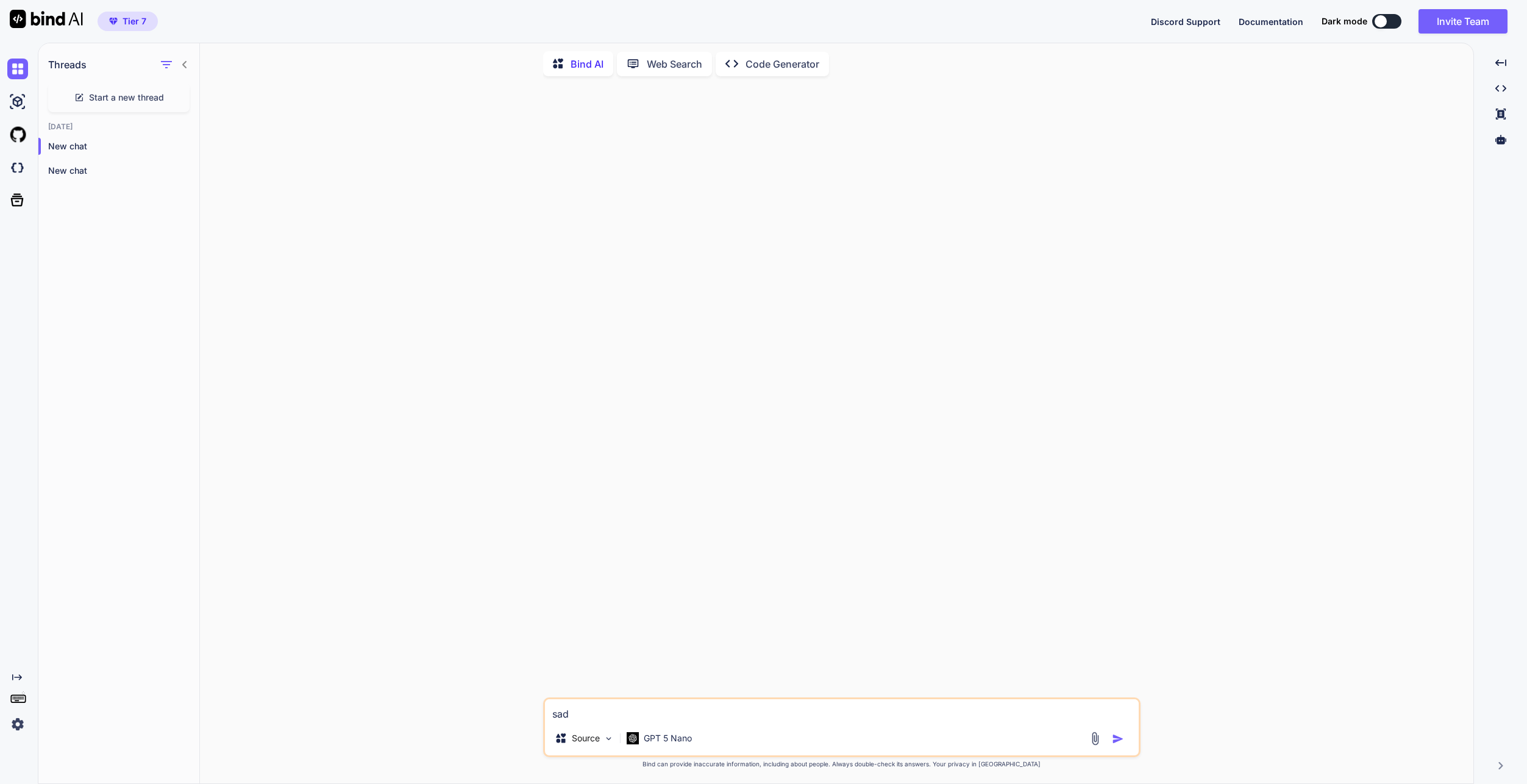
click at [1114, 737] on img "button" at bounding box center [1117, 738] width 12 height 12
click at [860, 348] on div "You sad Bind AI ‌ ‌ ‌ ‌" at bounding box center [843, 391] width 595 height 611
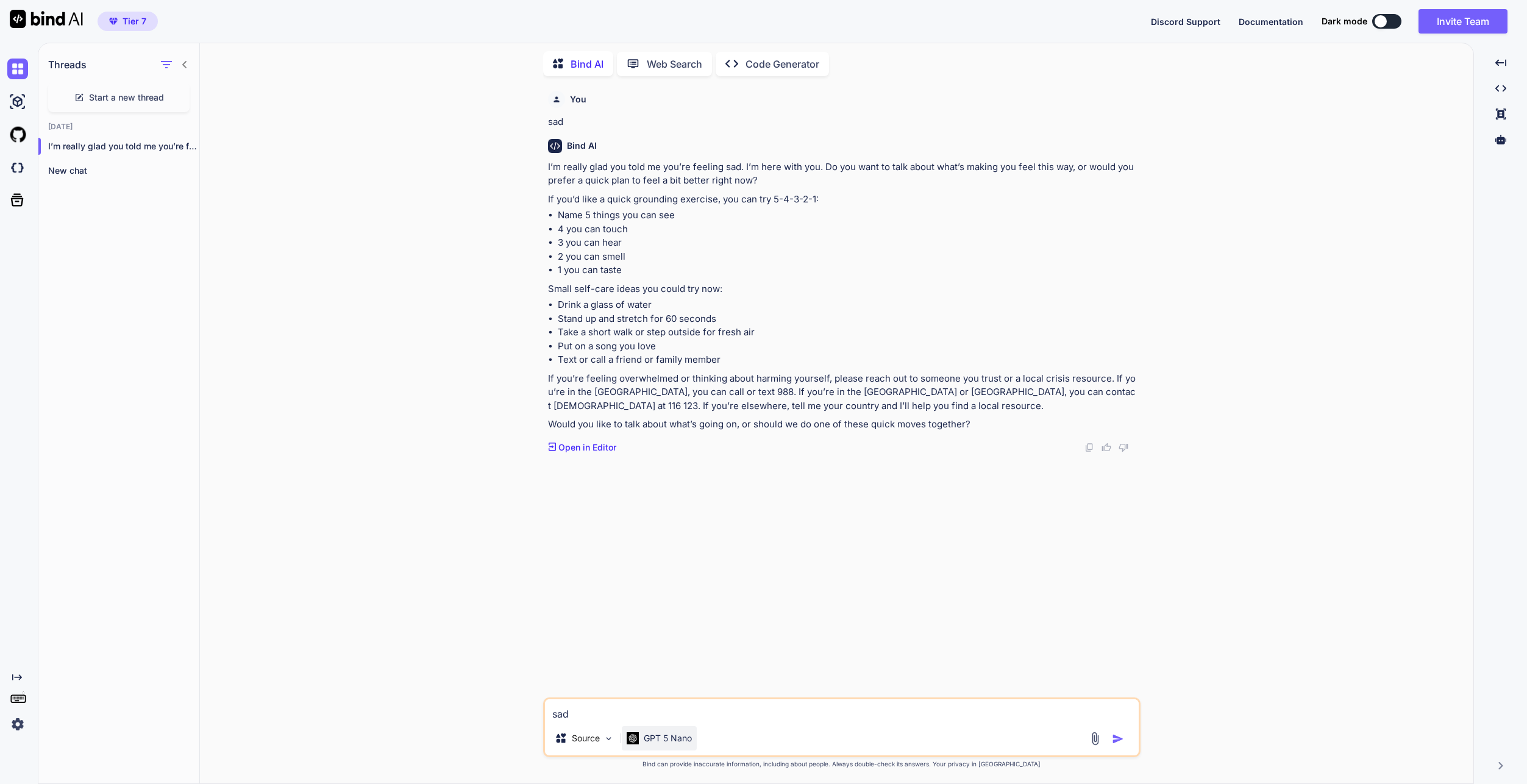
click at [673, 744] on div "GPT 5 Nano" at bounding box center [659, 738] width 75 height 24
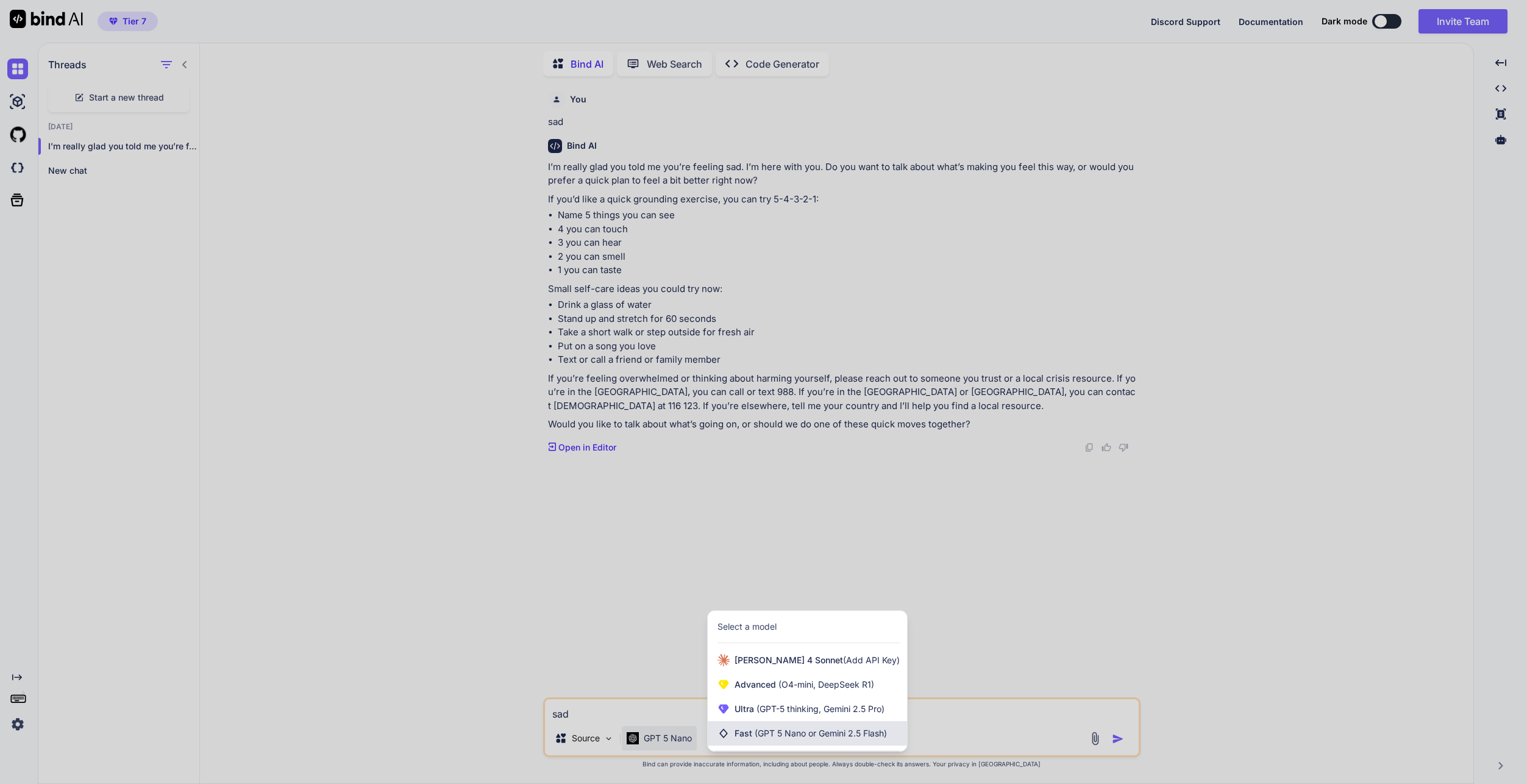
click at [794, 734] on span "(GPT 5 Nano or Gemini 2.5 Flash)" at bounding box center [820, 732] width 132 height 10
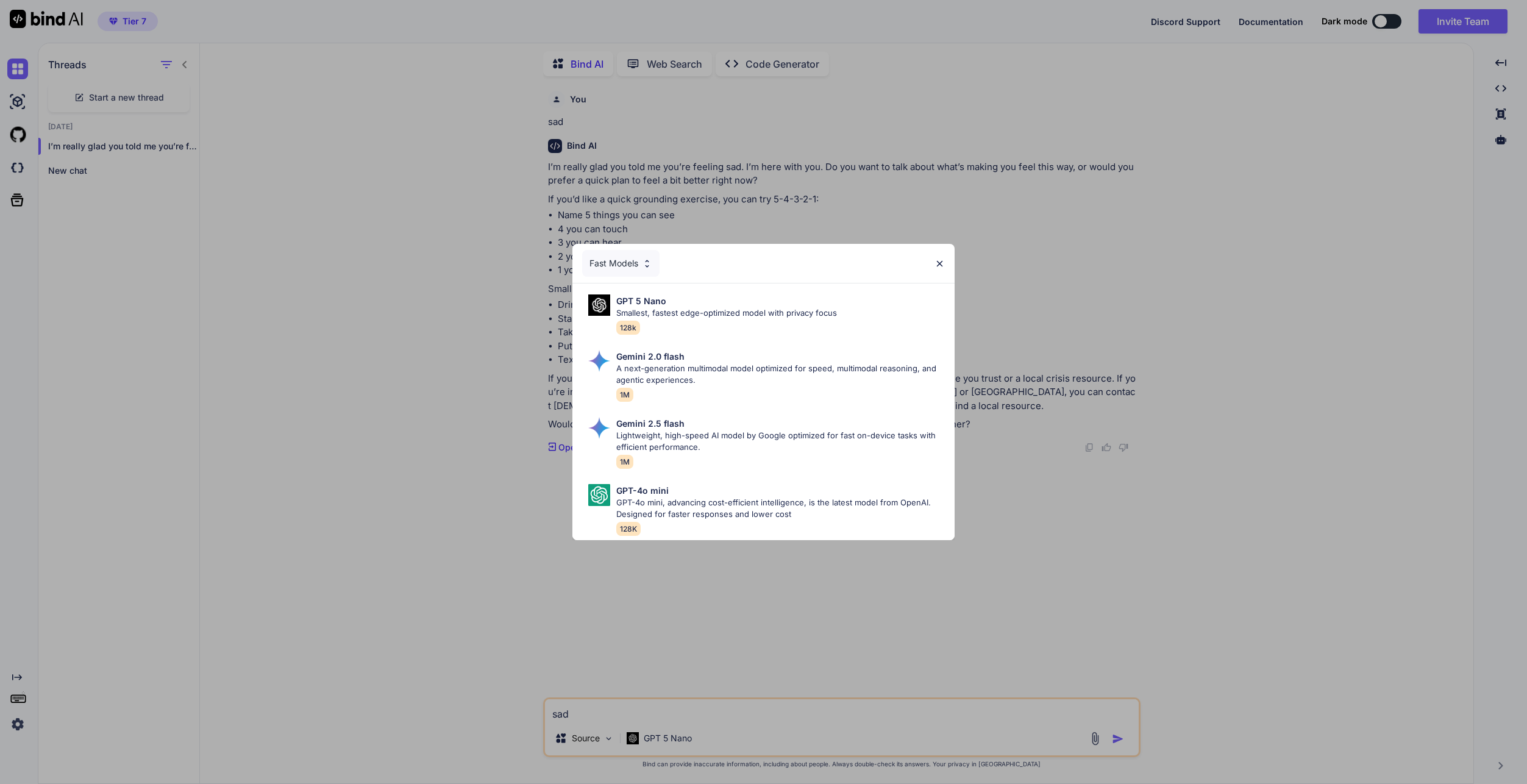
click at [695, 720] on div "Fast Models GPT 5 Nano Smallest, fastest edge-optimized model with privacy focu…" at bounding box center [763, 392] width 1527 height 784
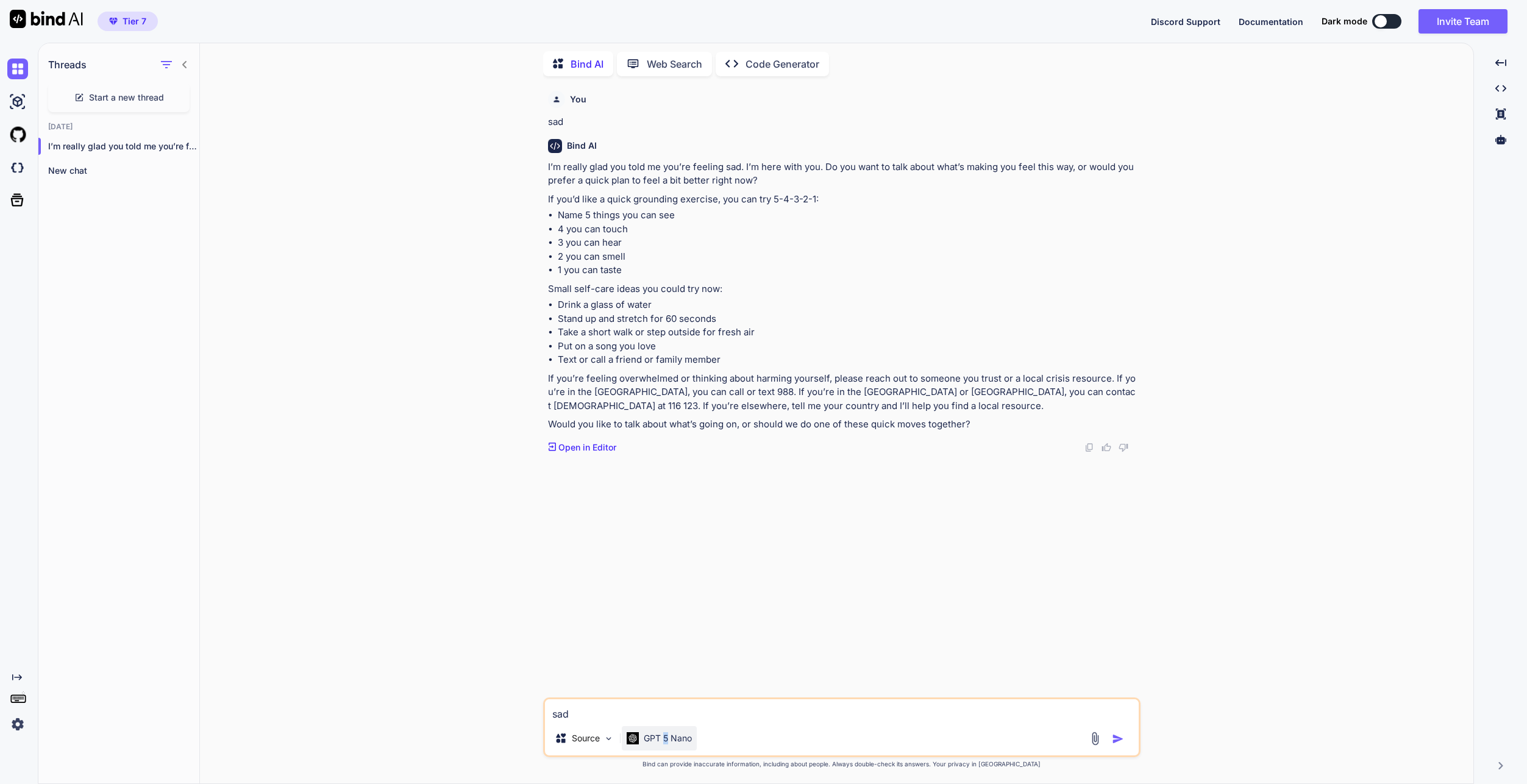
click at [668, 742] on p "GPT 5 Nano" at bounding box center [668, 738] width 48 height 12
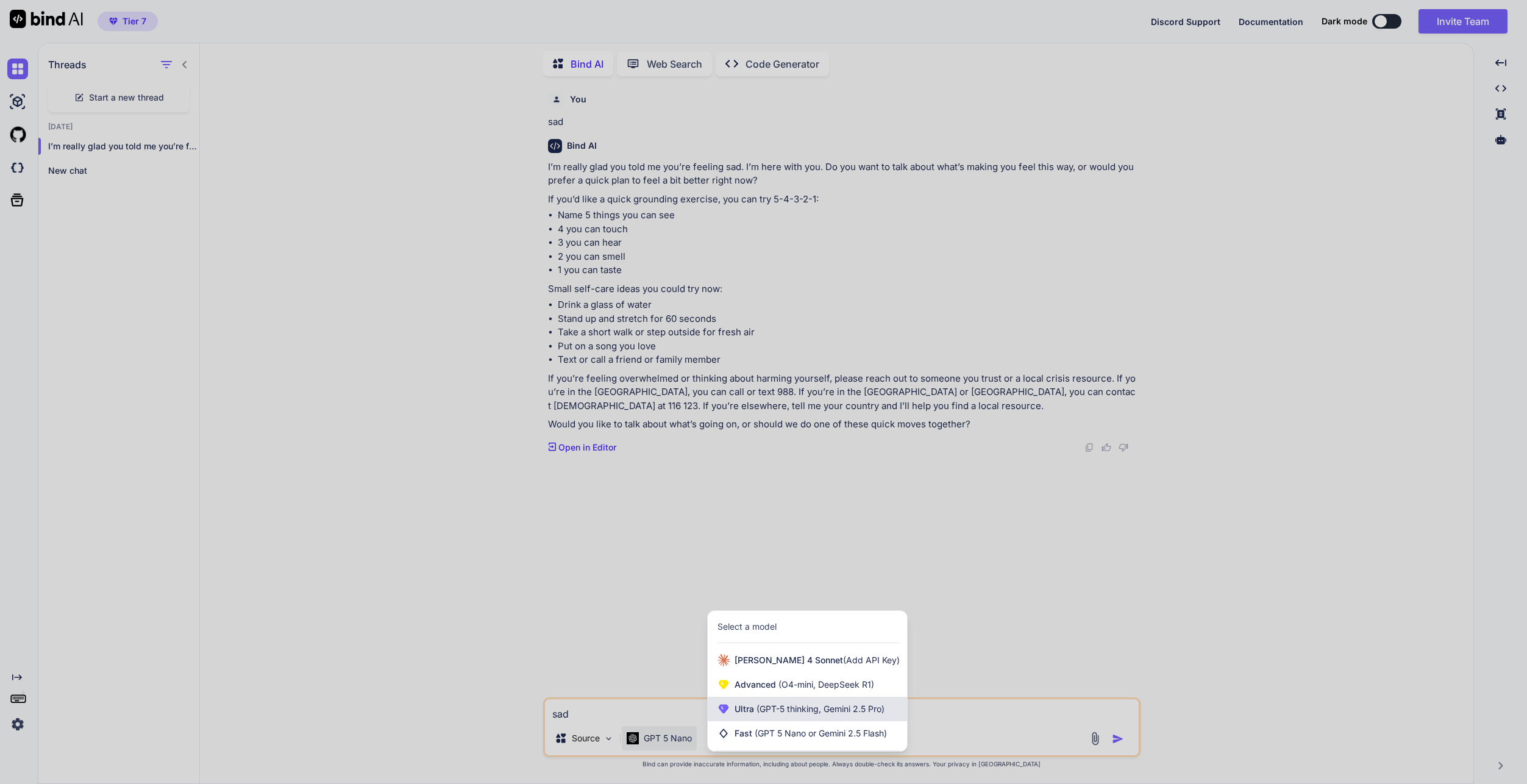
drag, startPoint x: 668, startPoint y: 742, endPoint x: 825, endPoint y: 702, distance: 162.0
click at [825, 702] on div "Ultra (GPT-5 thinking, Gemini 2.5 Pro)" at bounding box center [807, 708] width 200 height 24
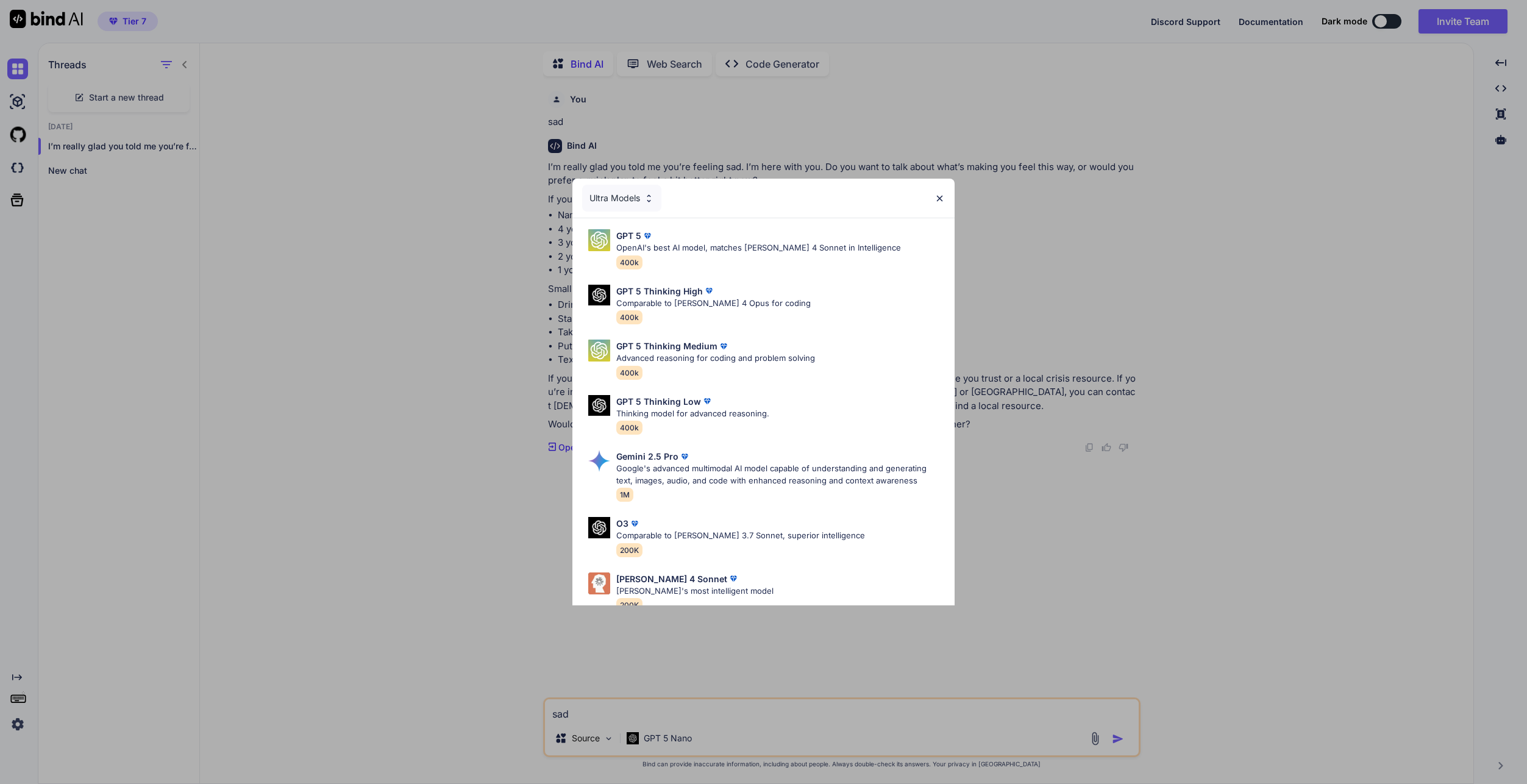
drag, startPoint x: 708, startPoint y: 245, endPoint x: 724, endPoint y: 336, distance: 92.4
click at [709, 245] on p "OpenAI's best AI model, matches [PERSON_NAME] 4 Sonnet in Intelligence" at bounding box center [758, 248] width 285 height 12
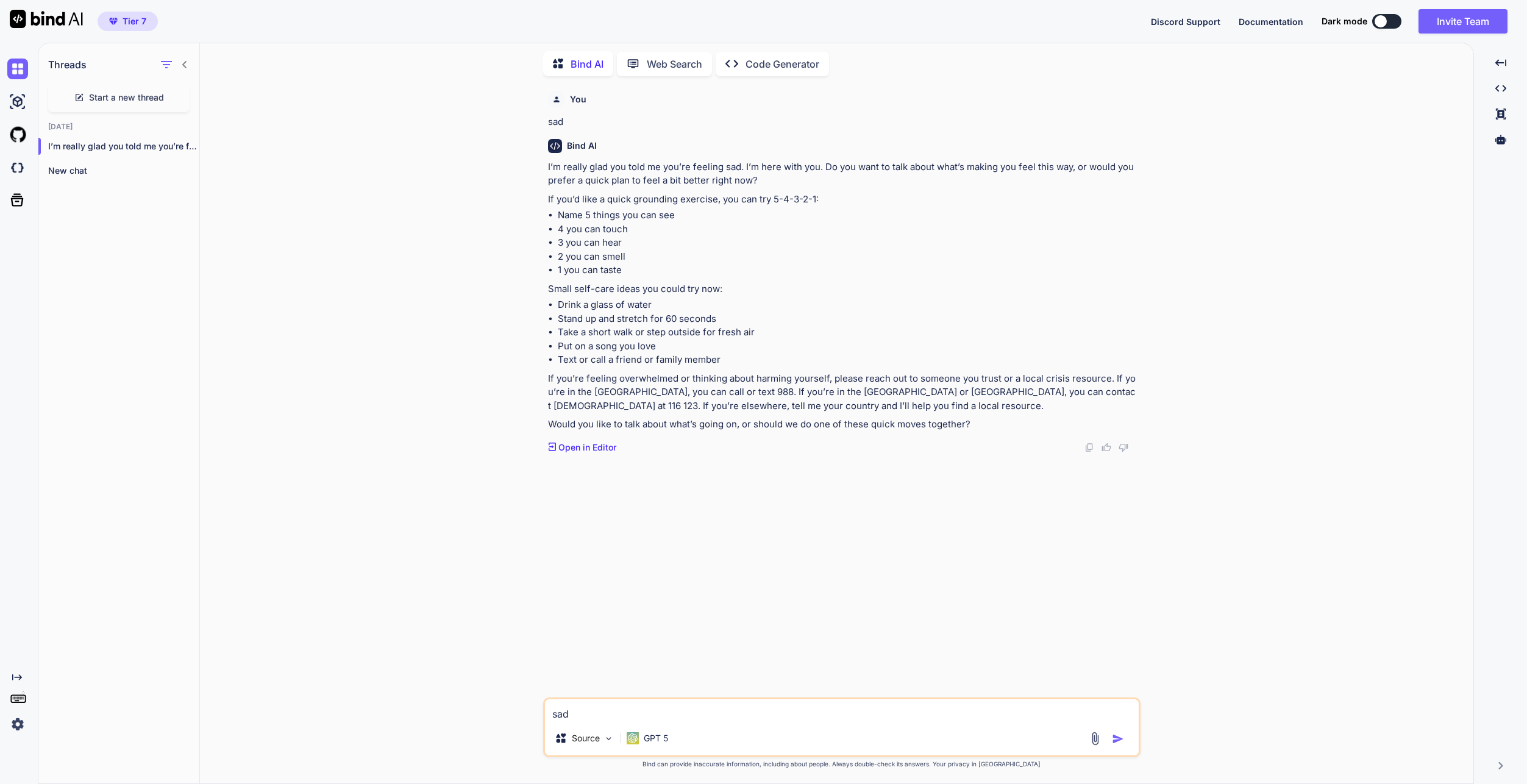
click at [129, 100] on span "Start a new thread" at bounding box center [126, 97] width 75 height 12
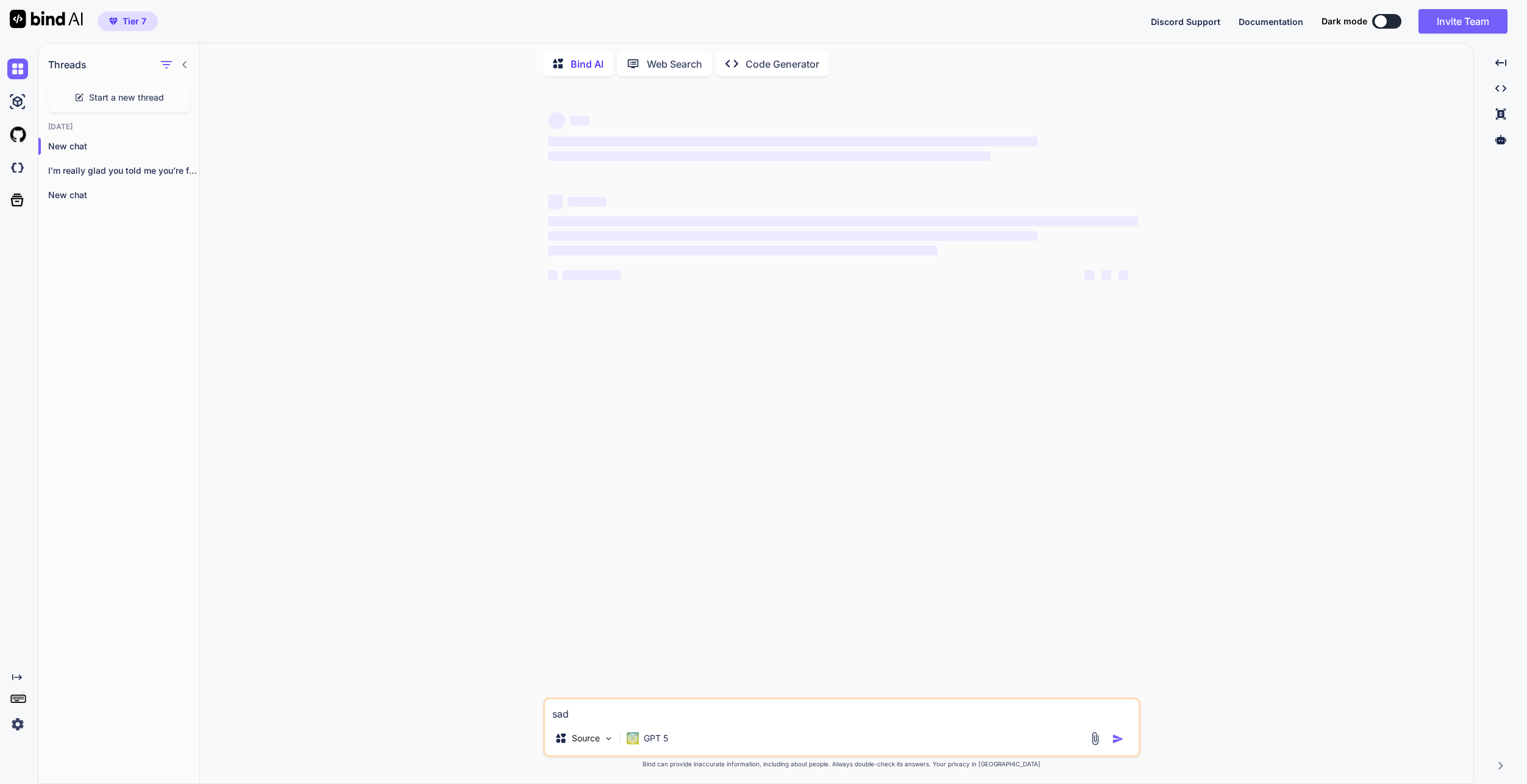
click at [623, 705] on textarea "sad" at bounding box center [842, 710] width 594 height 22
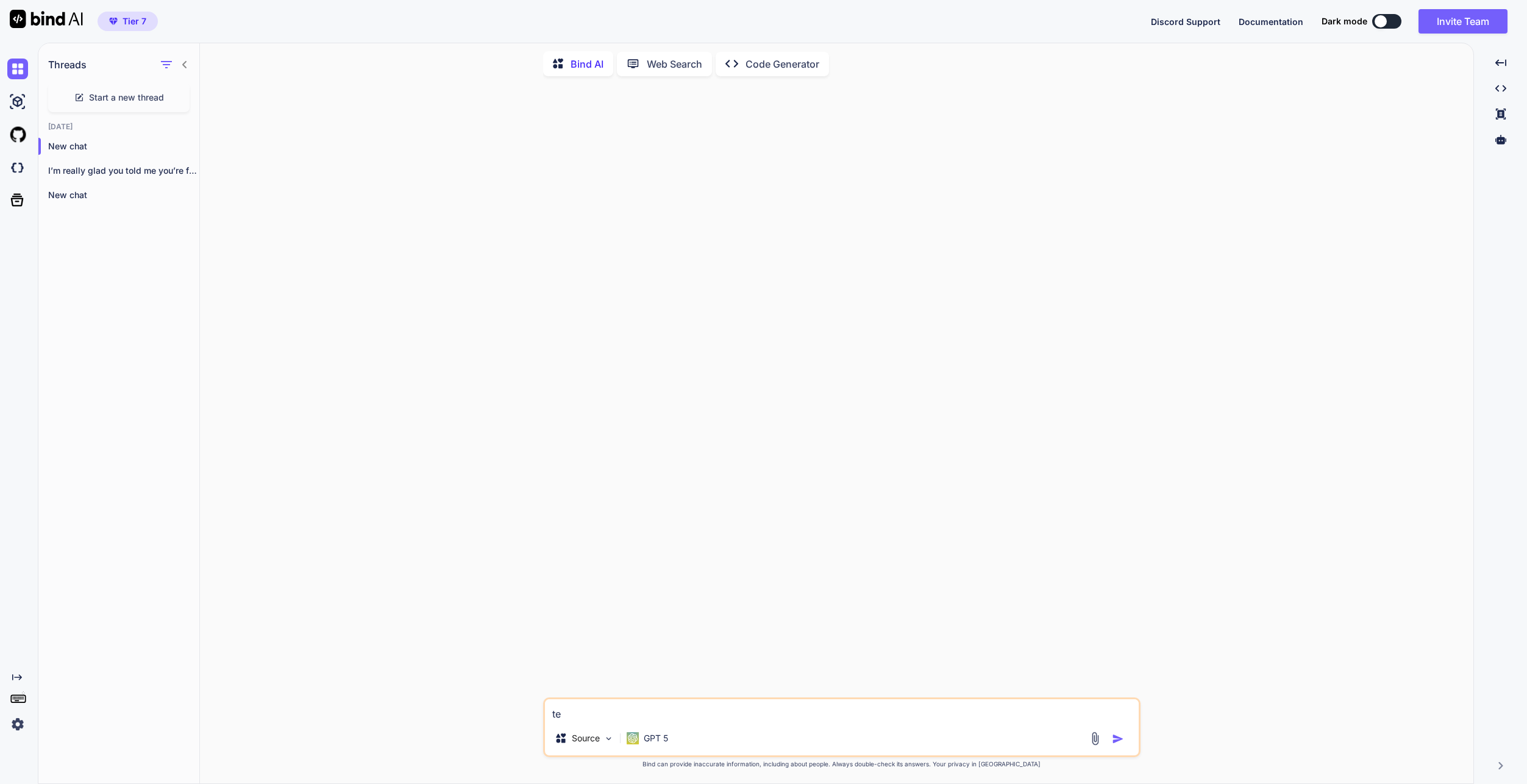
type textarea "t"
type textarea "how does this owrk"
click at [659, 740] on p "GPT 5" at bounding box center [656, 738] width 24 height 12
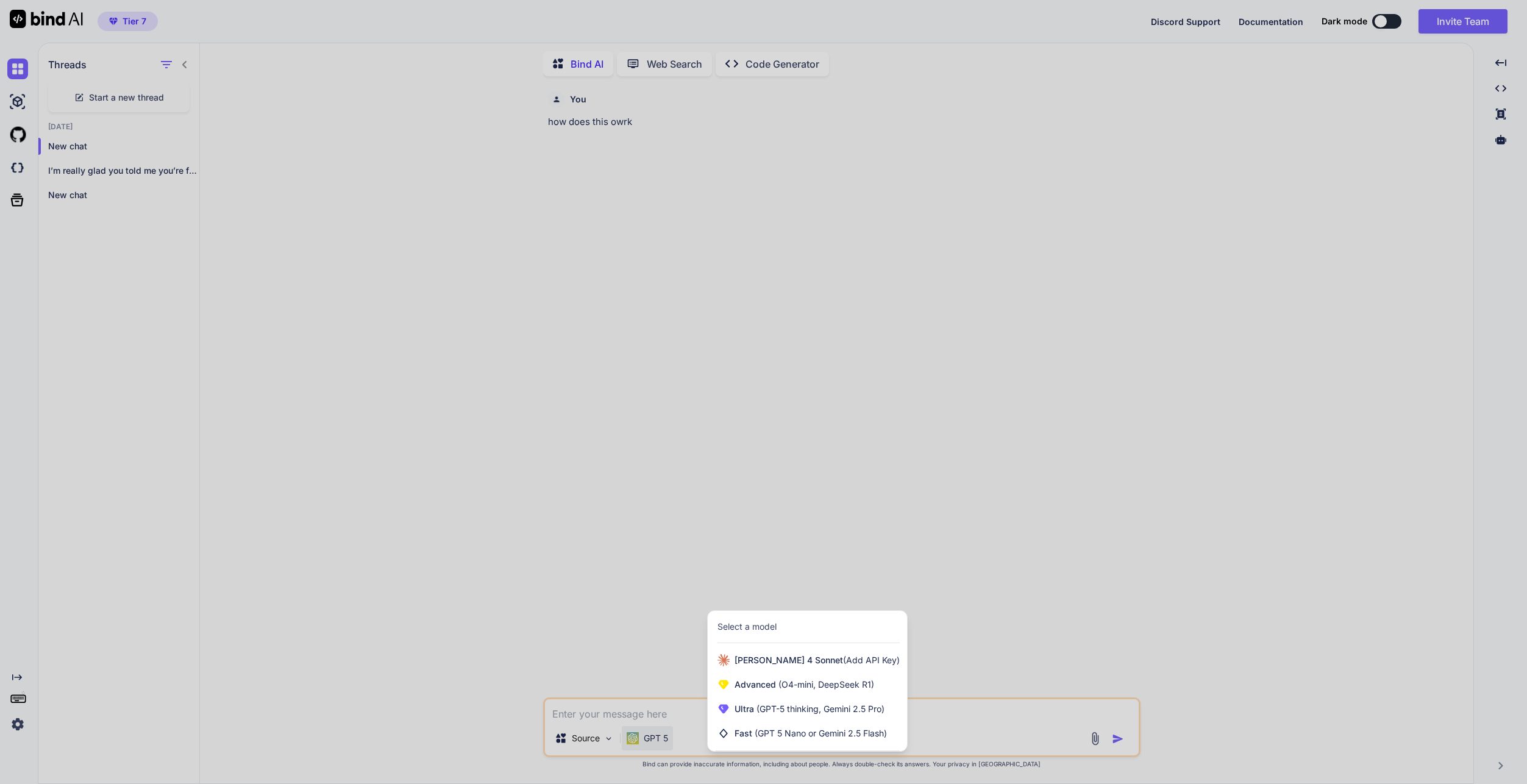
click at [659, 740] on div at bounding box center [763, 392] width 1527 height 784
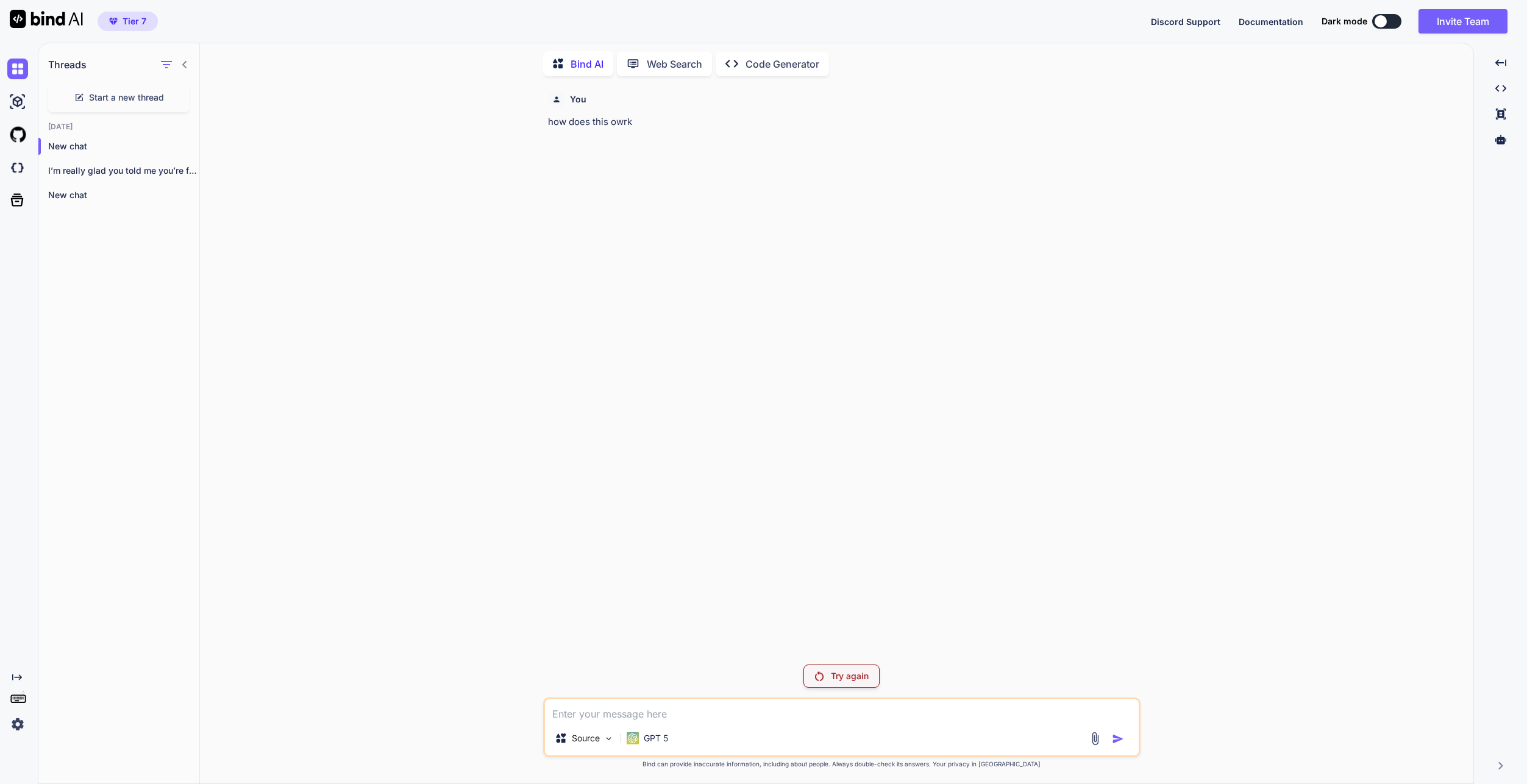
click at [870, 677] on div "Try again" at bounding box center [842, 675] width 76 height 23
click at [846, 668] on div "Try again" at bounding box center [842, 675] width 76 height 23
click at [845, 657] on div "Try again Source GPT 5 Created with Bind Always check its answers. Privacy in B…" at bounding box center [842, 435] width 597 height 697
drag, startPoint x: 845, startPoint y: 657, endPoint x: 839, endPoint y: 664, distance: 9.2
click at [839, 664] on div "Try again Source GPT 5 Created with Bind Always check its answers. Privacy in B…" at bounding box center [842, 435] width 597 height 697
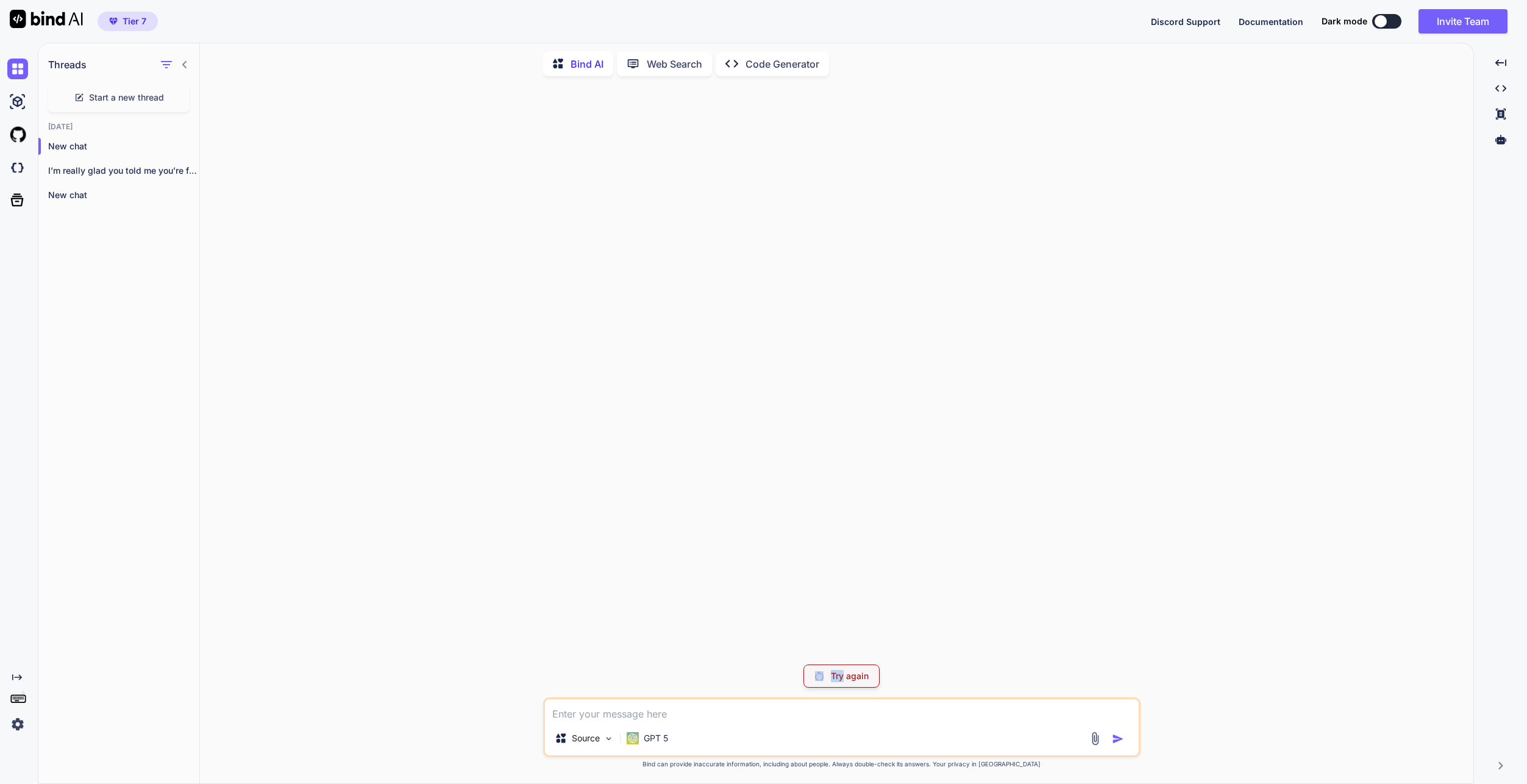
click at [829, 673] on div "Try again" at bounding box center [842, 675] width 76 height 23
click at [659, 741] on p "GPT 5" at bounding box center [656, 738] width 24 height 12
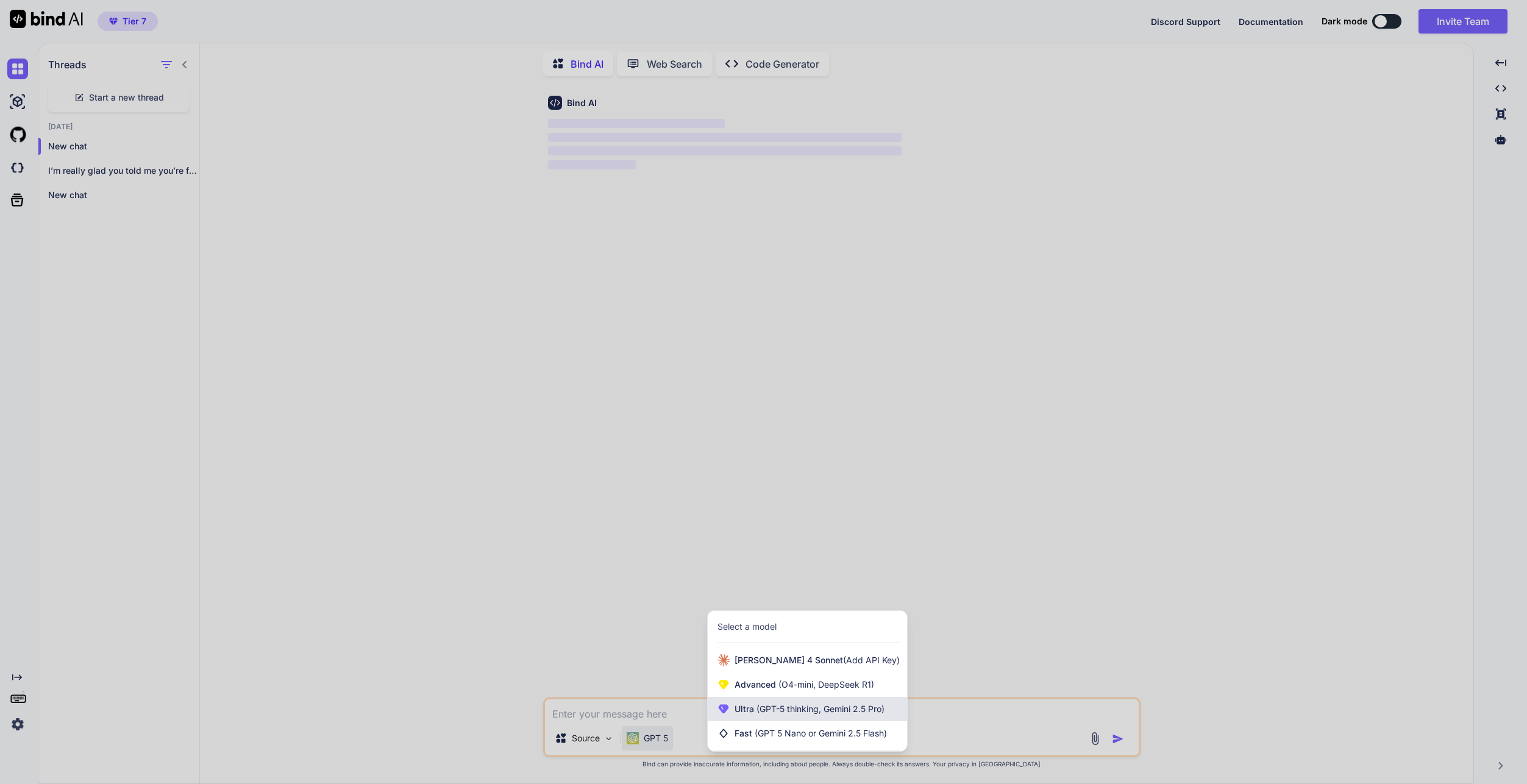
click at [788, 716] on div "Ultra (GPT-5 thinking, Gemini 2.5 Pro)" at bounding box center [807, 708] width 200 height 24
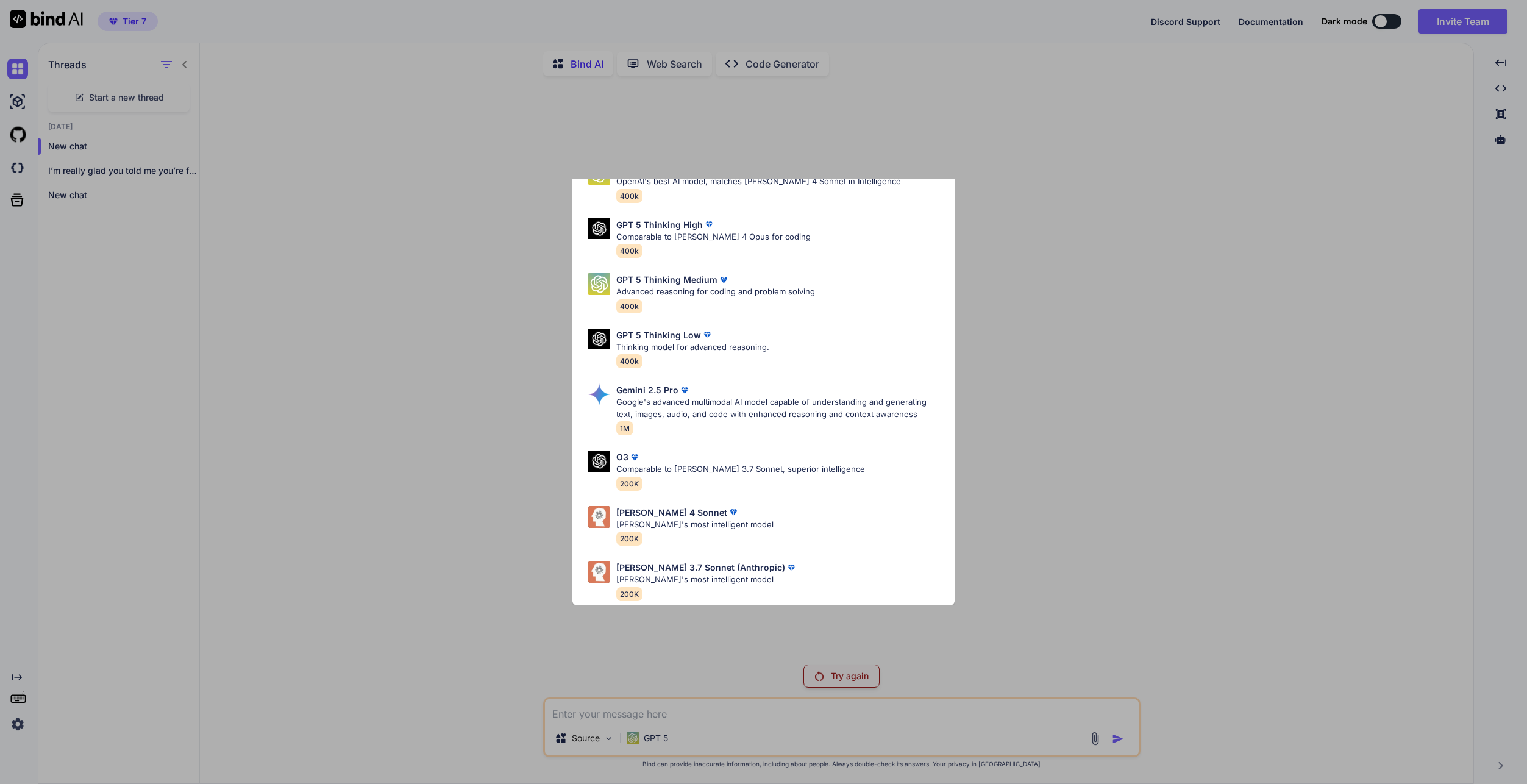
click at [455, 399] on div "Ultra Models GPT 5 OpenAI's best AI model, matches Claude 4 Sonnet in Intellige…" at bounding box center [763, 392] width 1527 height 784
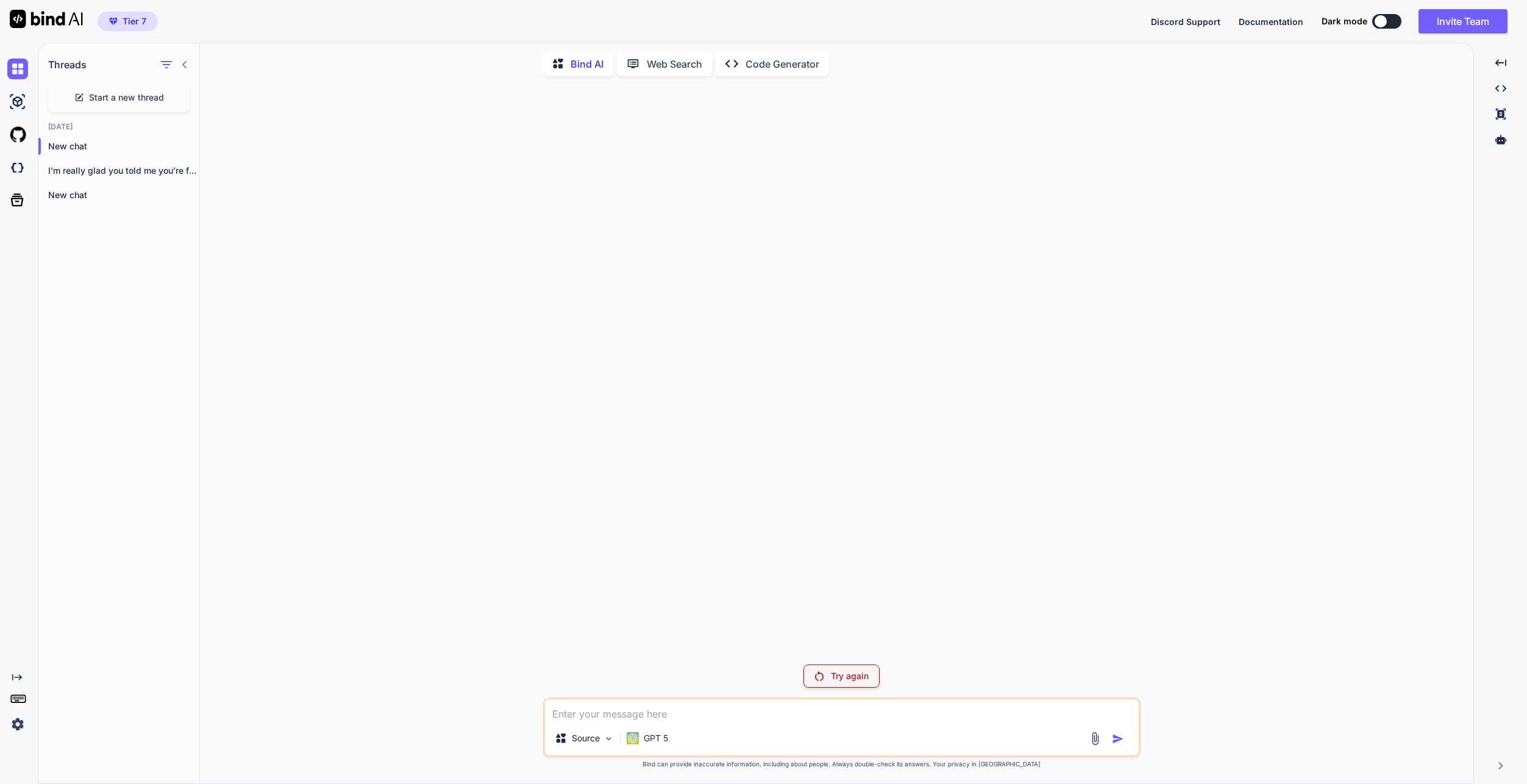
click at [112, 106] on div "Start a new thread" at bounding box center [118, 98] width 142 height 30
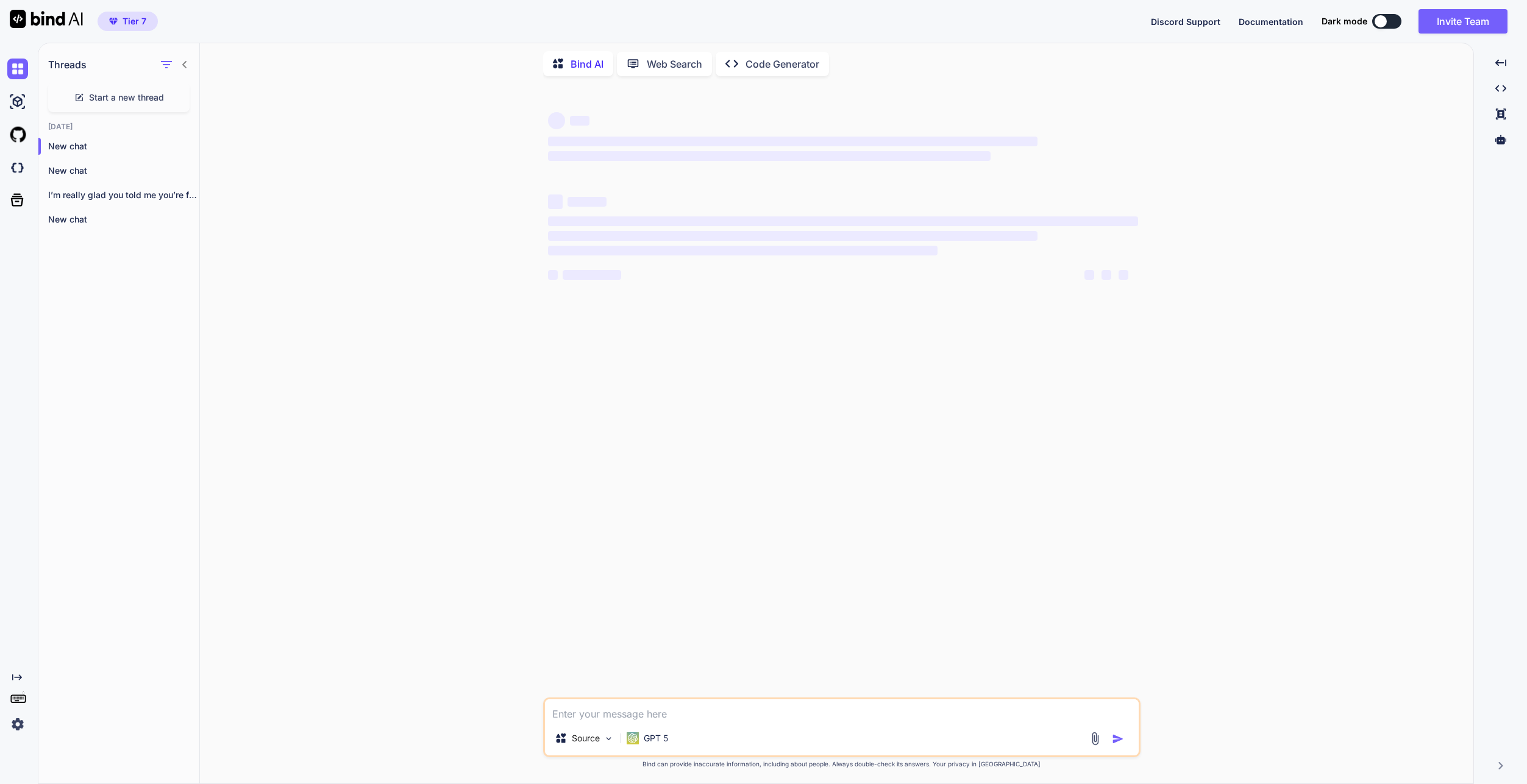
click at [671, 705] on textarea at bounding box center [842, 710] width 594 height 22
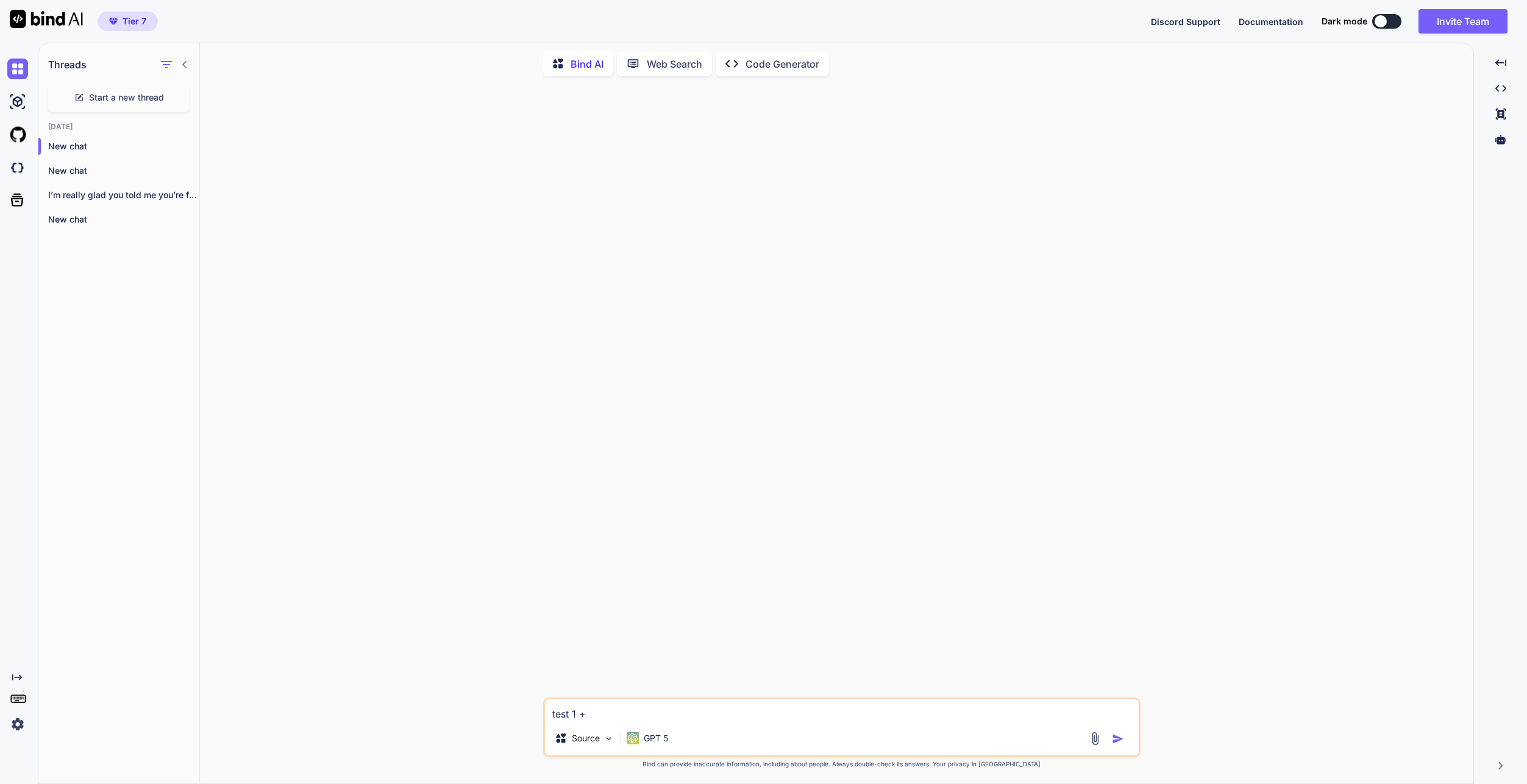
type textarea "test 1 + 1"
click at [836, 680] on p "Try again" at bounding box center [849, 675] width 38 height 12
click at [13, 729] on img at bounding box center [18, 724] width 20 height 20
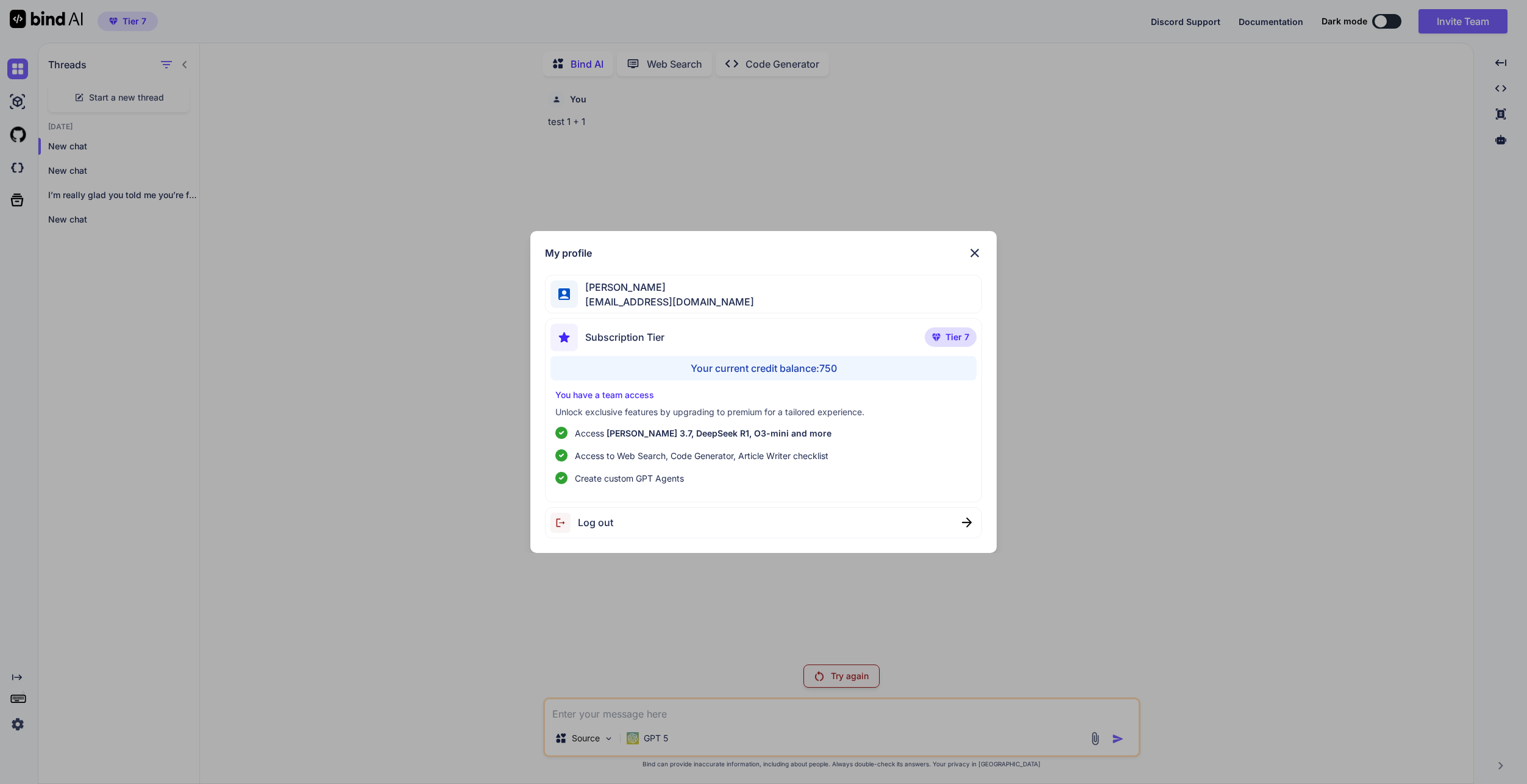
click at [760, 528] on div "Log out" at bounding box center [763, 522] width 437 height 31
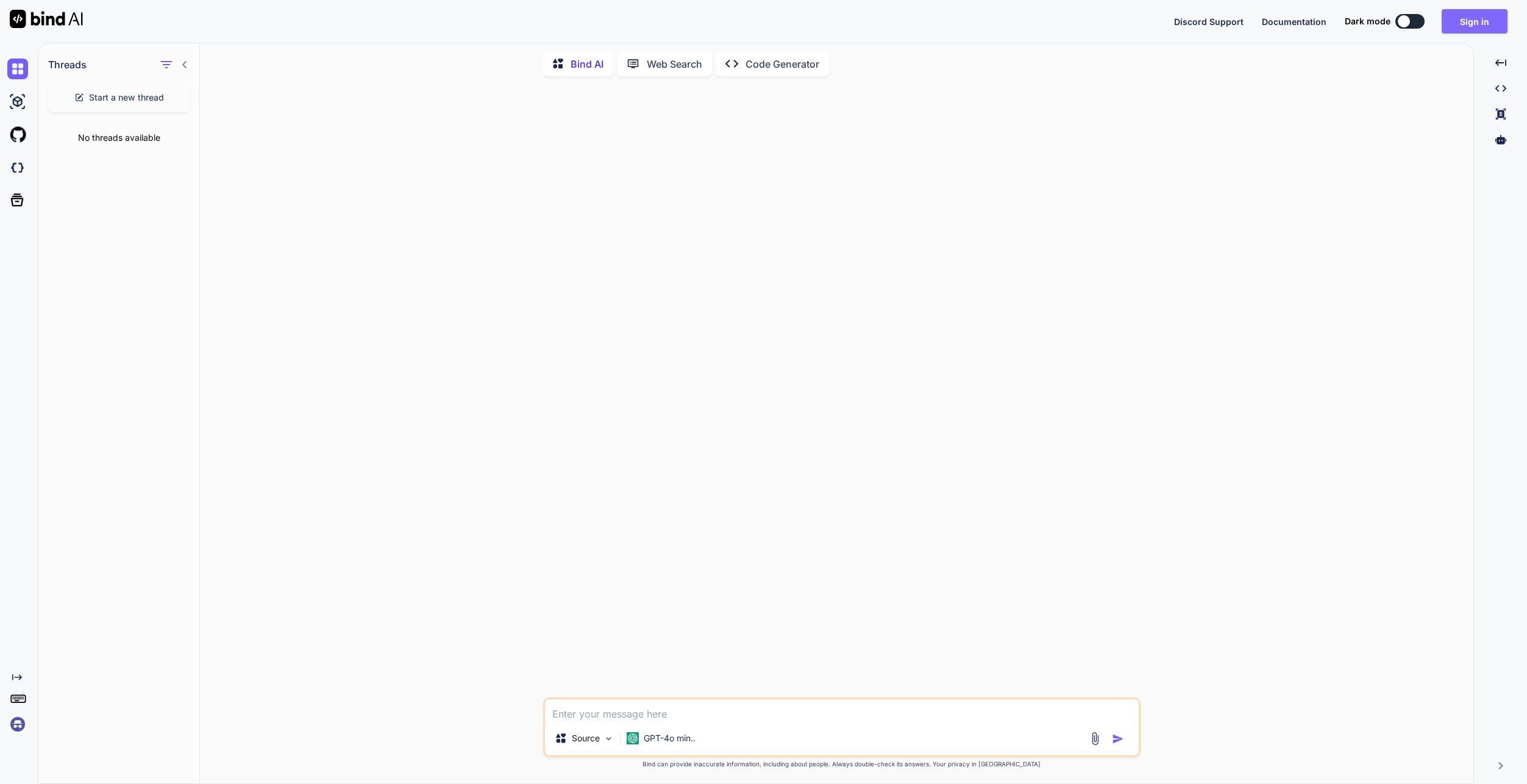
click at [1487, 22] on button "Sign in" at bounding box center [1474, 21] width 66 height 24
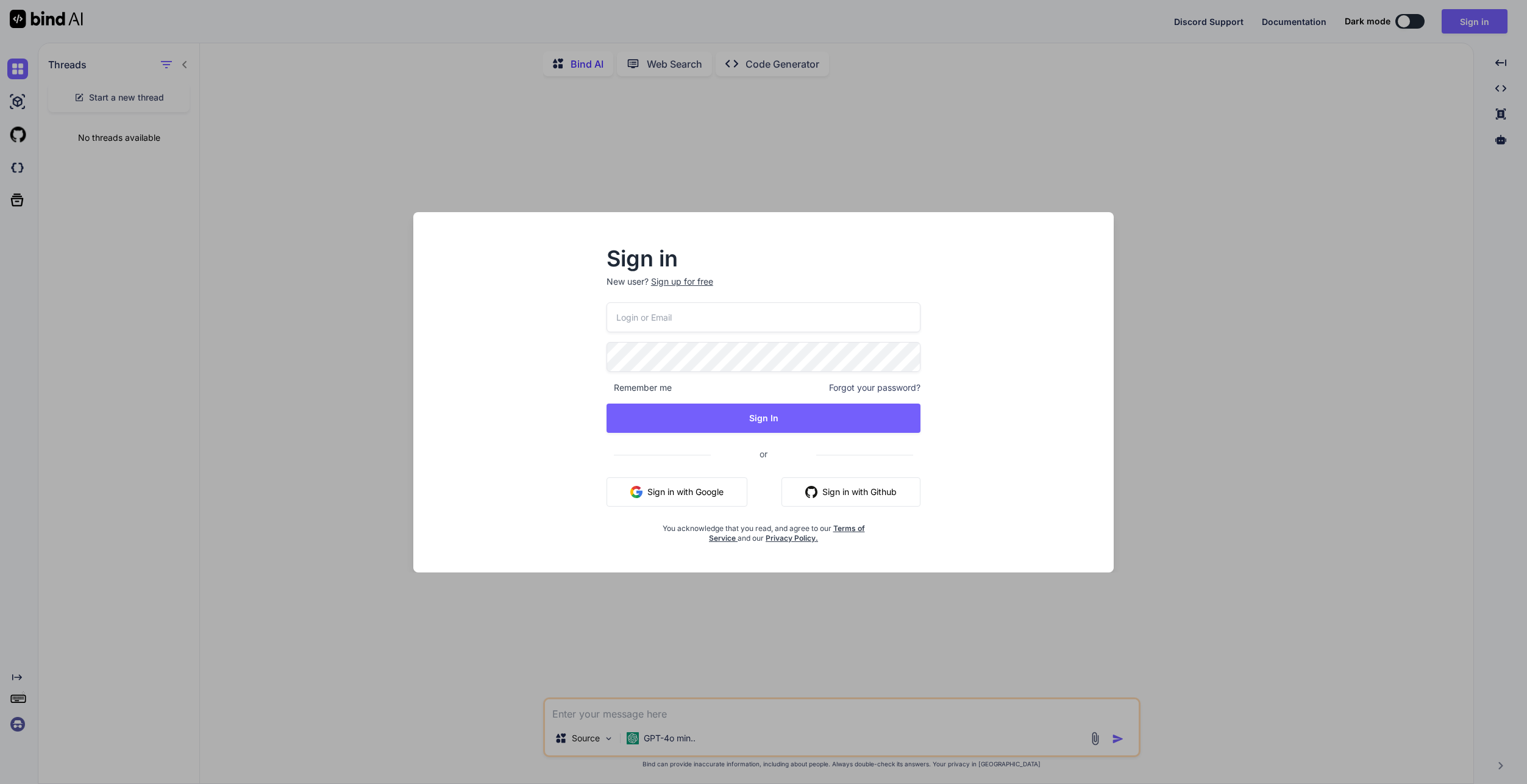
type input "swissmadedirect@gmail.com"
click at [789, 315] on input "swissmadedirect@gmail.com" at bounding box center [764, 317] width 314 height 30
click at [540, 403] on div "Sign in New user? Sign up for free swissmadedirect@gmail.com Remember me Forgot…" at bounding box center [763, 403] width 681 height 338
click at [645, 478] on button "Sign in with Google" at bounding box center [677, 492] width 141 height 30
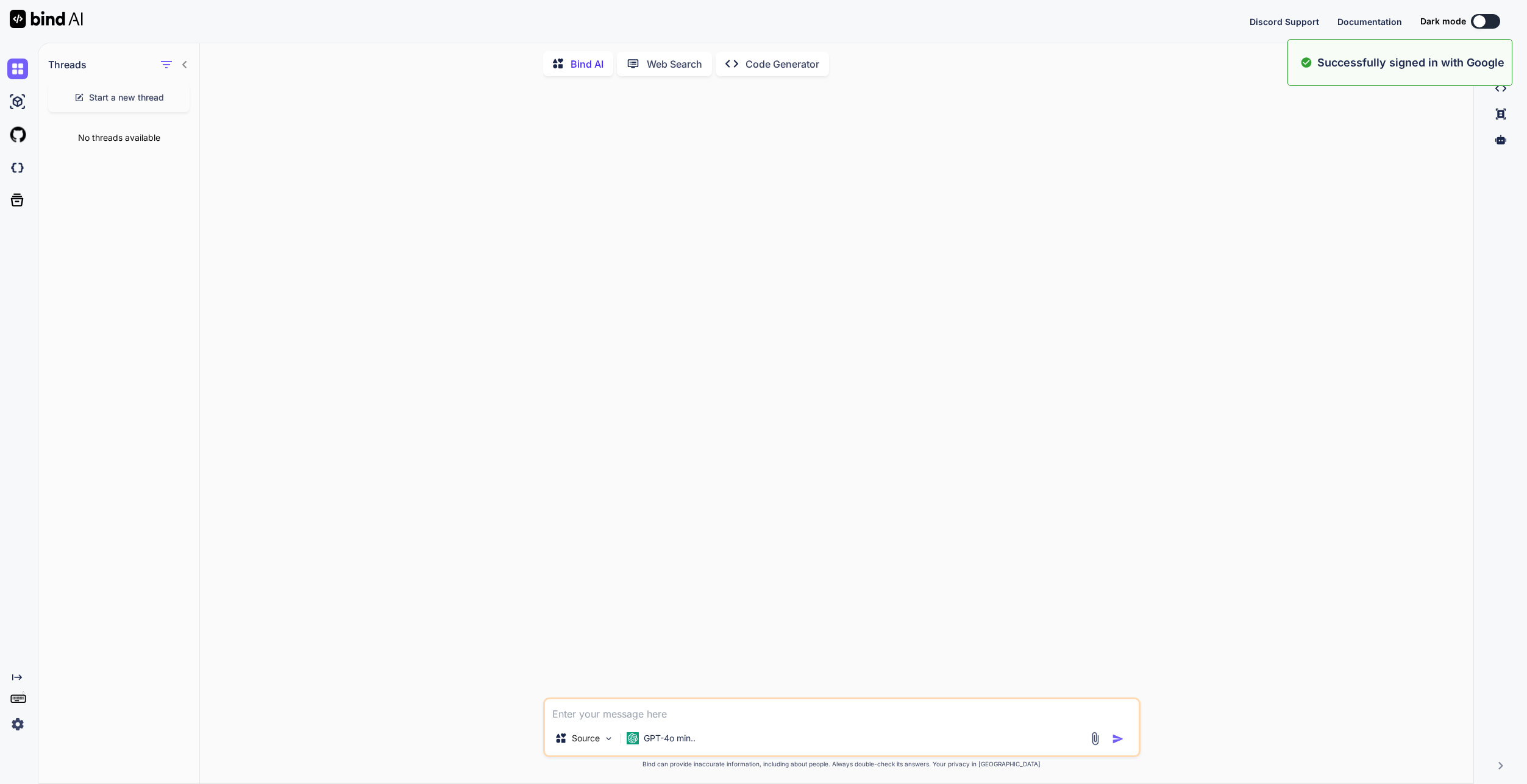
click at [951, 361] on div at bounding box center [843, 391] width 595 height 611
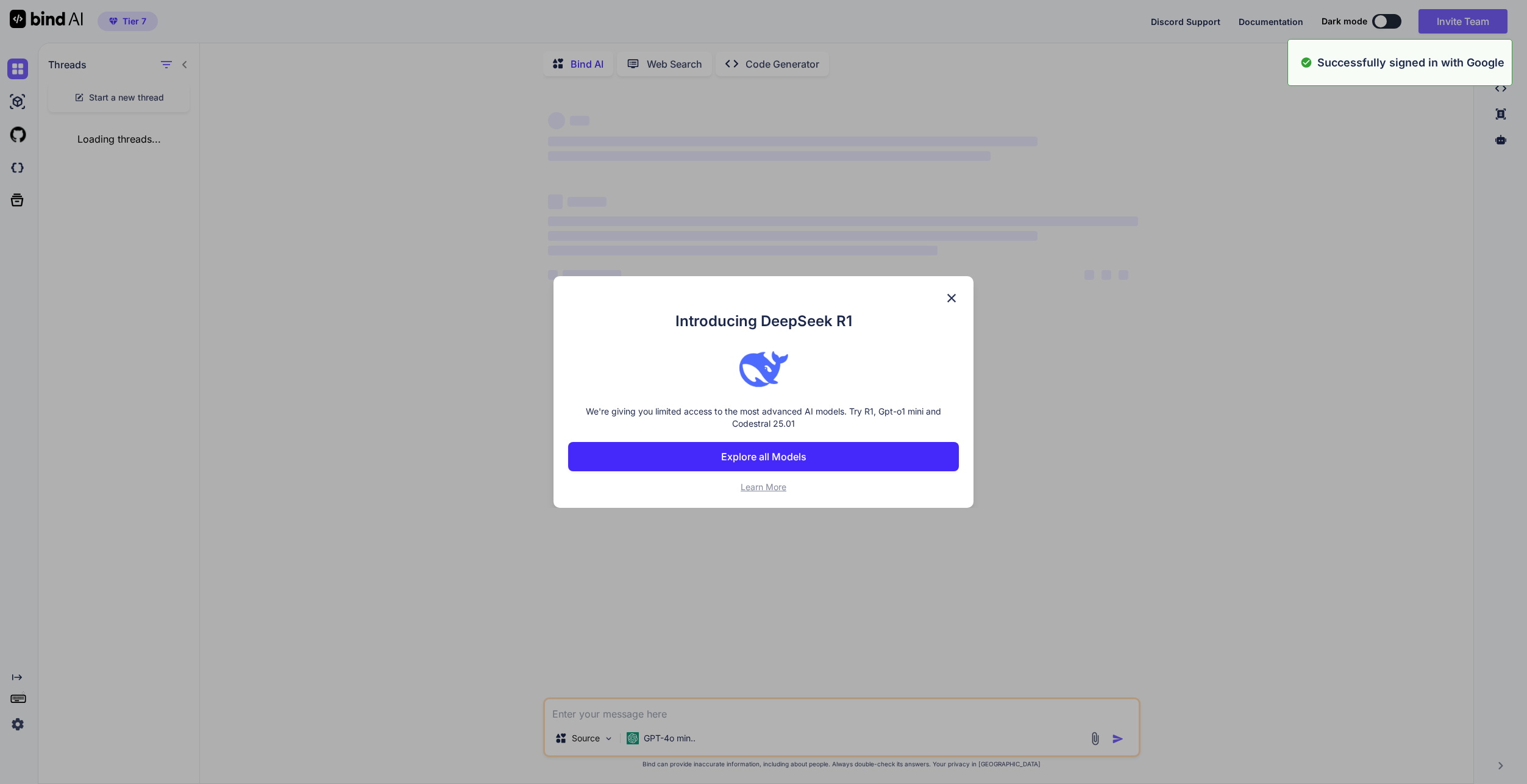
click at [682, 741] on div "Introducing DeepSeek R1 We're giving you limited access to the most advanced AI…" at bounding box center [763, 392] width 1527 height 784
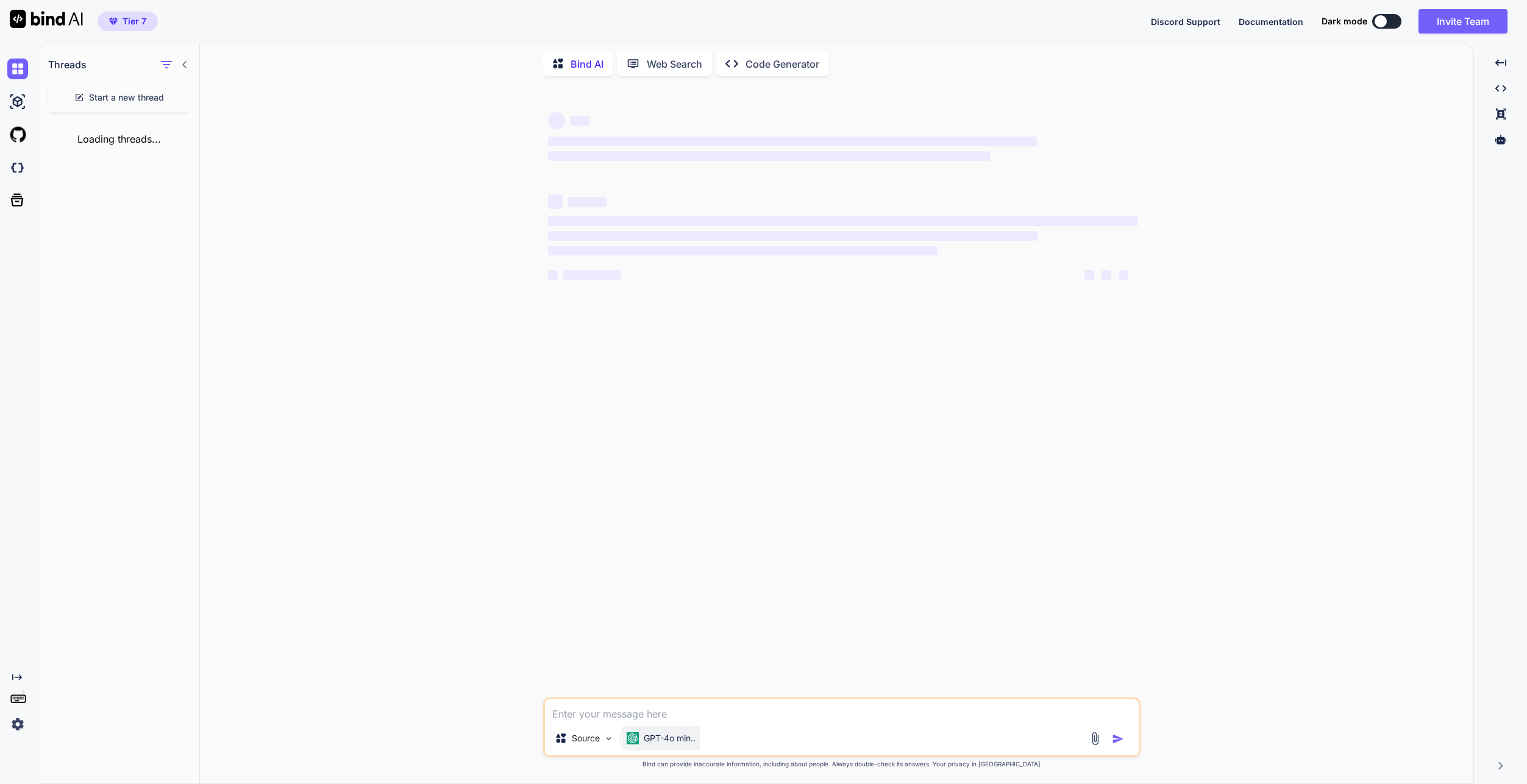
click at [683, 736] on p "GPT-4o min.." at bounding box center [670, 738] width 52 height 12
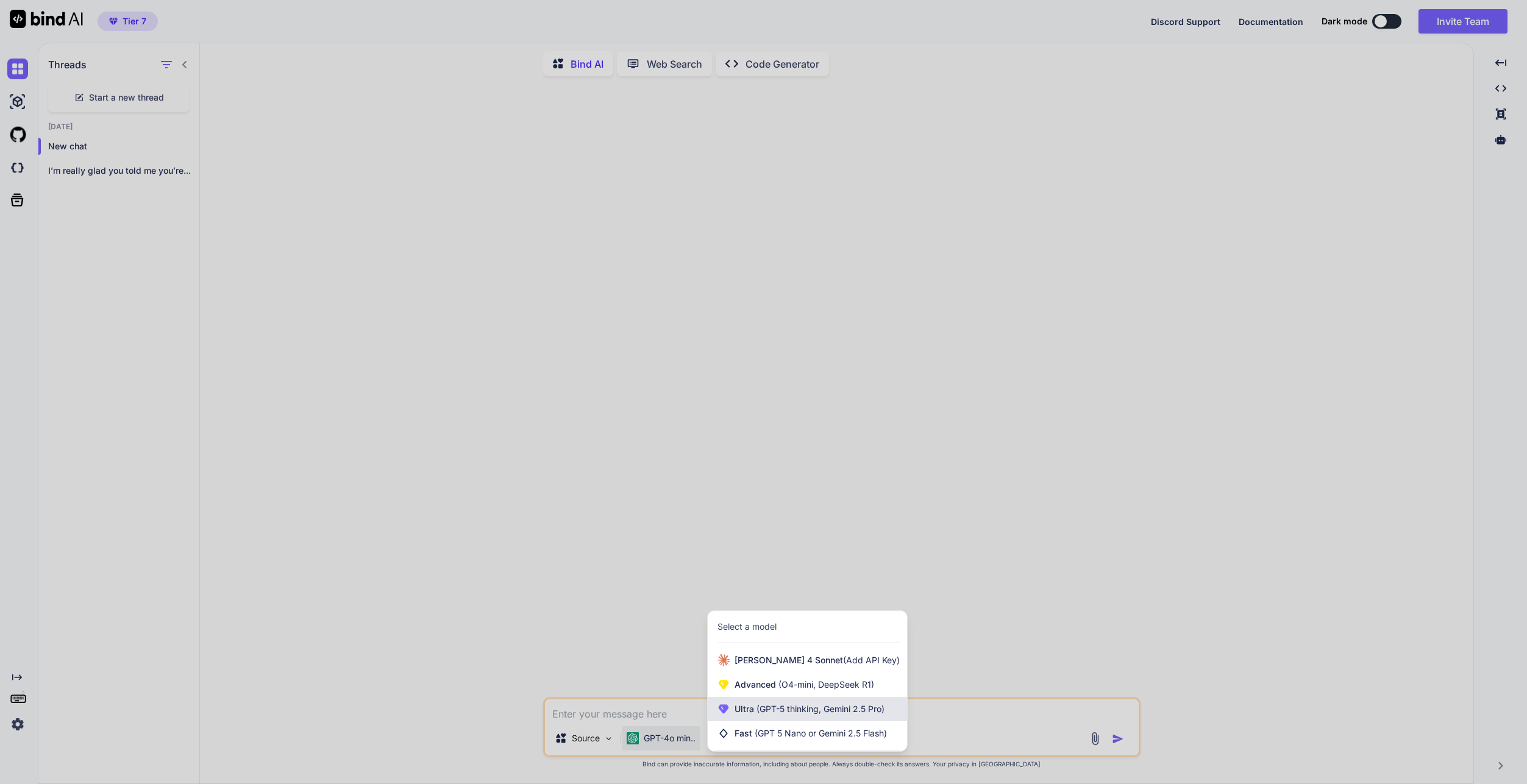
click at [788, 715] on div "Ultra (GPT-5 thinking, Gemini 2.5 Pro)" at bounding box center [807, 708] width 200 height 24
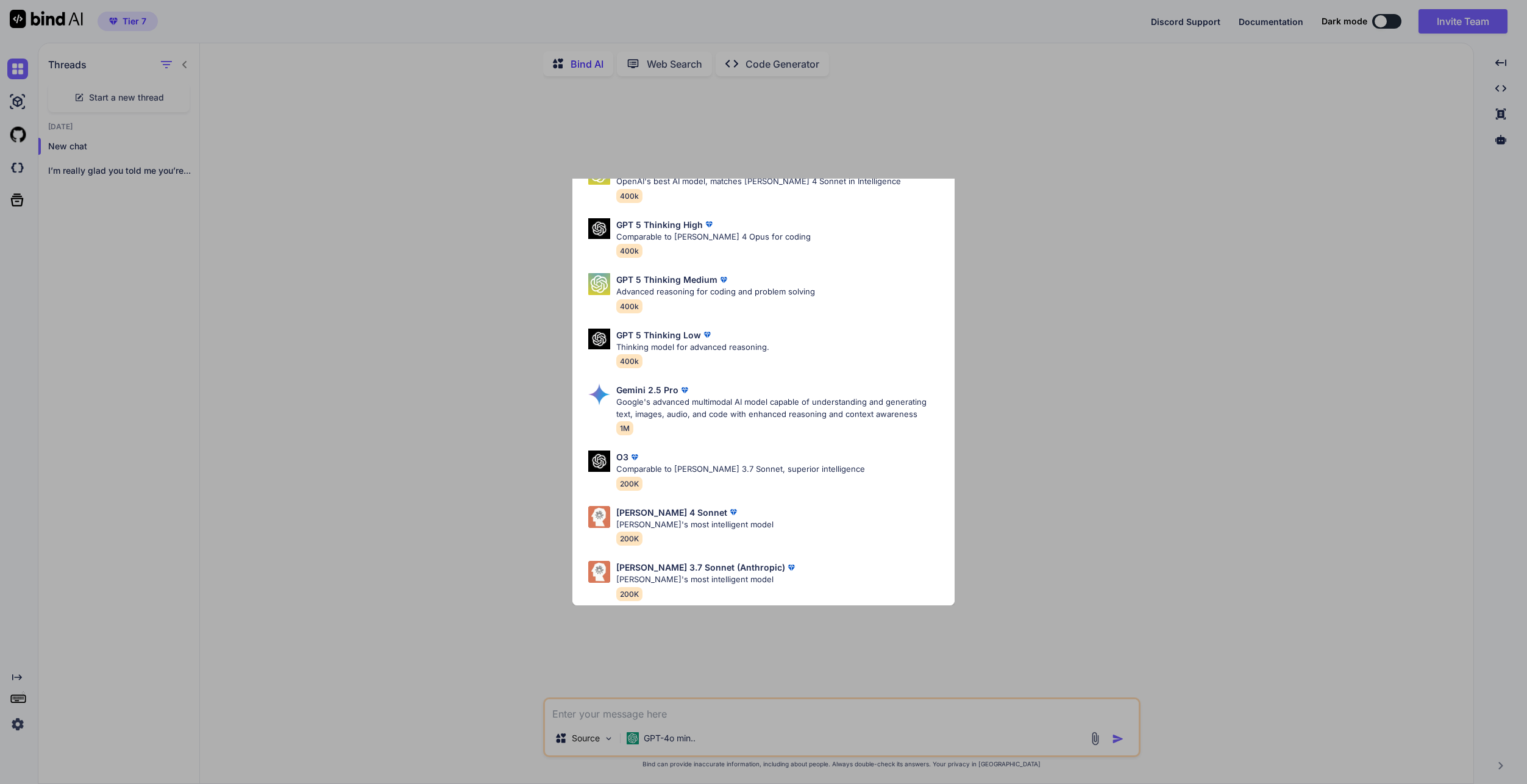
click at [756, 514] on div "Claude 4 Sonnet Claude's most intelligent model 200K" at bounding box center [763, 525] width 363 height 49
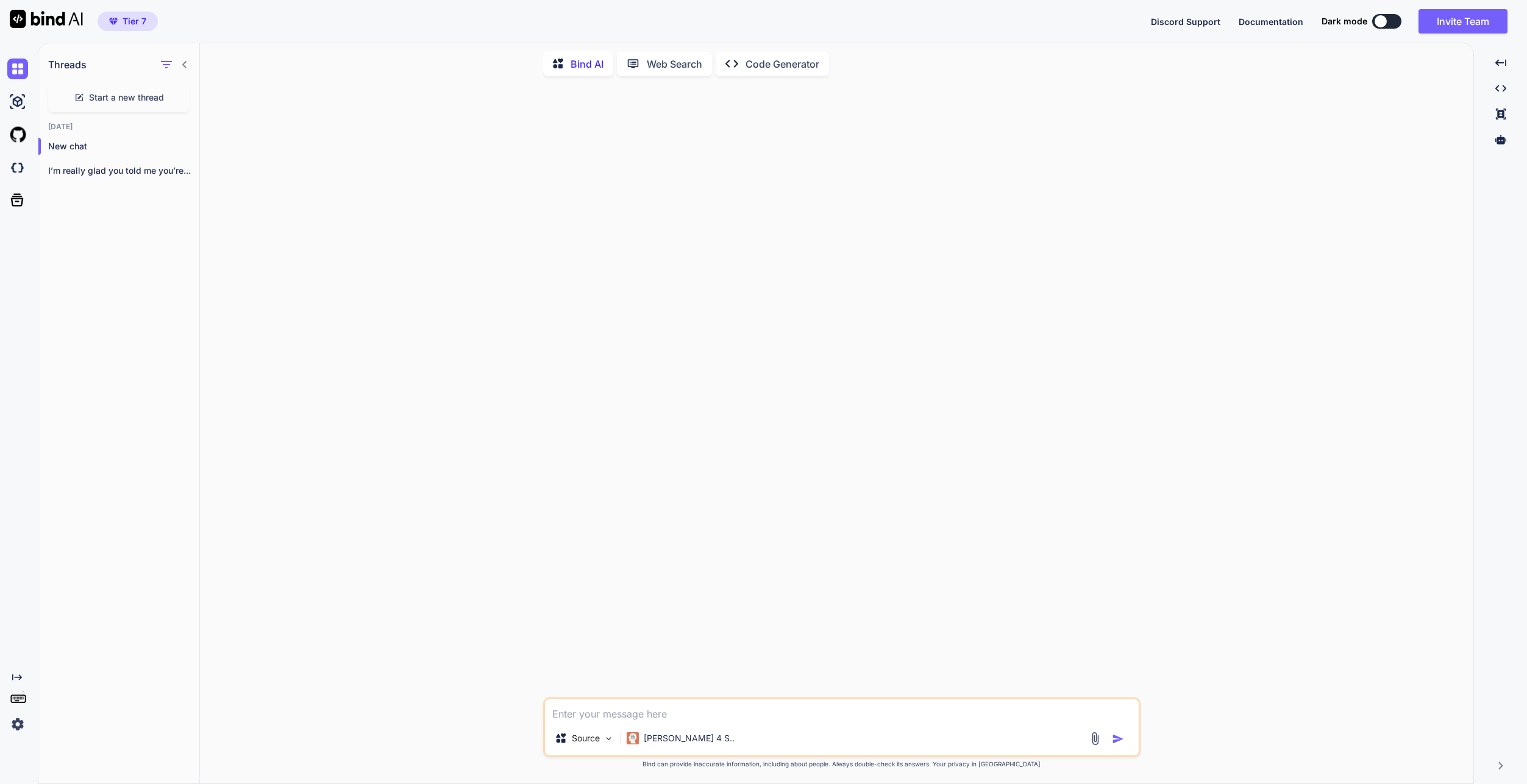
click at [680, 704] on textarea at bounding box center [842, 710] width 594 height 22
type textarea "1+1 is?"
click at [702, 458] on div "You 1+1 is?" at bounding box center [843, 370] width 595 height 569
click at [1026, 185] on div "You 1+1 is?" at bounding box center [843, 370] width 595 height 569
click at [1060, 429] on div "You 1+1 is?" at bounding box center [843, 370] width 595 height 569
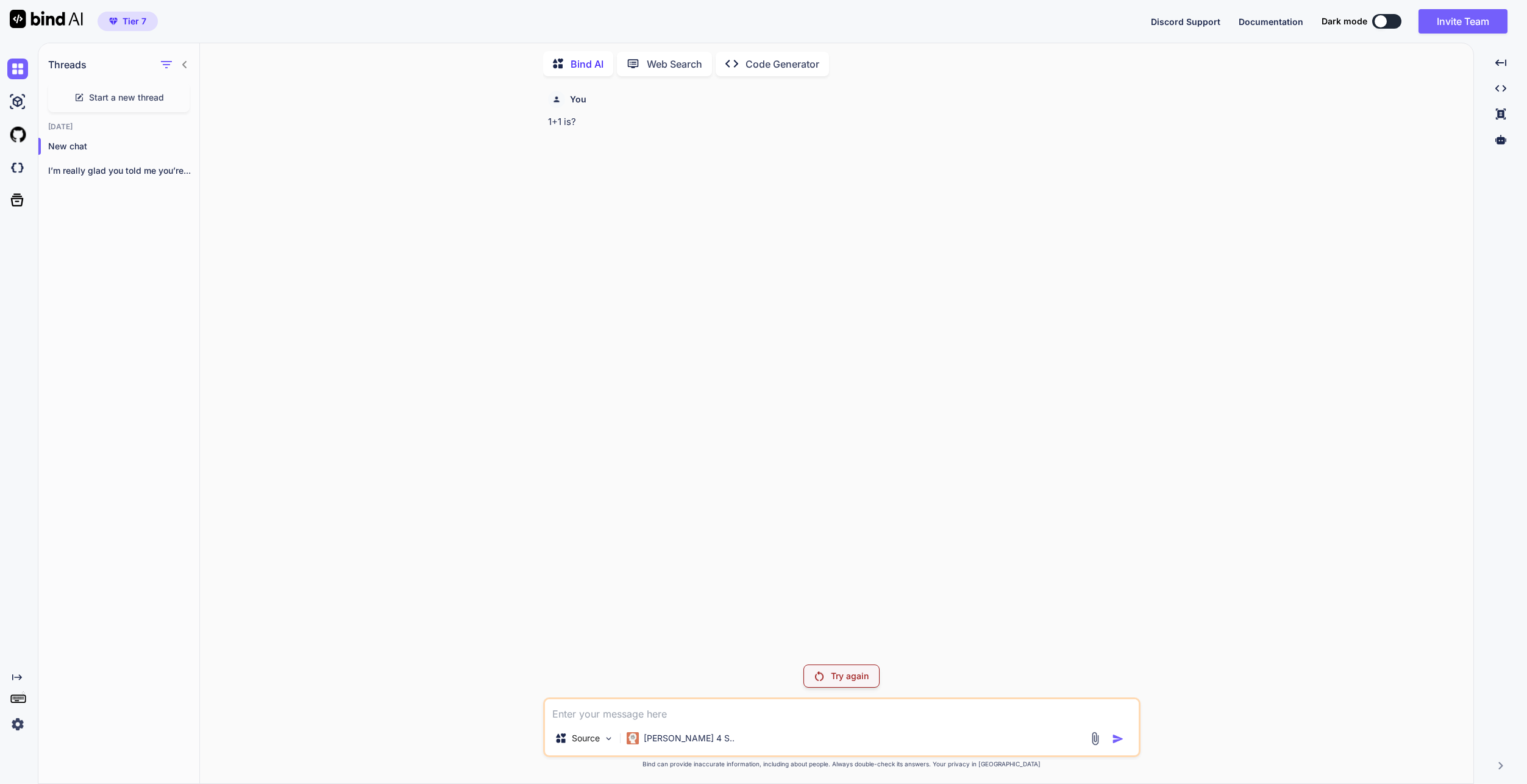
click at [1061, 429] on div "You 1+1 is?" at bounding box center [843, 370] width 595 height 569
click at [513, 259] on div "You 1+1 is? Try again Source Claude 4 S.. Created with Bind Always check its an…" at bounding box center [842, 435] width 1263 height 697
click at [117, 20] on img "button" at bounding box center [113, 21] width 8 height 7
click at [136, 26] on span "Tier 7" at bounding box center [134, 20] width 24 height 12
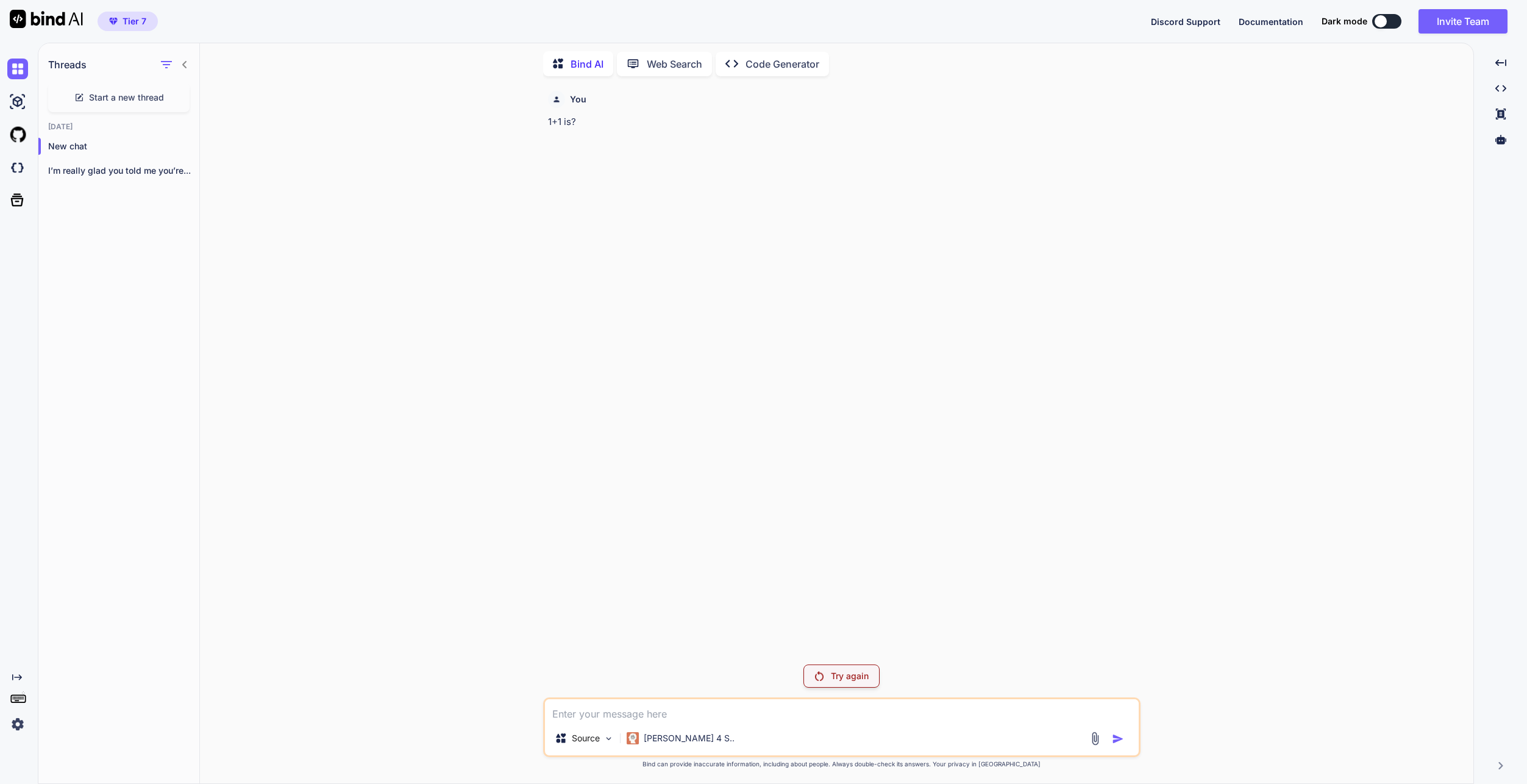
click at [136, 26] on span "Tier 7" at bounding box center [134, 20] width 24 height 12
click at [17, 720] on img at bounding box center [18, 724] width 20 height 20
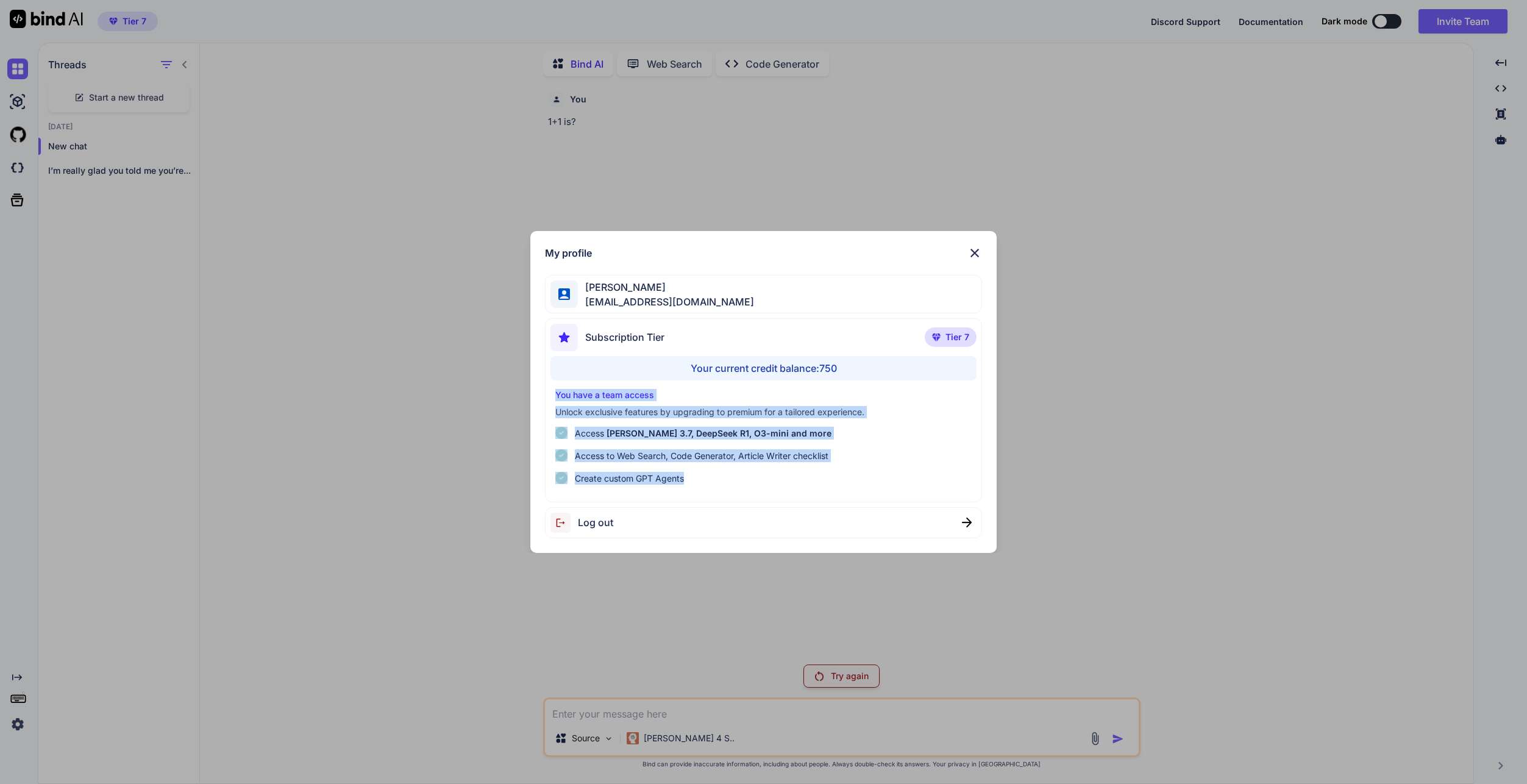
drag, startPoint x: 863, startPoint y: 474, endPoint x: 521, endPoint y: 398, distance: 350.3
click at [521, 398] on div "My profile Syed Taqi taqimehdi2011@gmail.com Subscription Tier Tier 7 Your curr…" at bounding box center [763, 392] width 509 height 322
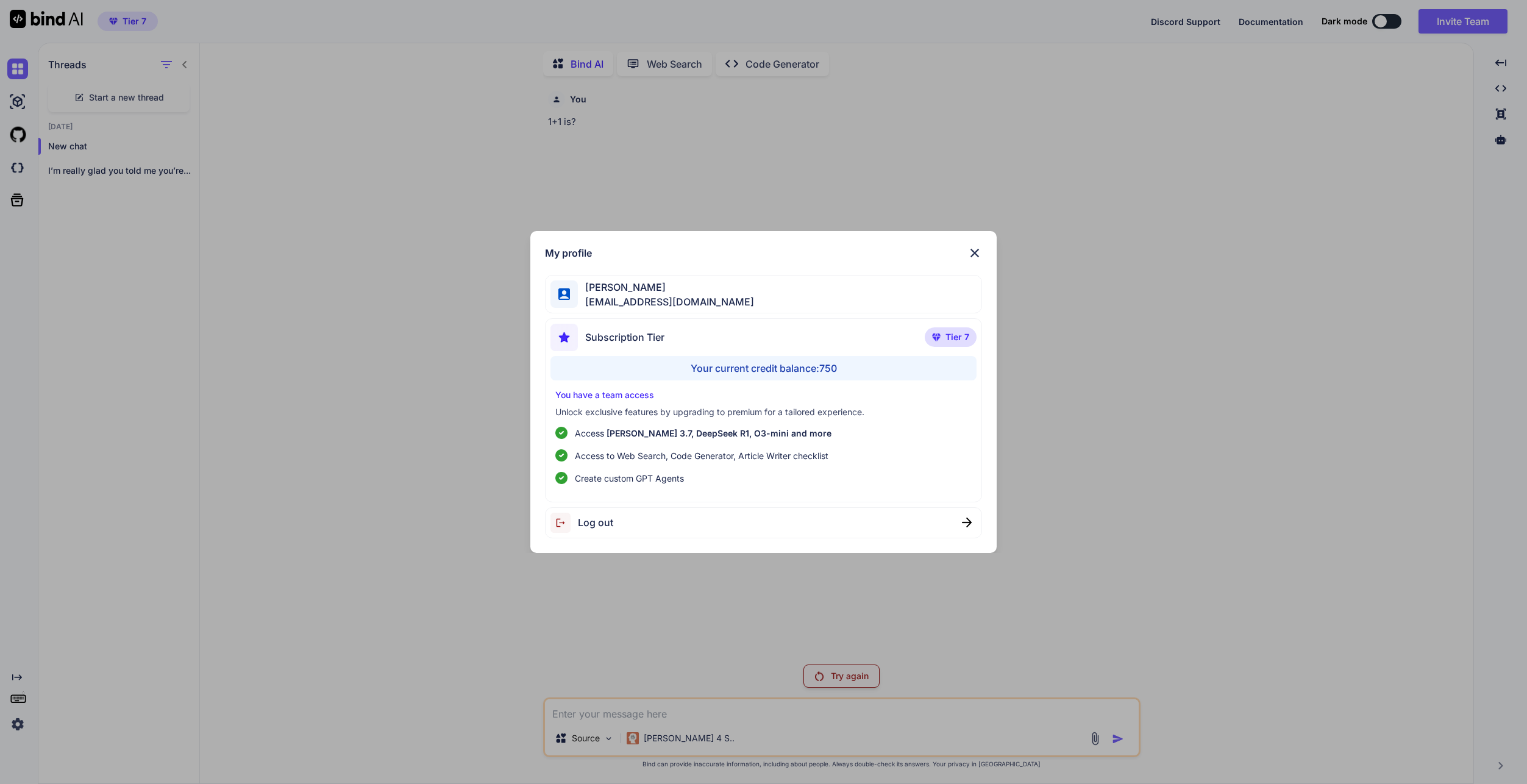
click at [265, 224] on div "My profile Syed Taqi taqimehdi2011@gmail.com Subscription Tier Tier 7 Your curr…" at bounding box center [763, 392] width 1527 height 784
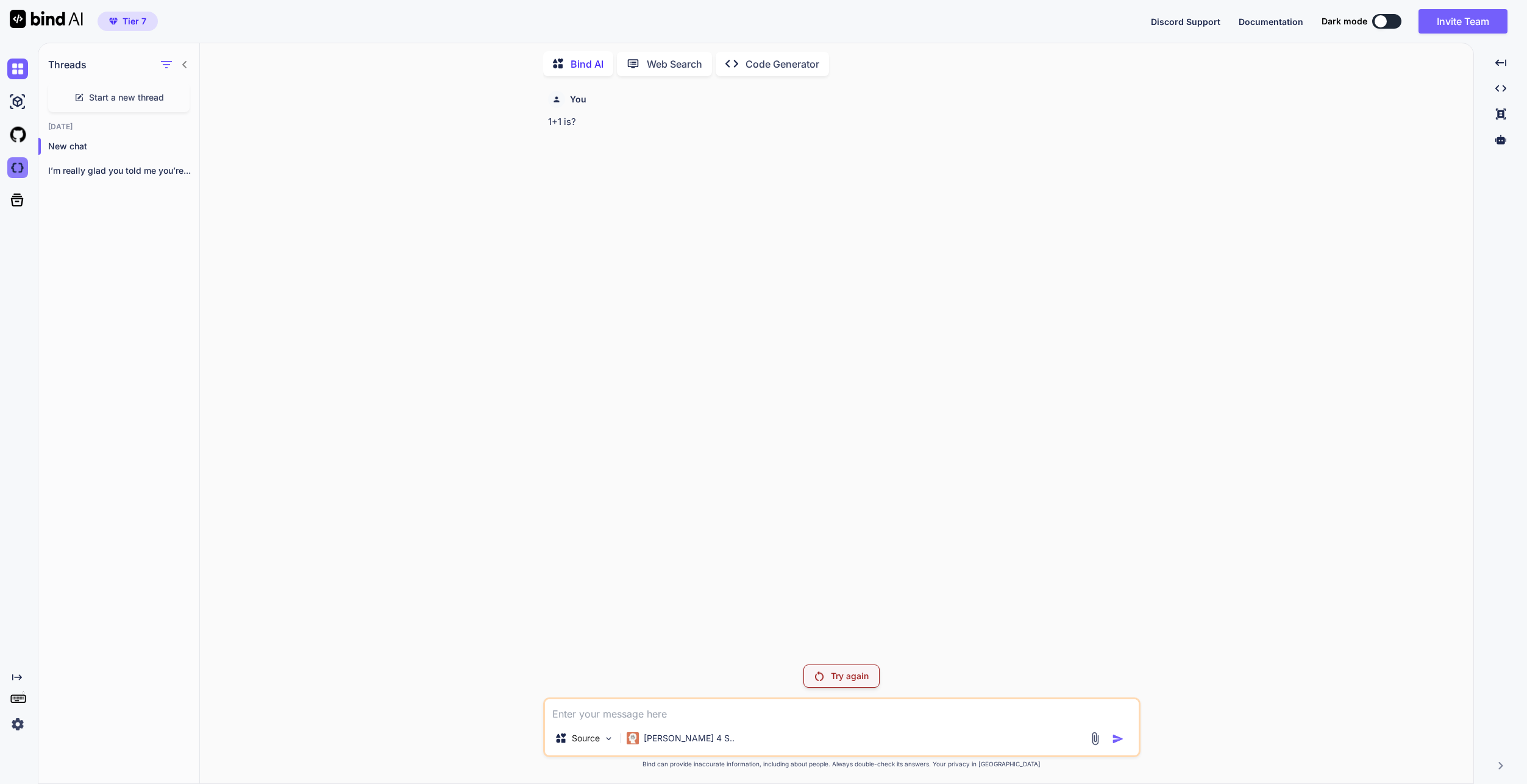
click at [21, 164] on img at bounding box center [18, 167] width 20 height 20
click at [1509, 67] on div "Created with Pixso." at bounding box center [1500, 63] width 43 height 20
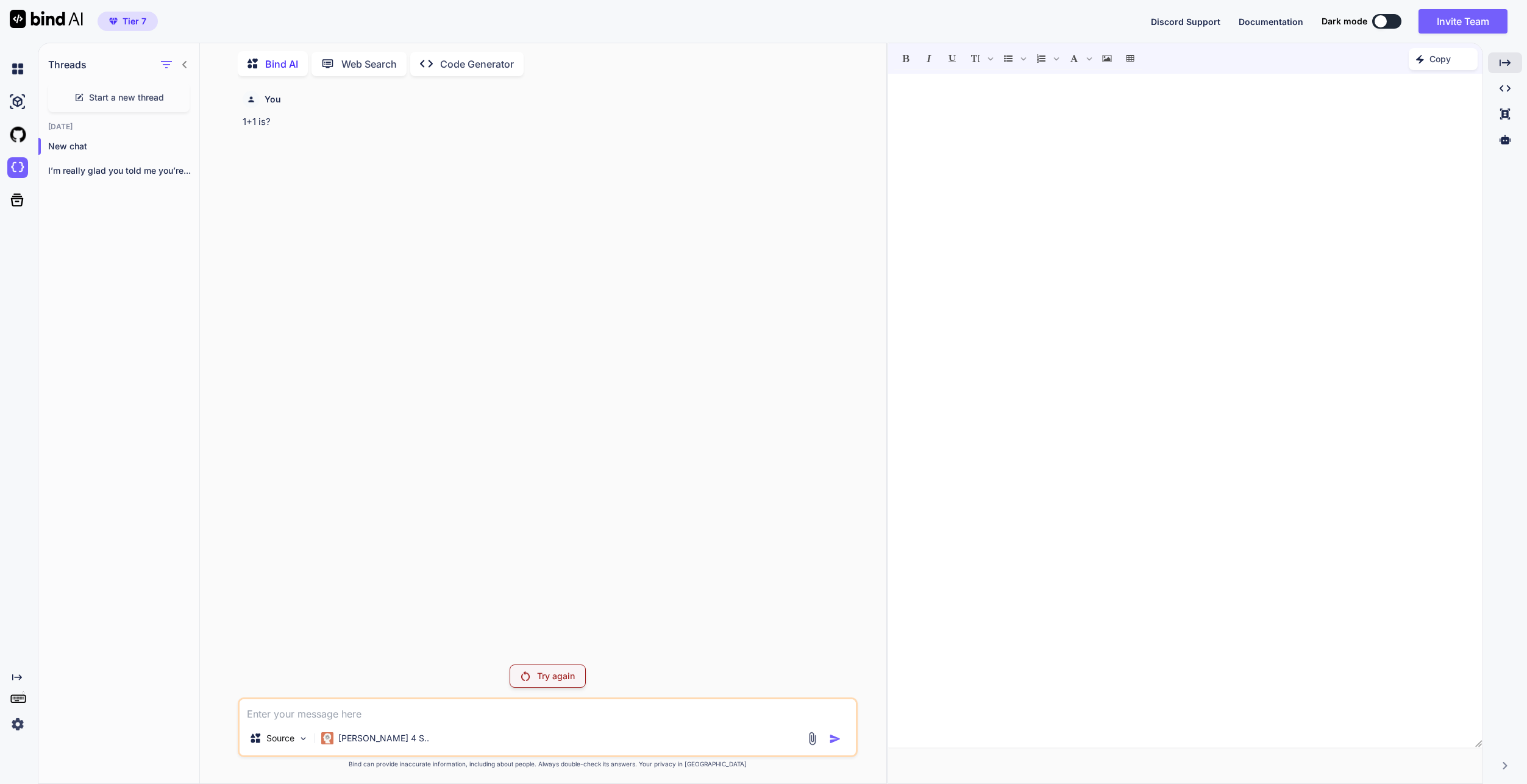
click at [718, 367] on div "You 1+1 is?" at bounding box center [549, 370] width 618 height 569
click at [555, 666] on div "Try again" at bounding box center [548, 675] width 76 height 23
drag, startPoint x: 603, startPoint y: 311, endPoint x: 425, endPoint y: 271, distance: 182.4
click at [427, 273] on div "You 1+1 is?" at bounding box center [549, 370] width 618 height 569
drag, startPoint x: 256, startPoint y: 306, endPoint x: 275, endPoint y: 301, distance: 19.6
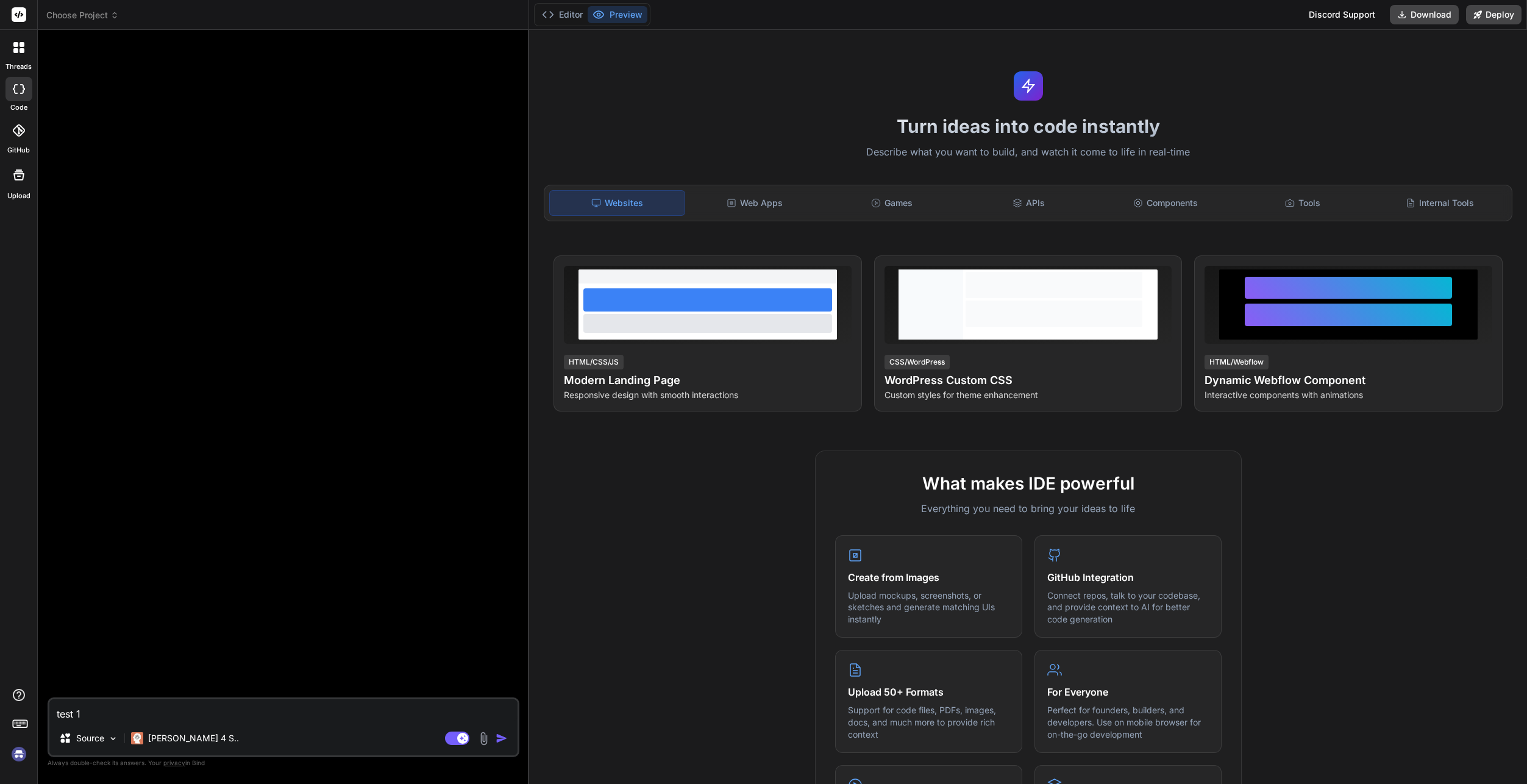
type textarea "x"
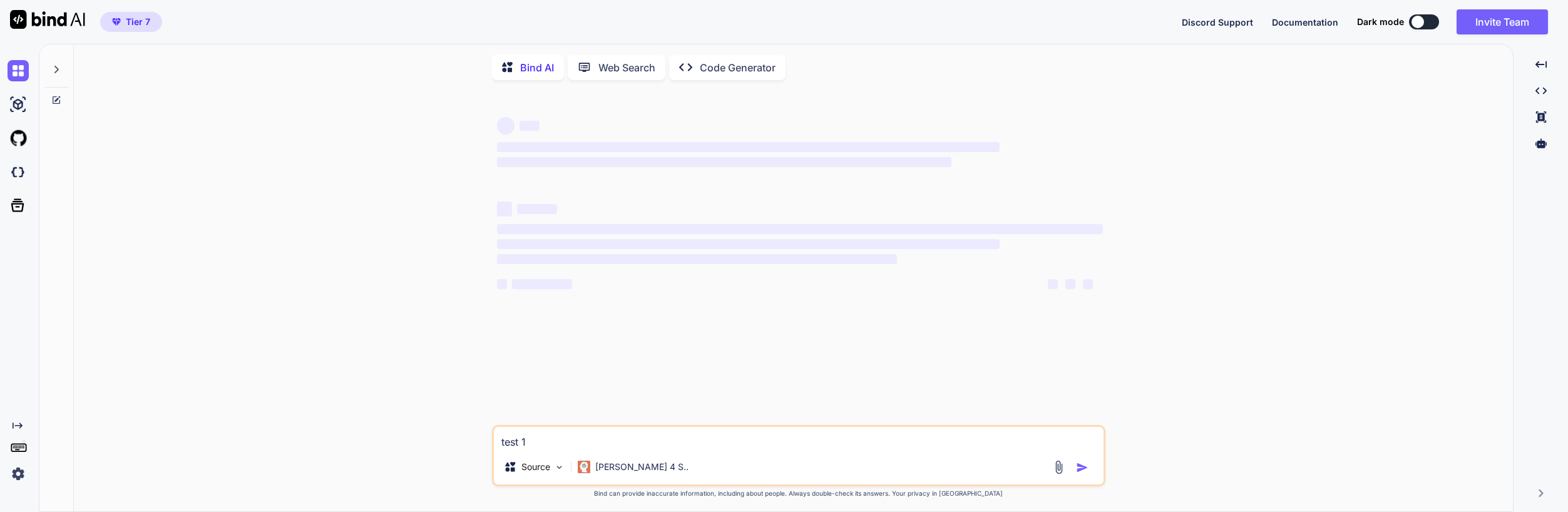
type textarea "x"
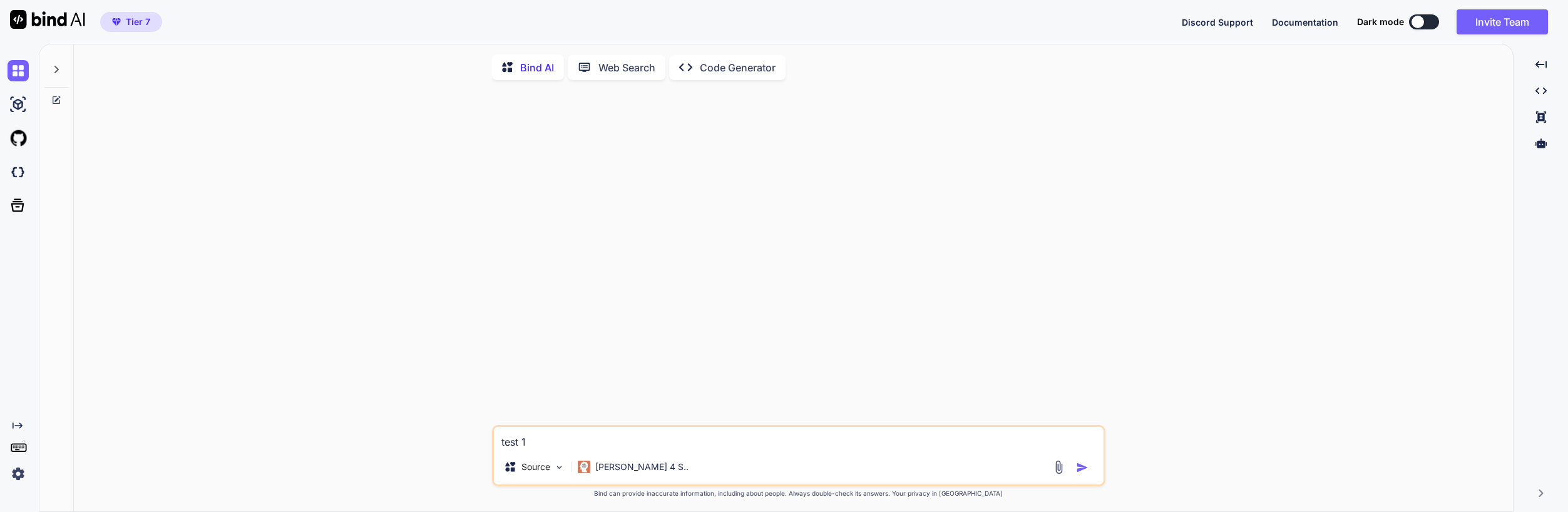
click at [1082, 474] on img "button" at bounding box center [1082, 467] width 12 height 12
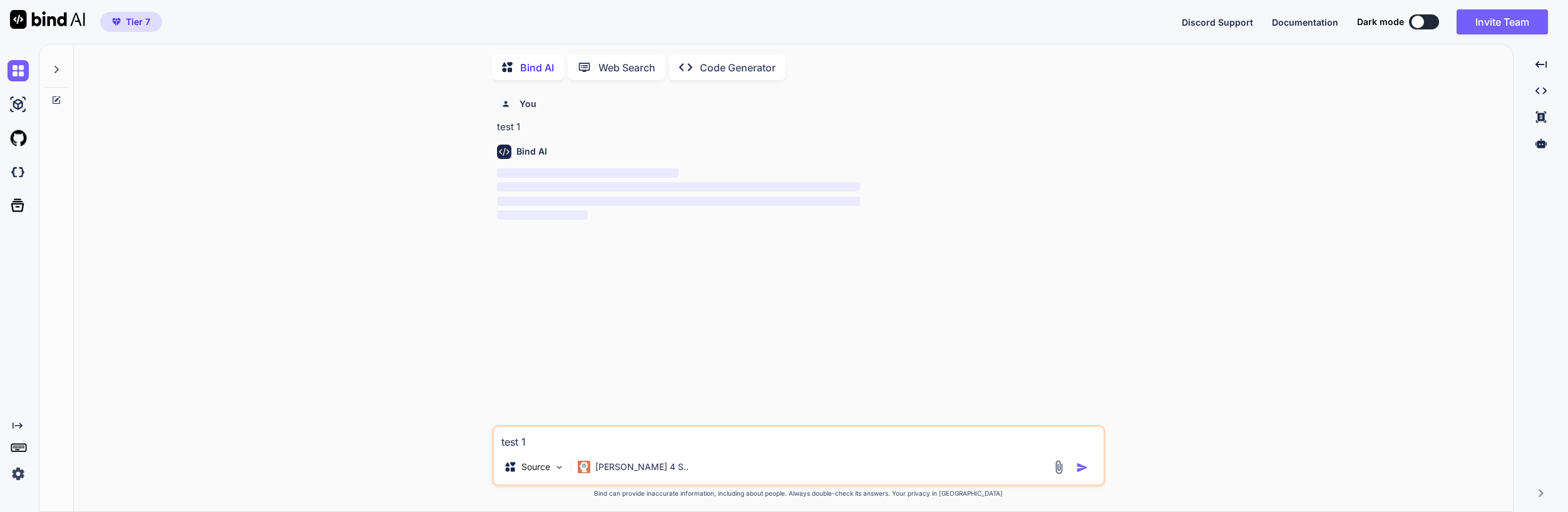
scroll to position [5, 0]
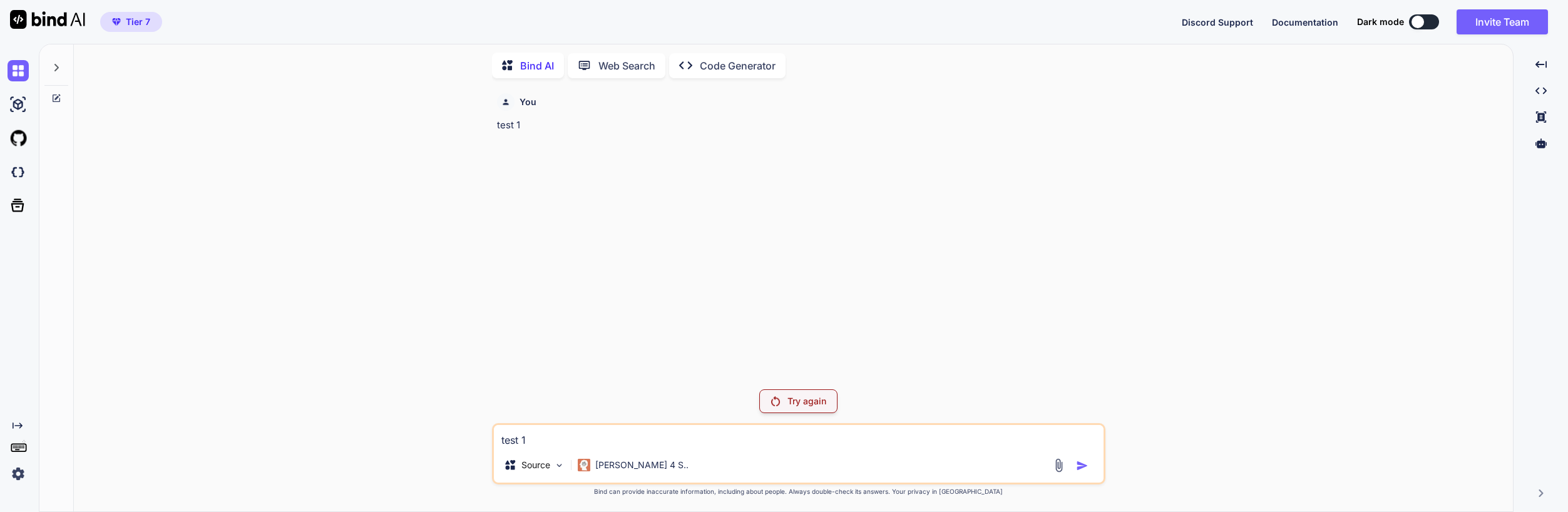
click at [791, 396] on p "Try again" at bounding box center [806, 401] width 39 height 12
click at [776, 409] on div "Try again" at bounding box center [799, 401] width 78 height 24
click at [900, 294] on div "You test 1" at bounding box center [800, 234] width 611 height 291
click at [632, 467] on p "[PERSON_NAME] 4 S.." at bounding box center [642, 465] width 93 height 12
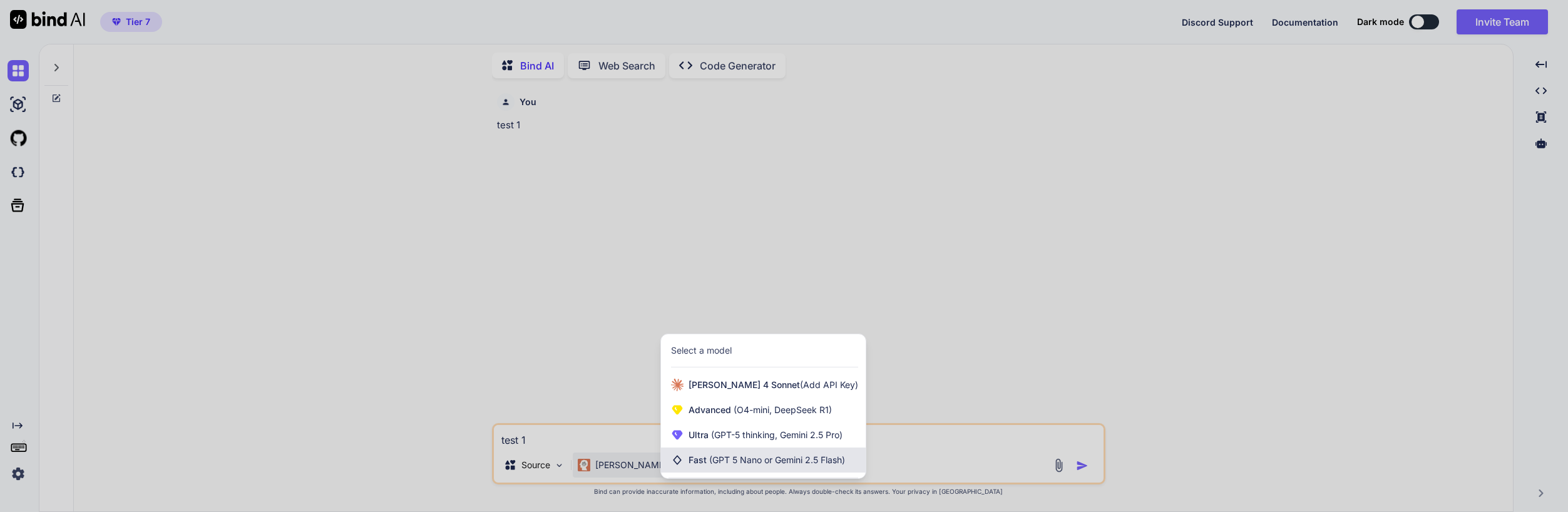
click at [751, 462] on span "(GPT 5 Nano or Gemini 2.5 Flash)" at bounding box center [777, 460] width 136 height 10
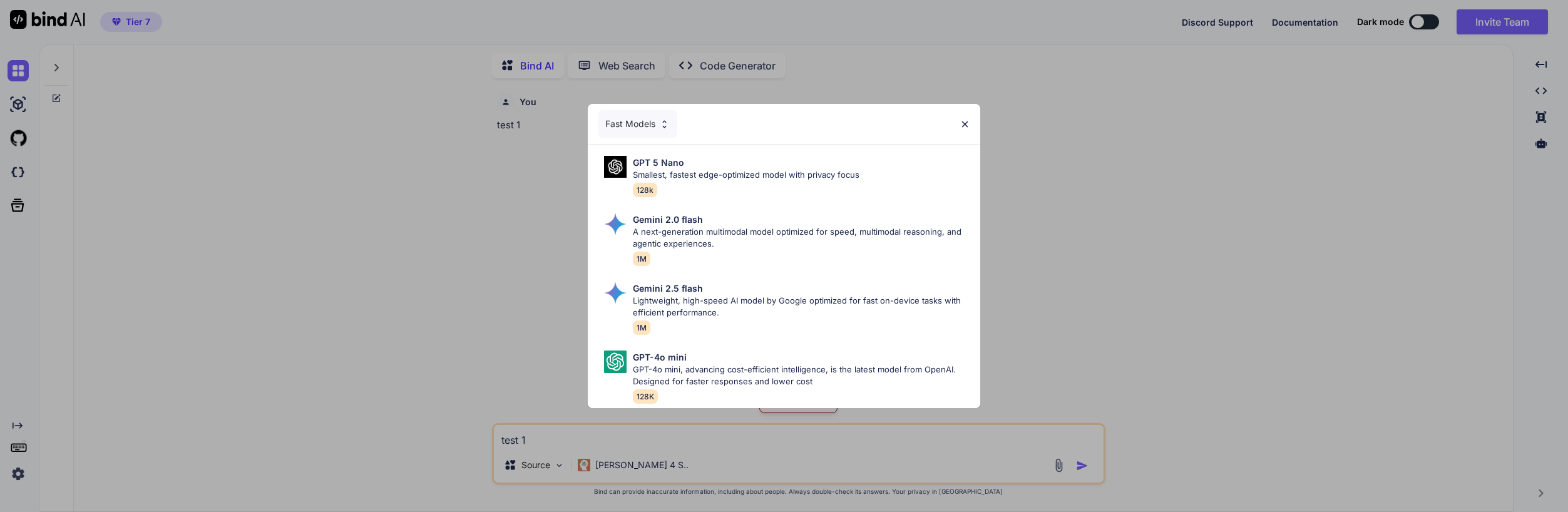
click at [642, 124] on div "Fast Models" at bounding box center [637, 123] width 80 height 28
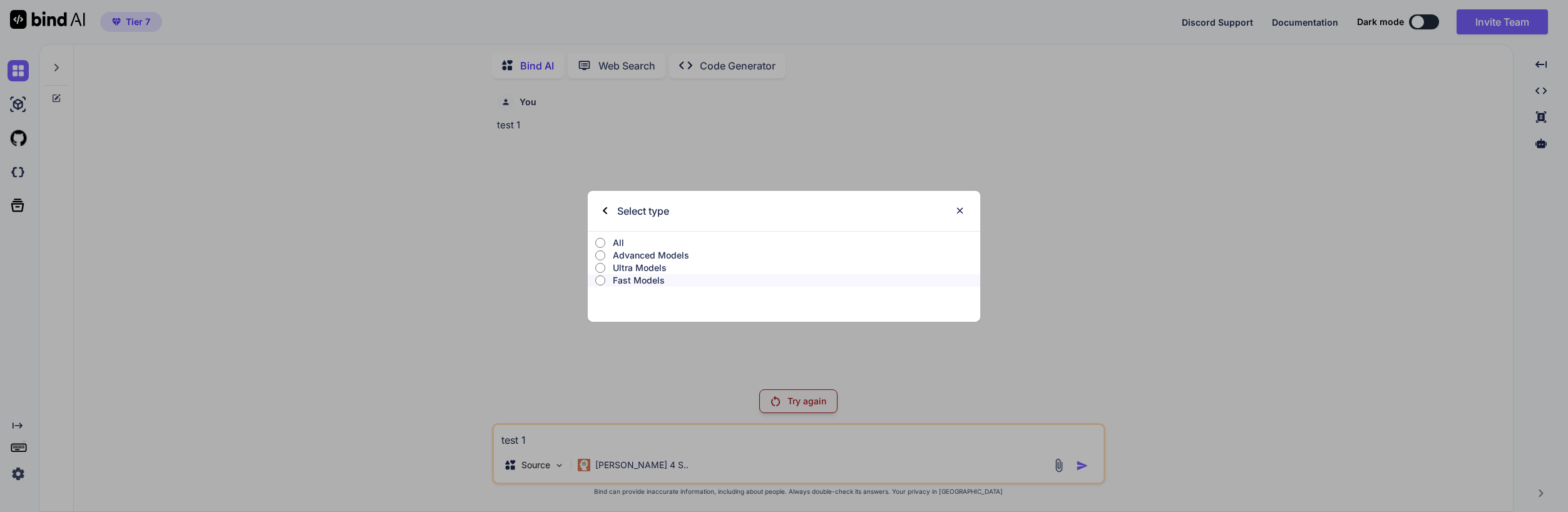
click at [654, 249] on p "Advanced Models" at bounding box center [796, 255] width 368 height 12
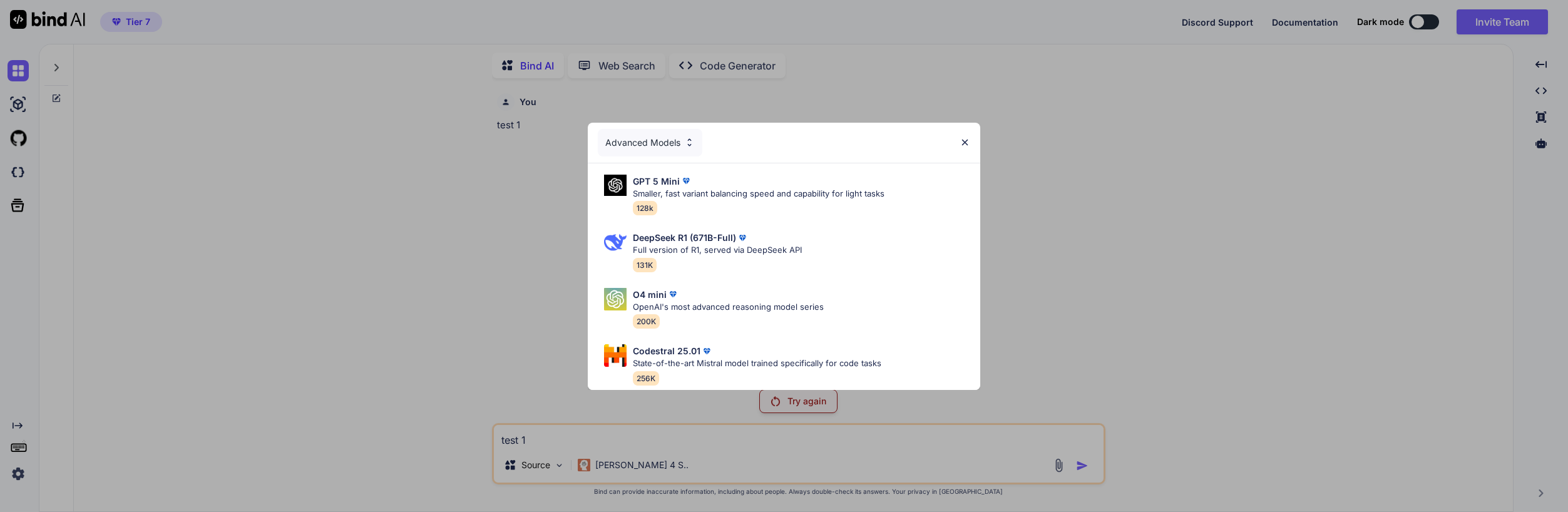
click at [677, 142] on div "Advanced Models" at bounding box center [650, 142] width 104 height 28
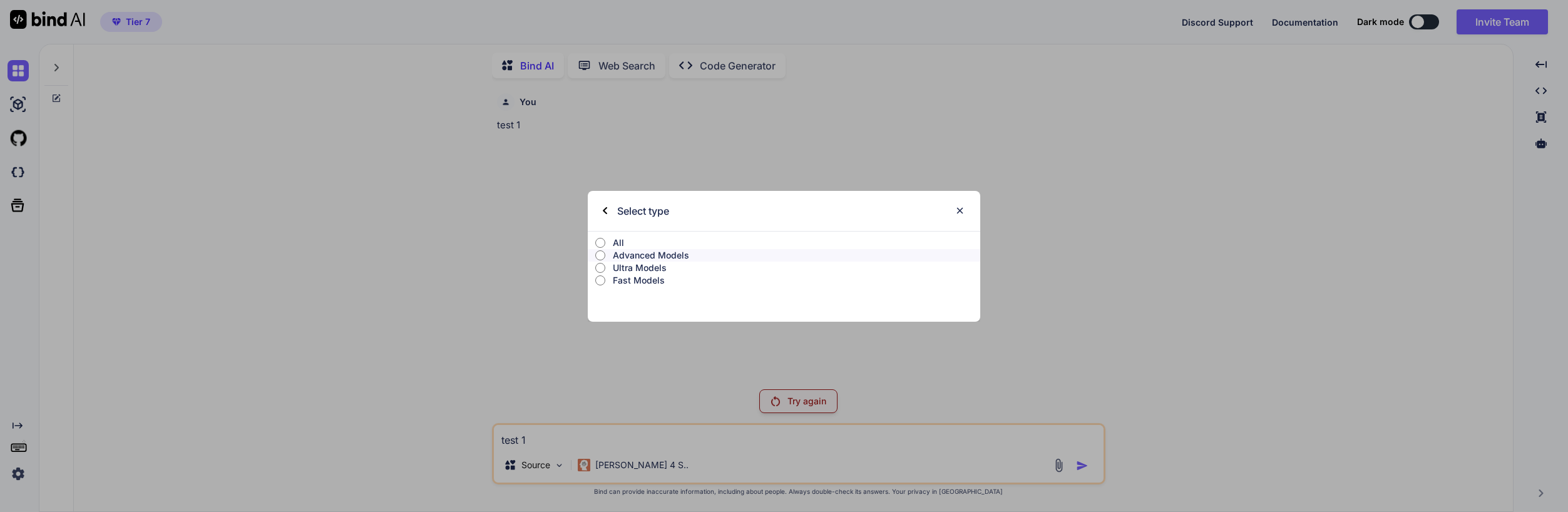
click at [652, 269] on p "Ultra Models" at bounding box center [796, 268] width 368 height 12
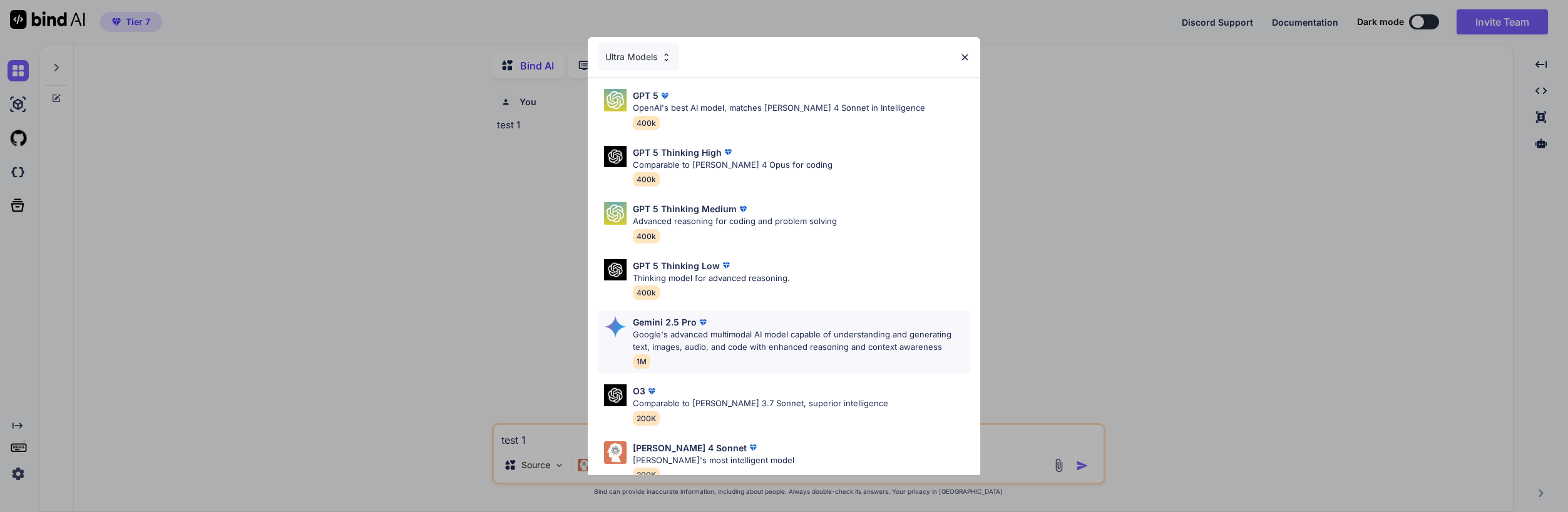
scroll to position [78, 0]
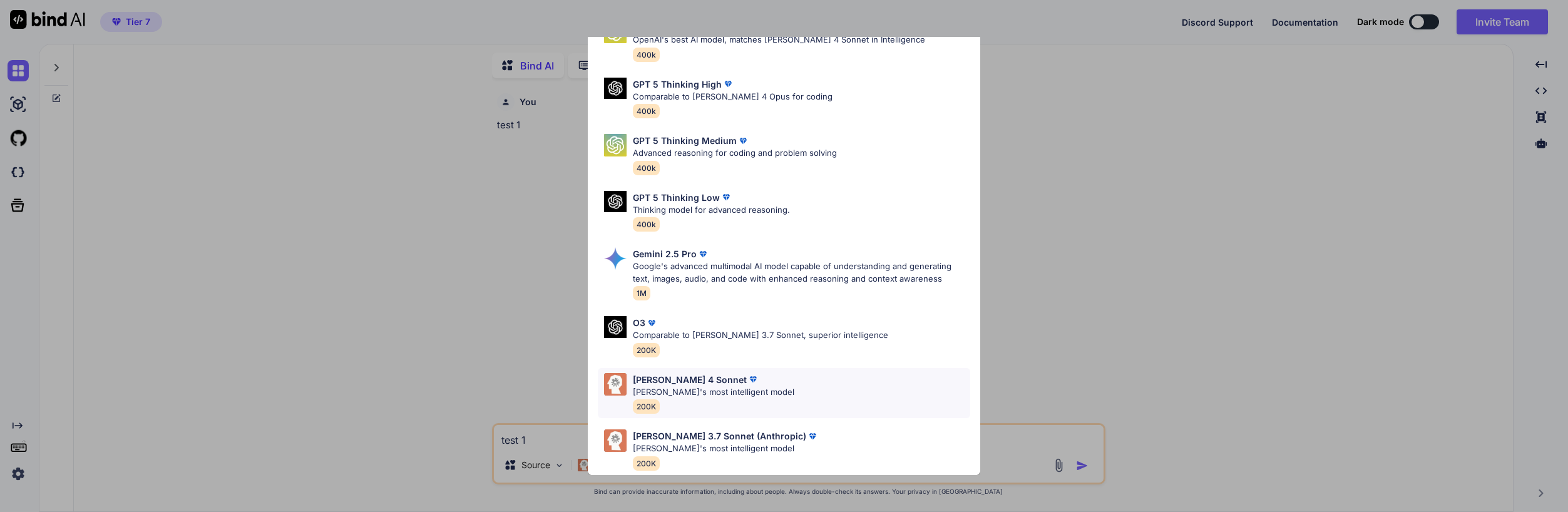
click at [733, 387] on p "[PERSON_NAME]'s most intelligent model" at bounding box center [713, 392] width 161 height 12
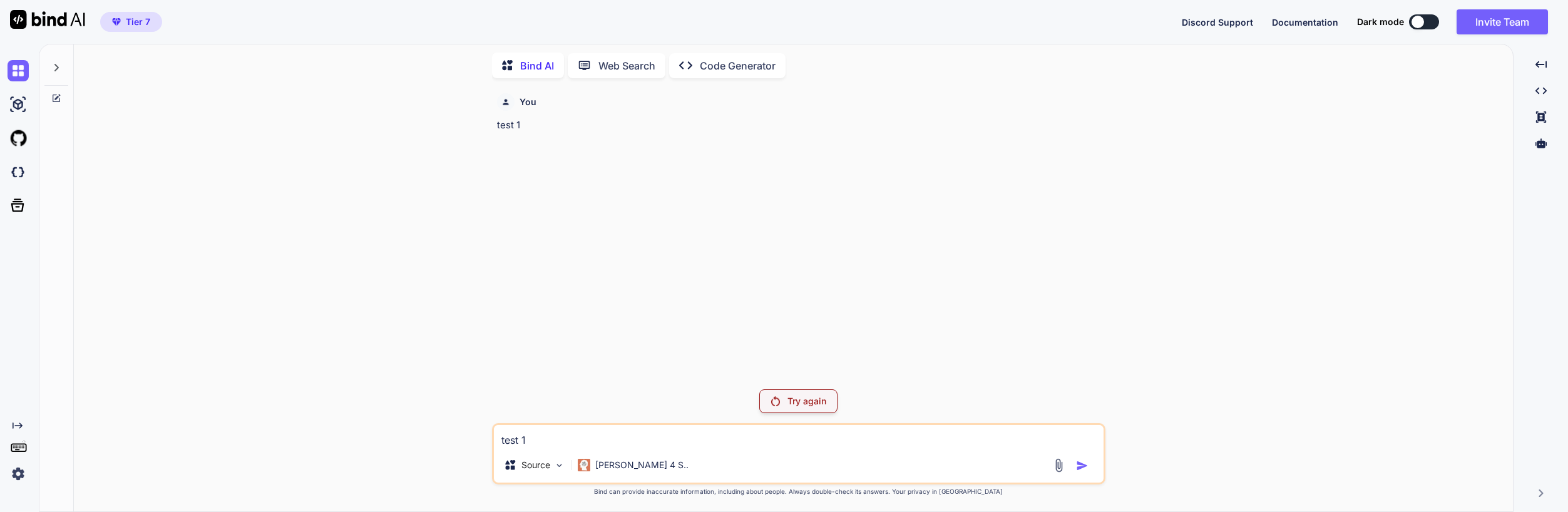
click at [788, 395] on p "Try again" at bounding box center [806, 401] width 39 height 12
click at [634, 460] on p "[PERSON_NAME] 4 S.." at bounding box center [642, 465] width 93 height 12
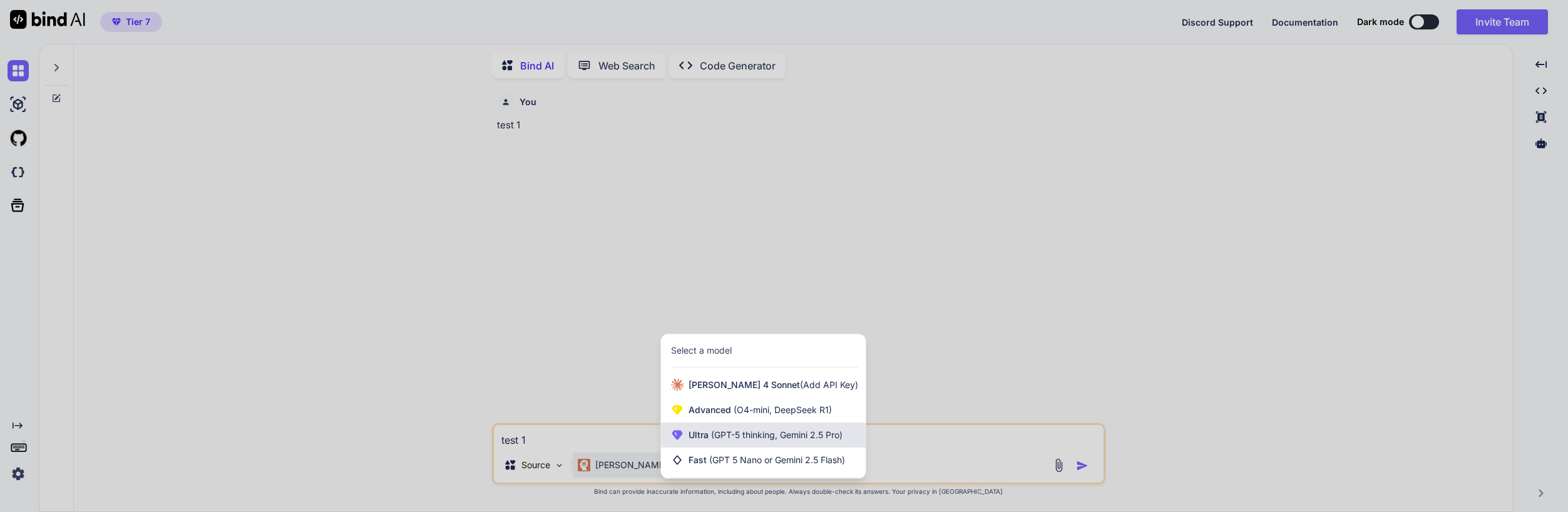
click at [785, 436] on span "(GPT-5 thinking, Gemini 2.5 Pro)" at bounding box center [775, 434] width 134 height 10
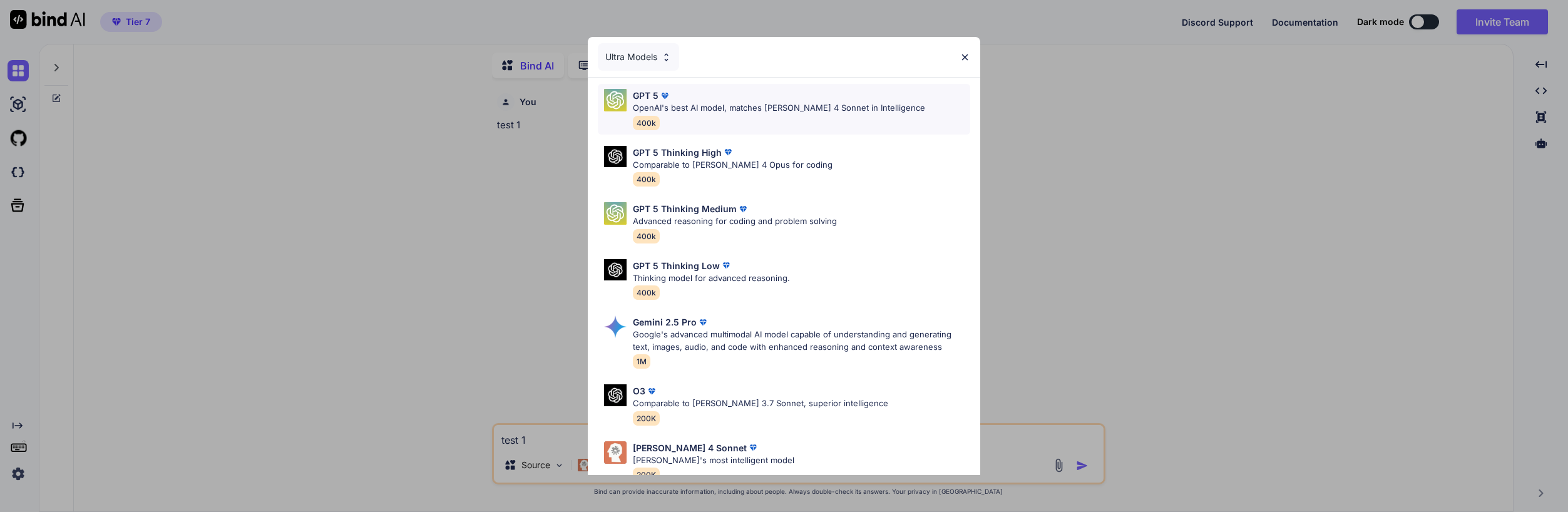
click at [824, 115] on div "GPT 5 OpenAI's best AI model, matches [PERSON_NAME] 4 Sonnet in Intelligence 40…" at bounding box center [779, 109] width 293 height 41
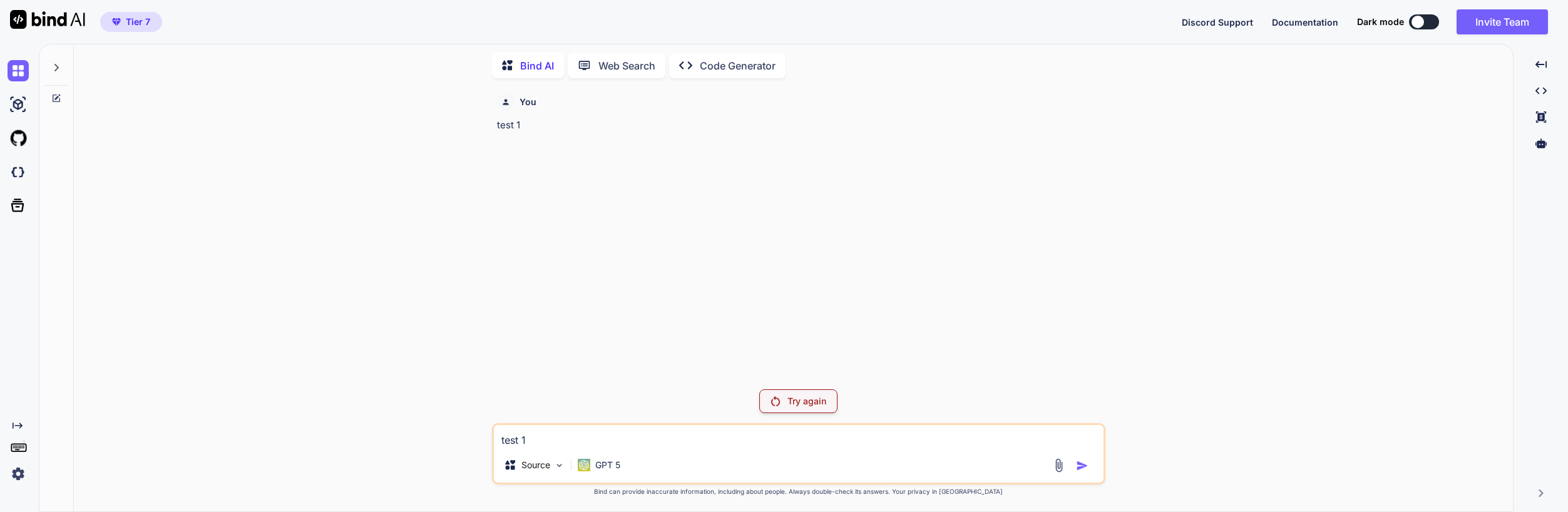
click at [794, 403] on p "Try again" at bounding box center [806, 401] width 39 height 12
click at [569, 353] on div "You test 1" at bounding box center [800, 234] width 611 height 291
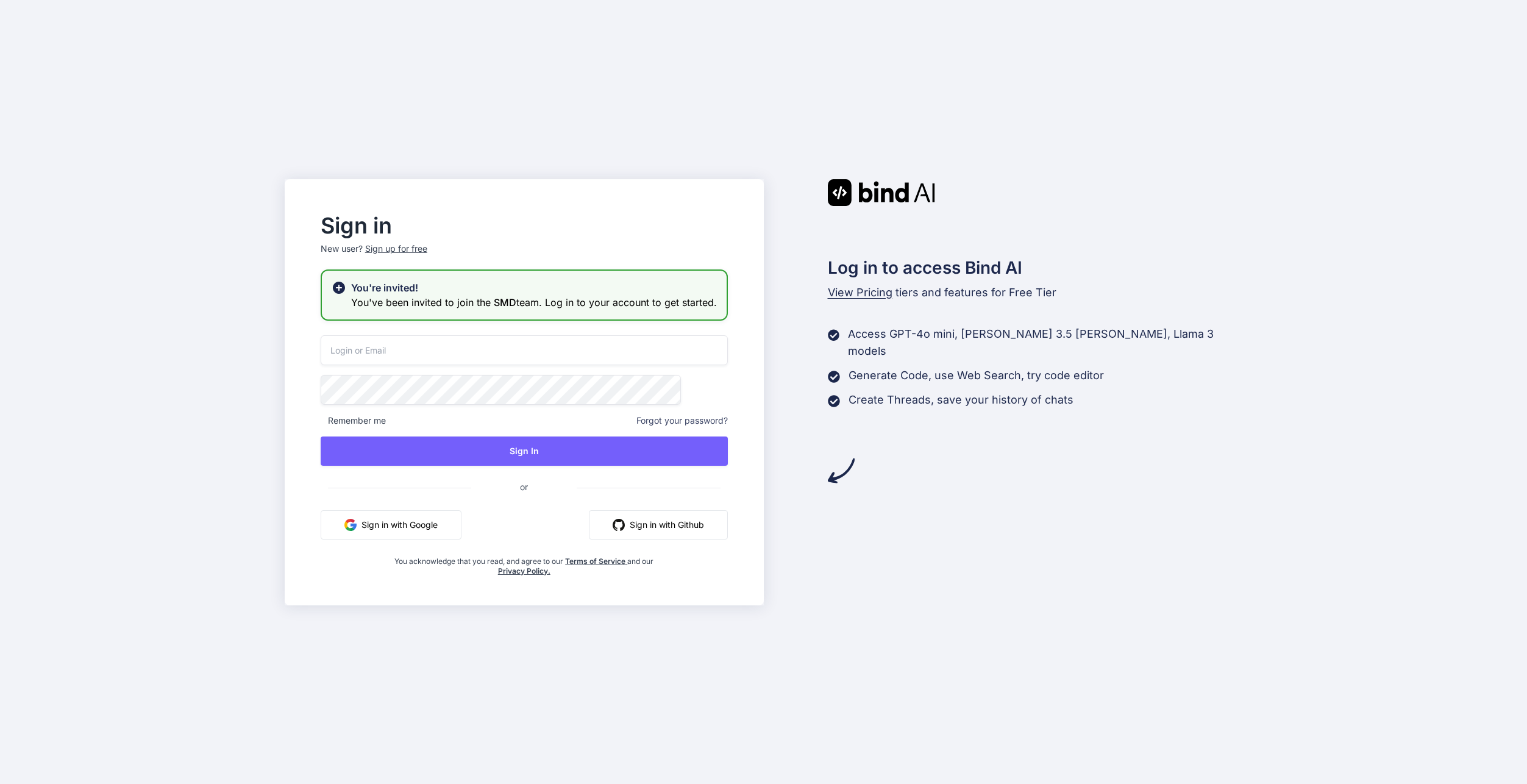
type input "swissmadedirect@gmail.com"
click at [597, 365] on input "swissmadedirect@gmail.com" at bounding box center [524, 350] width 407 height 30
click at [296, 447] on div "Sign in New user? Sign up for free You're invited! You've been invited to join …" at bounding box center [763, 392] width 1527 height 784
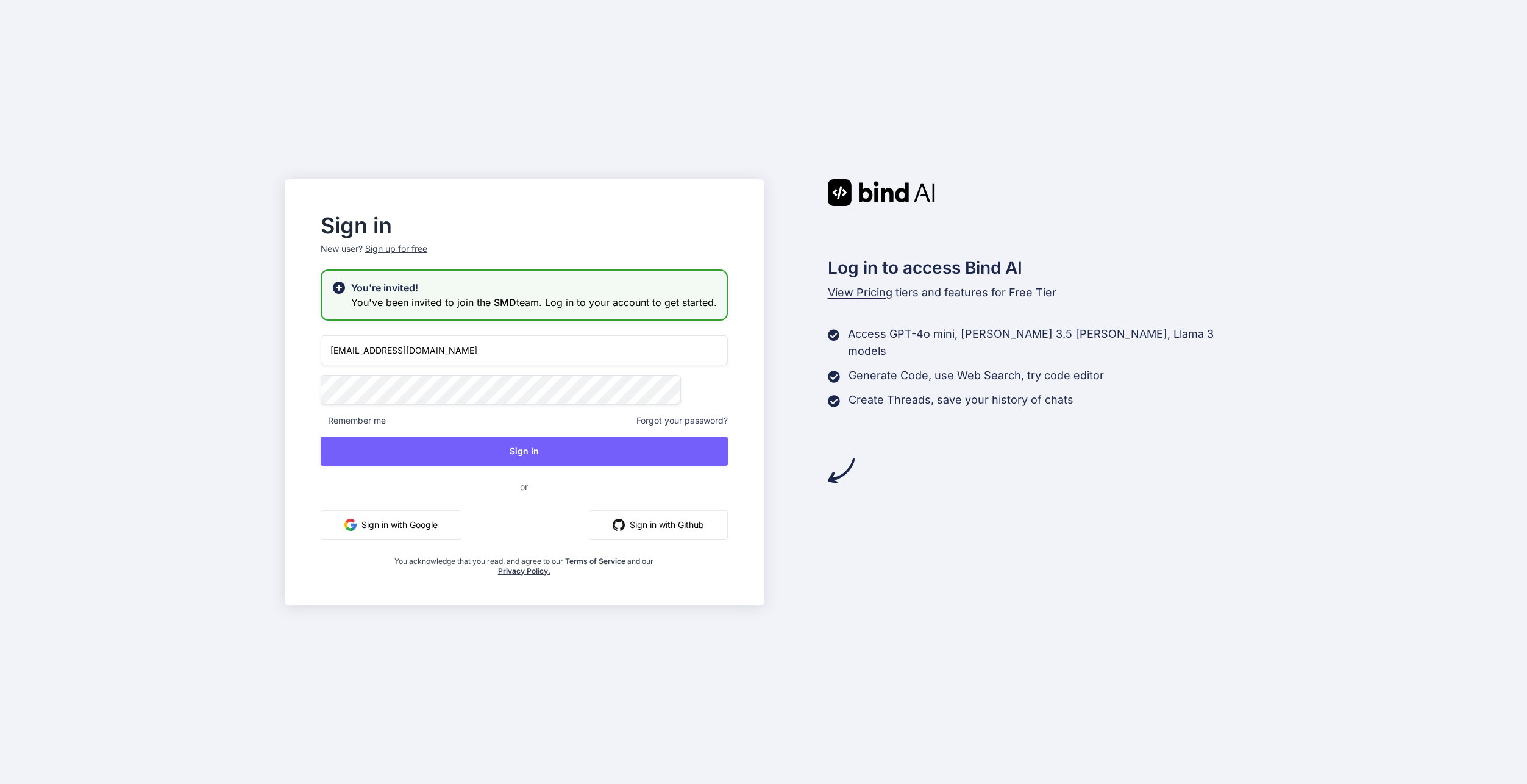
click at [427, 242] on div "Sign up for free" at bounding box center [396, 248] width 62 height 12
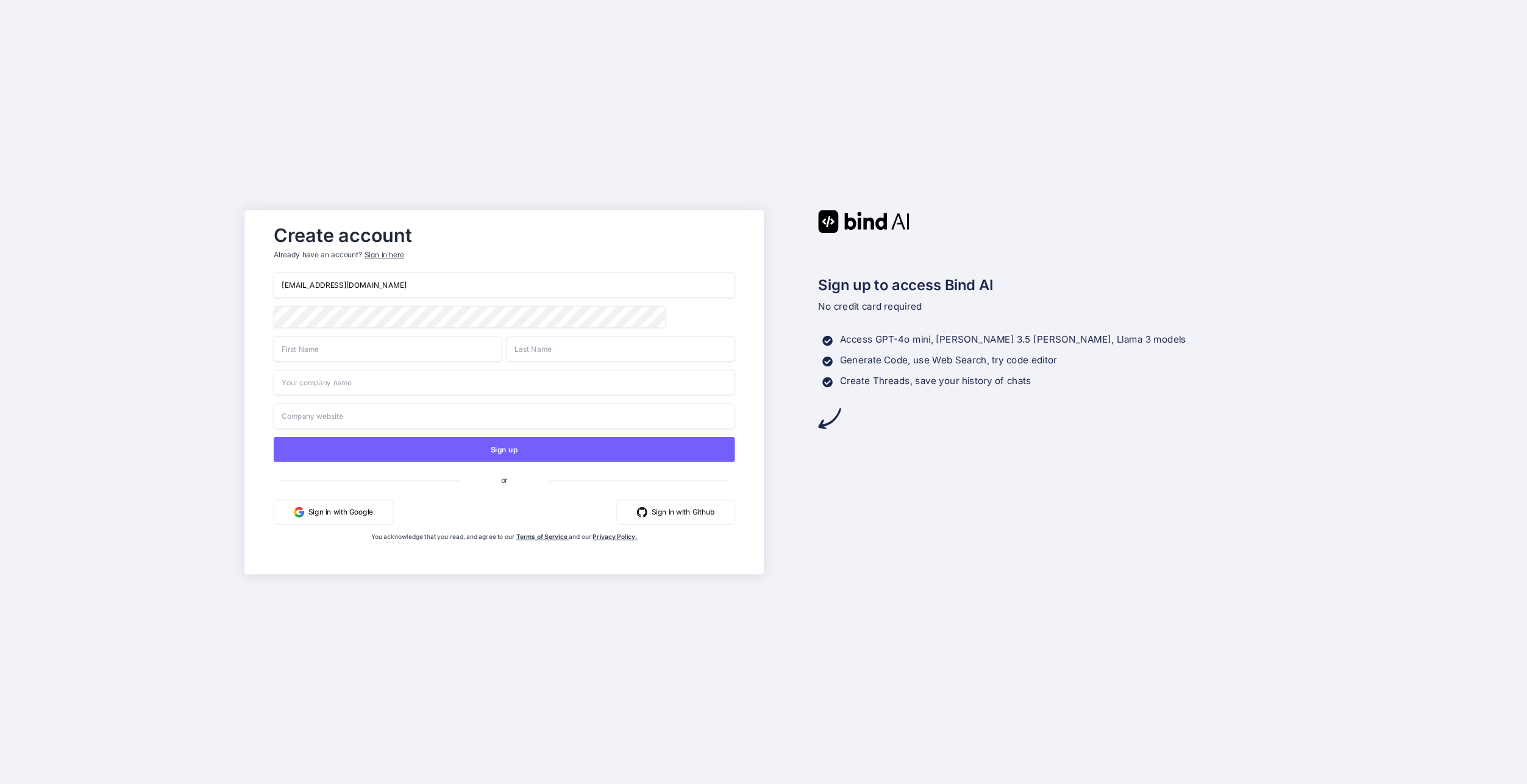
click at [464, 286] on input "swissmadedirect@gmail.com" at bounding box center [503, 285] width 462 height 26
type input "taqimehdi2011@gmail.com"
type input "Syed"
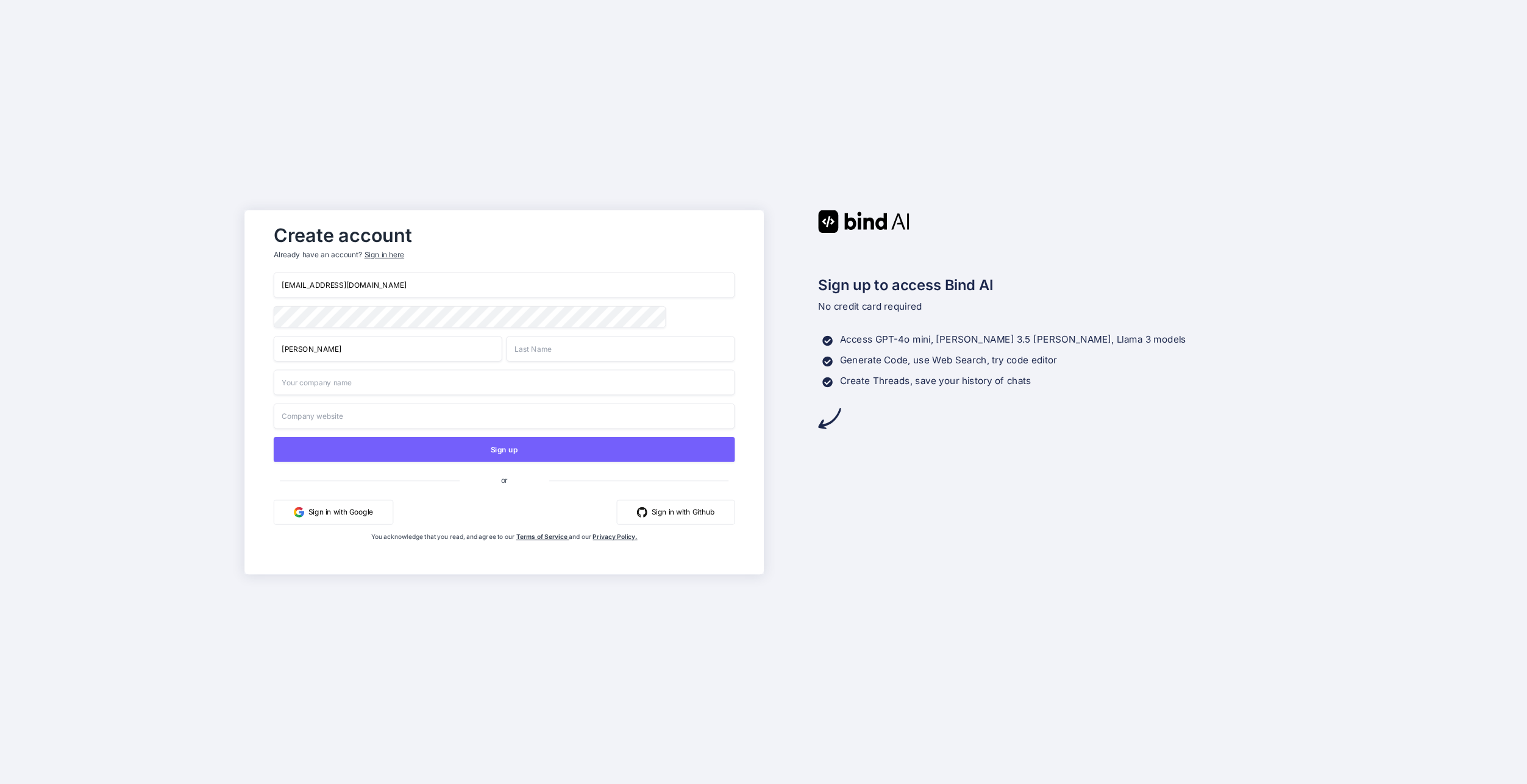
type input "Mehdi"
type input "https://smtaqimz.com"
type input "Taqi"
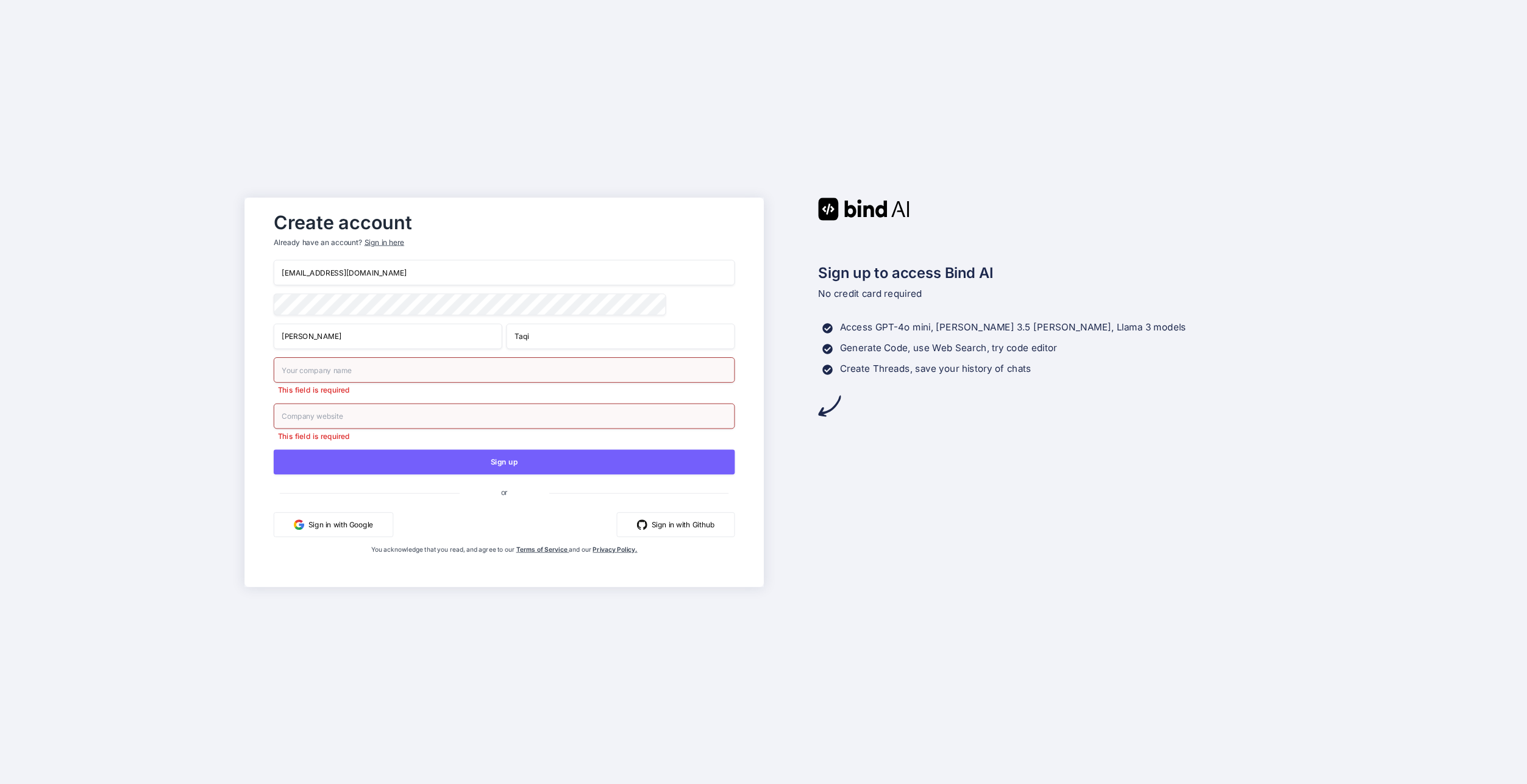
click at [396, 358] on div "taqimehdi2011@gmail.com Syed Taqi This field is required This field is required…" at bounding box center [503, 419] width 462 height 318
click at [391, 374] on input "text" at bounding box center [503, 370] width 462 height 26
type input "Swissmade direct"
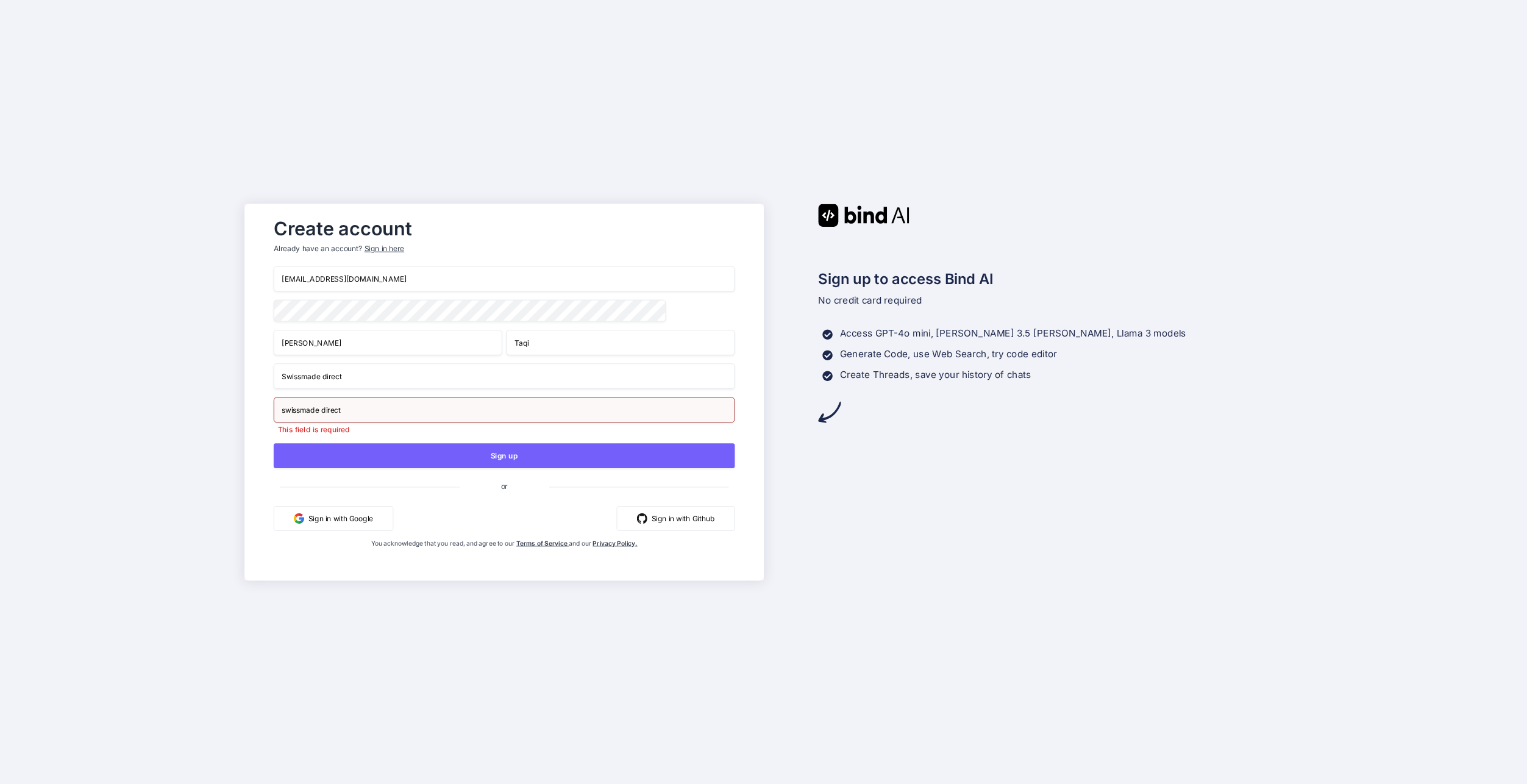
type input "swissmade direct"
click at [200, 395] on div "Create account Already have an account? Sign in here taqimehdi2011@gmail.com Sy…" at bounding box center [763, 392] width 1527 height 784
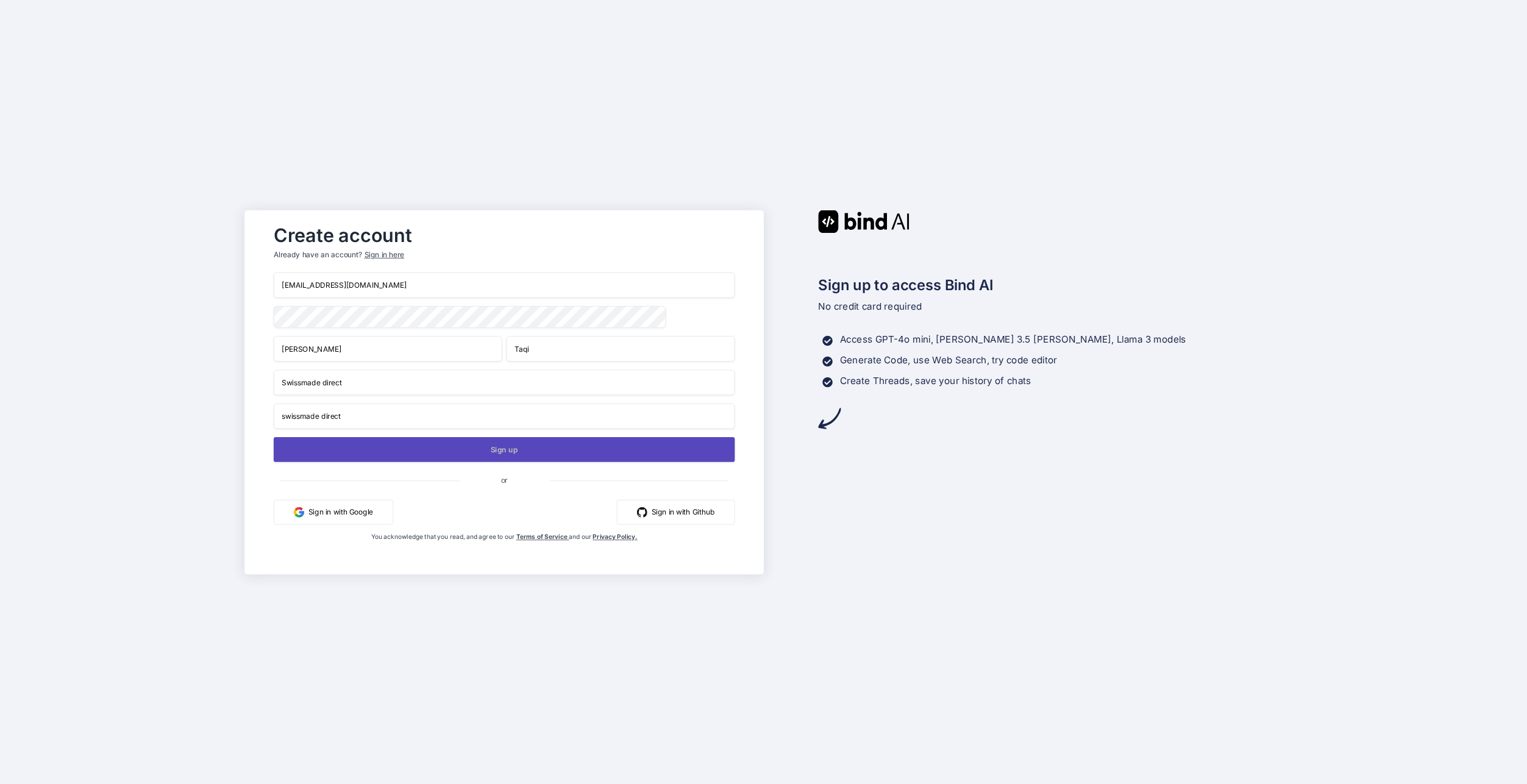
click at [398, 452] on button "Sign up" at bounding box center [503, 448] width 462 height 25
click at [357, 507] on button "Sign in with Google" at bounding box center [332, 511] width 119 height 25
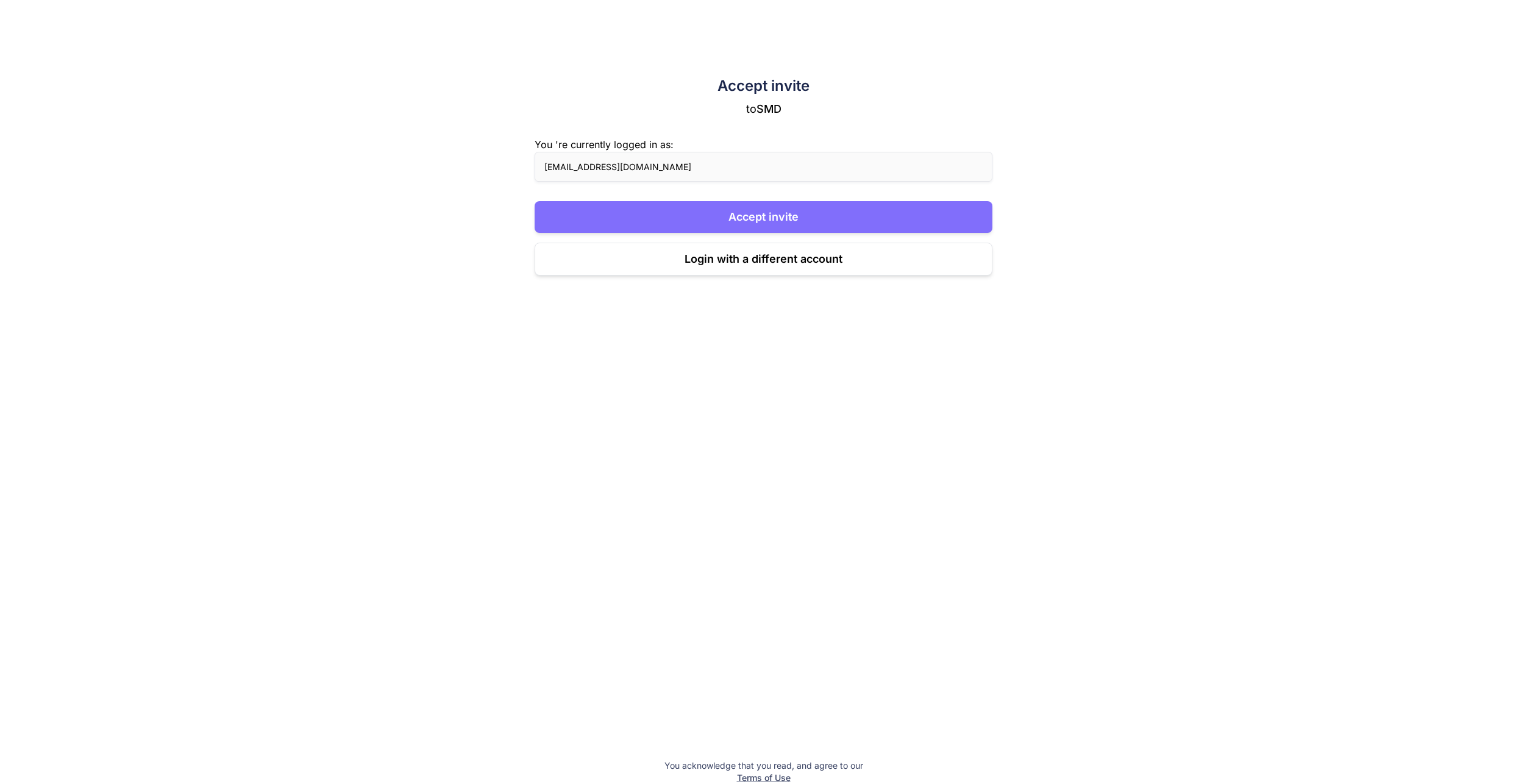
click at [686, 215] on button "Accept invite" at bounding box center [764, 217] width 459 height 31
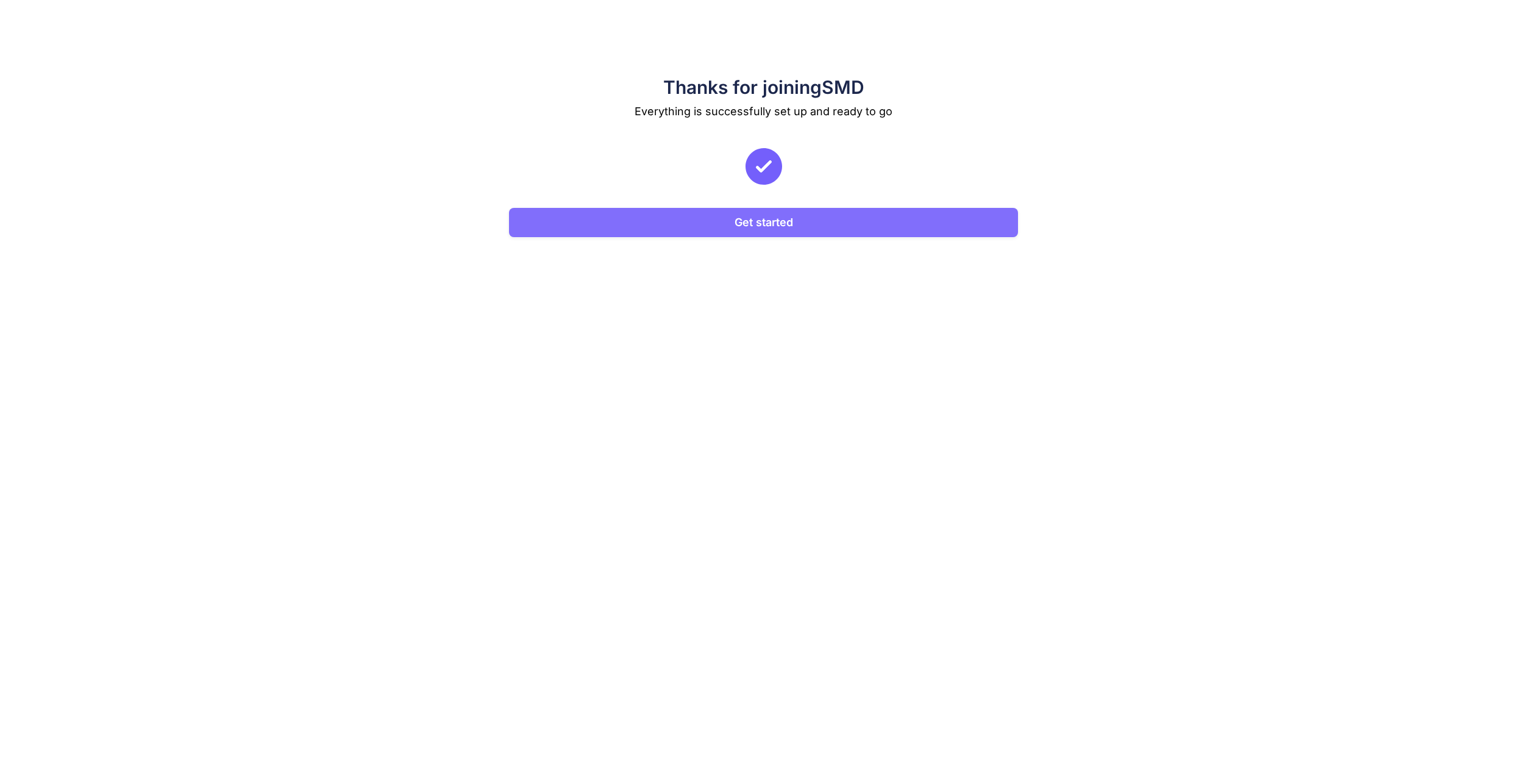
click at [782, 226] on button "Get started" at bounding box center [763, 223] width 509 height 30
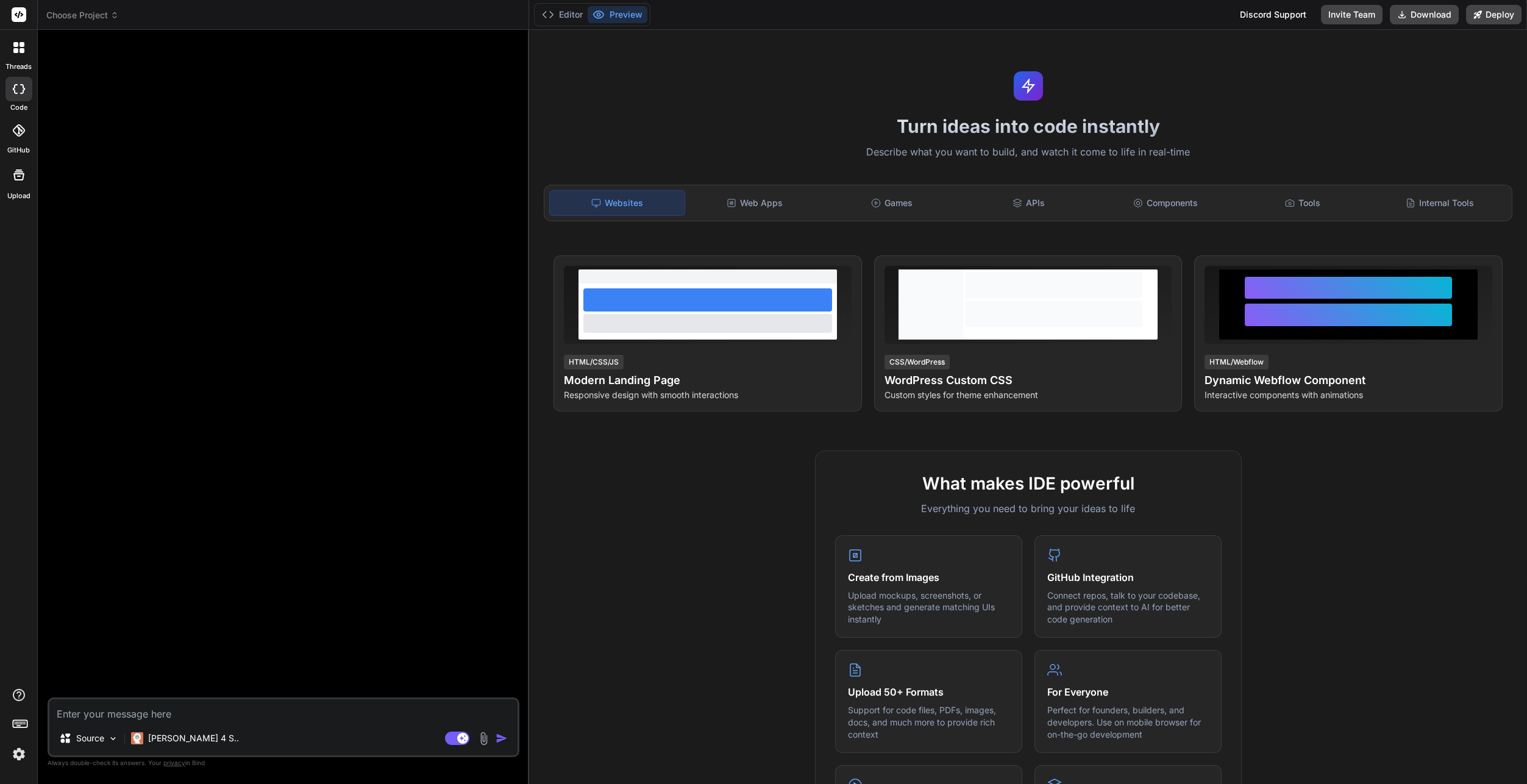
click at [22, 22] on div at bounding box center [18, 15] width 37 height 30
type textarea "x"
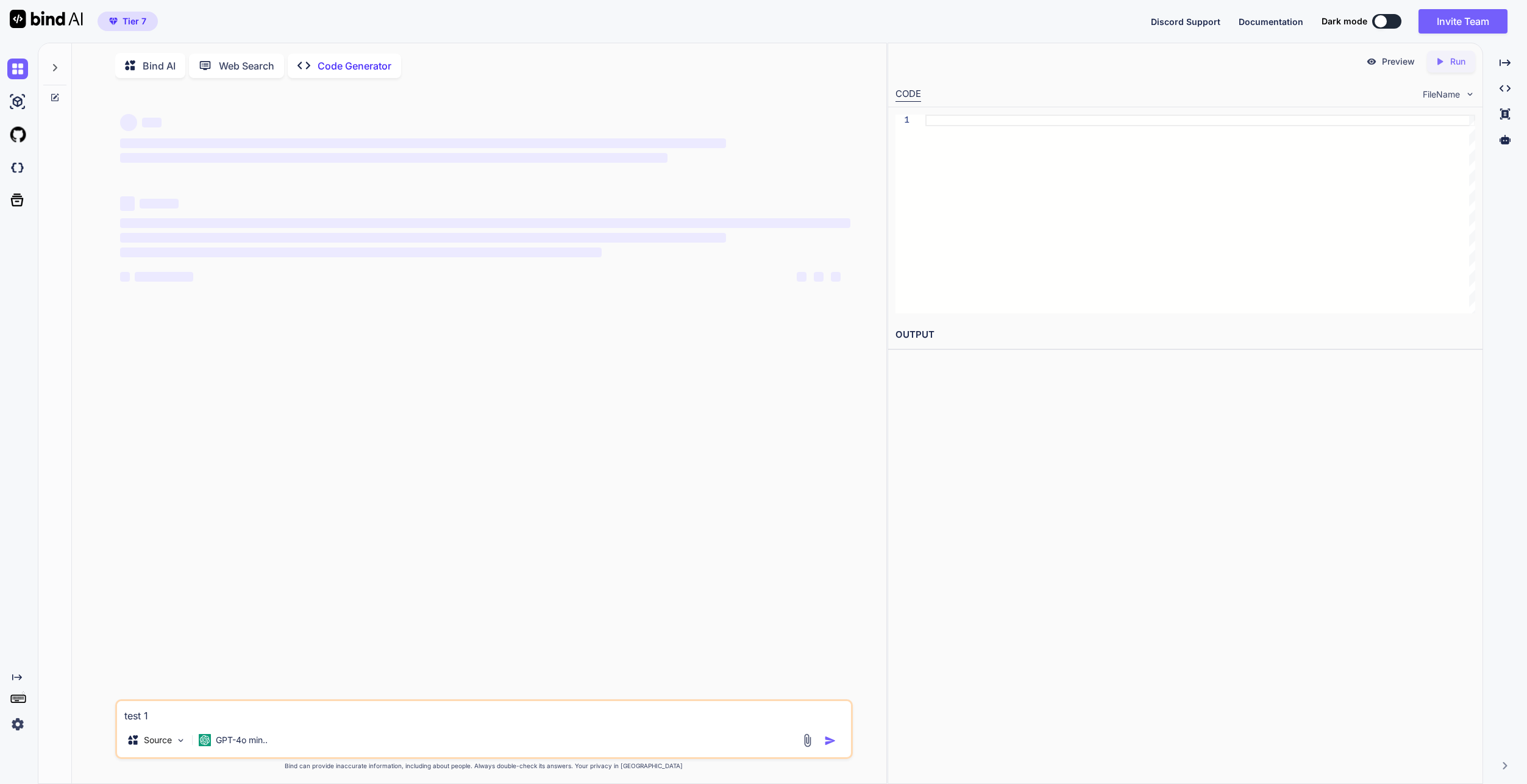
type textarea "x"
click at [210, 717] on textarea "test 1" at bounding box center [485, 712] width 734 height 22
type textarea "x"
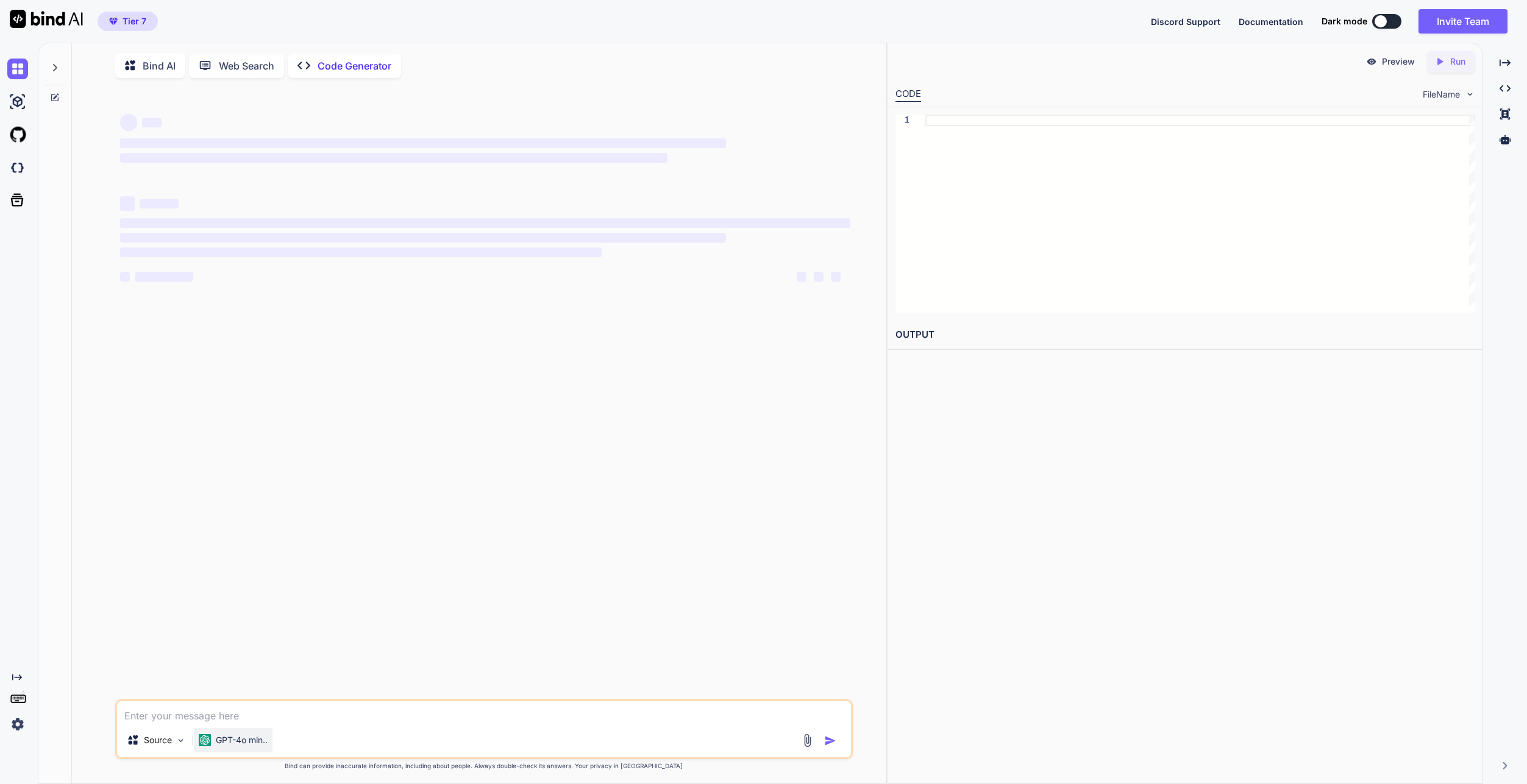
click at [243, 746] on p "GPT-4o min.." at bounding box center [241, 740] width 52 height 12
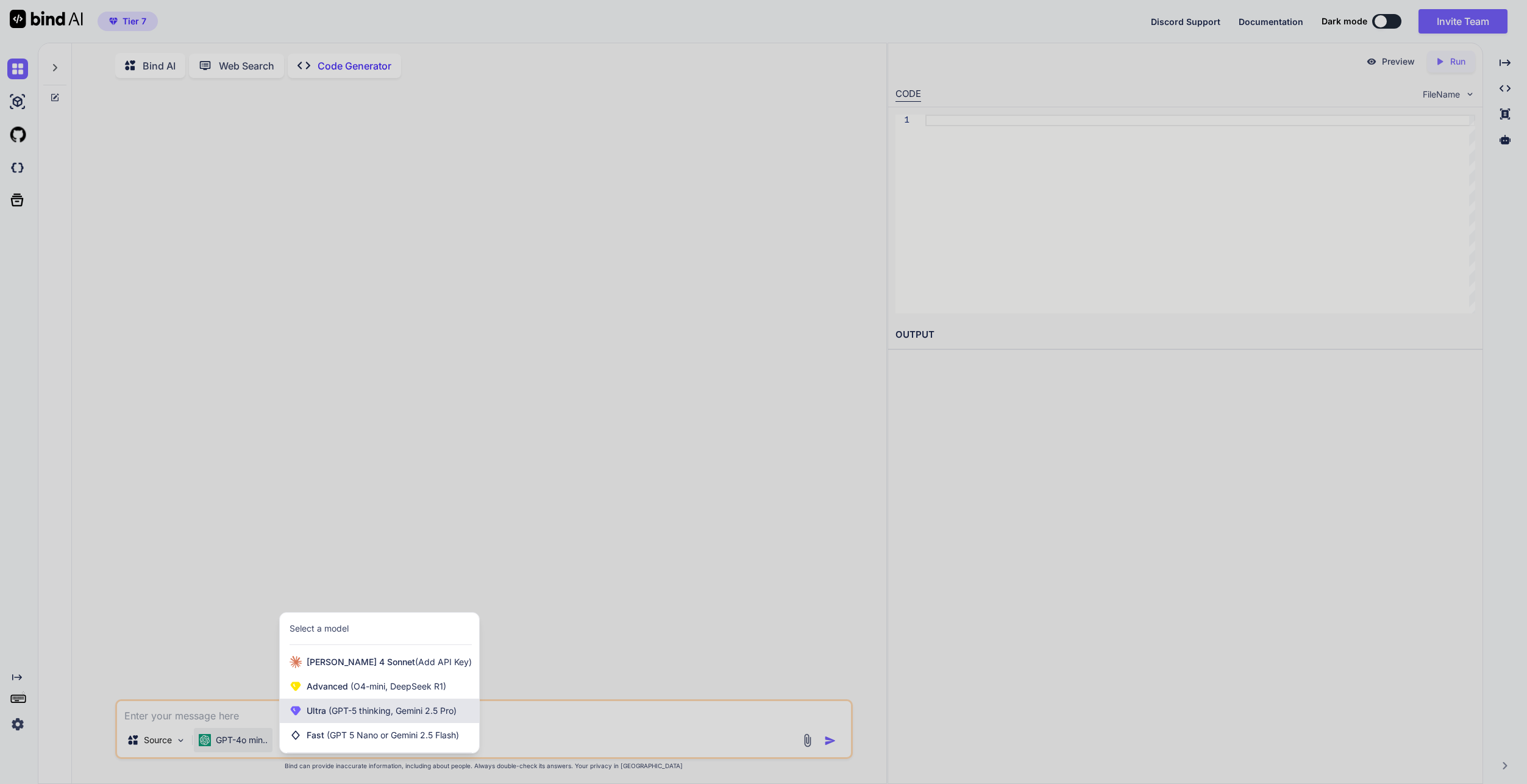
click at [373, 711] on span "(GPT-5 thinking, Gemini 2.5 Pro)" at bounding box center [391, 710] width 130 height 10
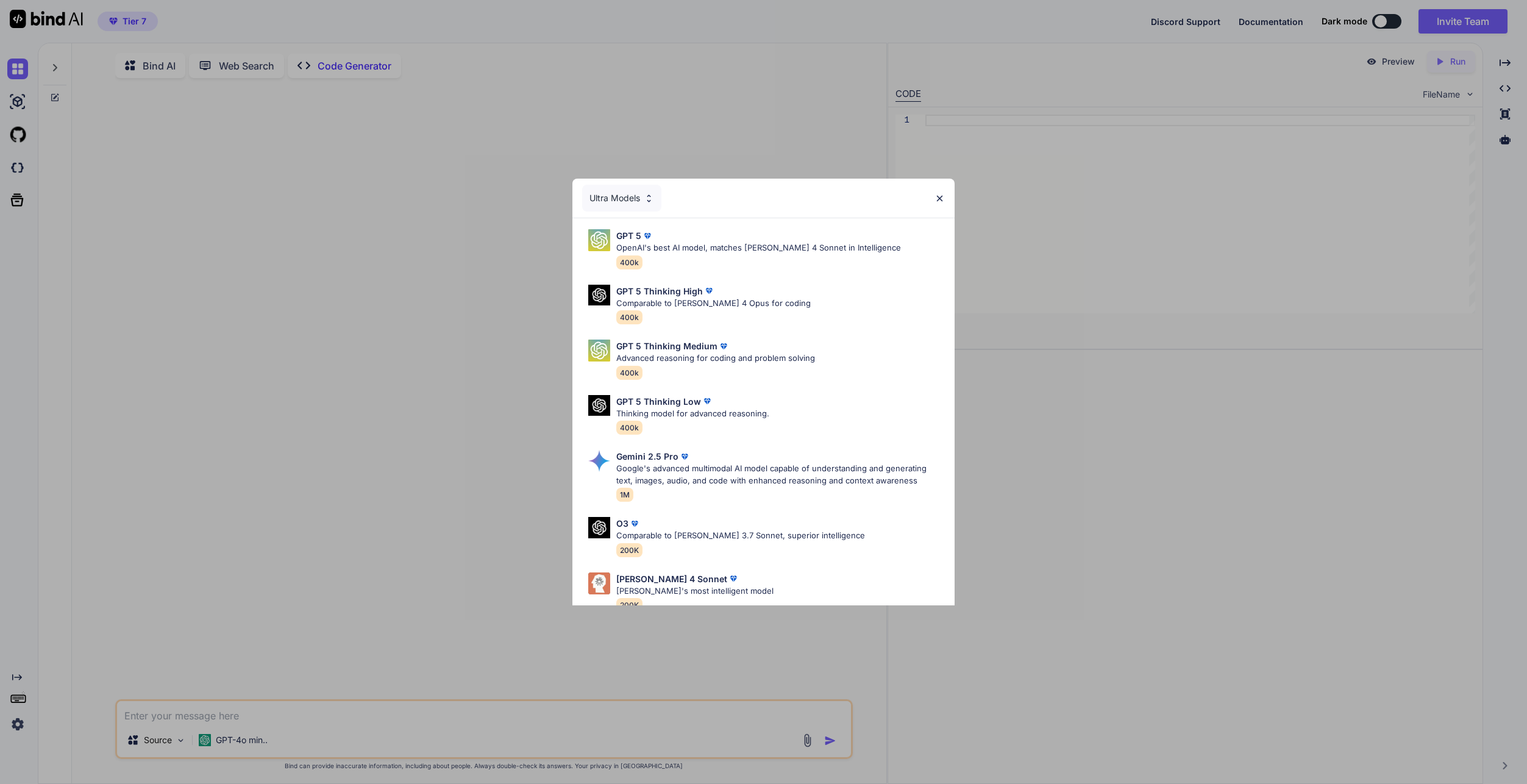
scroll to position [76, 0]
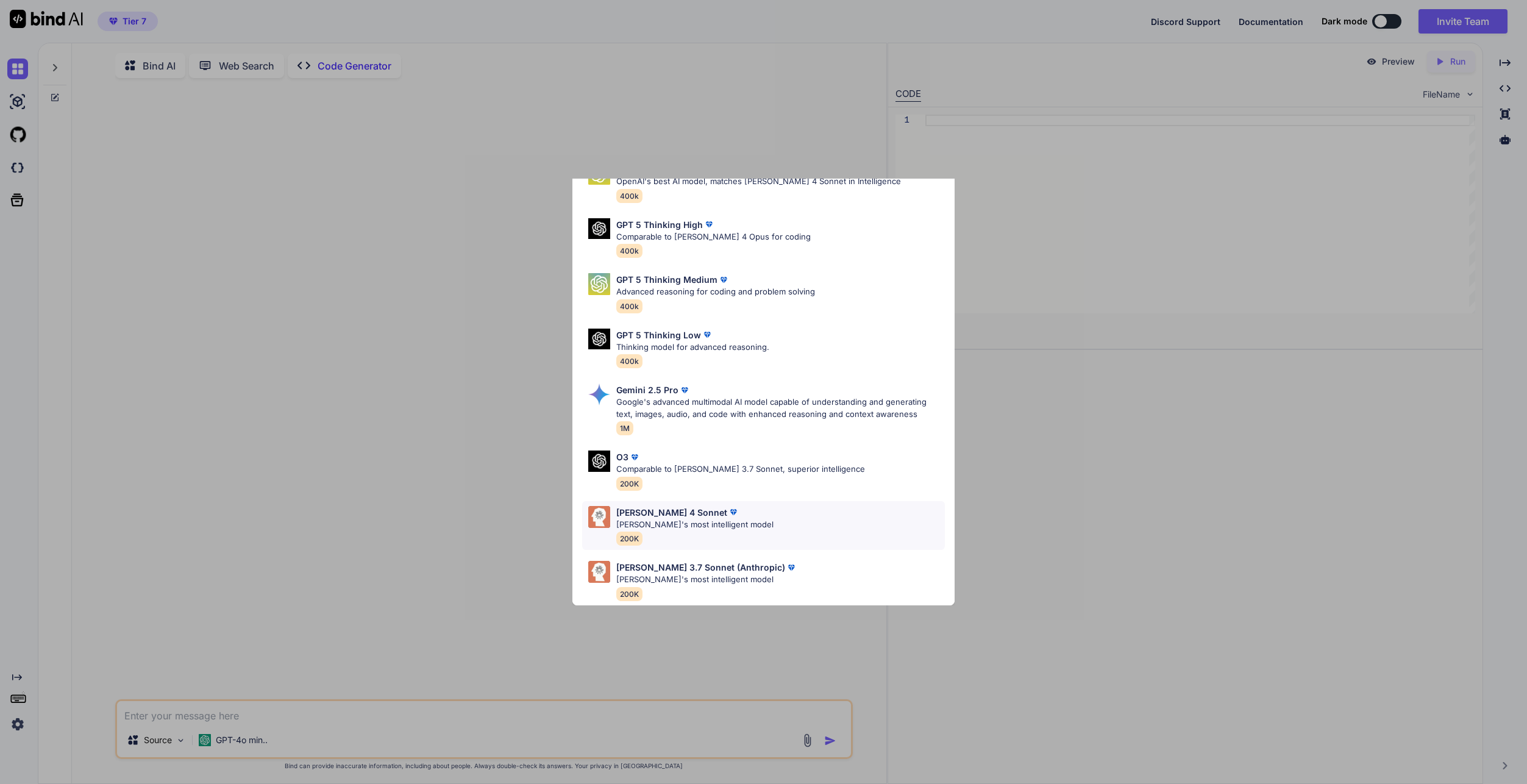
click at [759, 521] on div "[PERSON_NAME] 4 Sonnet [PERSON_NAME]'s most intelligent model 200K" at bounding box center [763, 525] width 363 height 49
type textarea "x"
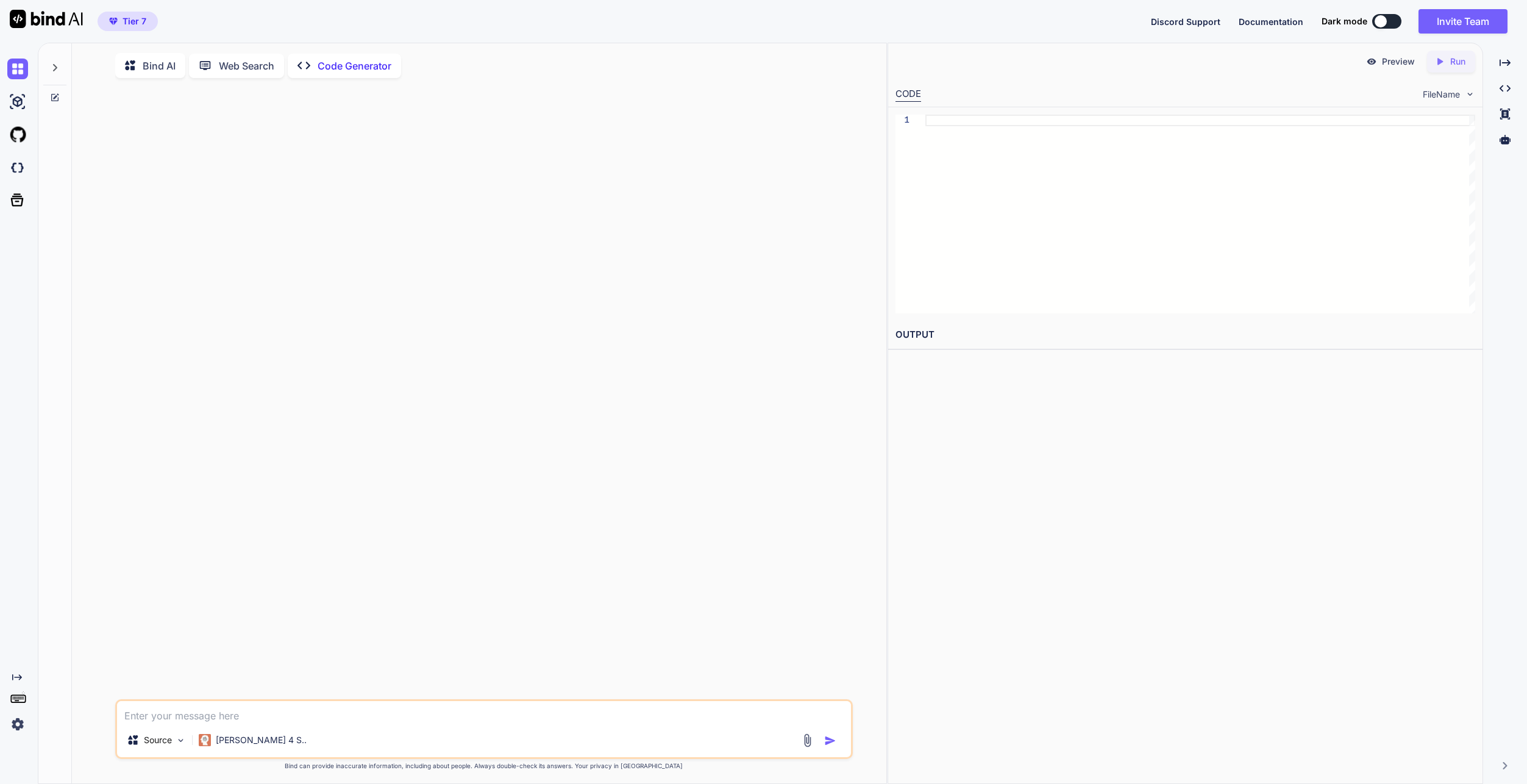
click at [383, 704] on textarea at bounding box center [485, 712] width 734 height 22
type textarea "1"
type textarea "x"
type textarea "1+"
type textarea "x"
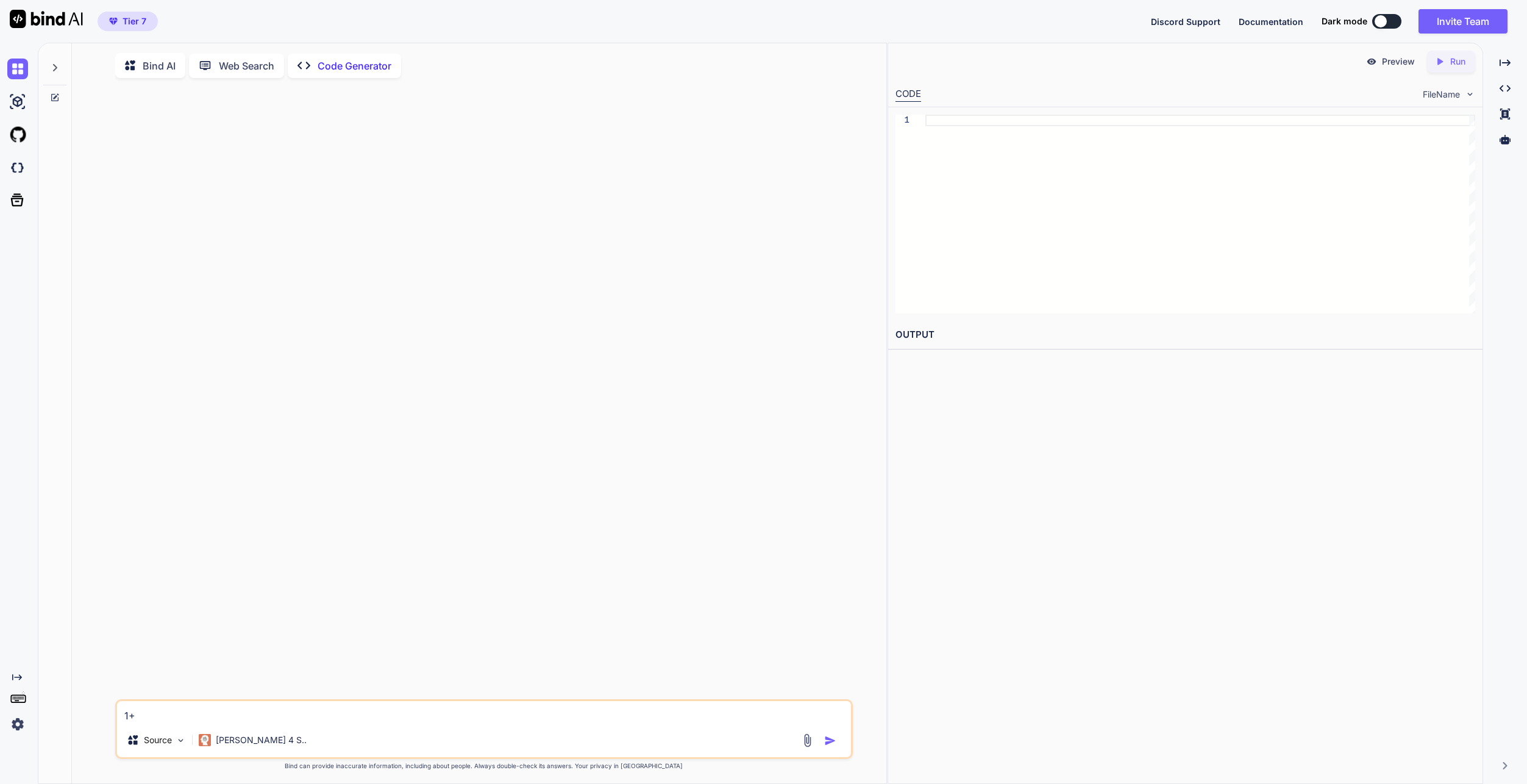
type textarea "1+1"
type textarea "x"
type textarea "1+1"
type textarea "x"
type textarea "1+1 u"
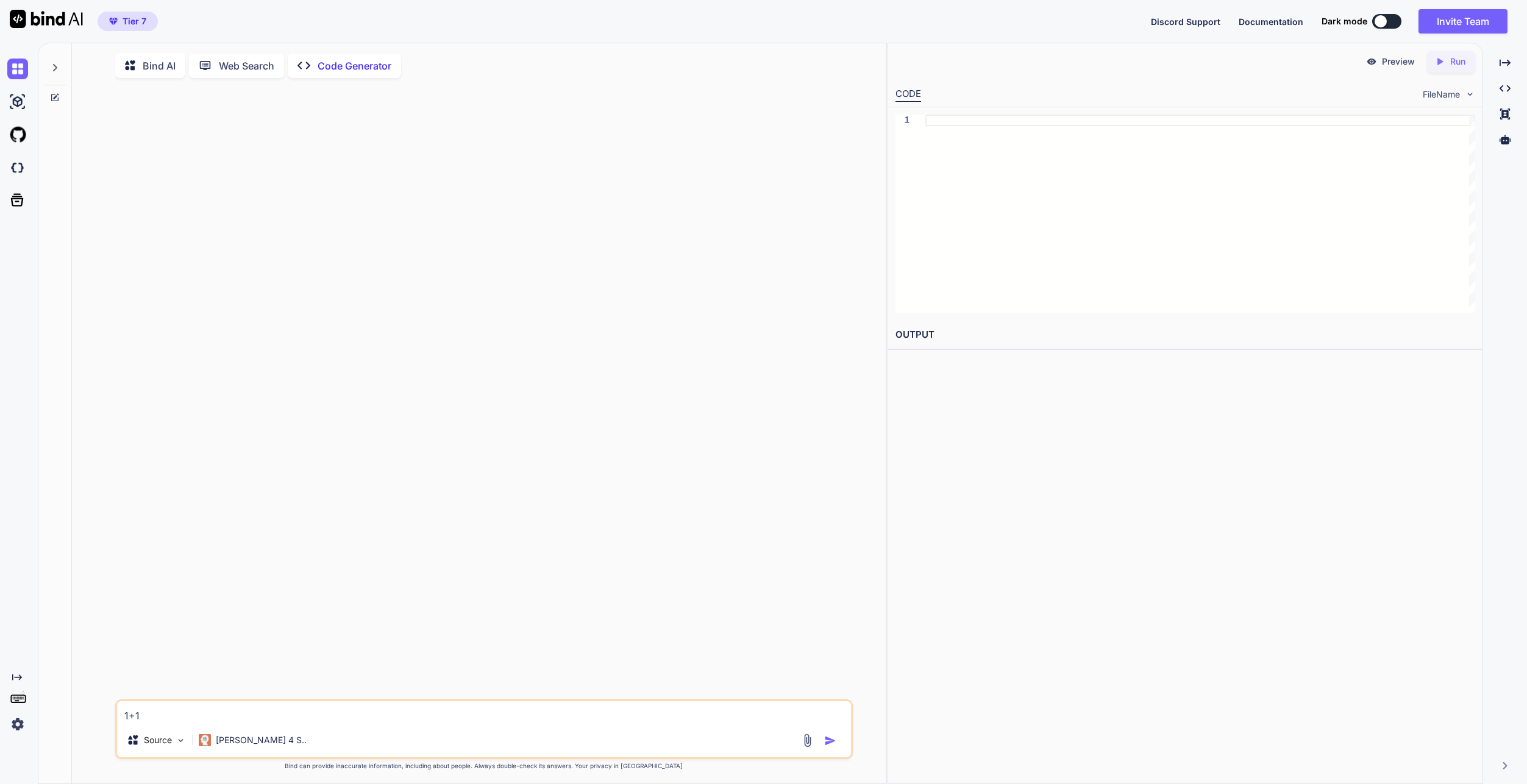
type textarea "x"
type textarea "1+1 us"
type textarea "x"
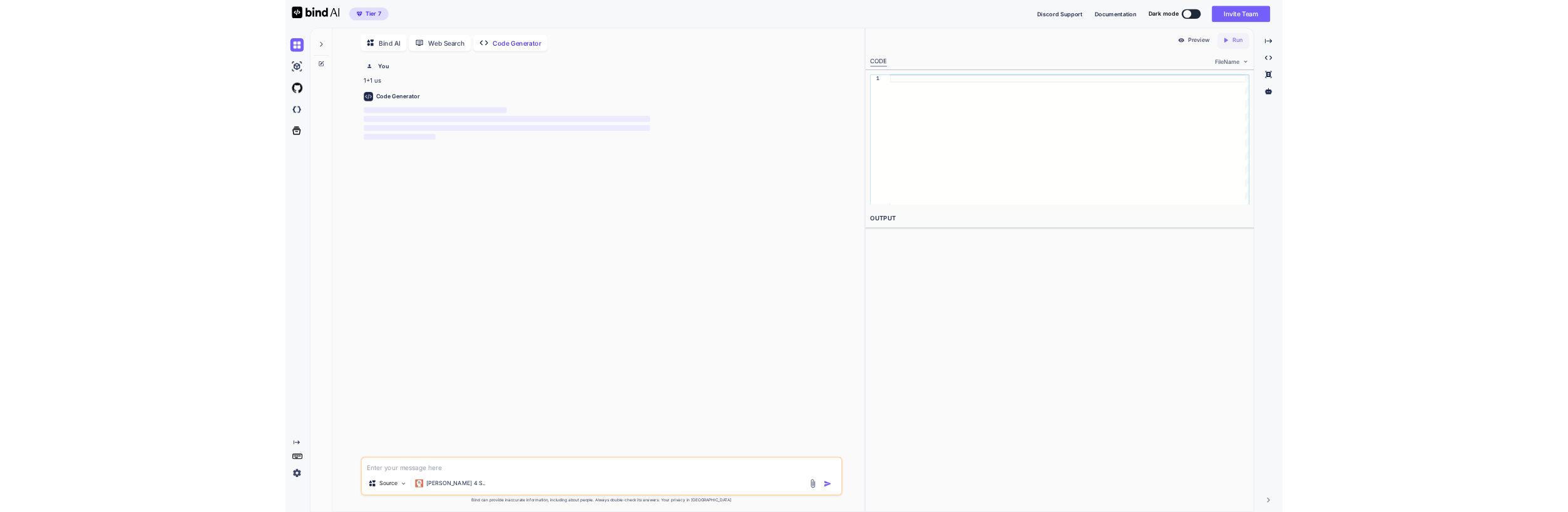
scroll to position [5, 0]
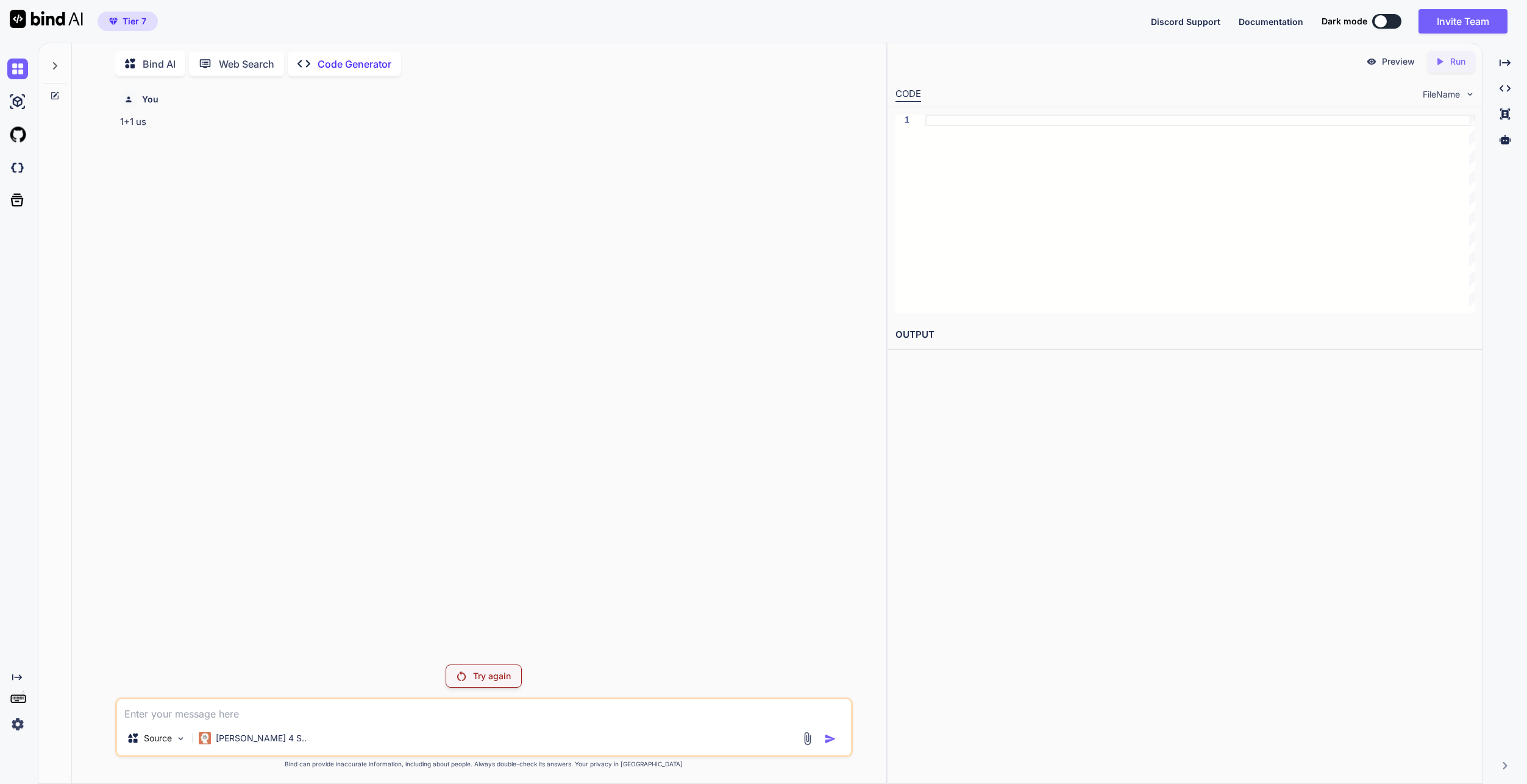
click at [466, 666] on div "Try again" at bounding box center [484, 675] width 76 height 23
type textarea "x"
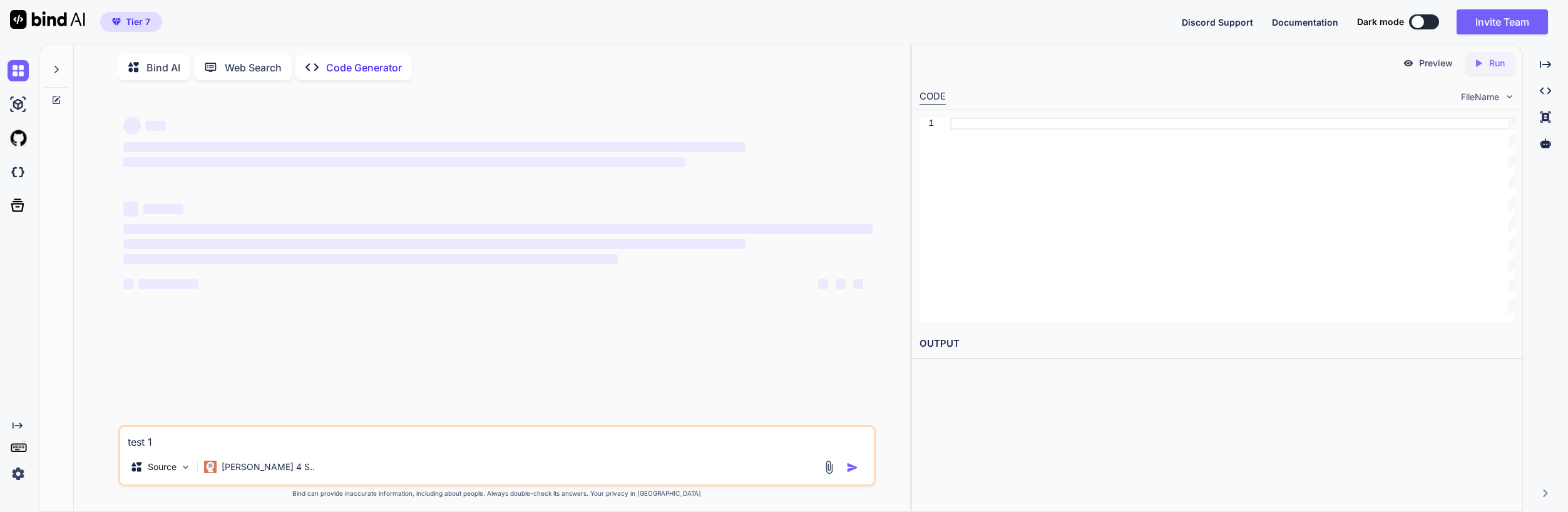
click at [329, 440] on textarea "test 1" at bounding box center [498, 439] width 754 height 23
type textarea "x"
type textarea "test 1+"
type textarea "x"
type textarea "test 1+1"
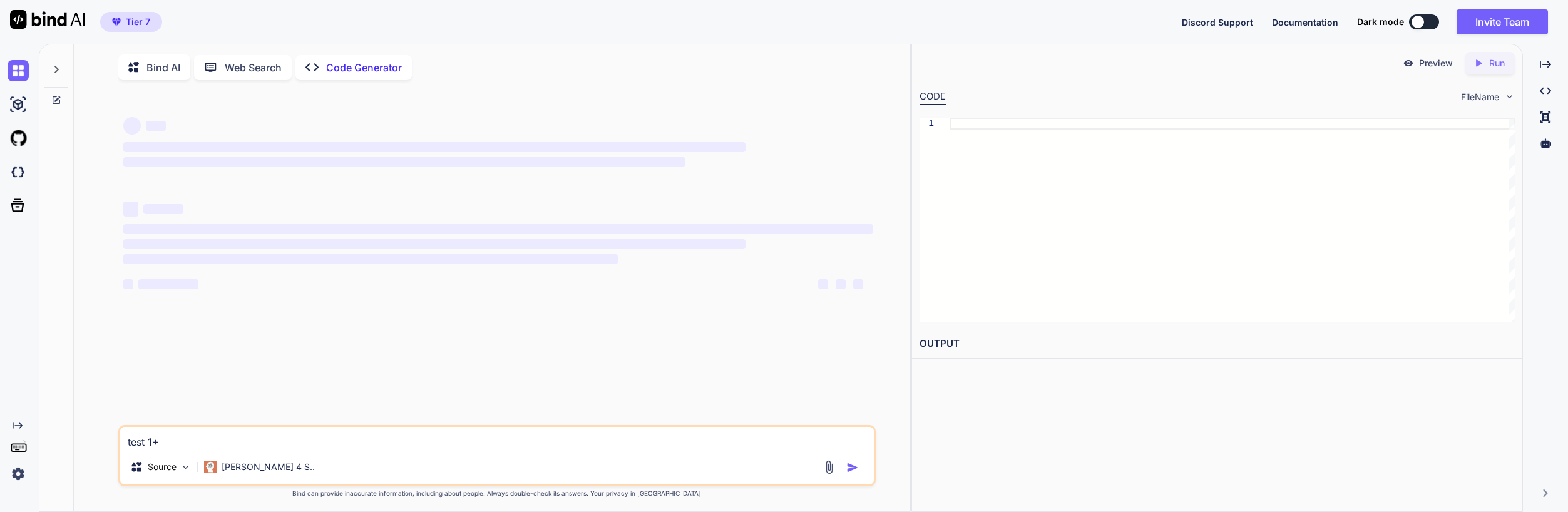
type textarea "x"
type textarea "test 1+1"
type textarea "x"
type textarea "test 1+1 i"
type textarea "x"
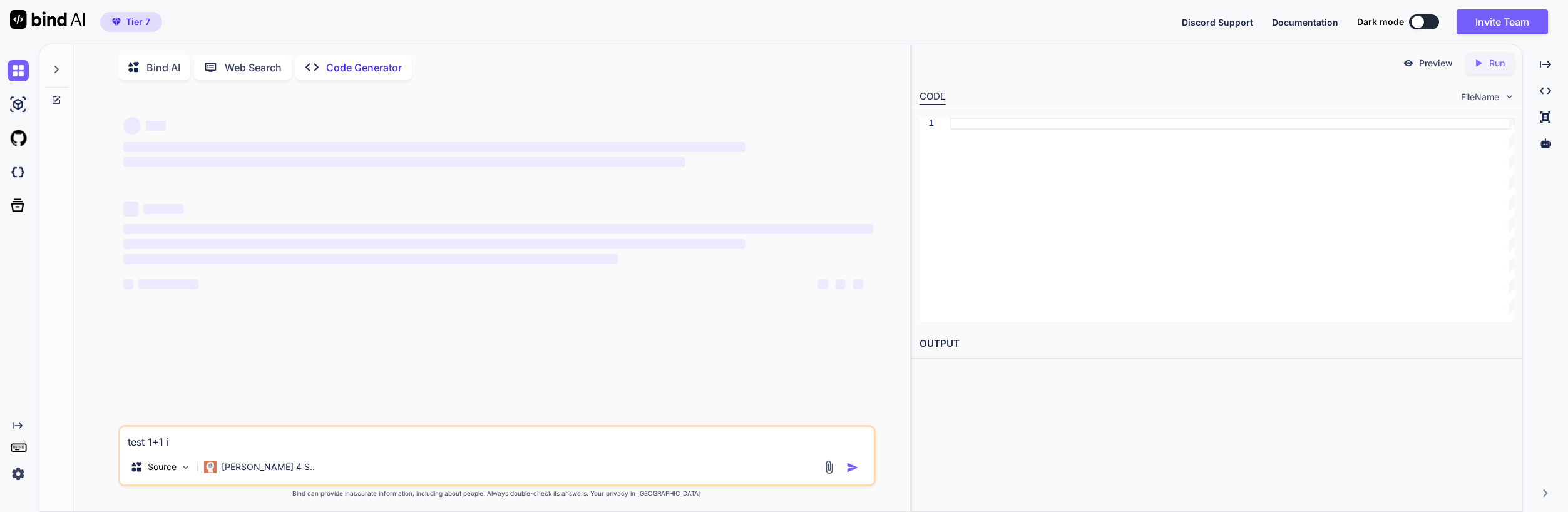
type textarea "test 1+1 is"
type textarea "x"
type textarea "test 1+1 is"
type textarea "x"
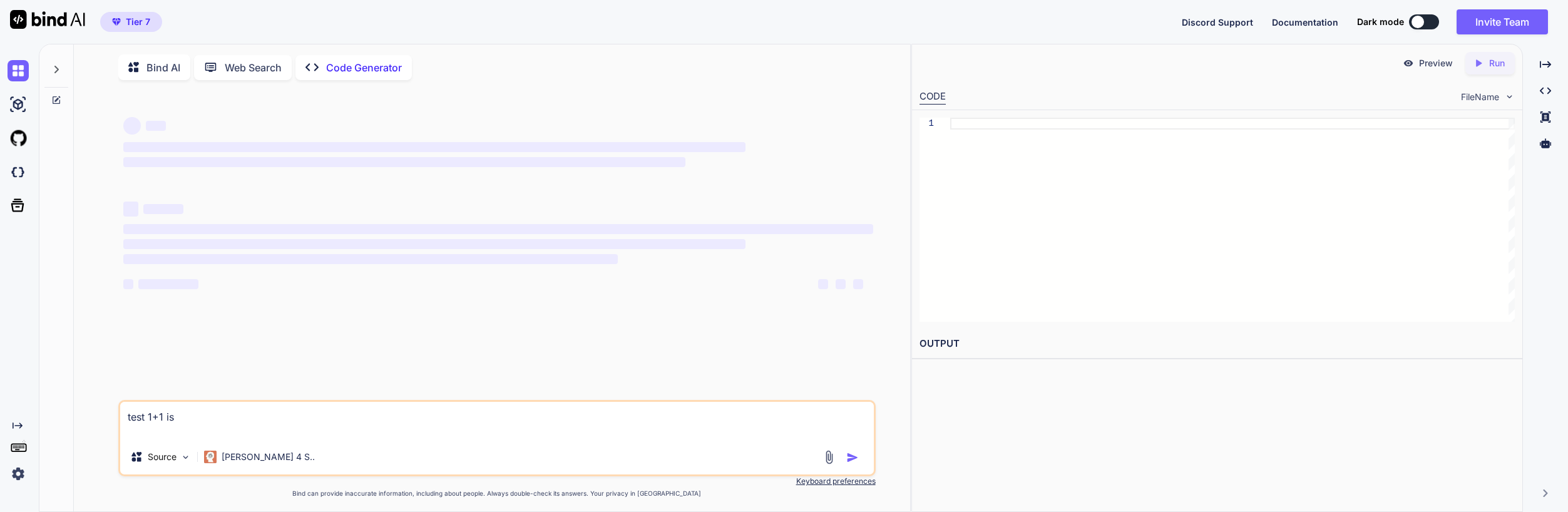
type textarea "test 1+1 is"
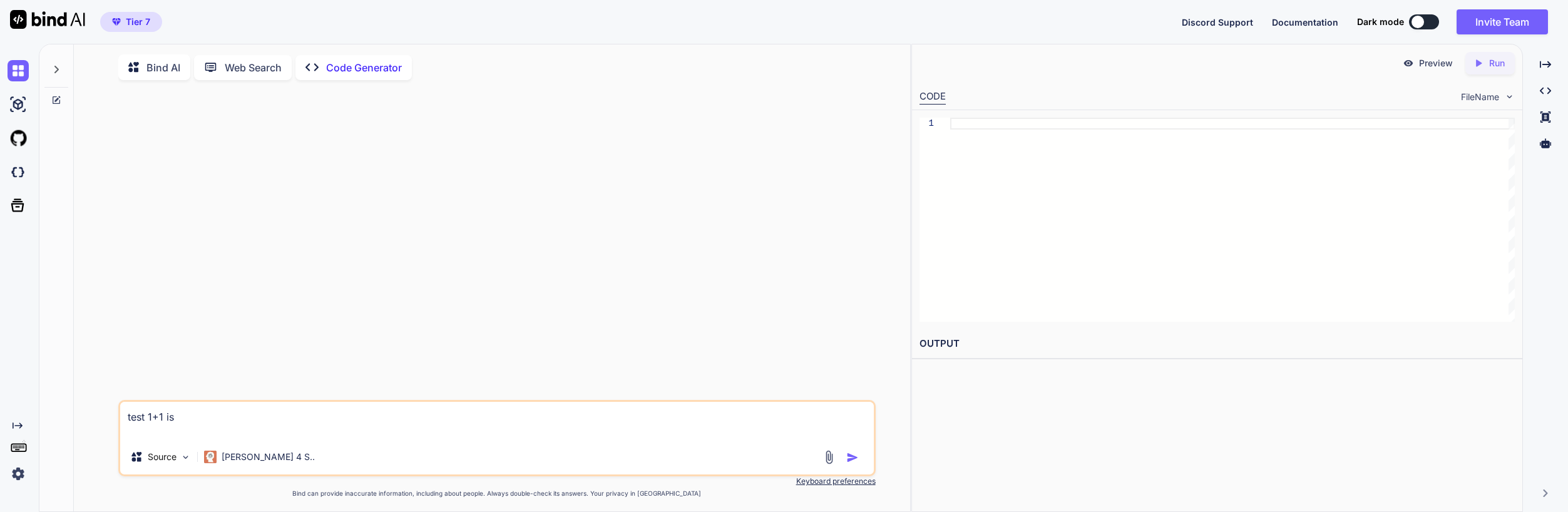
click at [856, 462] on img "button" at bounding box center [852, 457] width 12 height 12
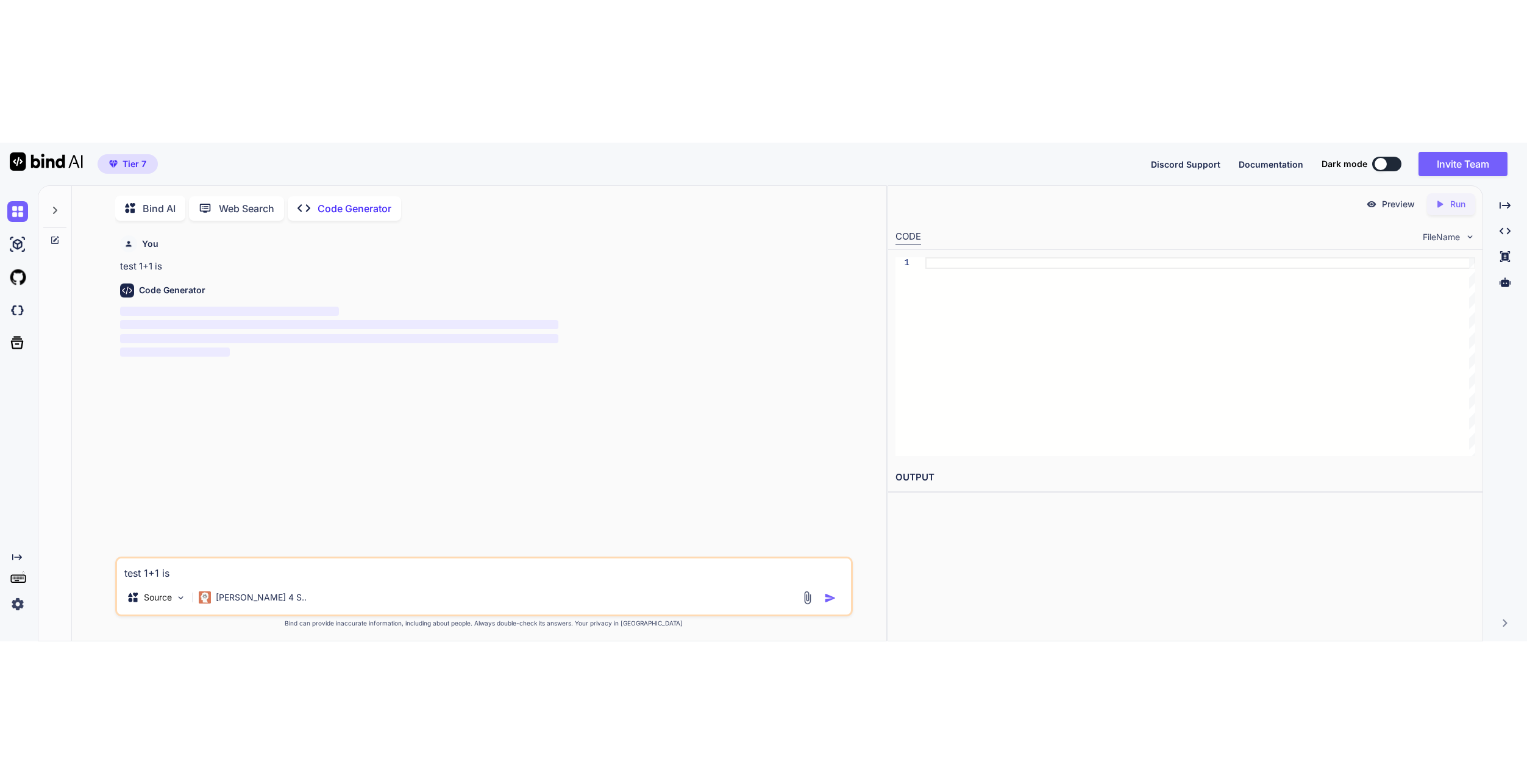
scroll to position [5, 0]
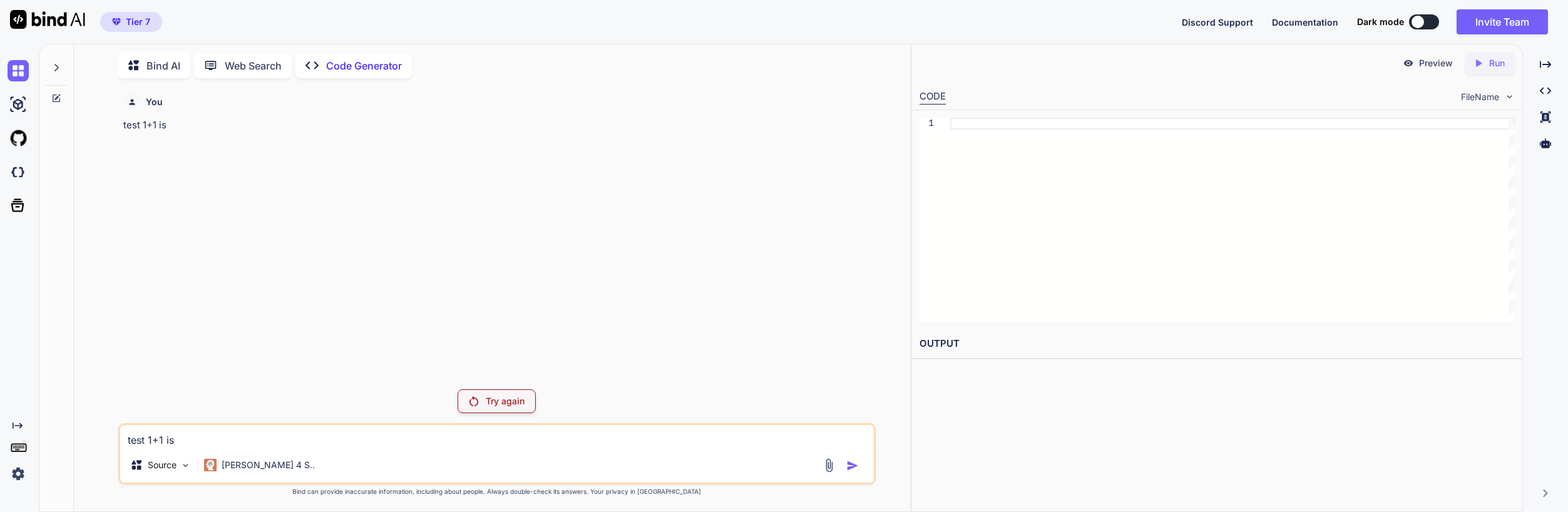
click at [519, 404] on p "Try again" at bounding box center [504, 401] width 39 height 12
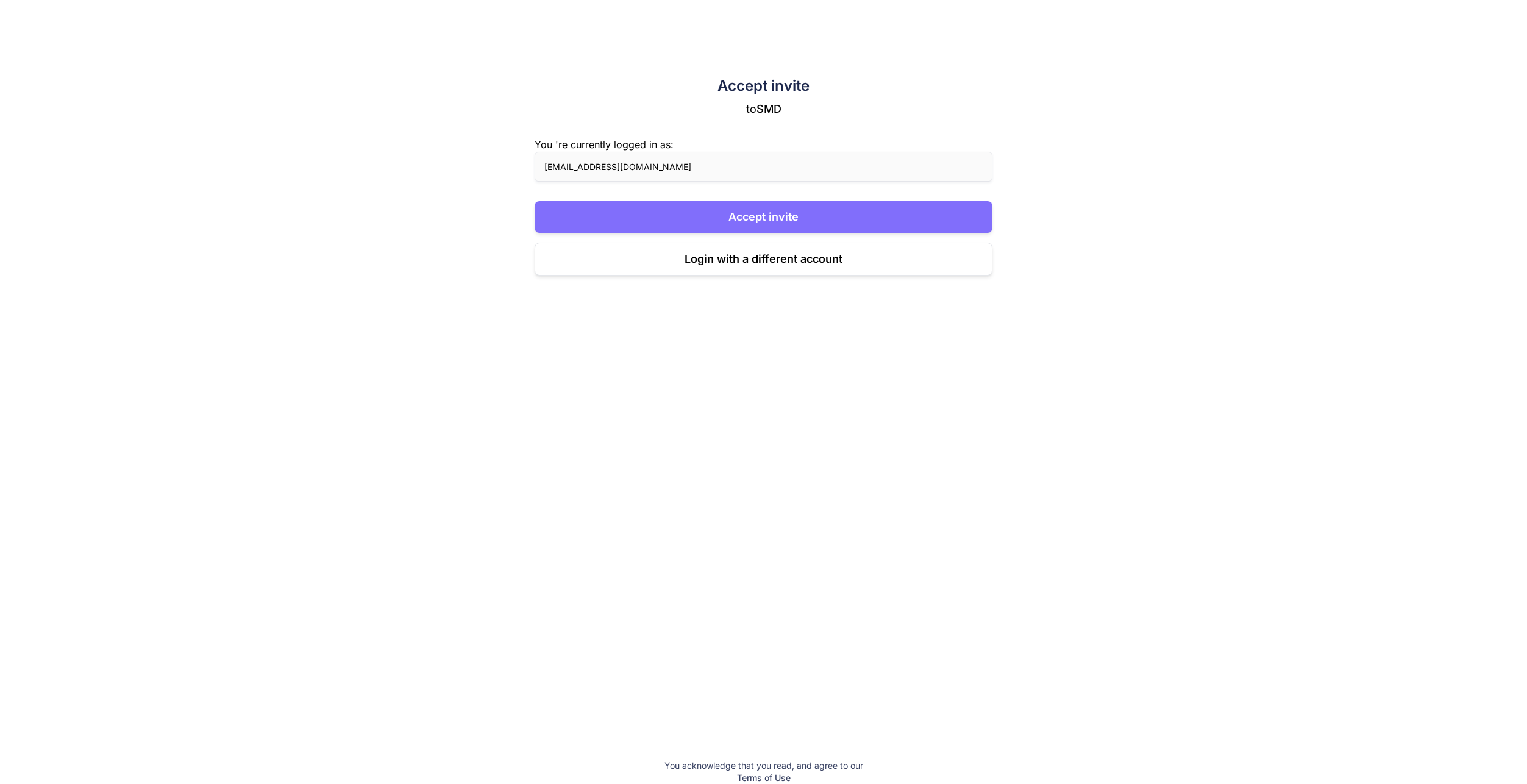
click at [689, 214] on button "Accept invite" at bounding box center [764, 217] width 459 height 31
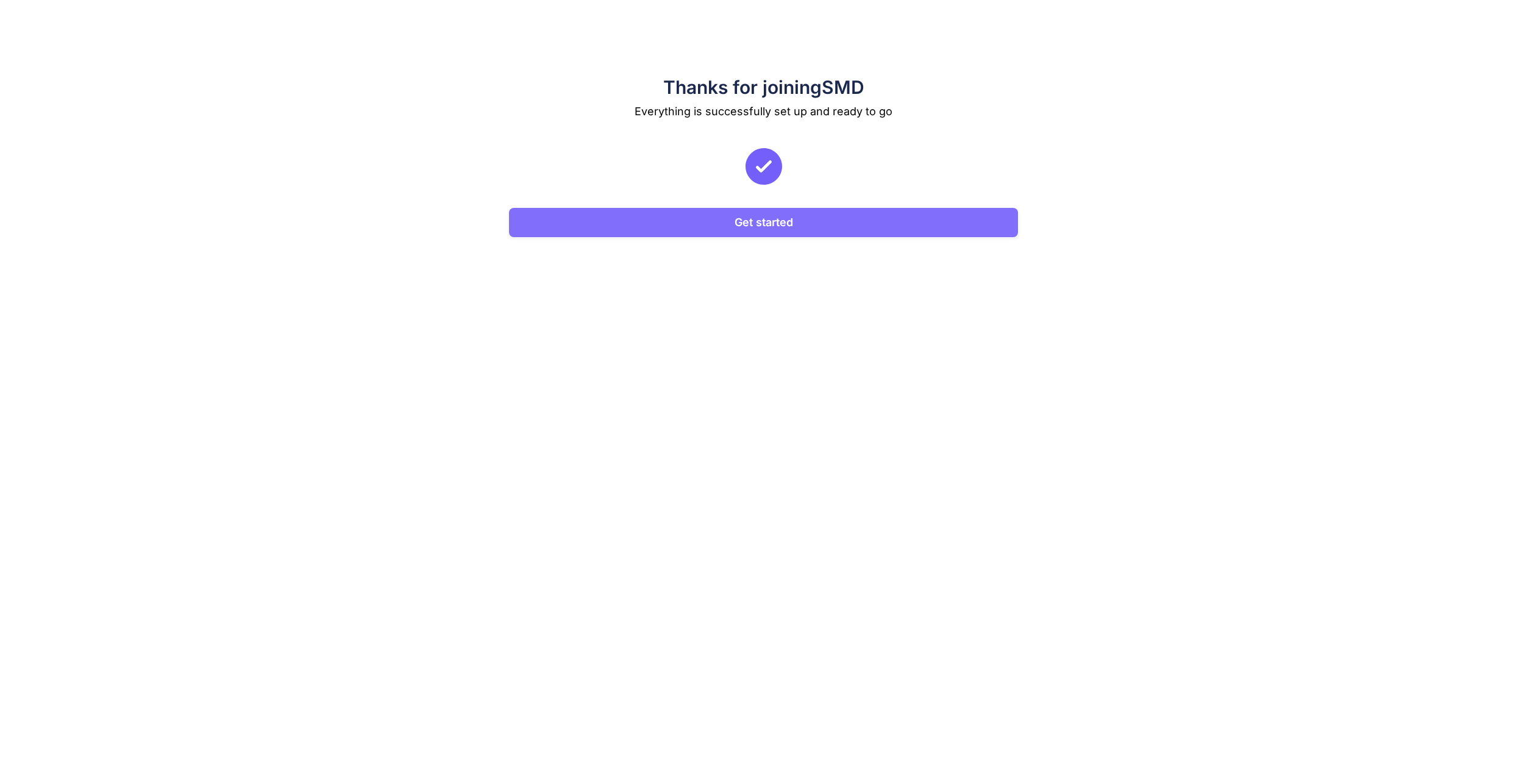
click at [687, 223] on button "Get started" at bounding box center [763, 223] width 509 height 30
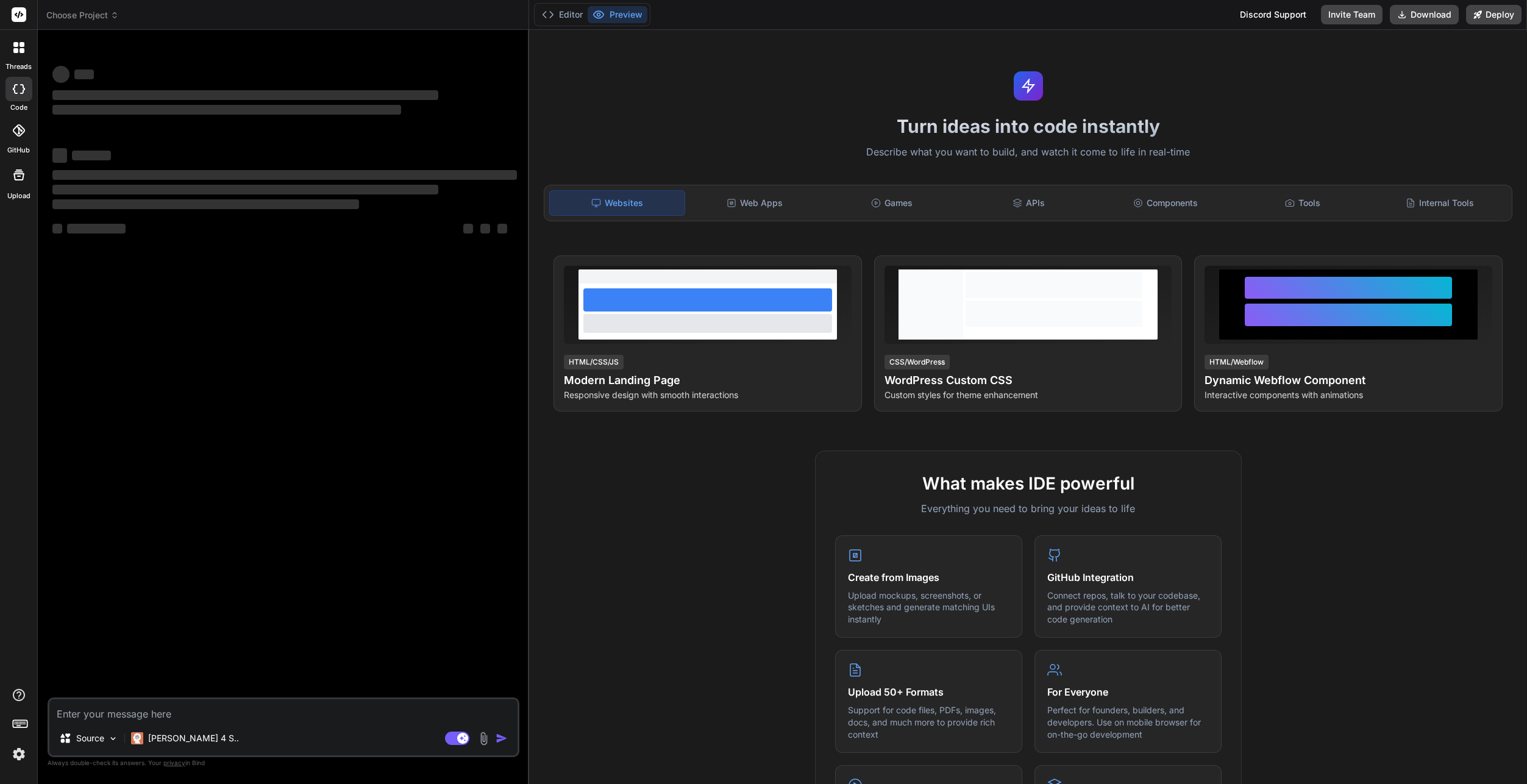
click at [18, 18] on icon at bounding box center [19, 15] width 9 height 7
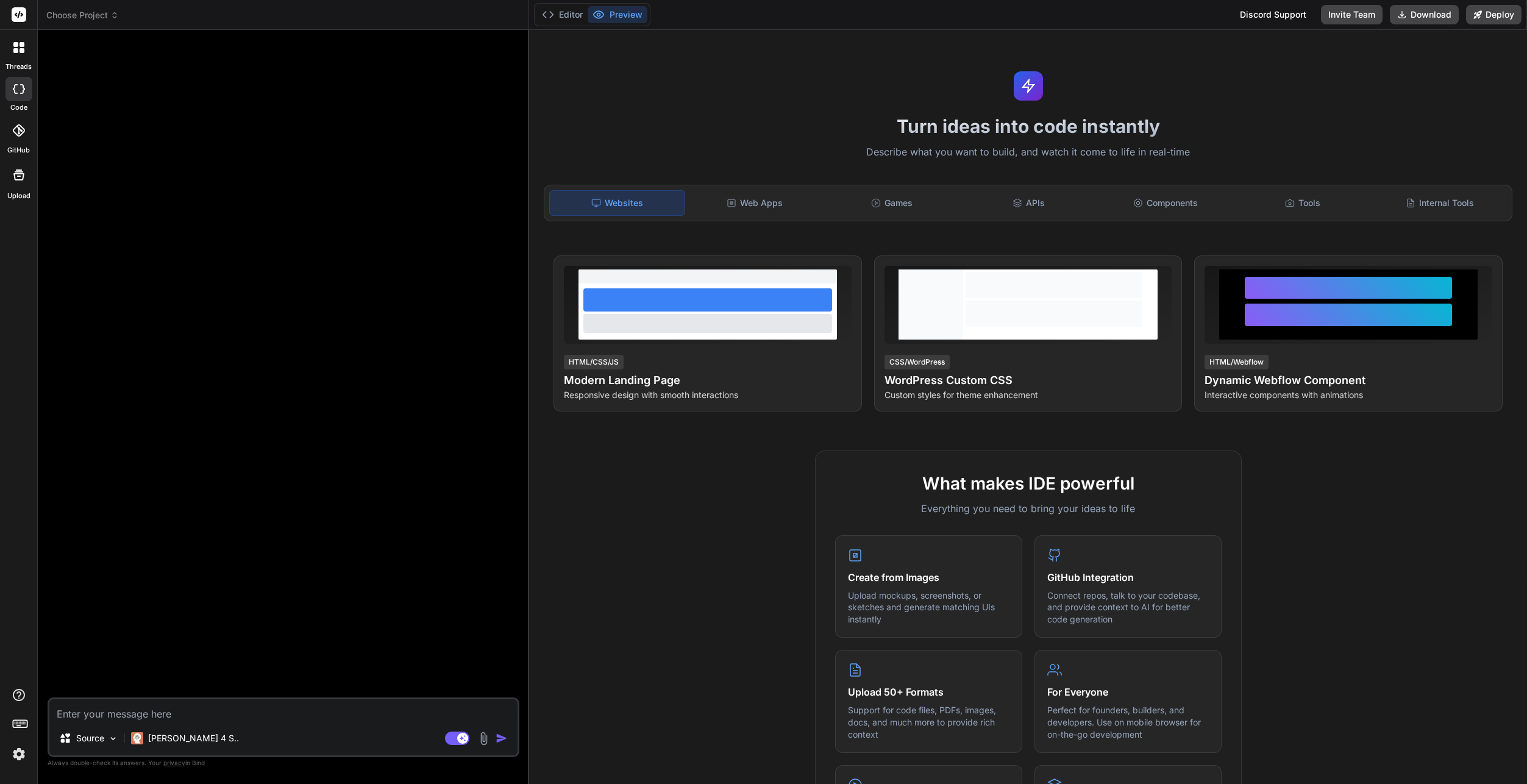
click at [232, 714] on textarea at bounding box center [283, 710] width 468 height 22
type textarea "x"
type textarea "1"
type textarea "x"
type textarea "1+"
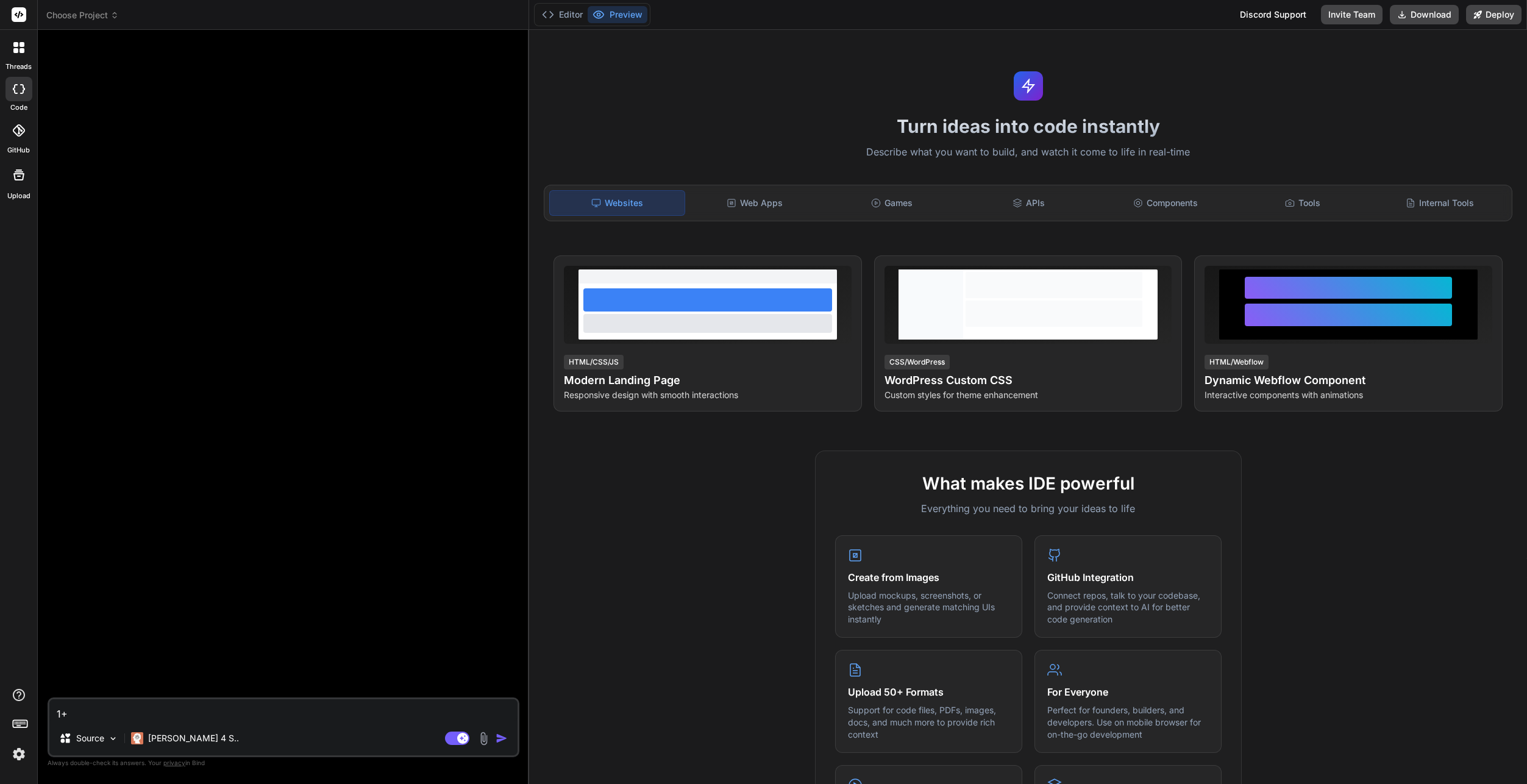
type textarea "x"
type textarea "1+1"
type textarea "x"
type textarea "1+1"
type textarea "x"
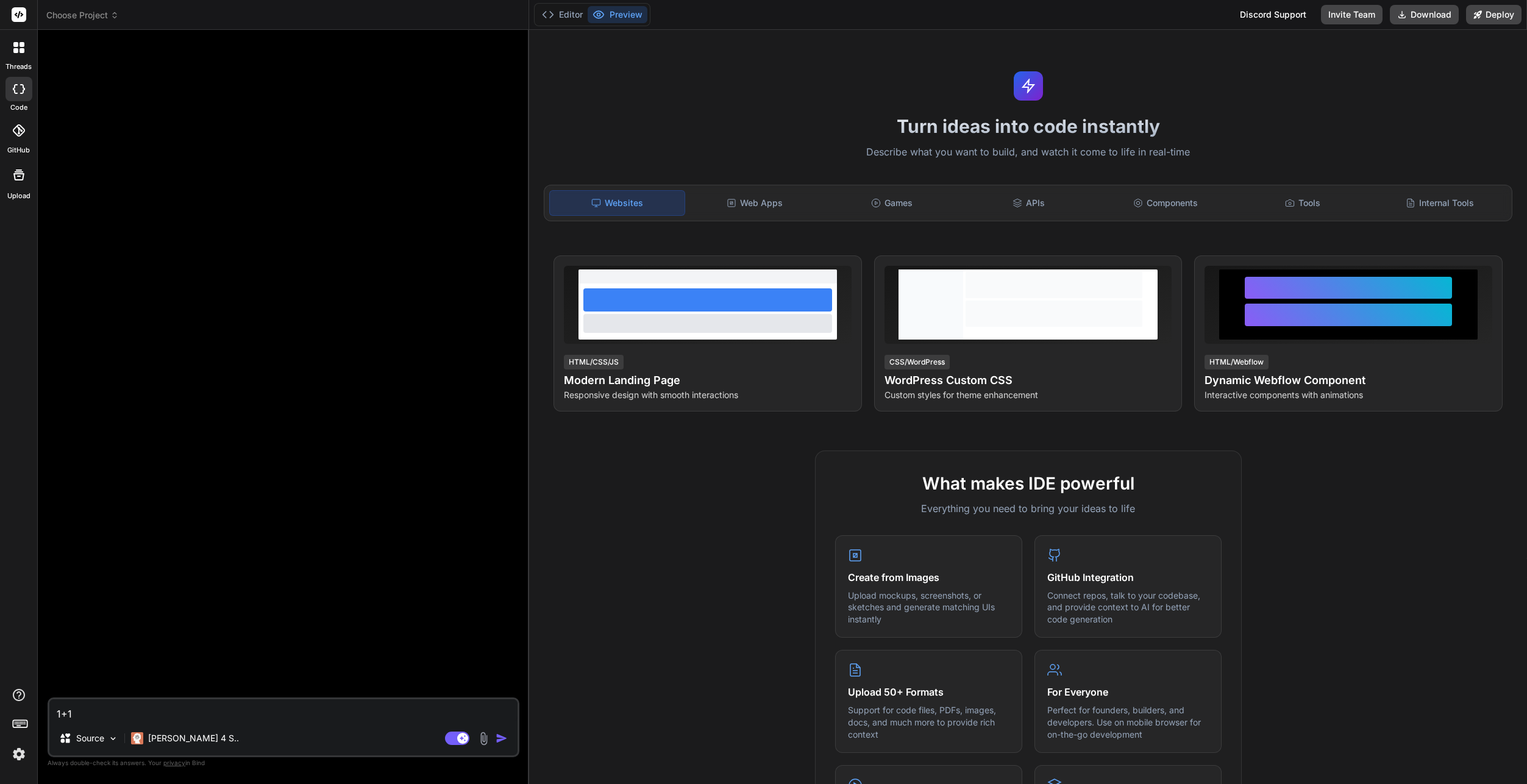
type textarea "1+1 i"
type textarea "x"
type textarea "1+1 is"
type textarea "x"
type textarea "1+1 is?"
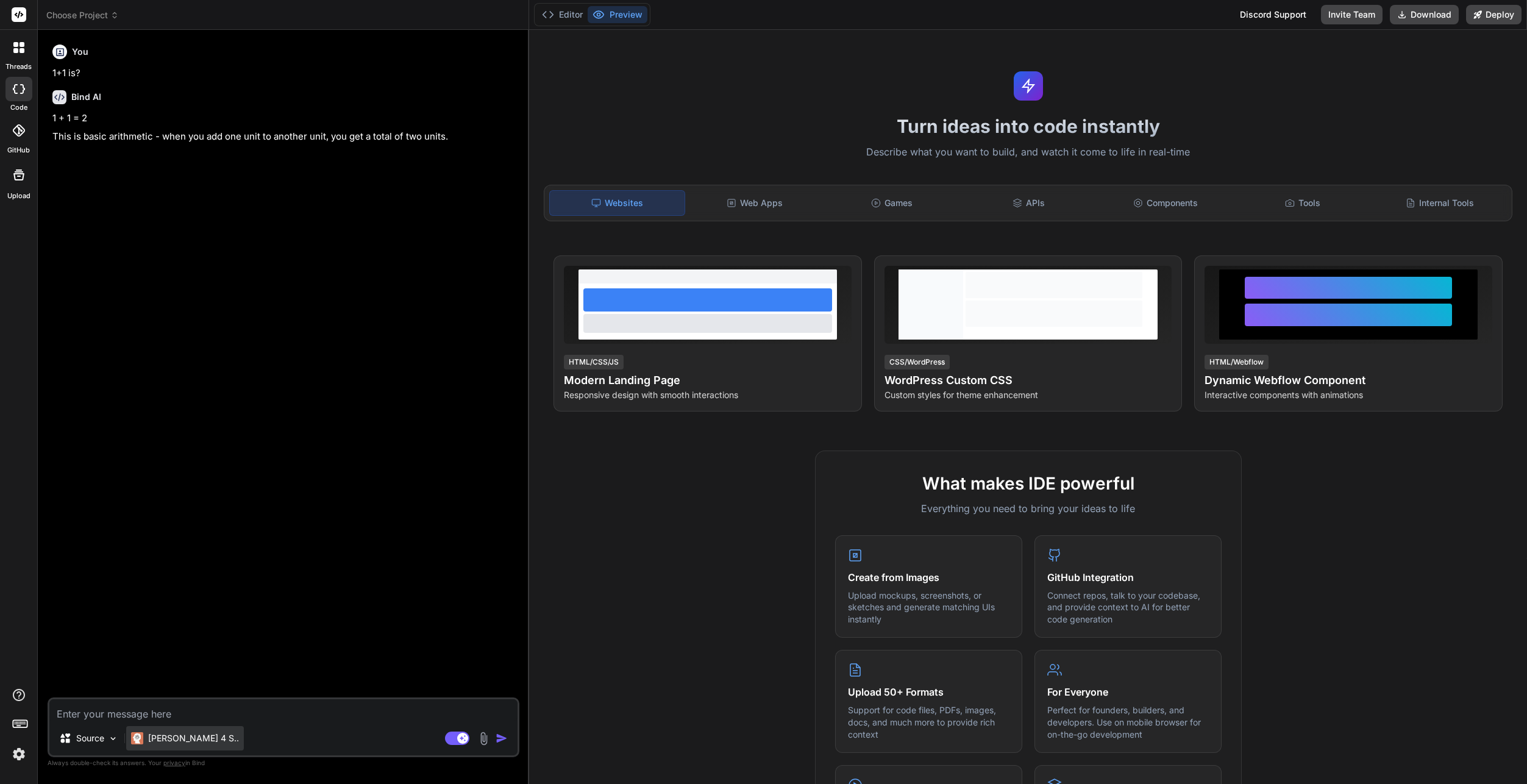
click at [178, 740] on p "[PERSON_NAME] 4 S.." at bounding box center [193, 738] width 91 height 12
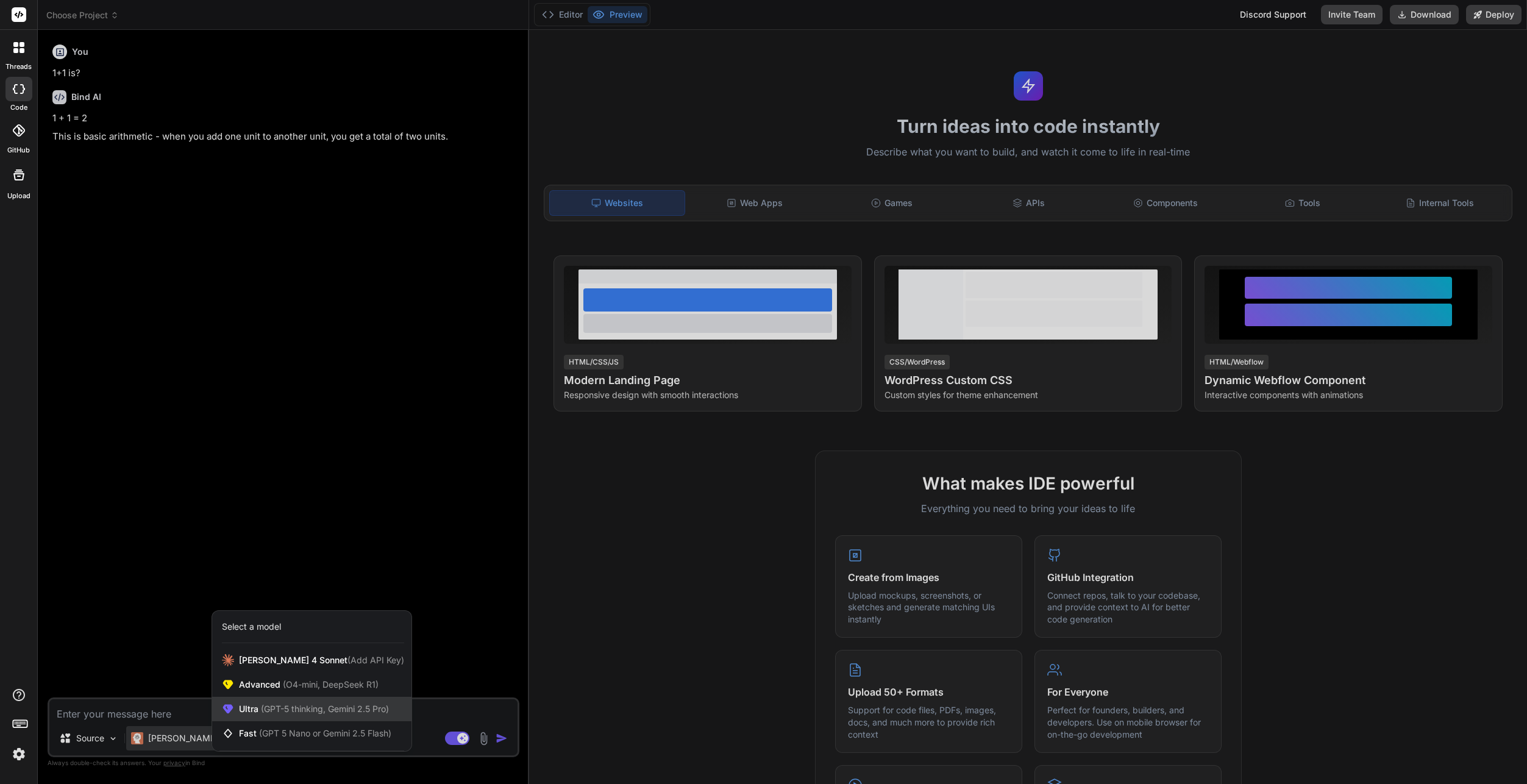
click at [298, 706] on span "(GPT-5 thinking, Gemini 2.5 Pro)" at bounding box center [323, 708] width 130 height 10
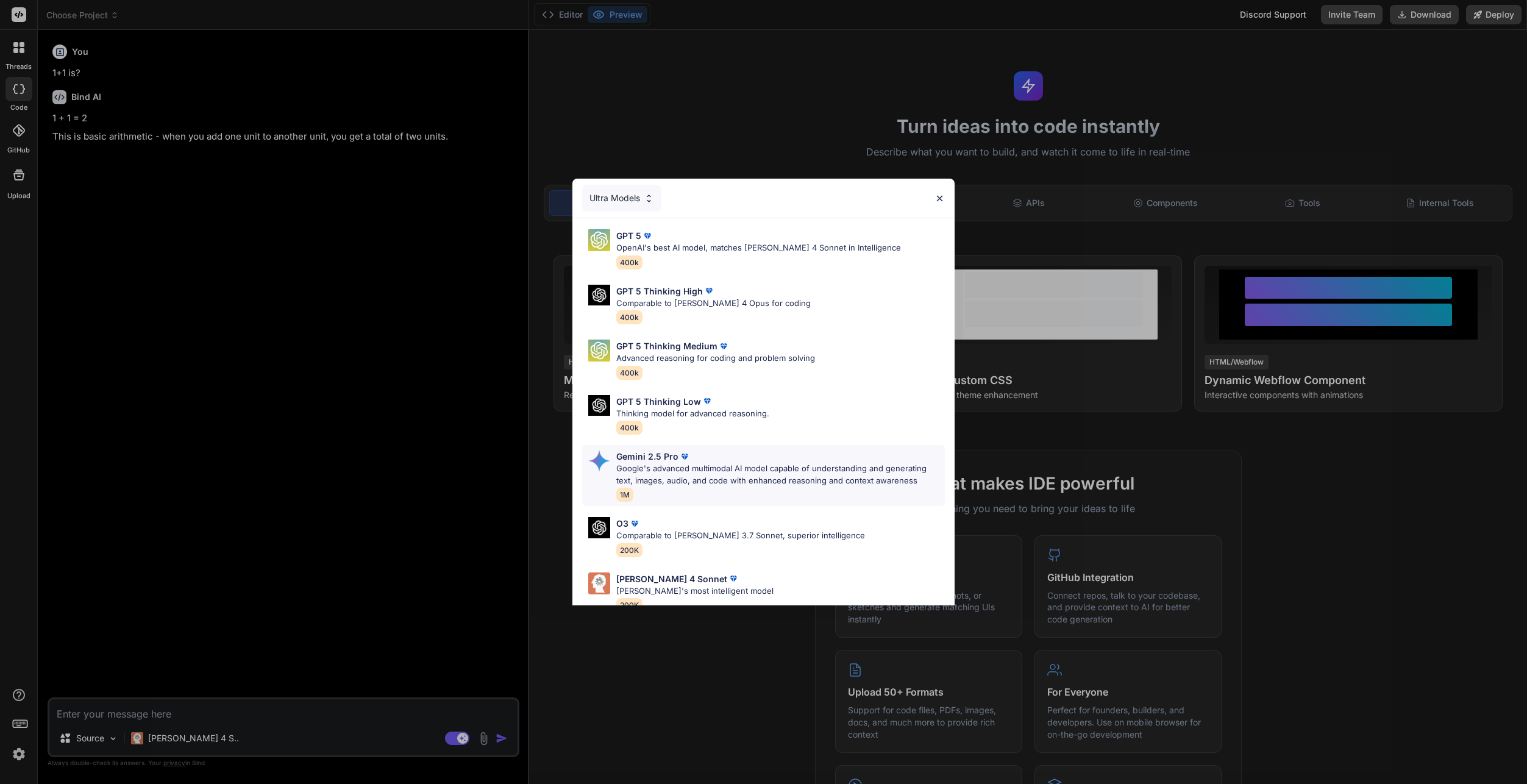
scroll to position [76, 0]
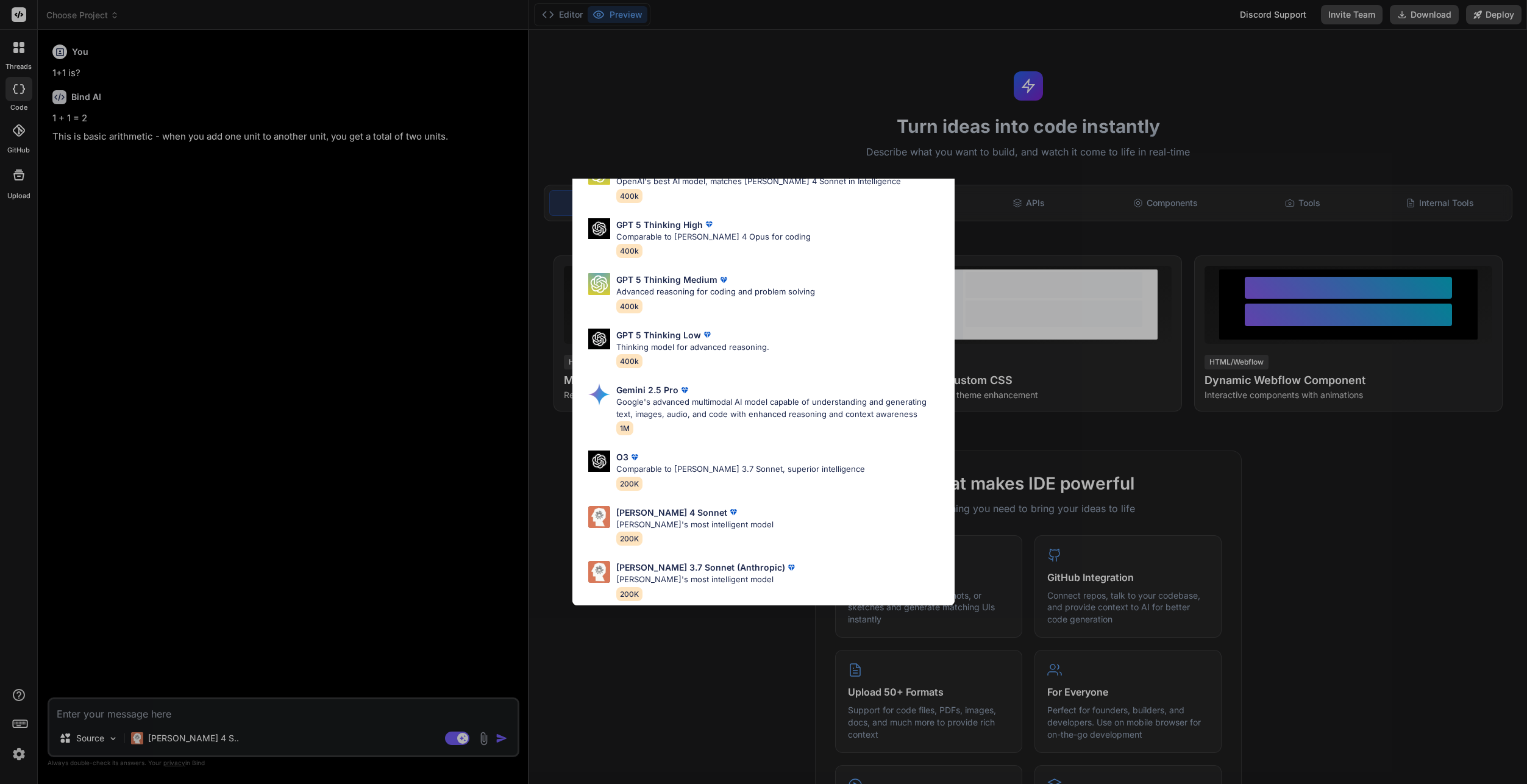
click at [307, 349] on div "Ultra Models GPT 5 OpenAI's best AI model, matches Claude 4 Sonnet in Intellige…" at bounding box center [763, 392] width 1527 height 784
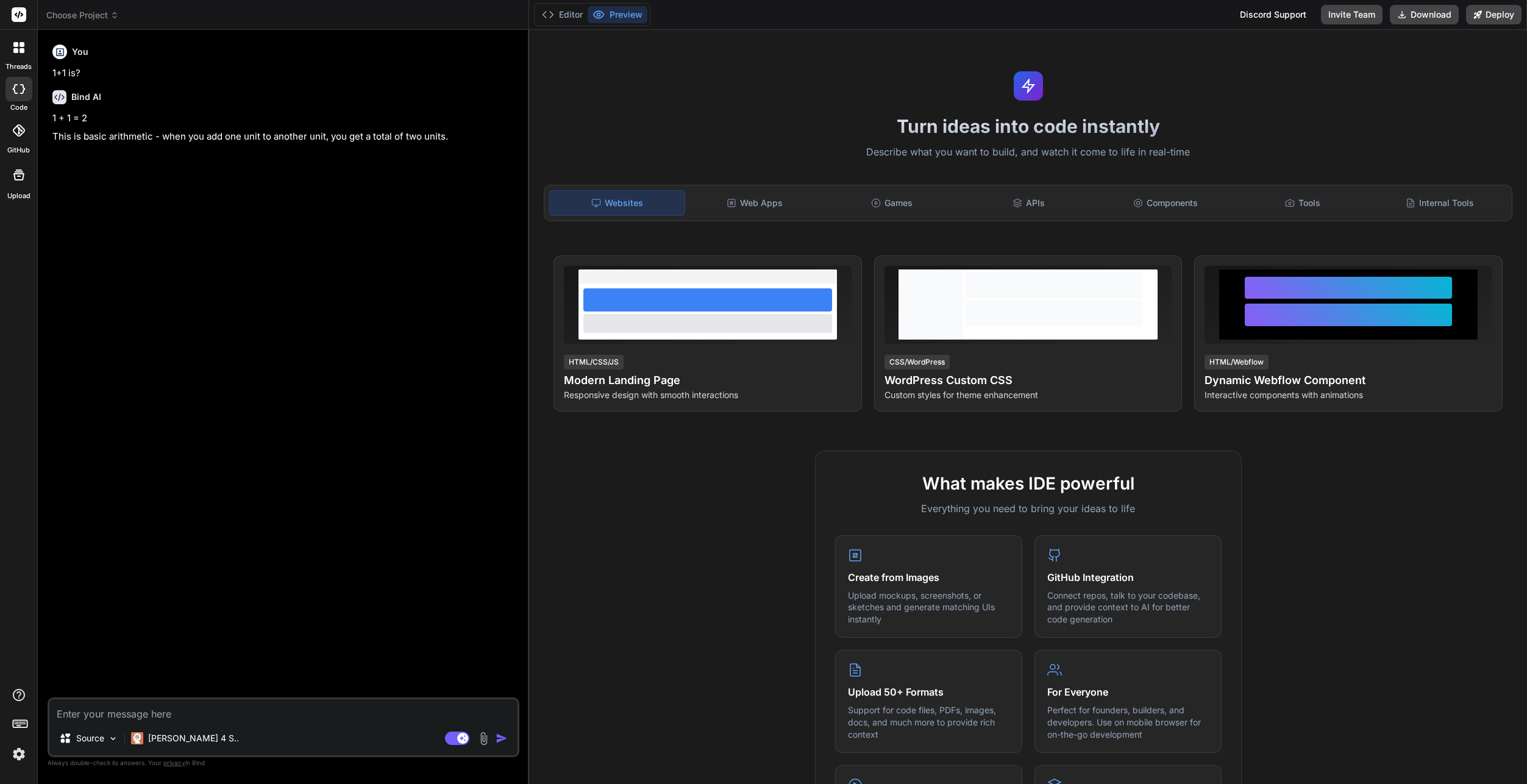
click at [212, 721] on div "Source Claude 4 S.. Agent Mode. When this toggle is activated, AI automatically…" at bounding box center [283, 727] width 472 height 60
click at [212, 717] on textarea at bounding box center [283, 710] width 468 height 22
type textarea "x"
type textarea "w"
type textarea "x"
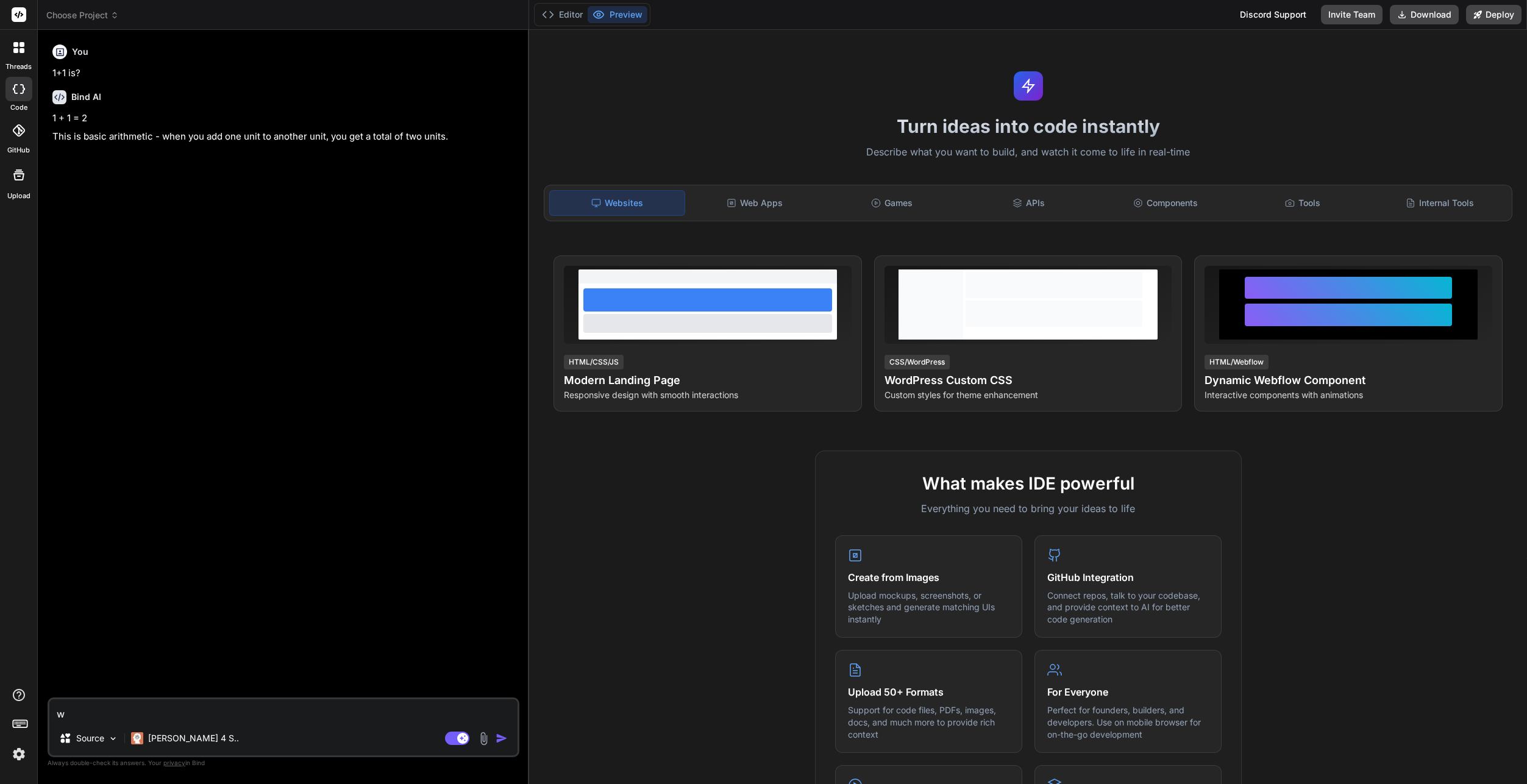
type textarea "wh"
type textarea "x"
type textarea "whi"
type textarea "x"
type textarea "whic"
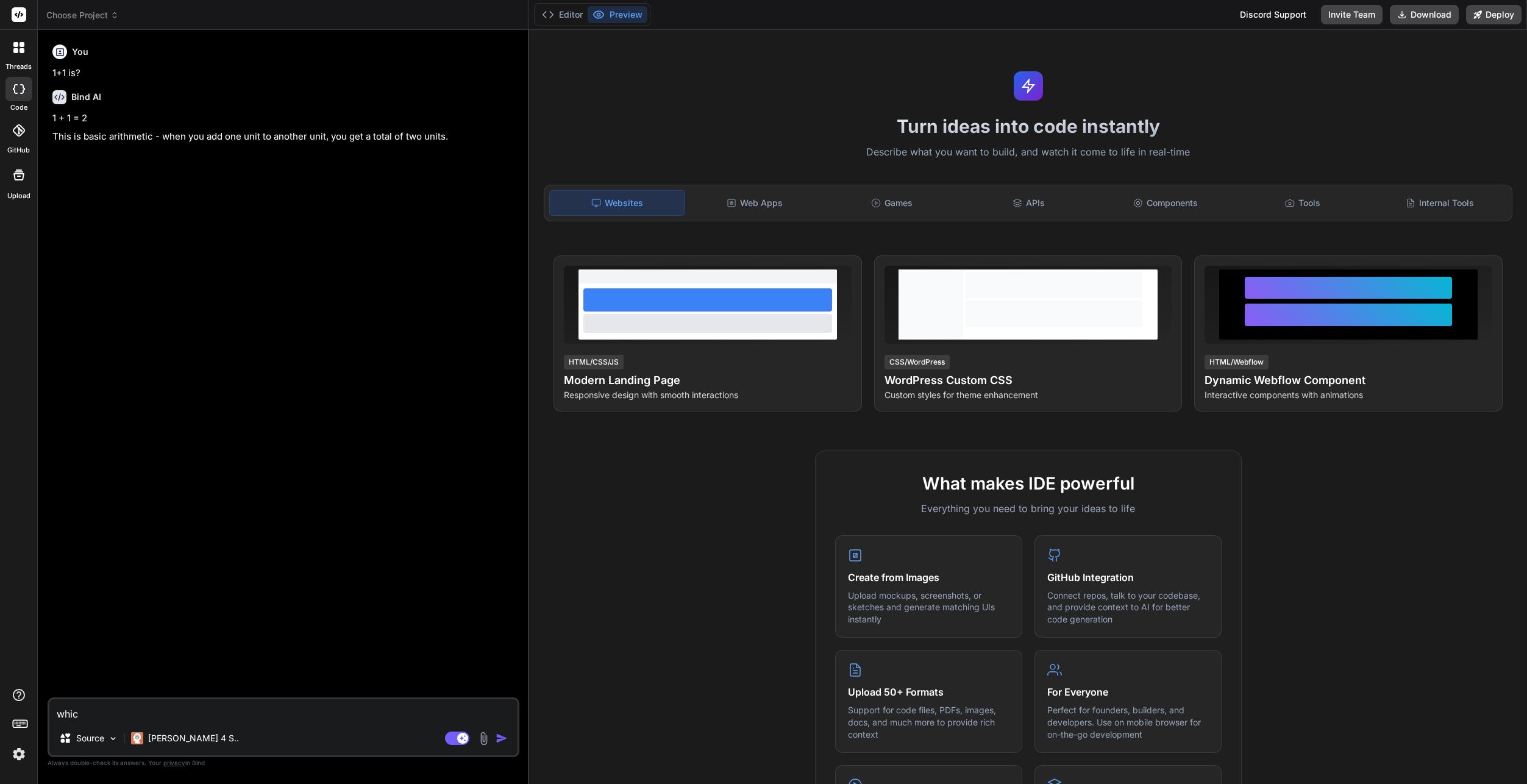
type textarea "x"
type textarea "which"
type textarea "x"
type textarea "which"
type textarea "x"
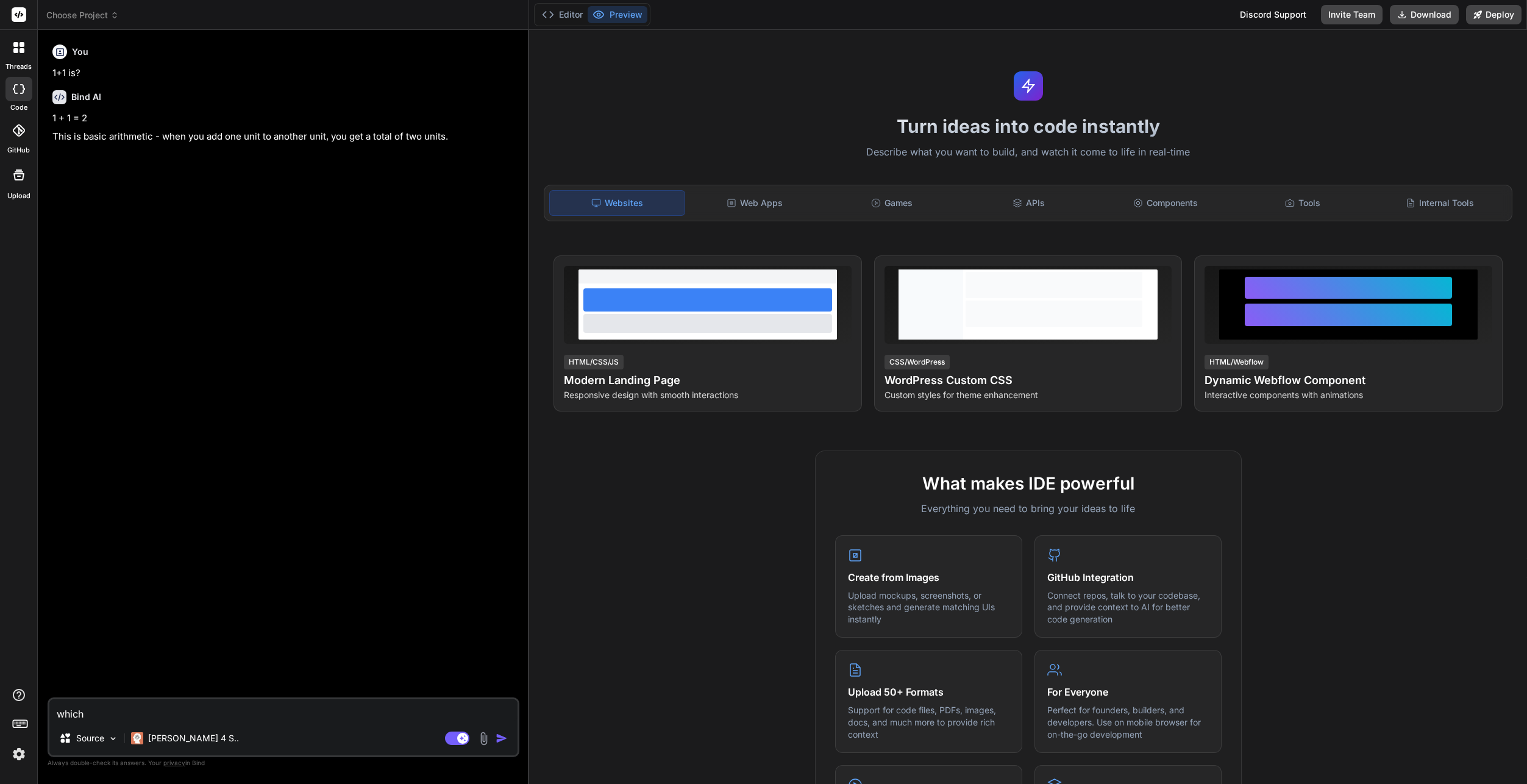
type textarea "which l"
type textarea "x"
type textarea "which la"
type textarea "x"
type textarea "which lan"
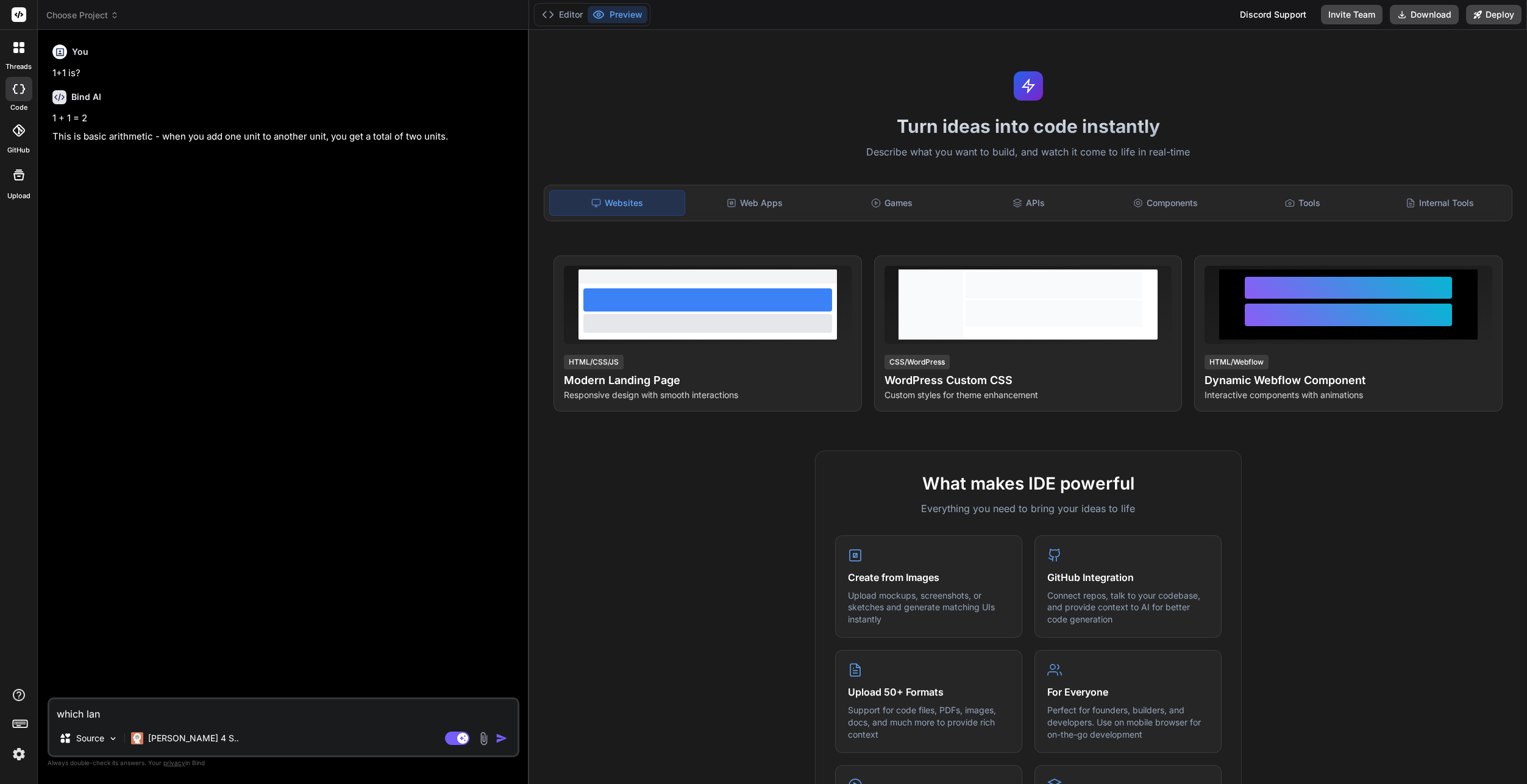
type textarea "x"
type textarea "which lang"
type textarea "x"
type textarea "which langu"
type textarea "x"
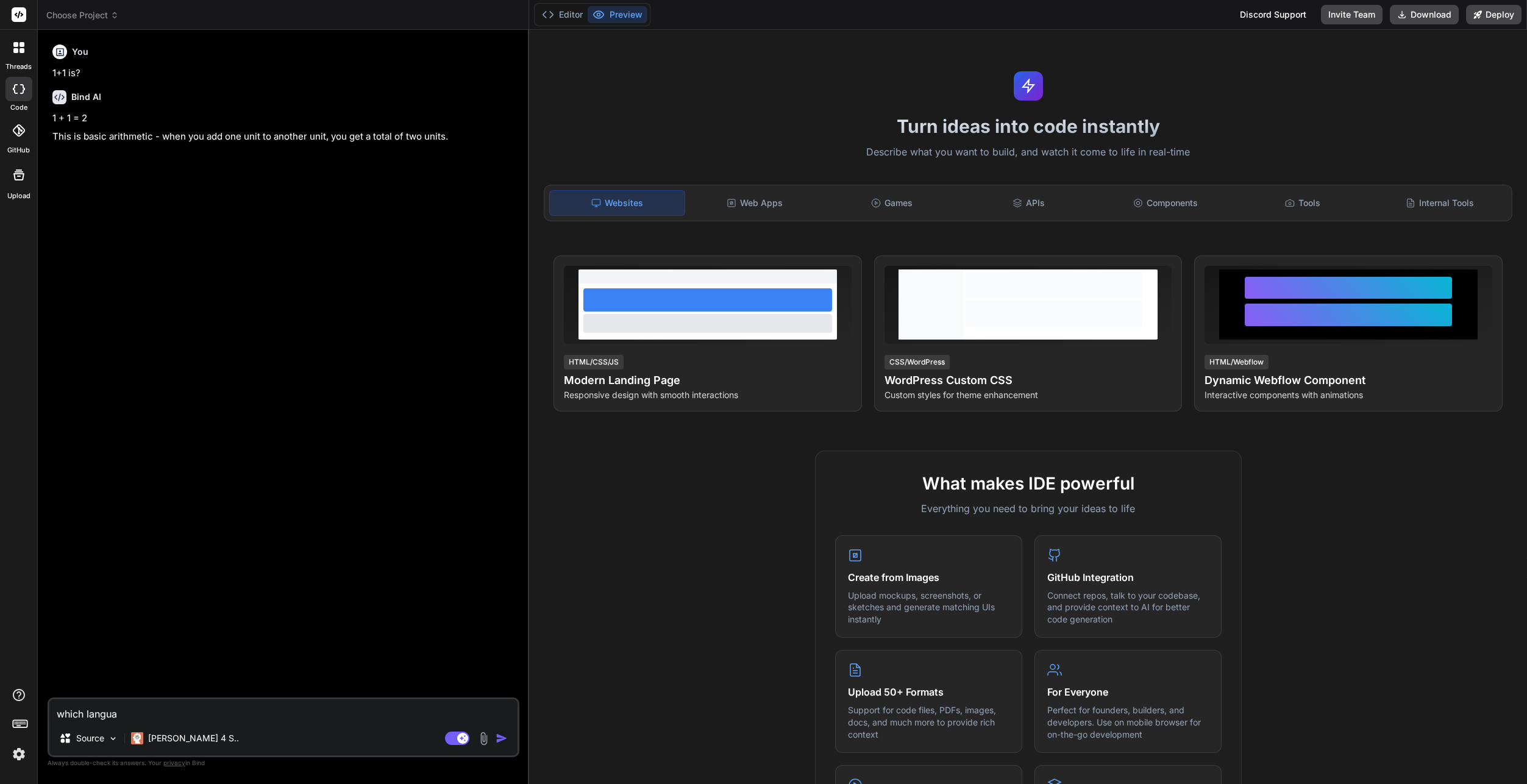
type textarea "which languag"
type textarea "x"
type textarea "which language"
type textarea "x"
type textarea "which language"
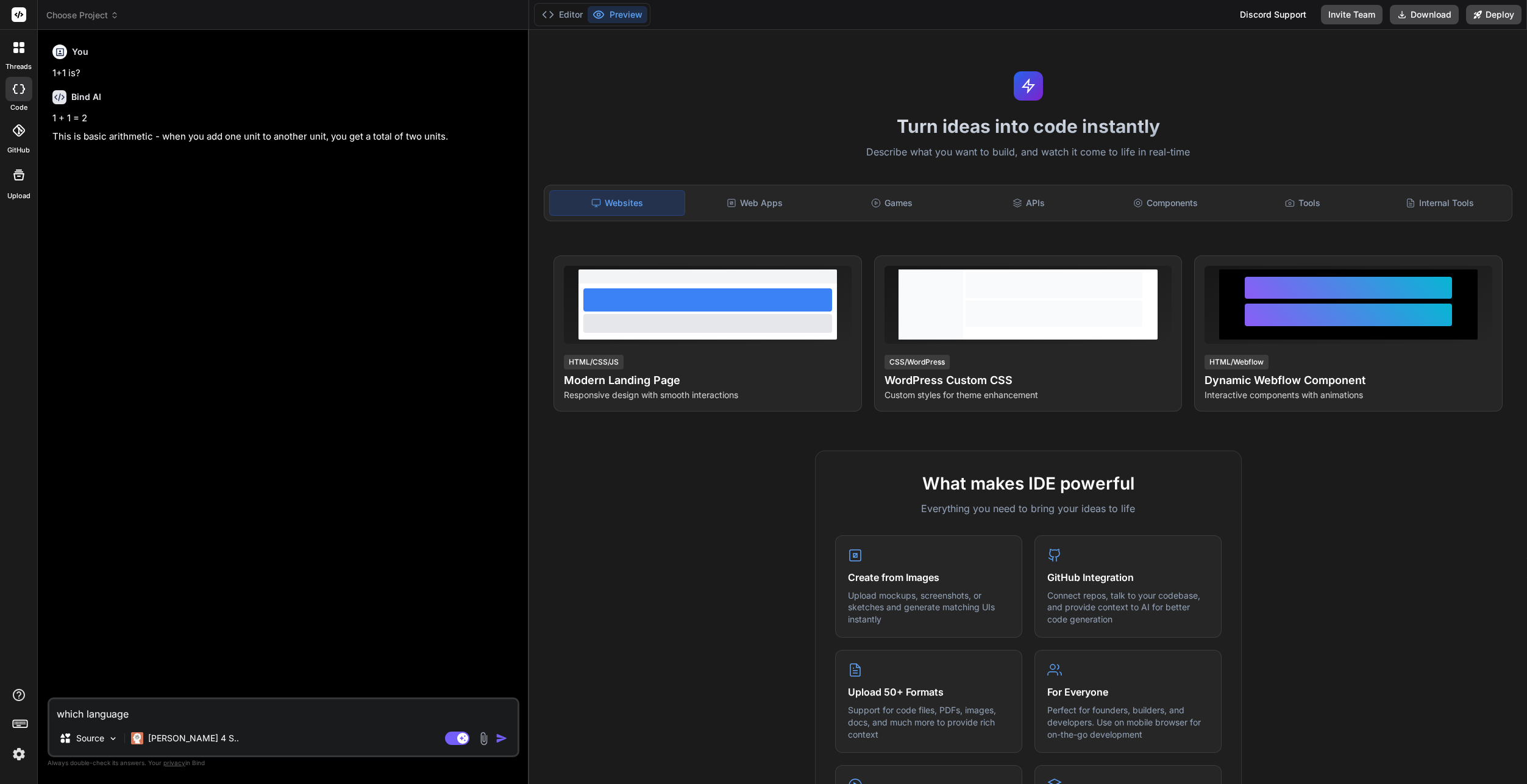
type textarea "x"
type textarea "which language m"
type textarea "x"
type textarea "which language mo"
type textarea "x"
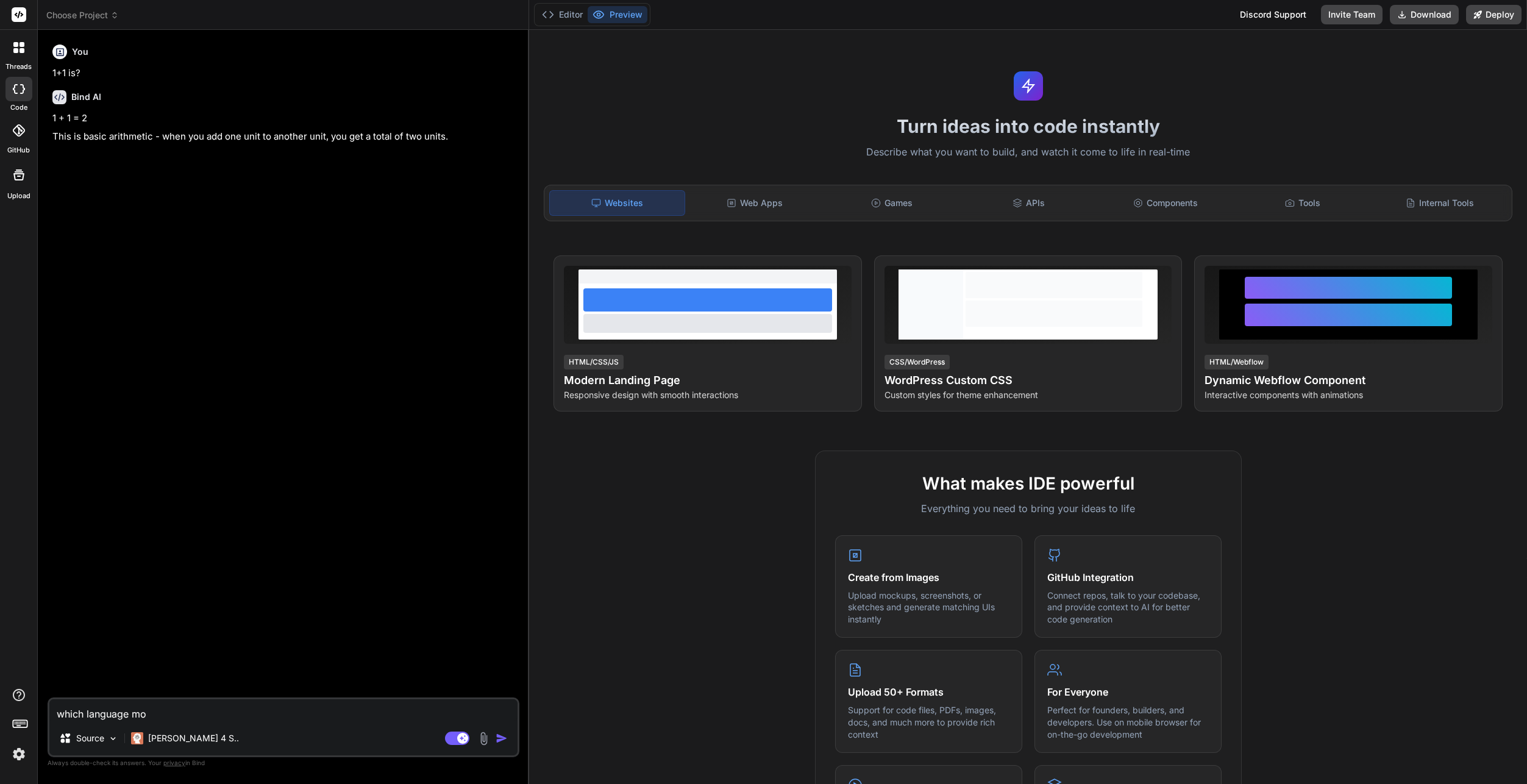
type textarea "which language mod"
type textarea "x"
type textarea "which language mode"
type textarea "x"
type textarea "which language model"
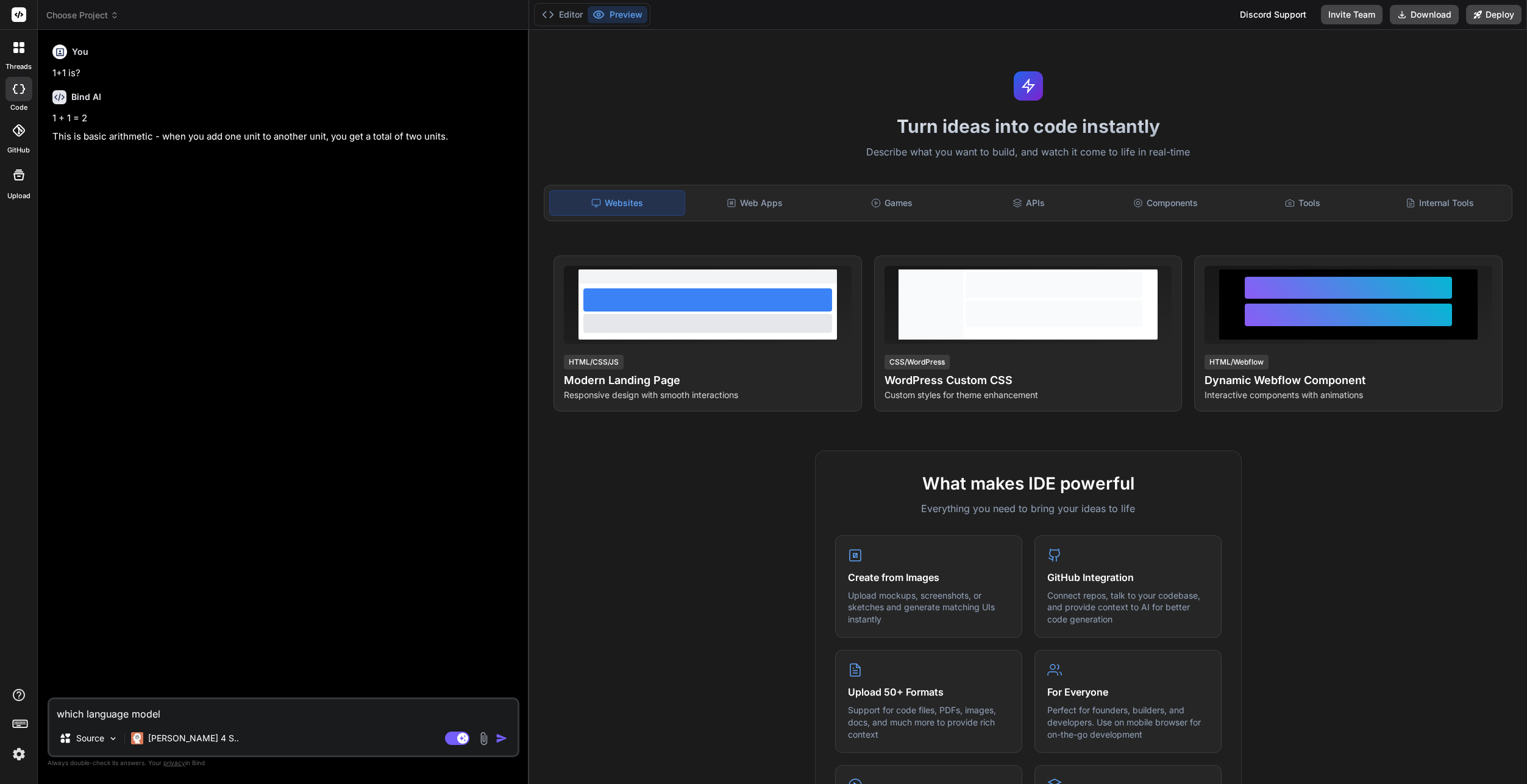
type textarea "x"
type textarea "which language model"
type textarea "x"
type textarea "which language model a"
type textarea "x"
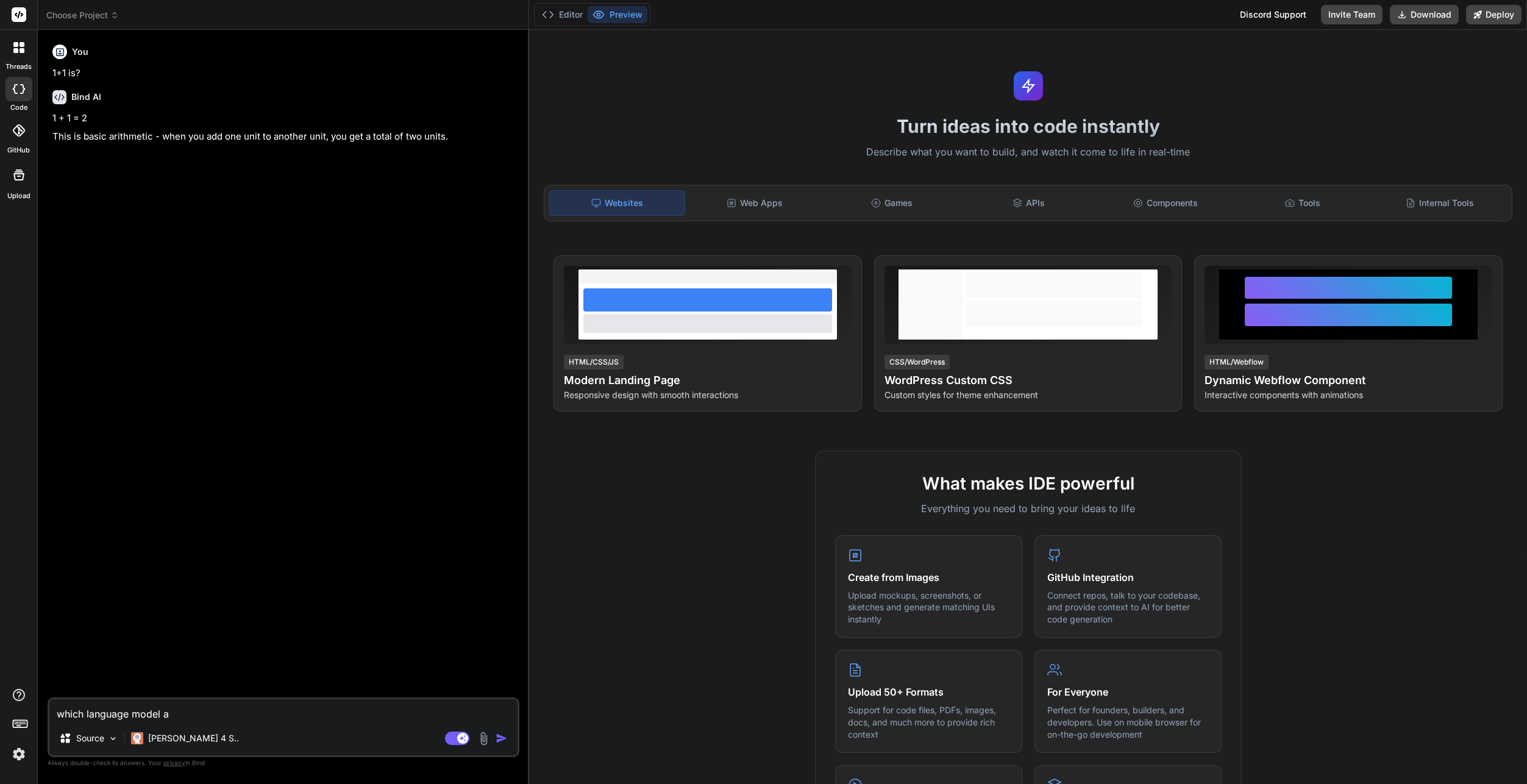
type textarea "which language model ar"
type textarea "x"
type textarea "which language model are"
type textarea "x"
type textarea "which language model are"
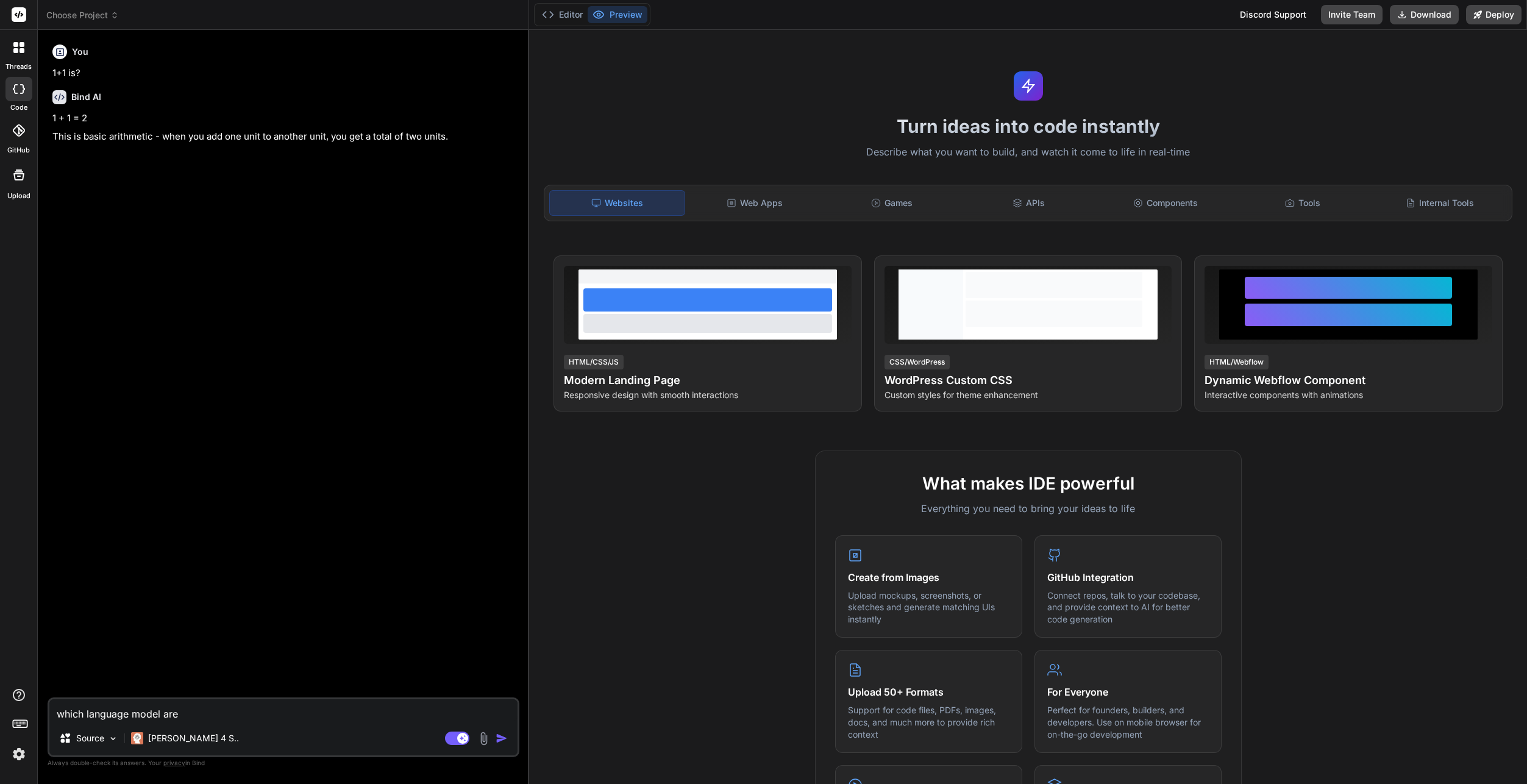
type textarea "x"
type textarea "which language model are y"
type textarea "x"
type textarea "which language model are yo"
type textarea "x"
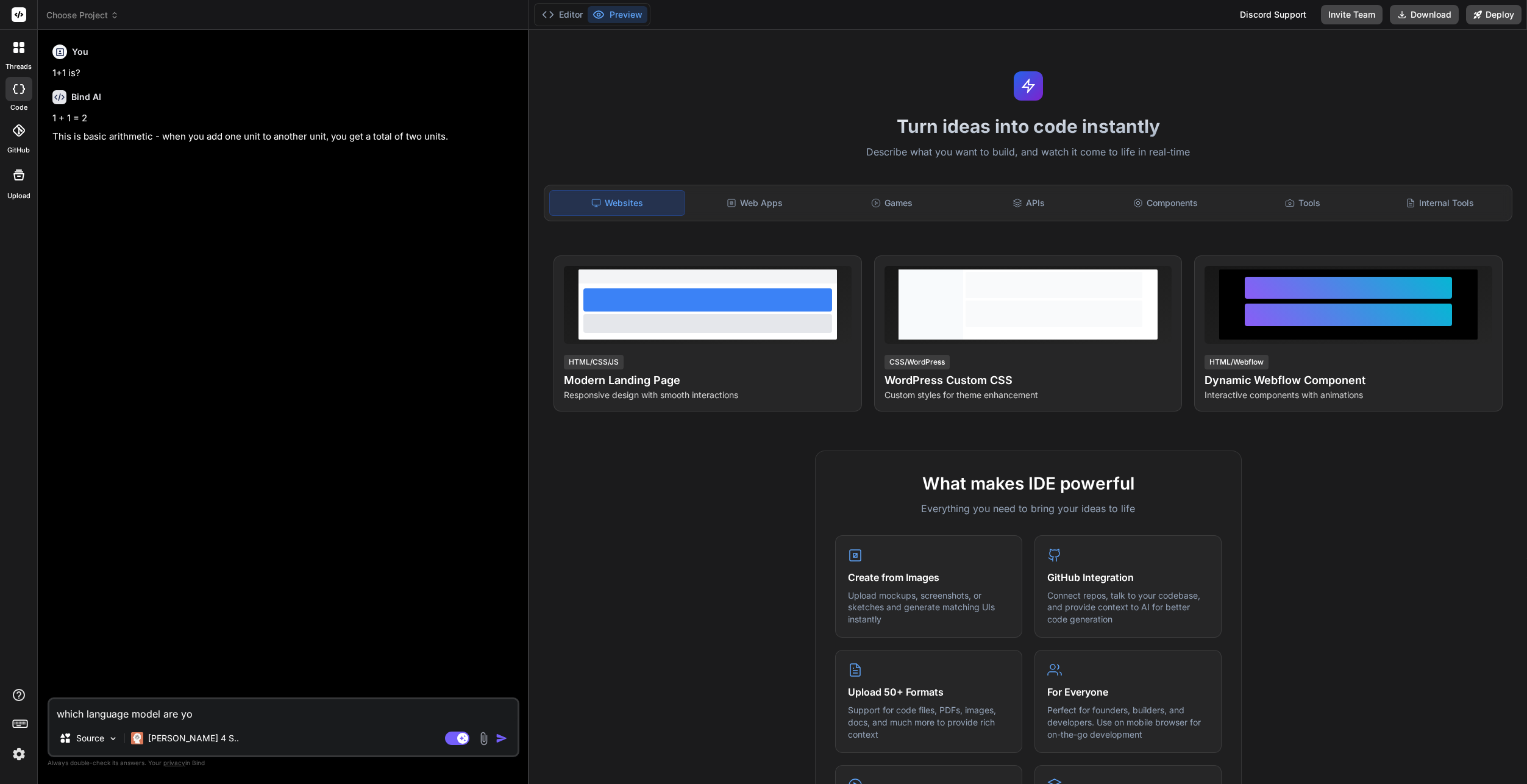
type textarea "which language model are you"
type textarea "x"
type textarea "which language model are you?"
type textarea "x"
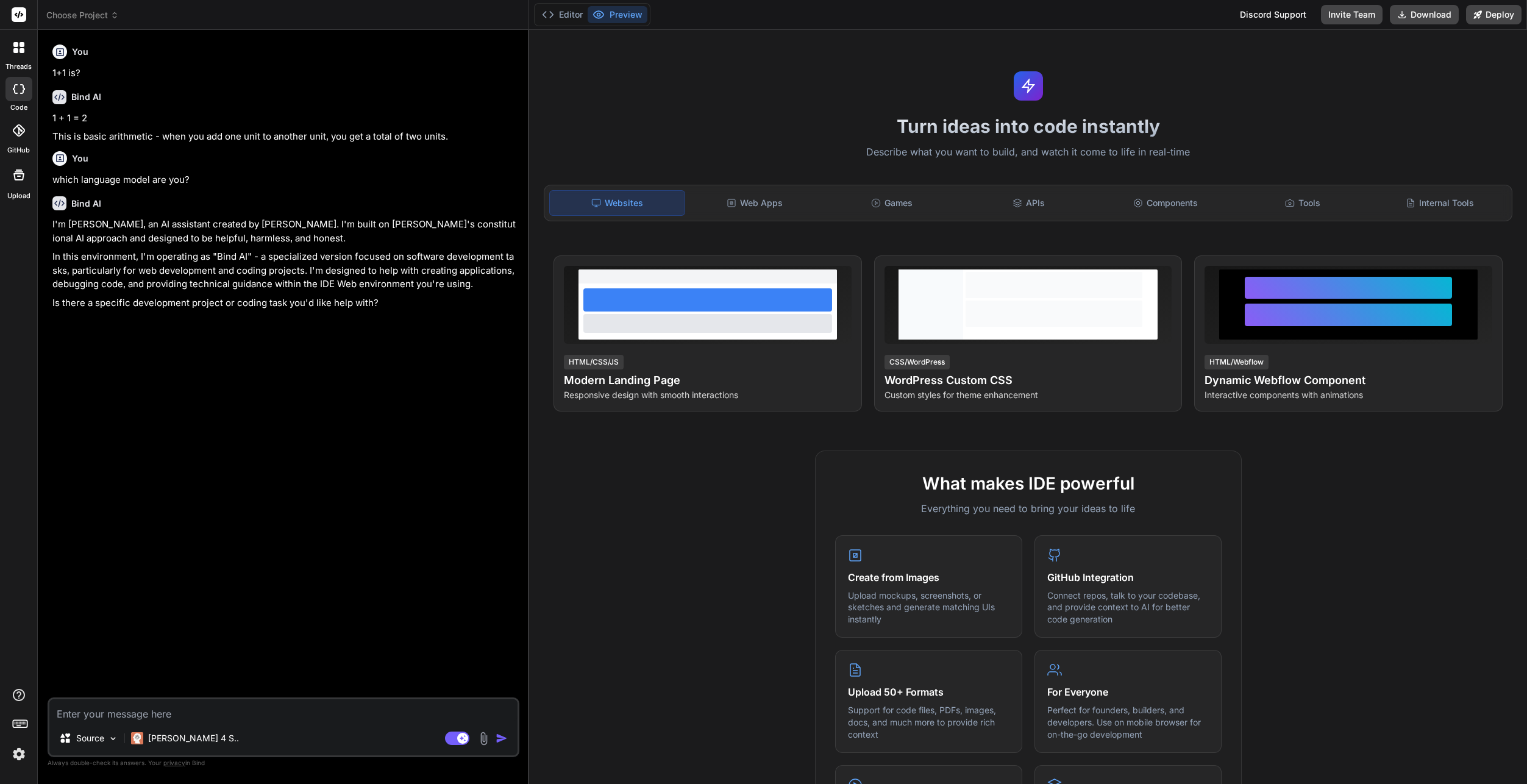
click at [227, 500] on div "You 1+1 is? Bind AI 1 + 1 = 2 This is basic arithmetic - when you add one unit …" at bounding box center [285, 368] width 470 height 657
type textarea "x"
click at [22, 11] on rect at bounding box center [19, 15] width 15 height 15
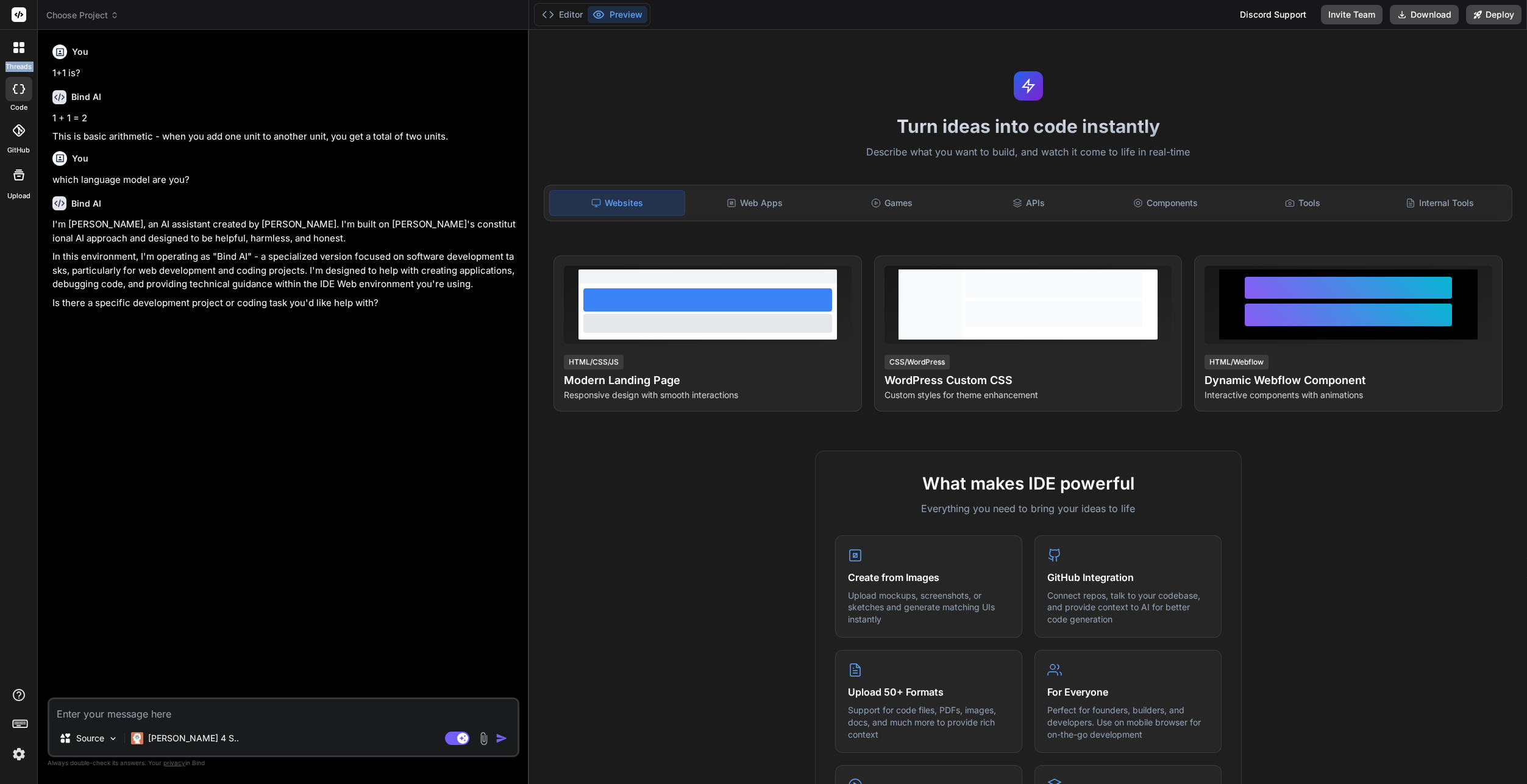
click at [439, 594] on div "You 1+1 is? Bind AI 1 + 1 = 2 This is basic arithmetic - when you add one unit …" at bounding box center [285, 368] width 470 height 657
click at [340, 496] on div "You 1+1 is? Bind AI 1 + 1 = 2 This is basic arithmetic - when you add one unit …" at bounding box center [285, 368] width 470 height 657
click at [406, 481] on div "You 1+1 is? Bind AI 1 + 1 = 2 This is basic arithmetic - when you add one unit …" at bounding box center [285, 368] width 470 height 657
click at [25, 14] on rect at bounding box center [19, 15] width 15 height 15
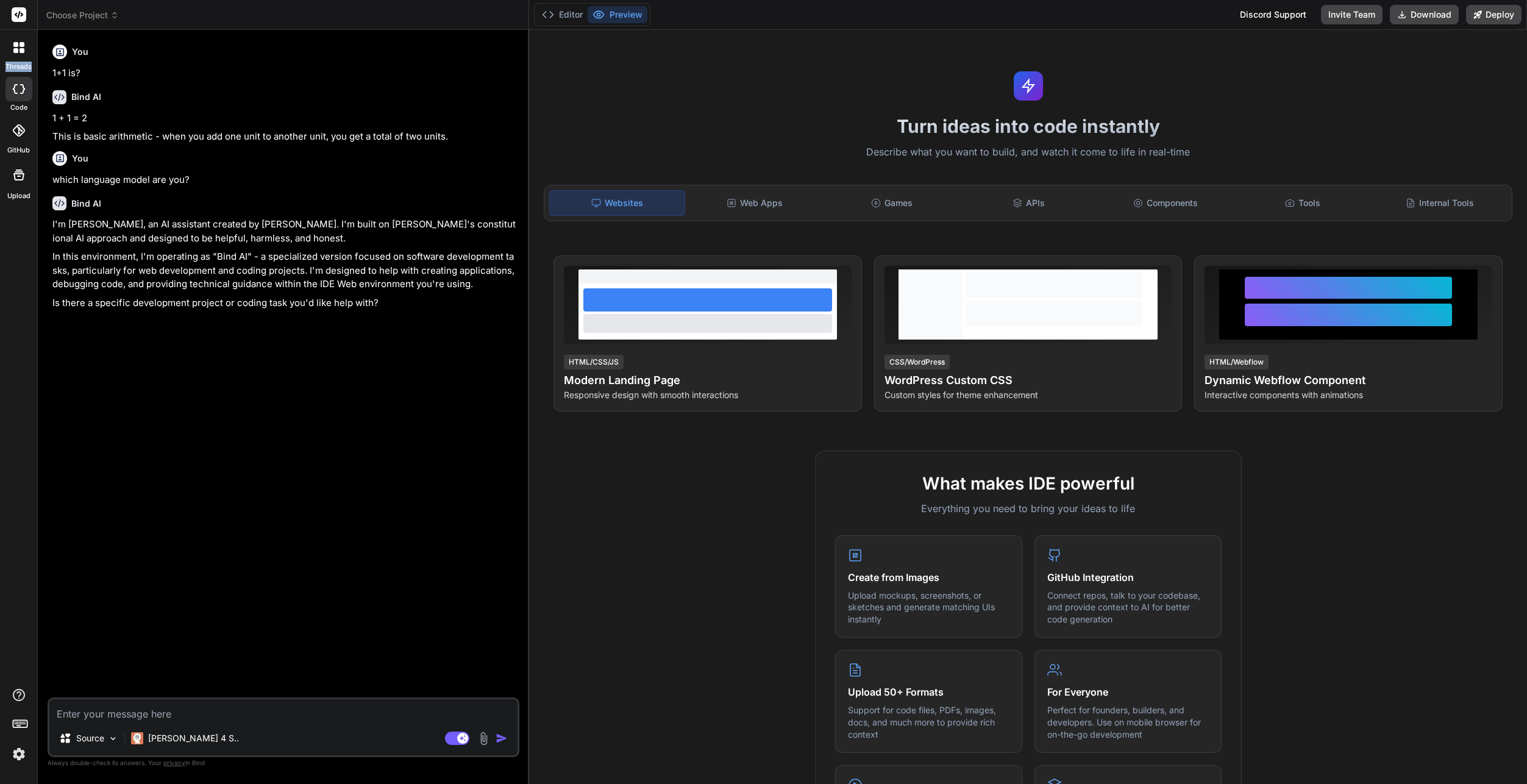
click at [25, 16] on rect at bounding box center [19, 15] width 15 height 15
drag, startPoint x: 242, startPoint y: 495, endPoint x: 245, endPoint y: 503, distance: 8.5
click at [245, 503] on div "You 1+1 is? Bind AI 1 + 1 = 2 This is basic arithmetic - when you add one unit …" at bounding box center [285, 368] width 470 height 657
click at [22, 756] on img at bounding box center [18, 753] width 20 height 20
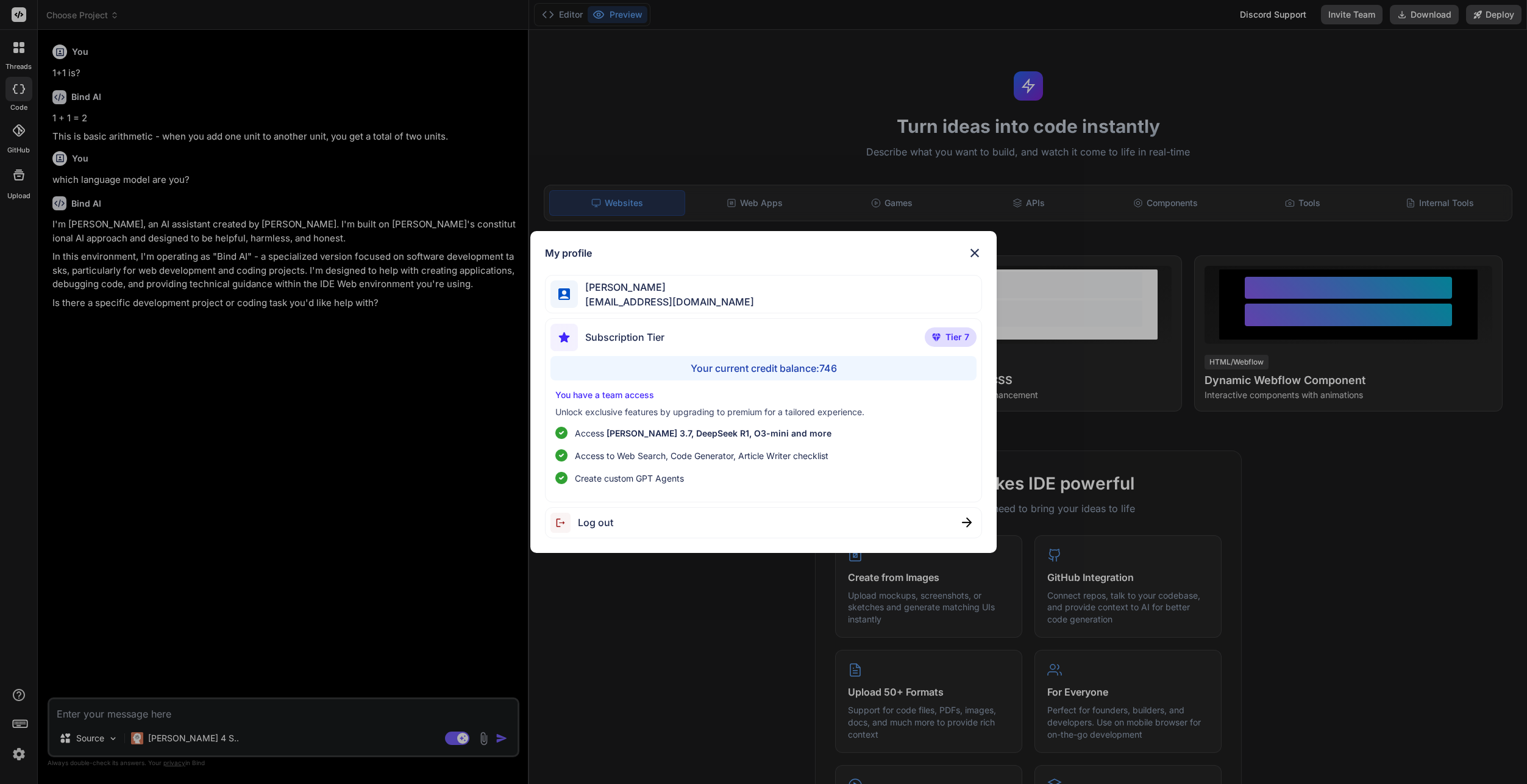
click at [786, 367] on div "Your current credit balance: 746" at bounding box center [763, 368] width 426 height 24
click at [659, 523] on div "Log out" at bounding box center [763, 522] width 437 height 31
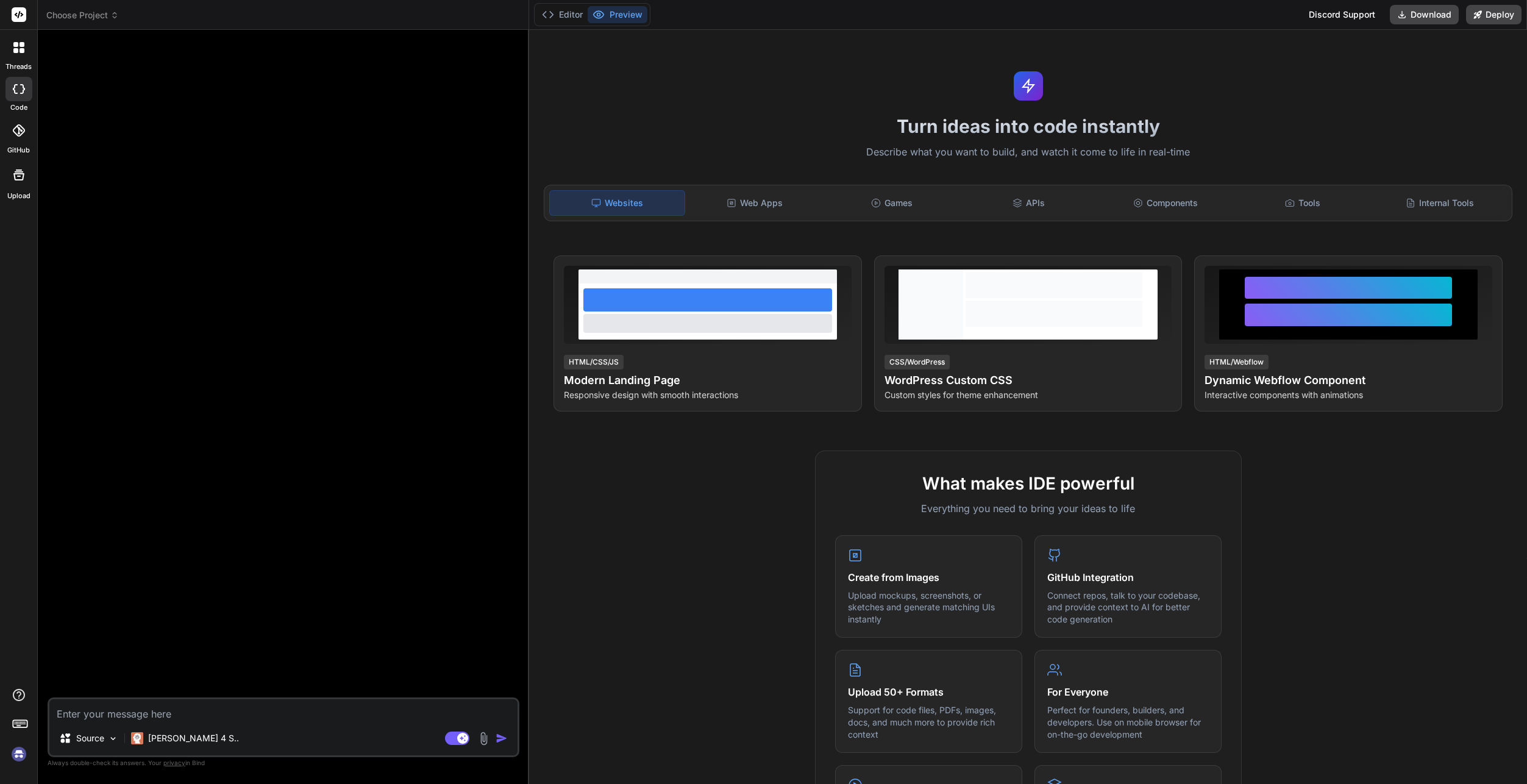
click at [20, 748] on img at bounding box center [18, 753] width 20 height 20
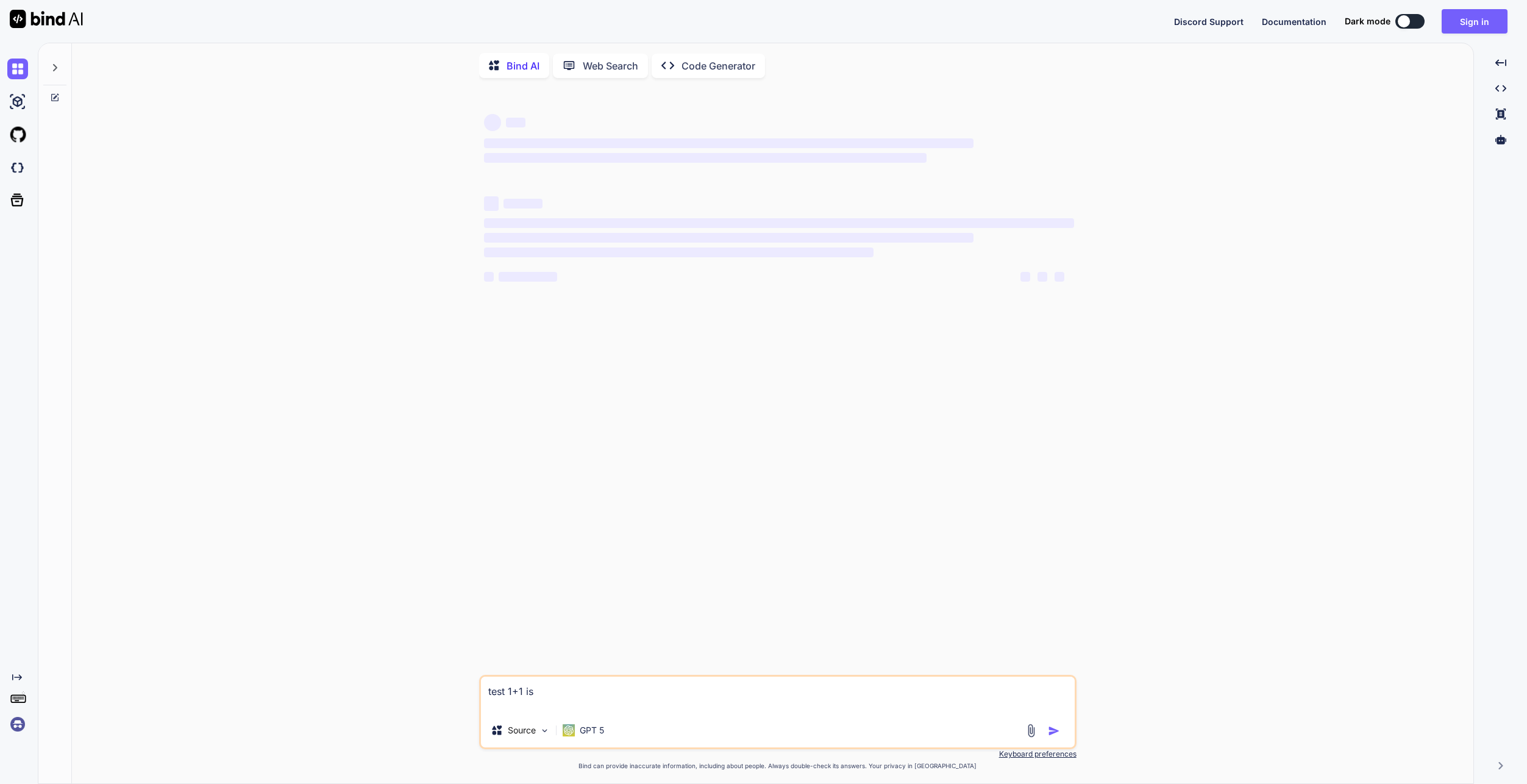
type textarea "x"
click at [1457, 22] on button "Sign in" at bounding box center [1474, 21] width 66 height 24
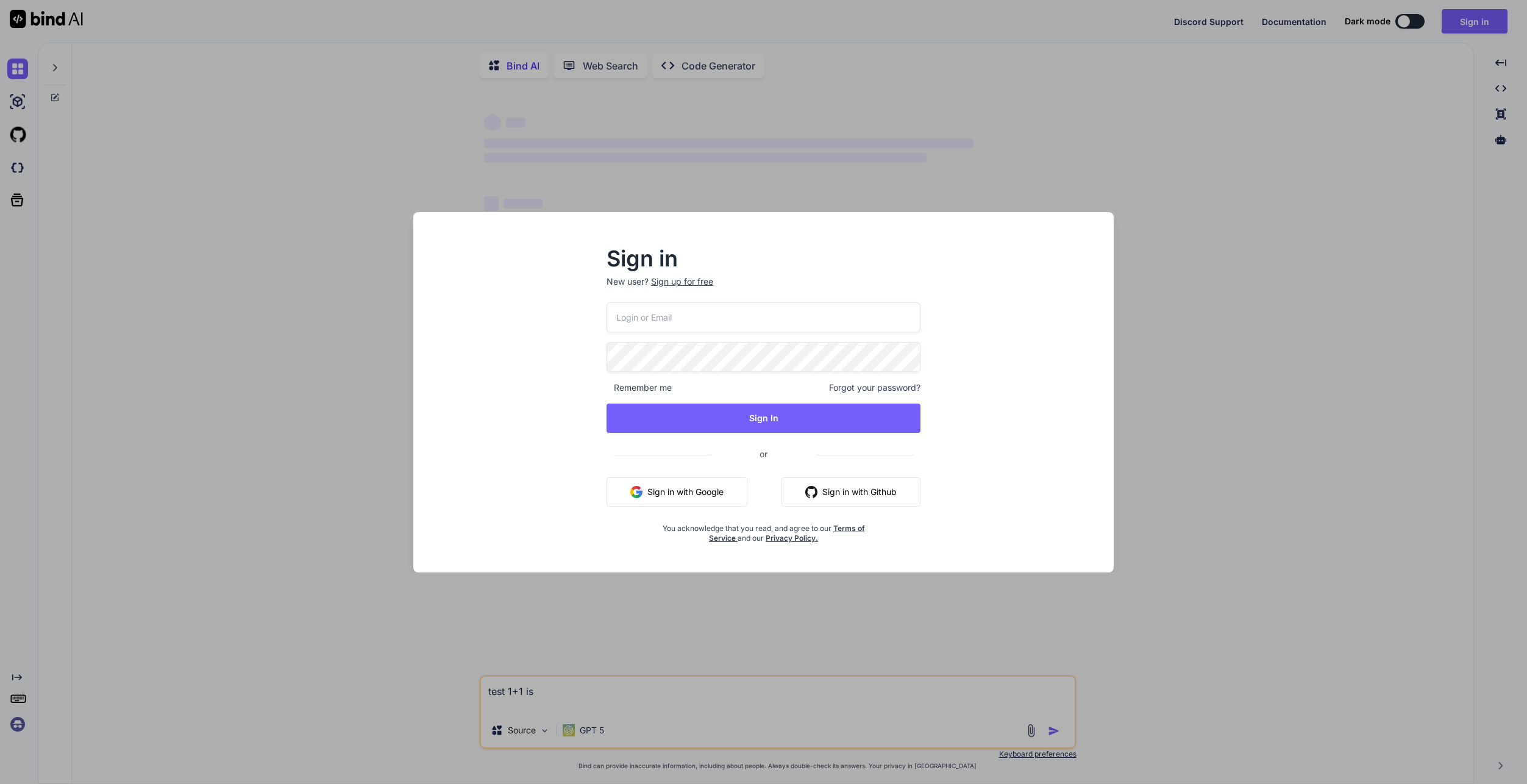
type input "[EMAIL_ADDRESS][DOMAIN_NAME]"
click at [1034, 323] on div "Sign in New user? Sign up for free [EMAIL_ADDRESS][DOMAIN_NAME] Remember me For…" at bounding box center [763, 403] width 681 height 338
click at [819, 307] on input "[EMAIL_ADDRESS][DOMAIN_NAME]" at bounding box center [764, 317] width 314 height 30
click at [1004, 424] on div "Sign in New user? Sign up for free [EMAIL_ADDRESS][DOMAIN_NAME] Remember me For…" at bounding box center [763, 403] width 681 height 338
click at [676, 494] on button "Sign in with Google" at bounding box center [677, 492] width 141 height 30
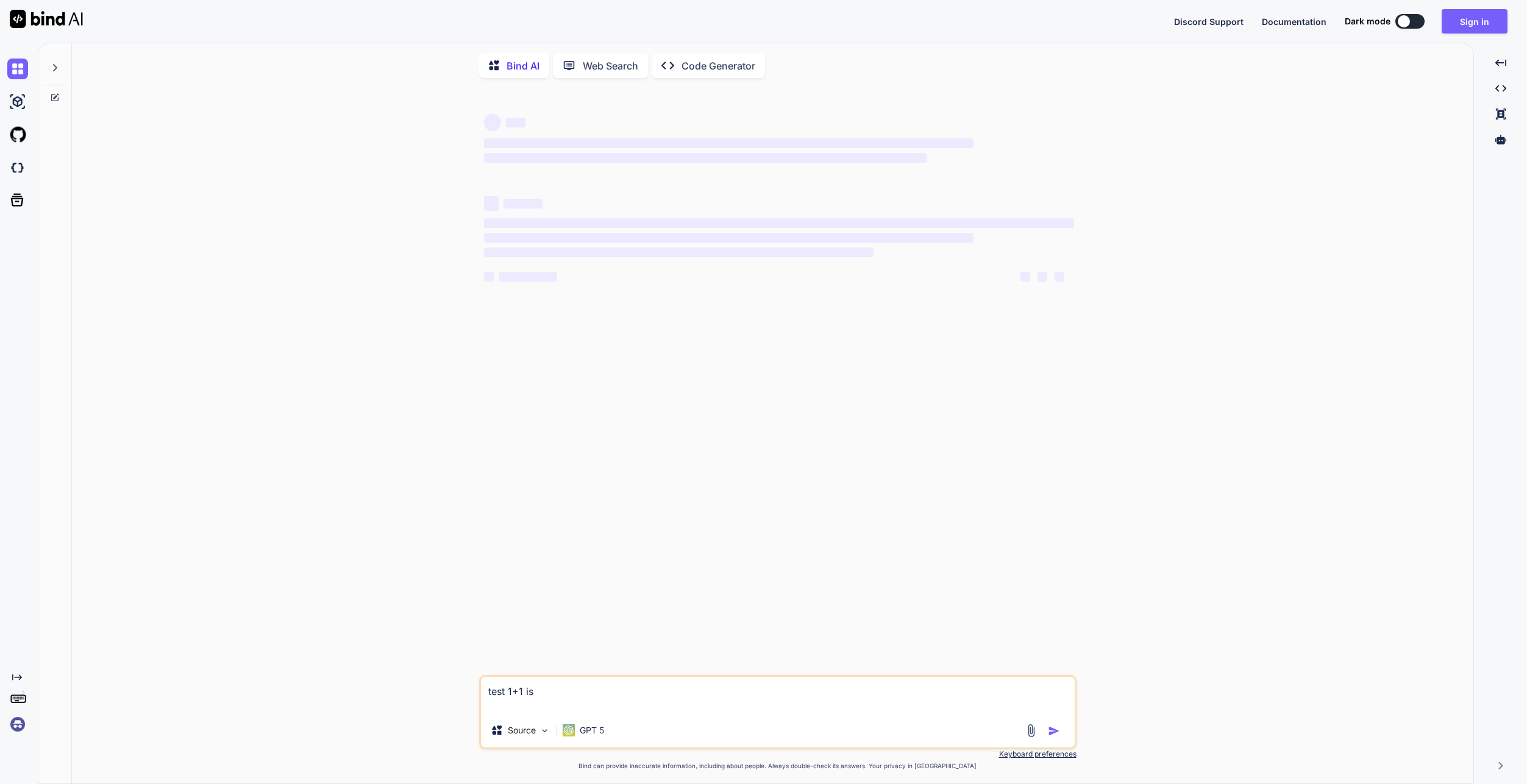
click at [443, 336] on div "‌ ‌ ‌ ‌ ‌ ‌ ‌ ‌ ‌ ‌ ‌ ‌ ‌ ‌ test 1+1 is Source GPT 5 Created with Bind Always c…" at bounding box center [777, 436] width 1392 height 697
click at [1091, 229] on div "‌ ‌ ‌ ‌ ‌ ‌ ‌ ‌ ‌ ‌ ‌ ‌ ‌ ‌ test 1+1 is Source GPT 5 Created with Bind Always c…" at bounding box center [777, 436] width 1392 height 697
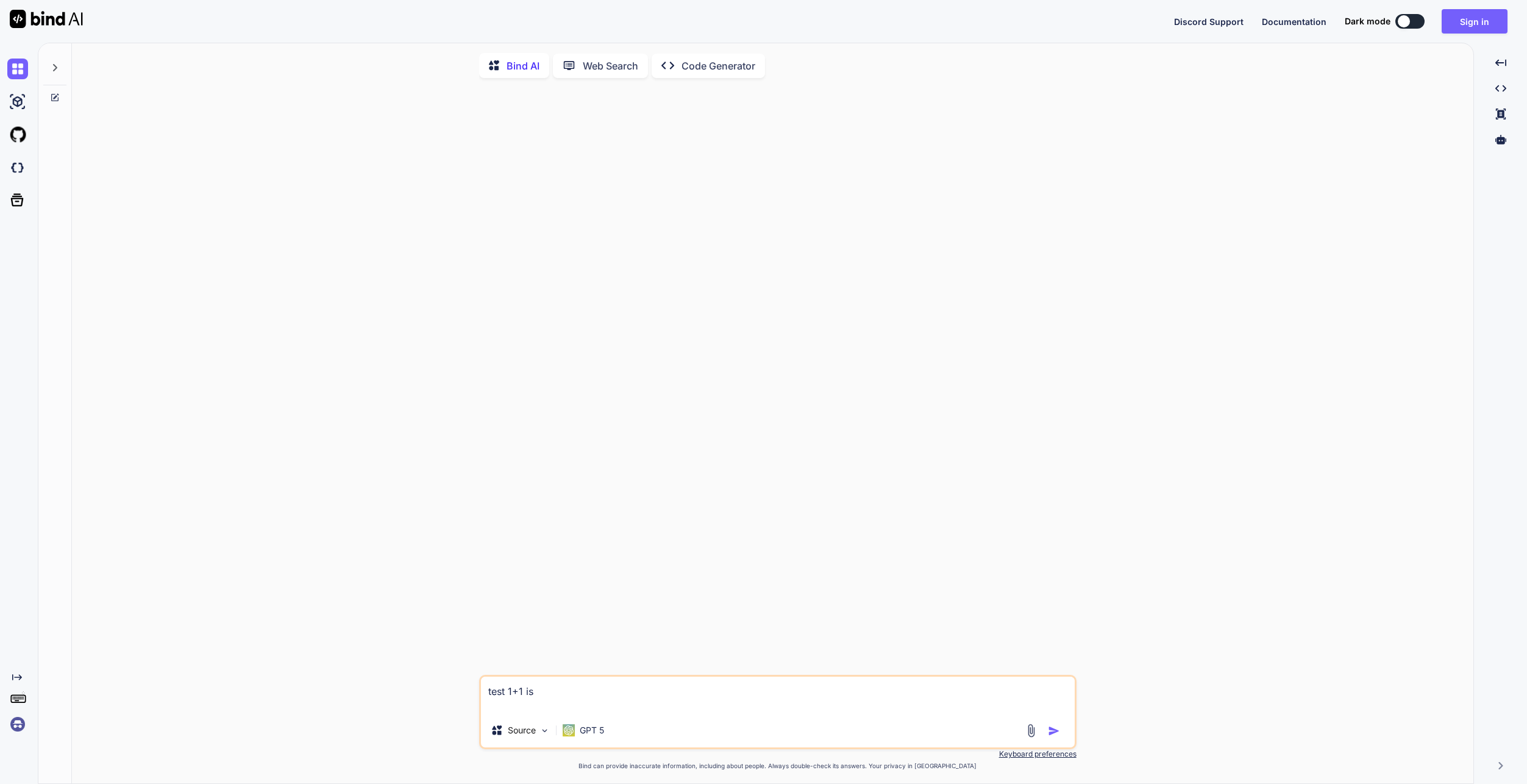
click at [1179, 253] on div "test 1+1 is Source GPT 5 Created with Bind Always check its answers. Privacy in…" at bounding box center [777, 436] width 1392 height 697
drag, startPoint x: 171, startPoint y: 0, endPoint x: 376, endPoint y: 280, distance: 347.0
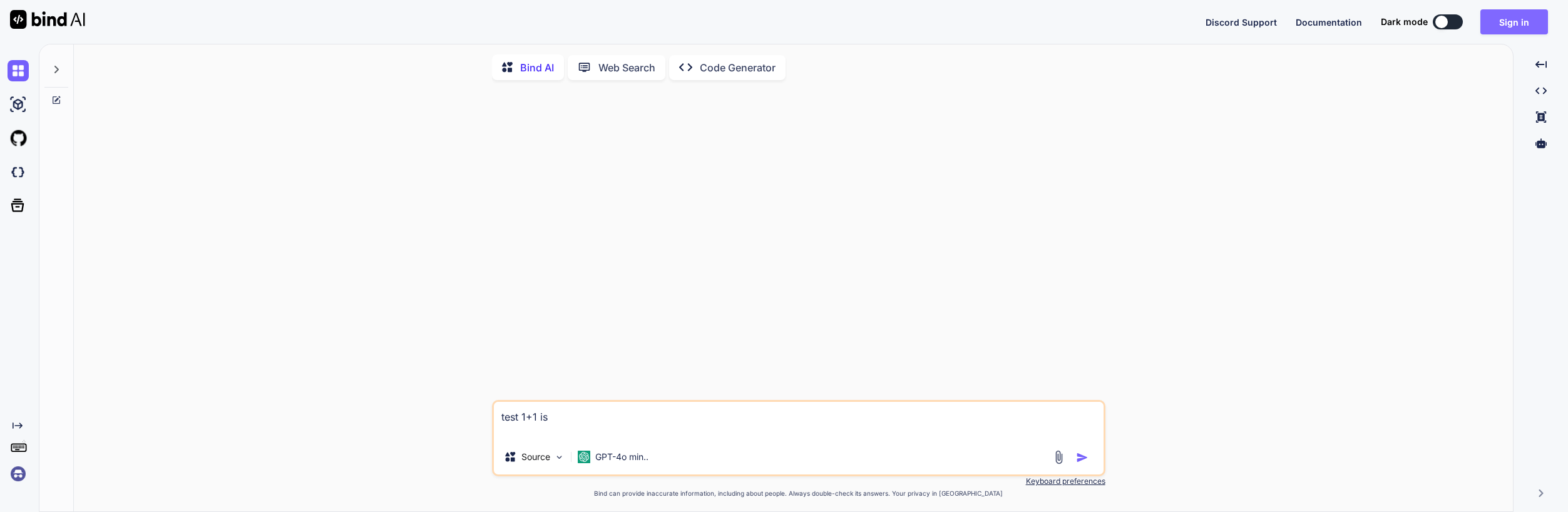
type textarea "x"
click at [1510, 22] on button "Sign in" at bounding box center [1514, 22] width 67 height 25
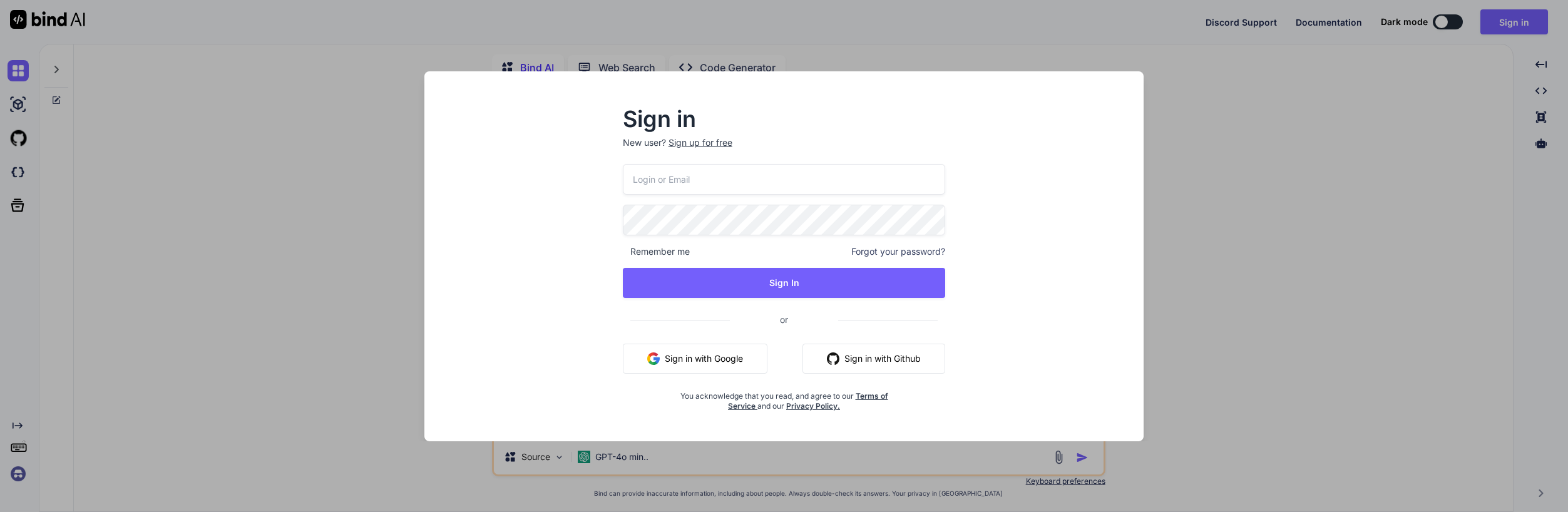
type input "[EMAIL_ADDRESS][DOMAIN_NAME]"
click at [697, 357] on button "Sign in with Google" at bounding box center [695, 359] width 144 height 30
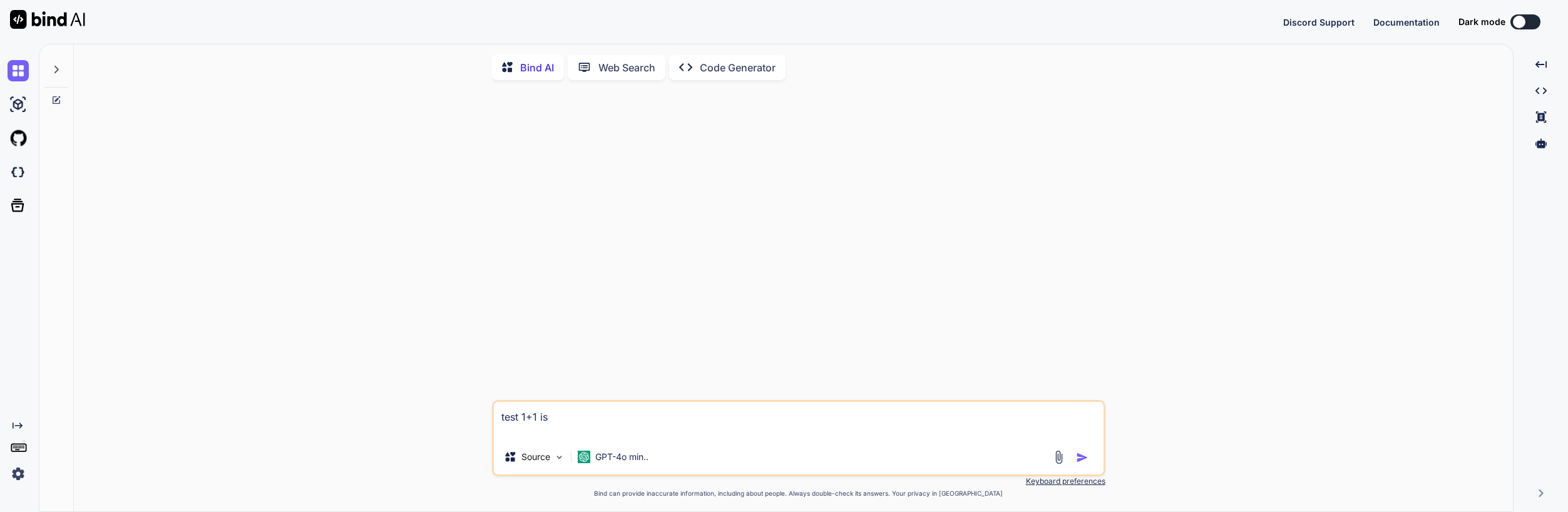
click at [1086, 457] on img "button" at bounding box center [1082, 457] width 12 height 12
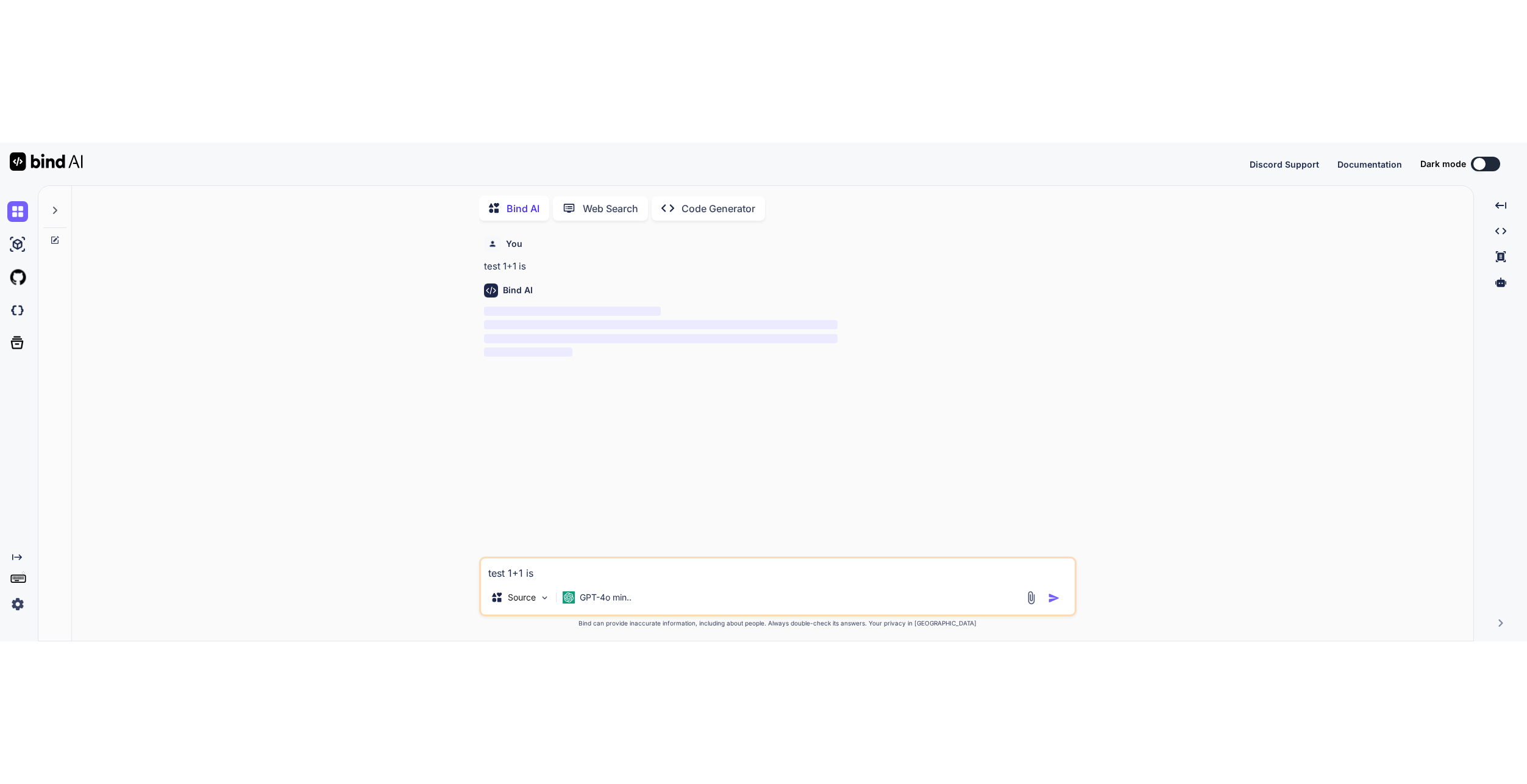
scroll to position [5, 0]
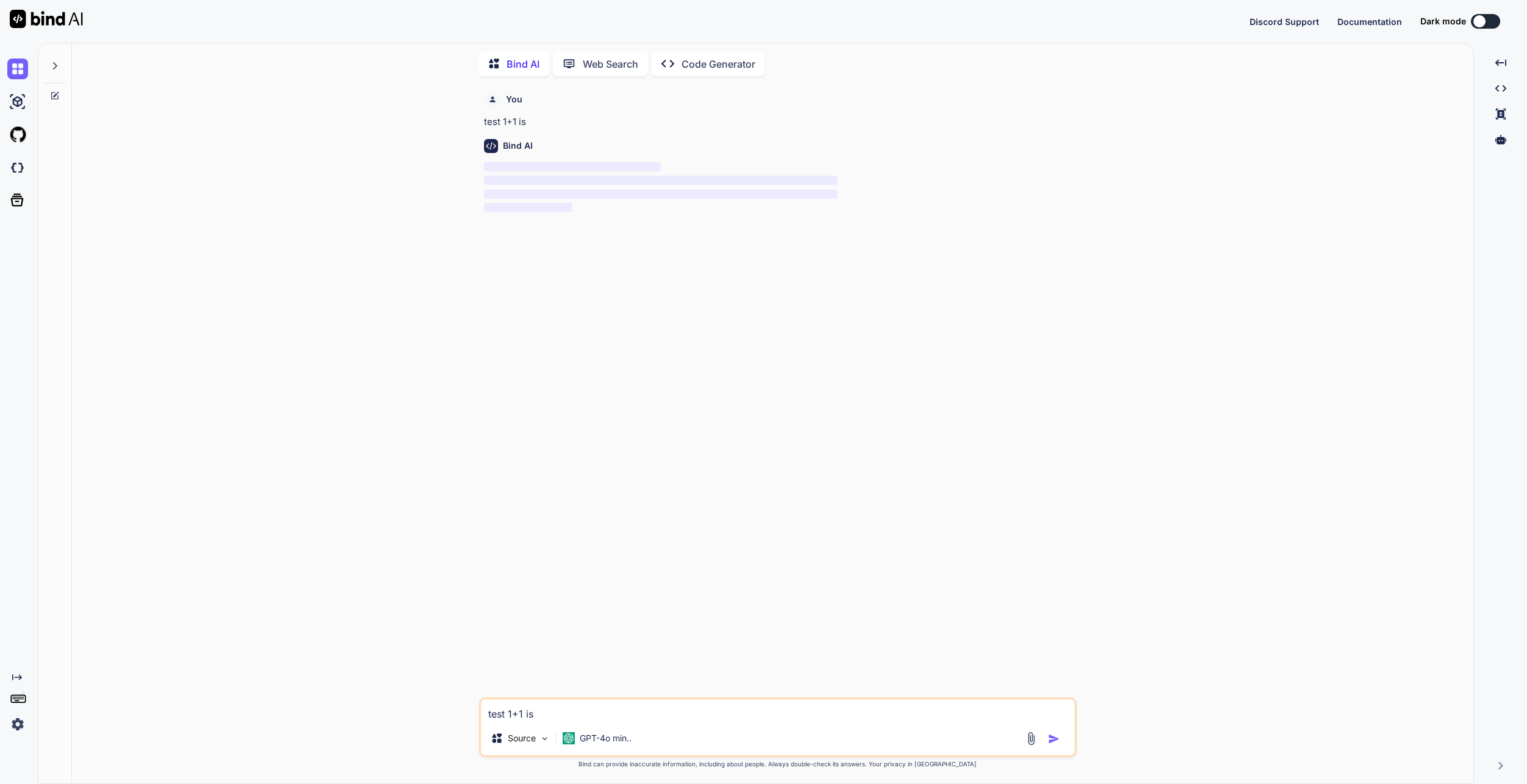
click at [386, 498] on div "You test 1+1 is Bind AI ‌ ‌ ‌ ‌ test 1+1 is Source GPT-4o min.. Created with Bi…" at bounding box center [777, 435] width 1392 height 697
click at [415, 498] on div "You test 1+1 is Bind AI ‌ ‌ ‌ ‌ test 1+1 is Source GPT-4o min.. Created with Bi…" at bounding box center [777, 435] width 1392 height 697
click at [657, 498] on div "You test 1+1 is Bind AI ‌ ‌ ‌ ‌" at bounding box center [779, 391] width 595 height 611
click at [656, 319] on div "You test 1+1 is Bind AI ‌ ‌ ‌ ‌" at bounding box center [779, 391] width 595 height 611
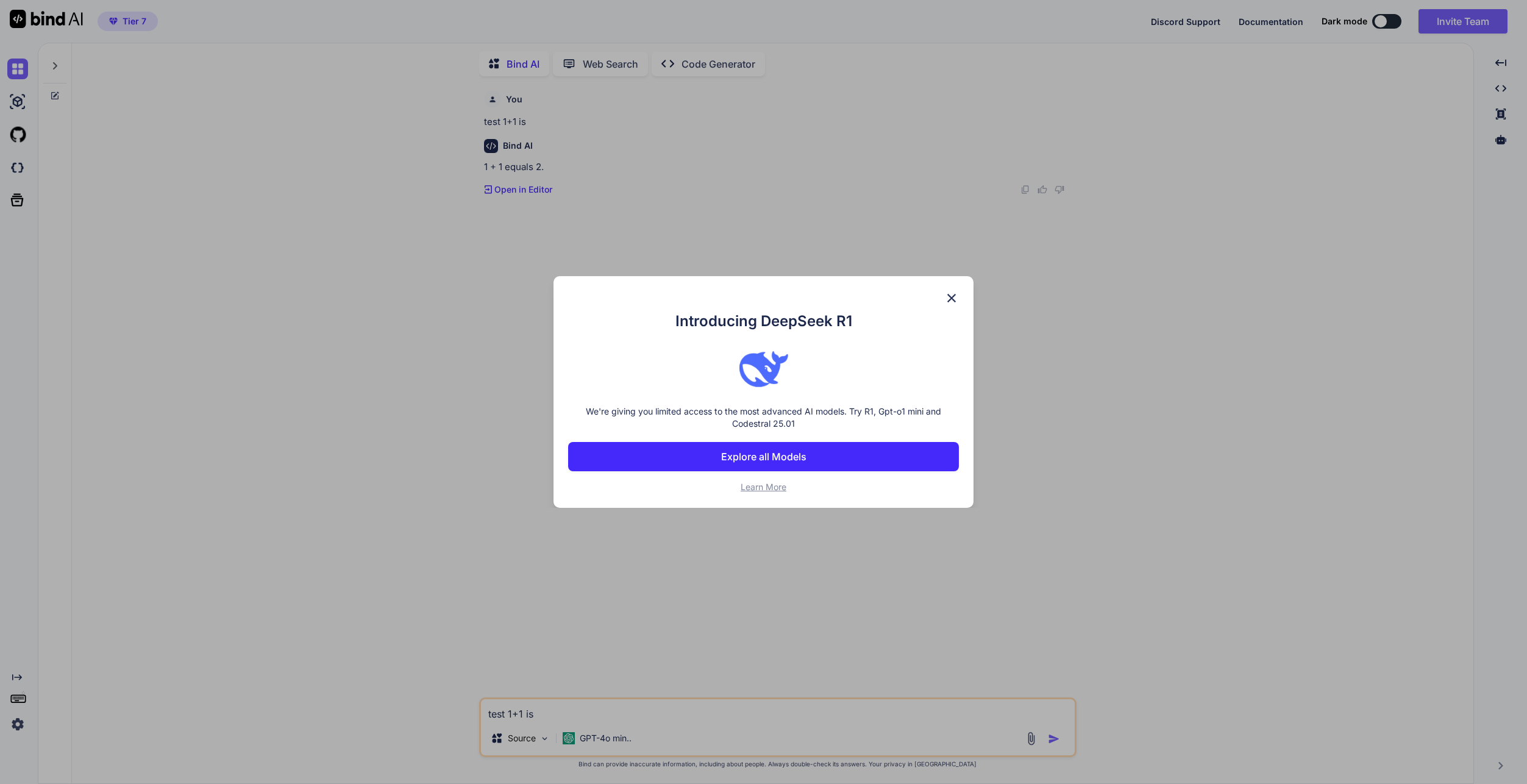
click at [953, 289] on div "Introducing DeepSeek R1 We're giving you limited access to the most advanced AI…" at bounding box center [763, 392] width 420 height 231
click at [814, 447] on button "Explore all Models" at bounding box center [763, 457] width 390 height 30
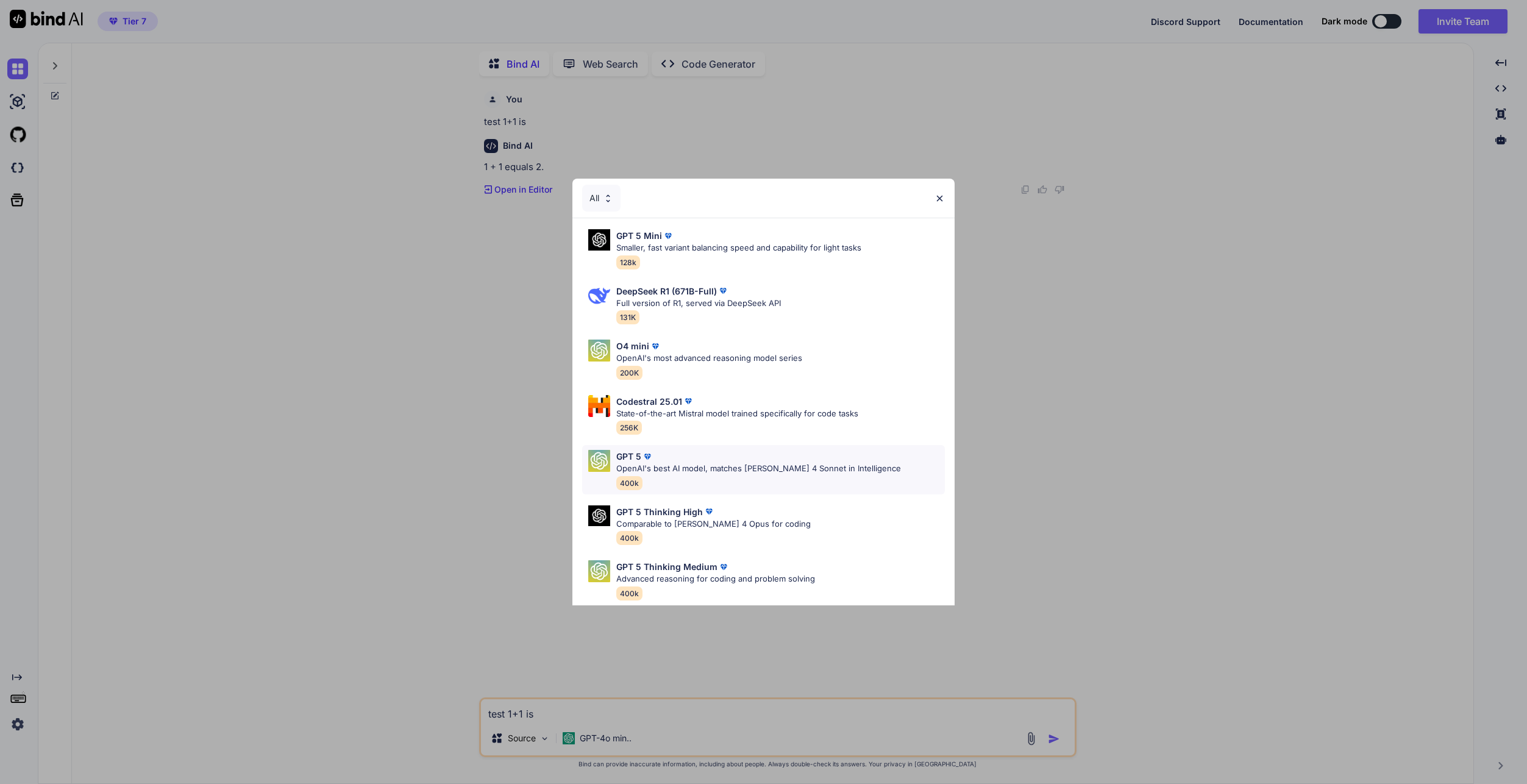
scroll to position [552, 0]
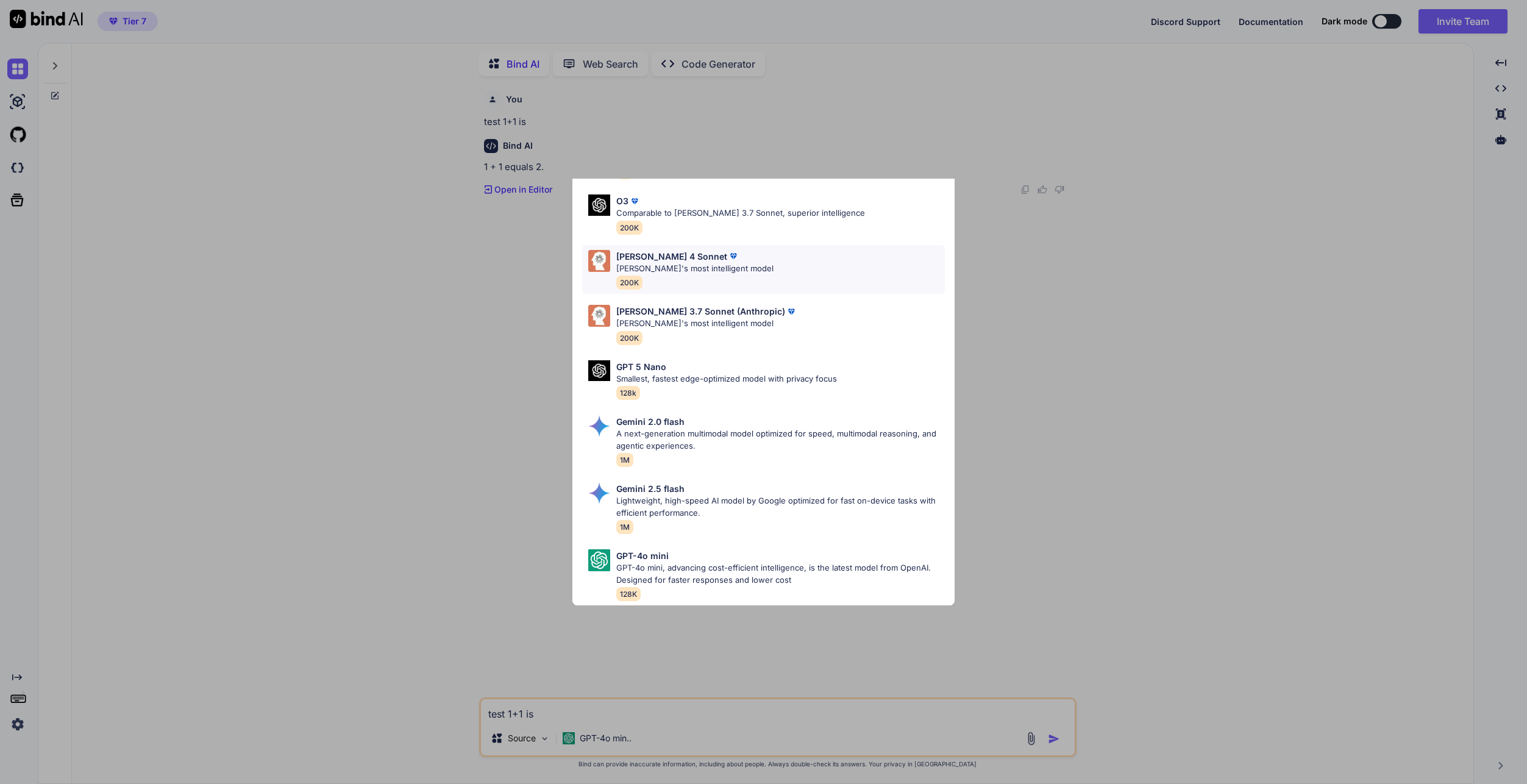
click at [721, 263] on p "[PERSON_NAME]'s most intelligent model" at bounding box center [695, 268] width 157 height 12
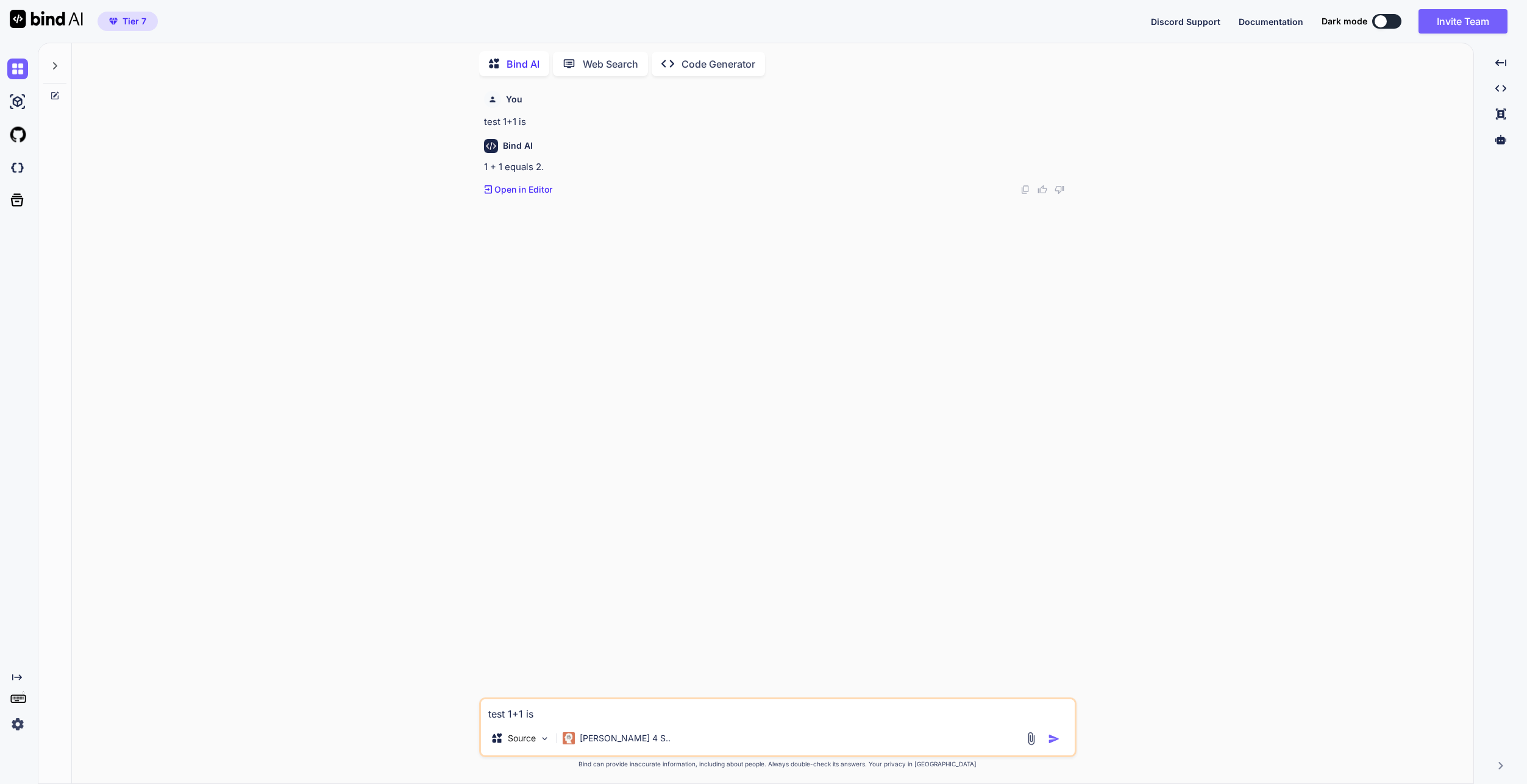
click at [609, 498] on textarea "test 1+1 is" at bounding box center [778, 710] width 594 height 22
click at [56, 91] on icon at bounding box center [55, 95] width 10 height 10
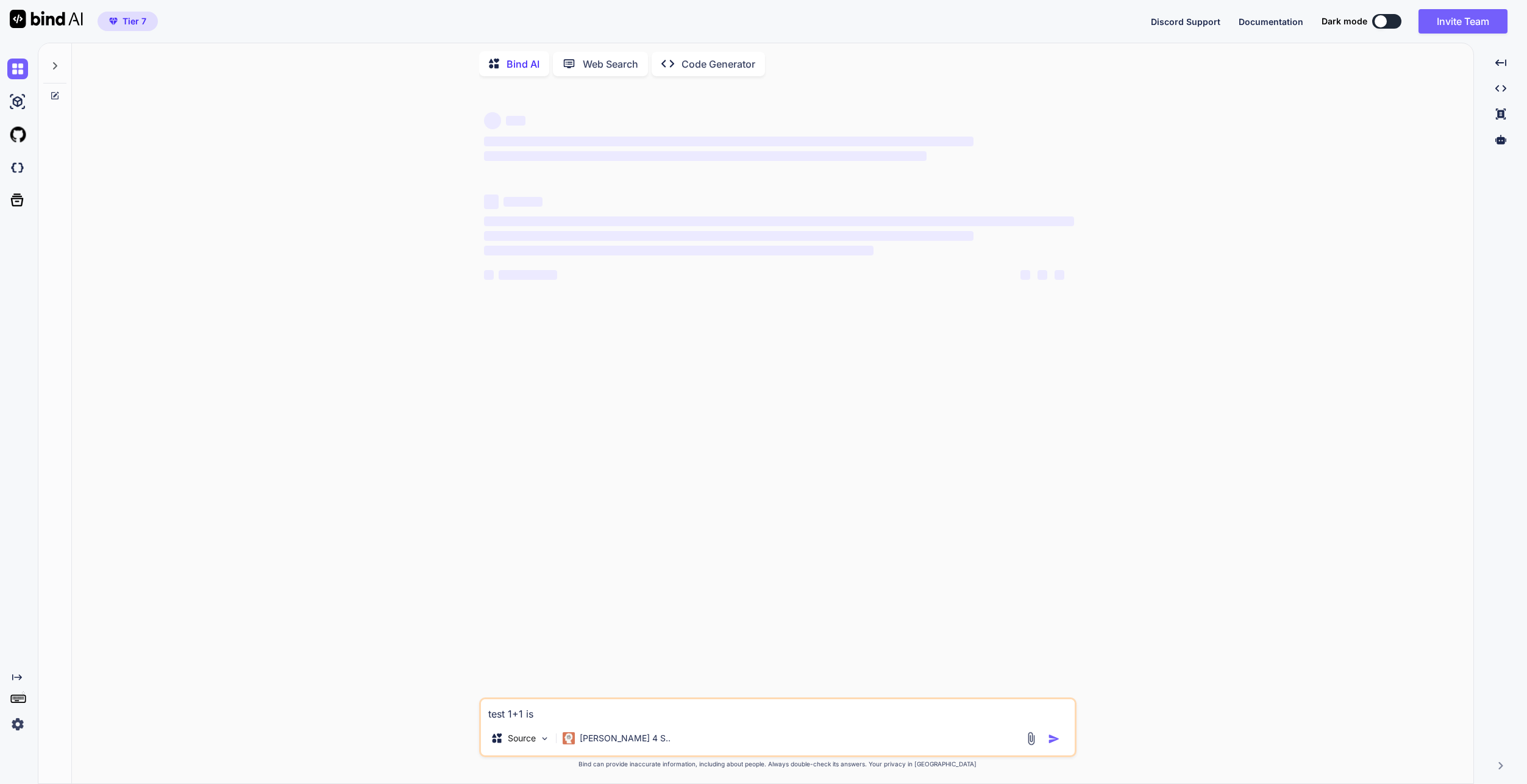
click at [589, 498] on textarea "test 1+1 is" at bounding box center [778, 710] width 594 height 22
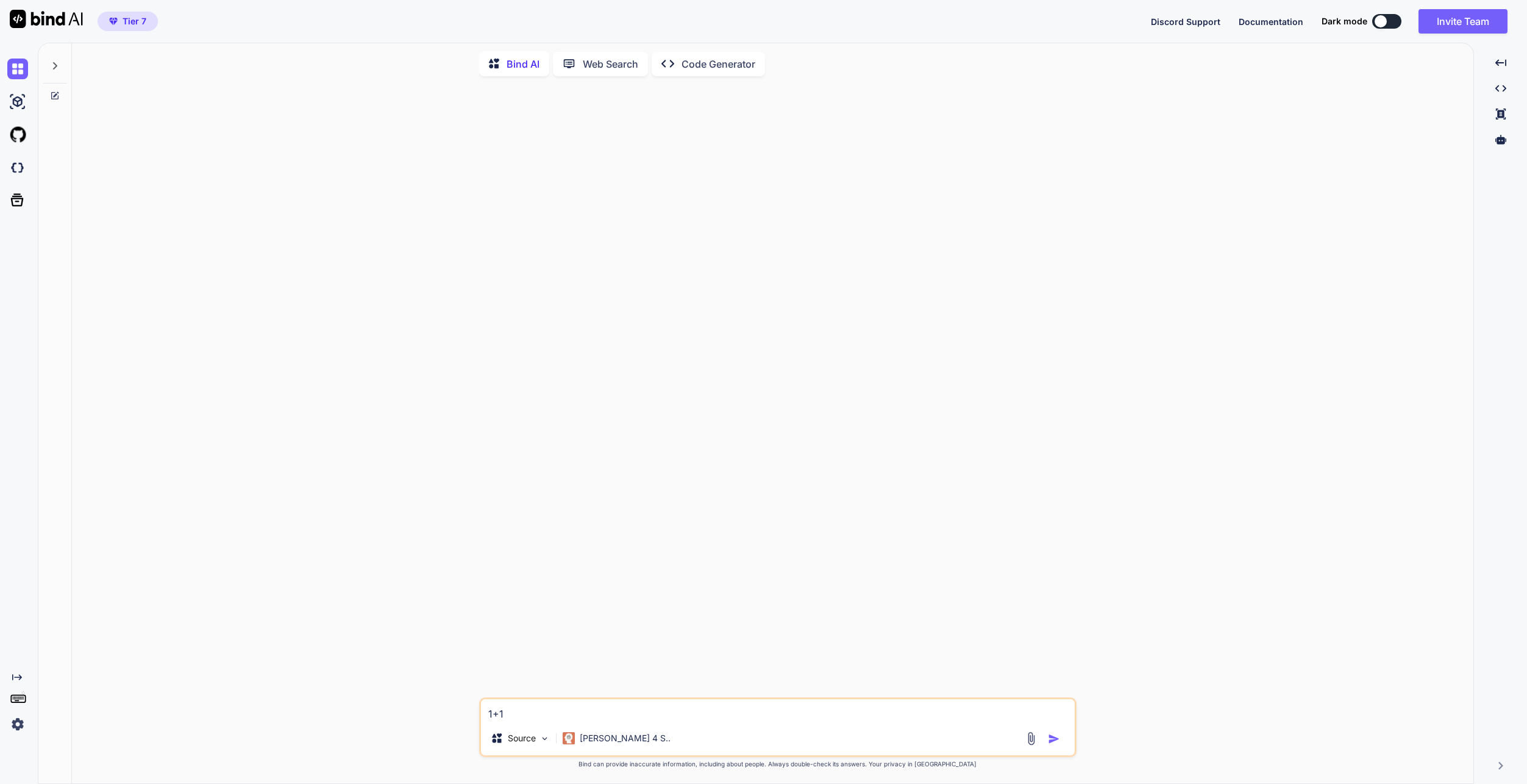
click at [589, 498] on textarea "1+1" at bounding box center [778, 710] width 594 height 22
type textarea "1+1 is"
click at [750, 481] on div "You 1+1 is Bind AI ‌ ‌ ‌ ‌" at bounding box center [779, 391] width 595 height 611
click at [767, 498] on p "Try again" at bounding box center [785, 675] width 38 height 12
click at [787, 498] on p "Try again" at bounding box center [785, 675] width 38 height 12
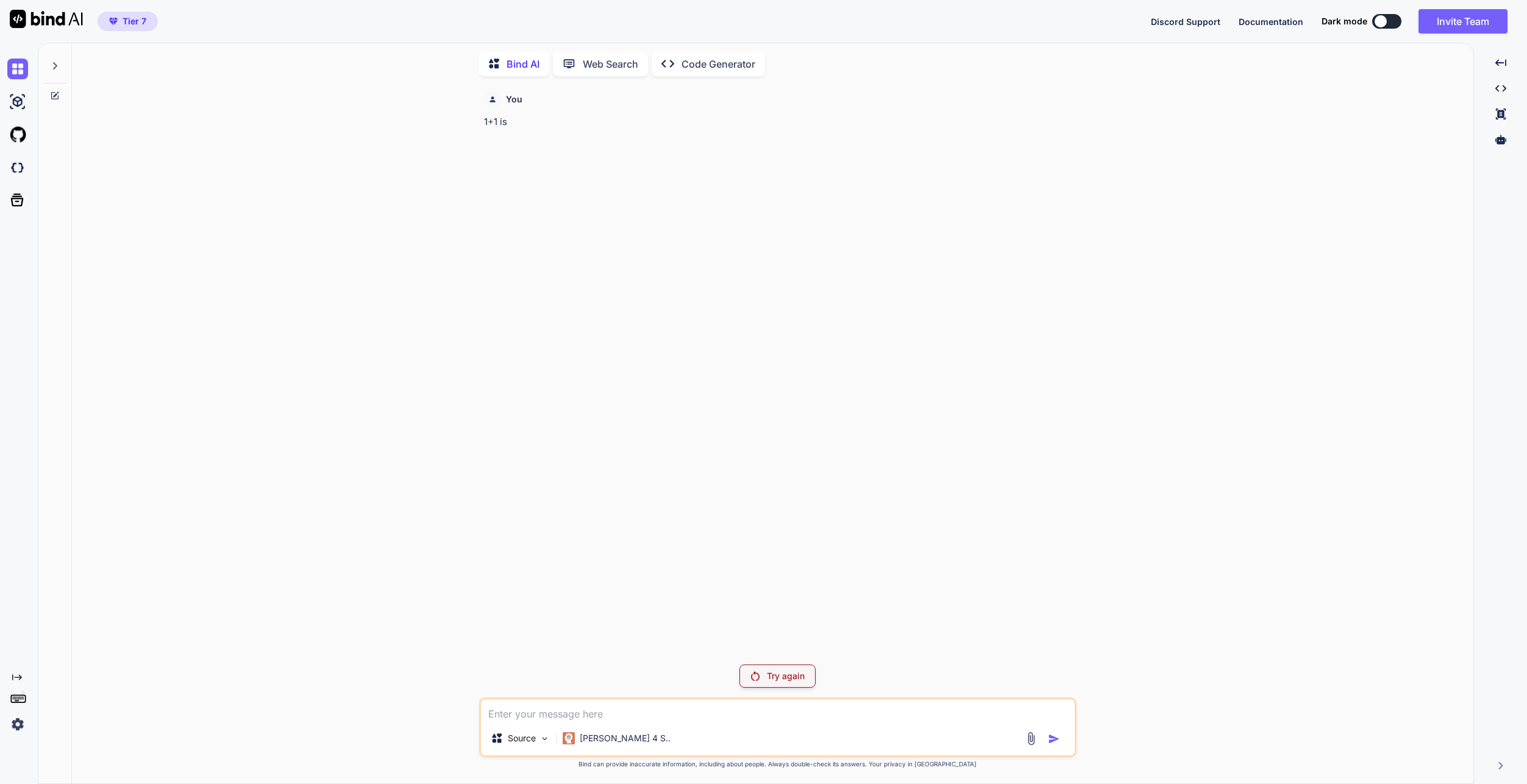
drag, startPoint x: 784, startPoint y: 673, endPoint x: 511, endPoint y: 573, distance: 290.7
click at [512, 498] on div "You 1+1 is" at bounding box center [779, 370] width 595 height 569
click at [708, 488] on div "You 1+1 is" at bounding box center [779, 370] width 595 height 569
